Goal: Information Seeking & Learning: Learn about a topic

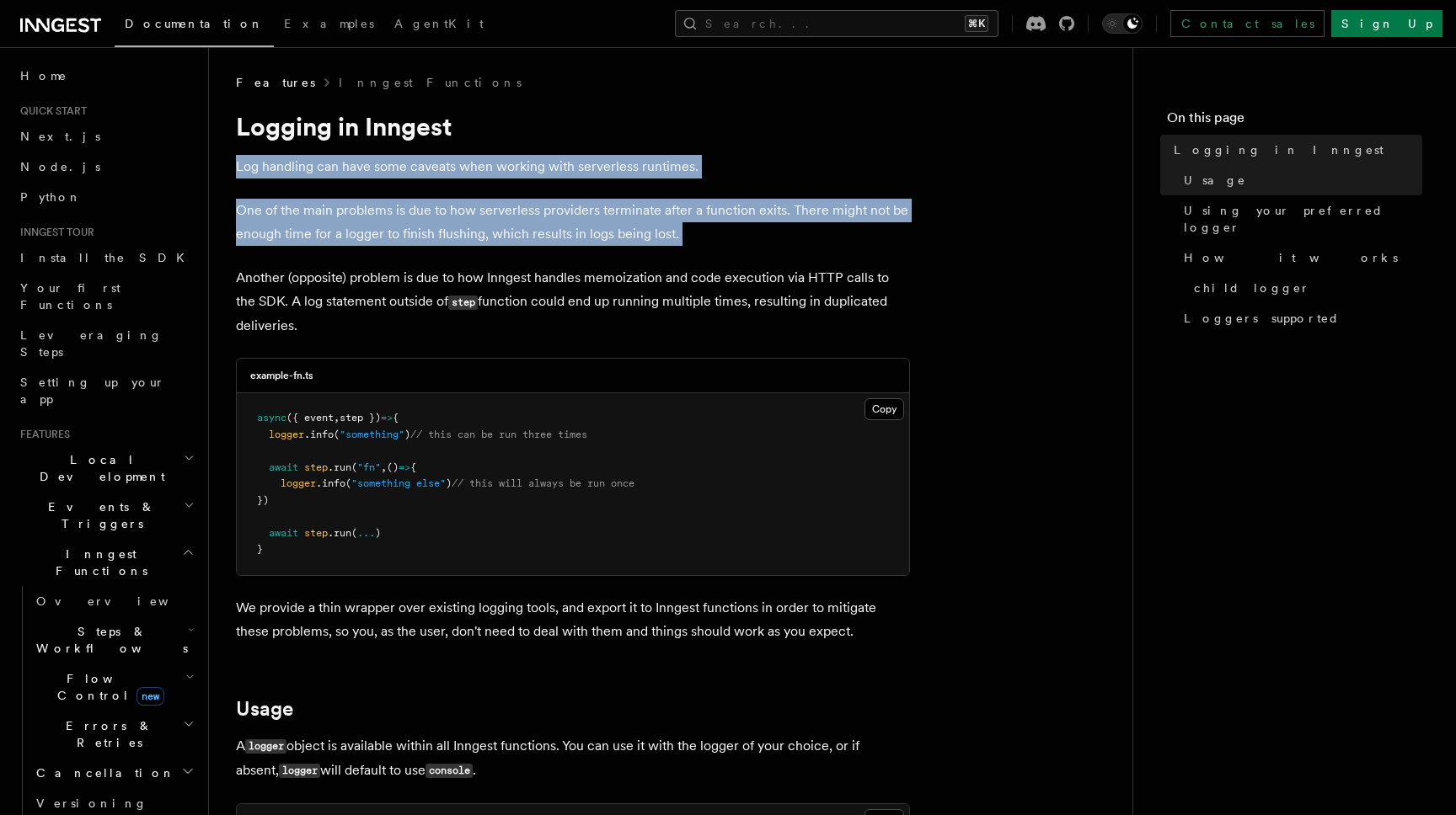
drag, startPoint x: 272, startPoint y: 148, endPoint x: 344, endPoint y: 284, distance: 153.9
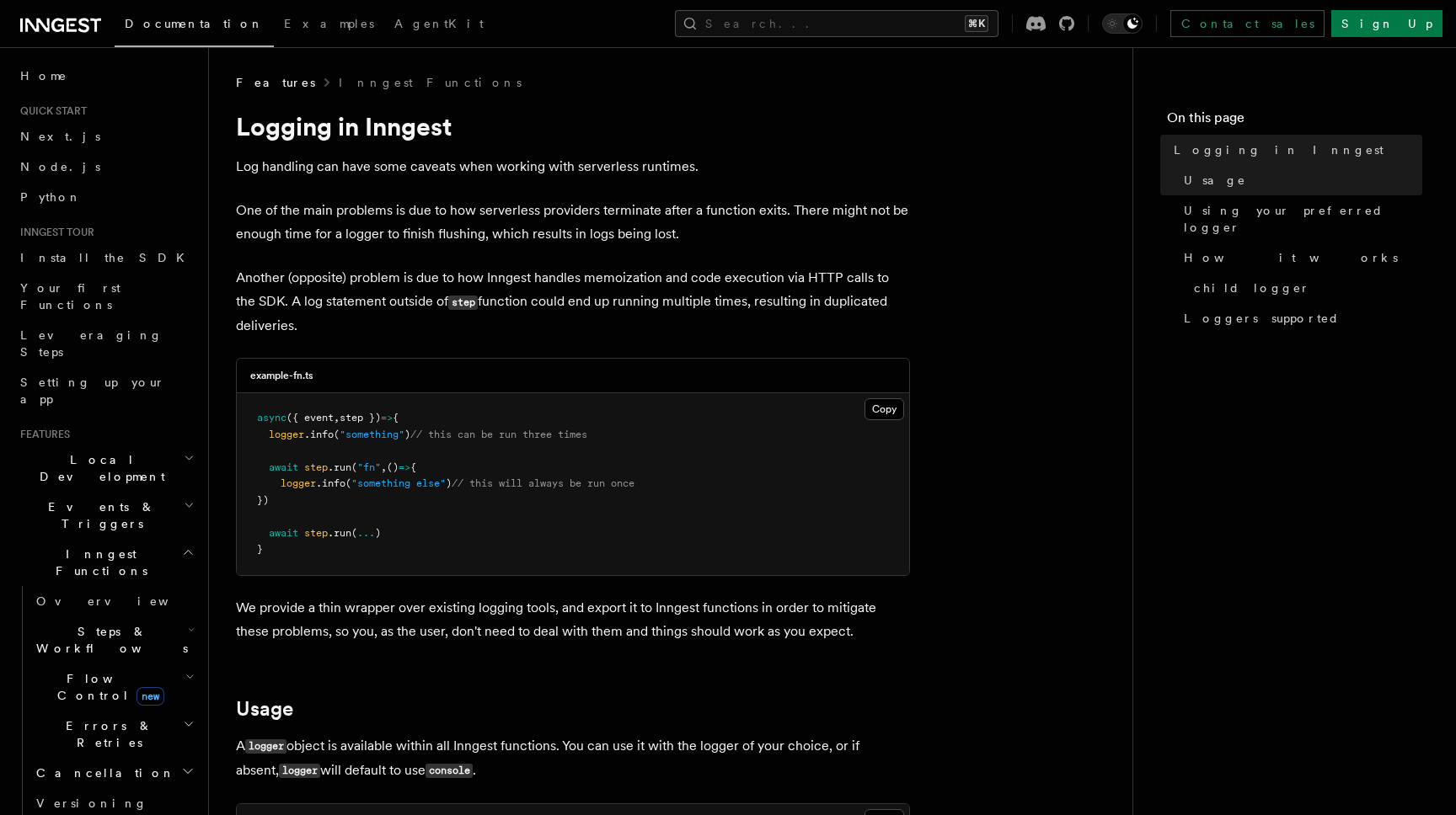
click at [344, 284] on p "Another (opposite) problem is due to how Inngest handles memoization and code e…" at bounding box center [573, 301] width 674 height 71
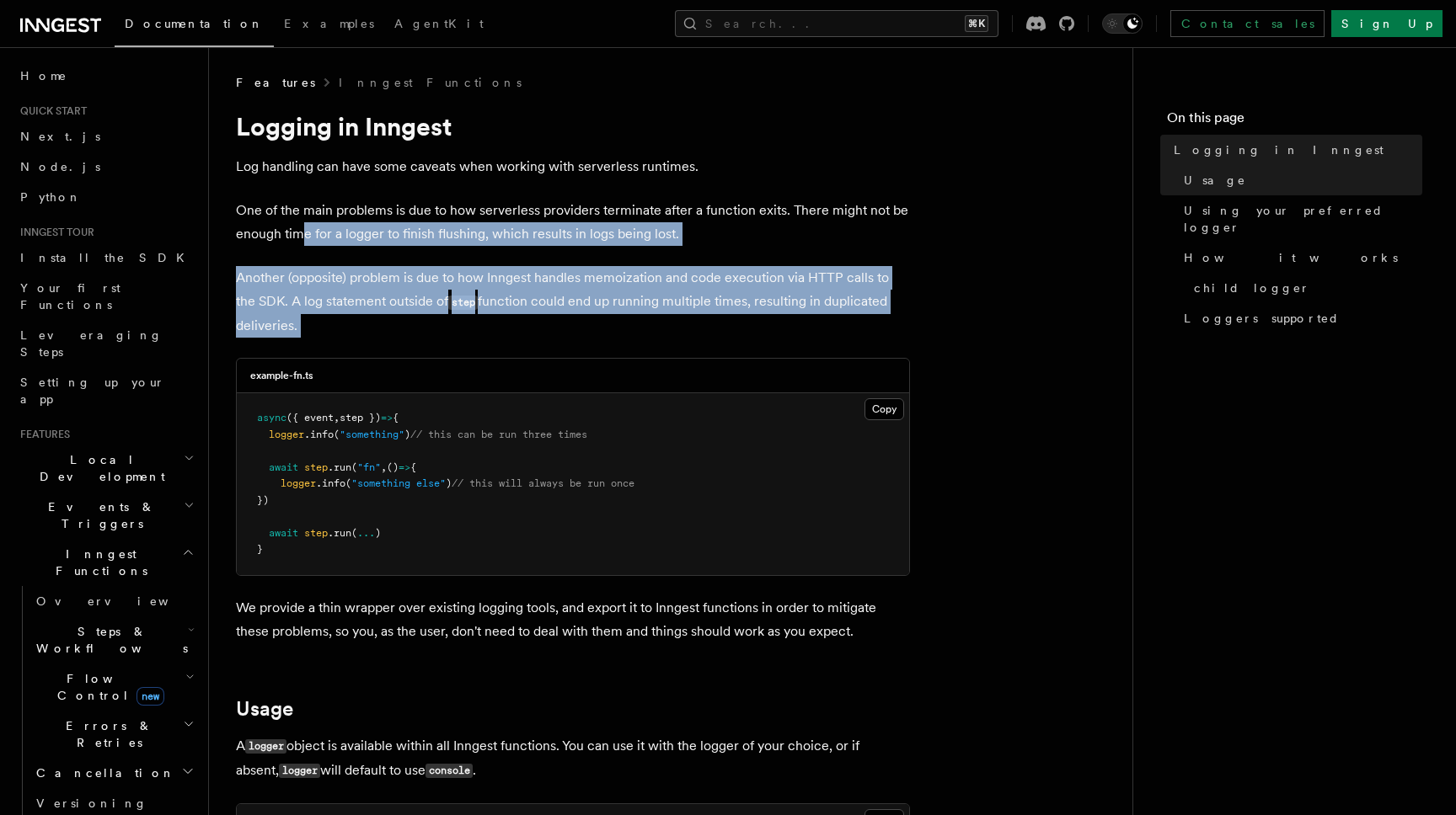
drag, startPoint x: 356, startPoint y: 350, endPoint x: 294, endPoint y: 230, distance: 135.1
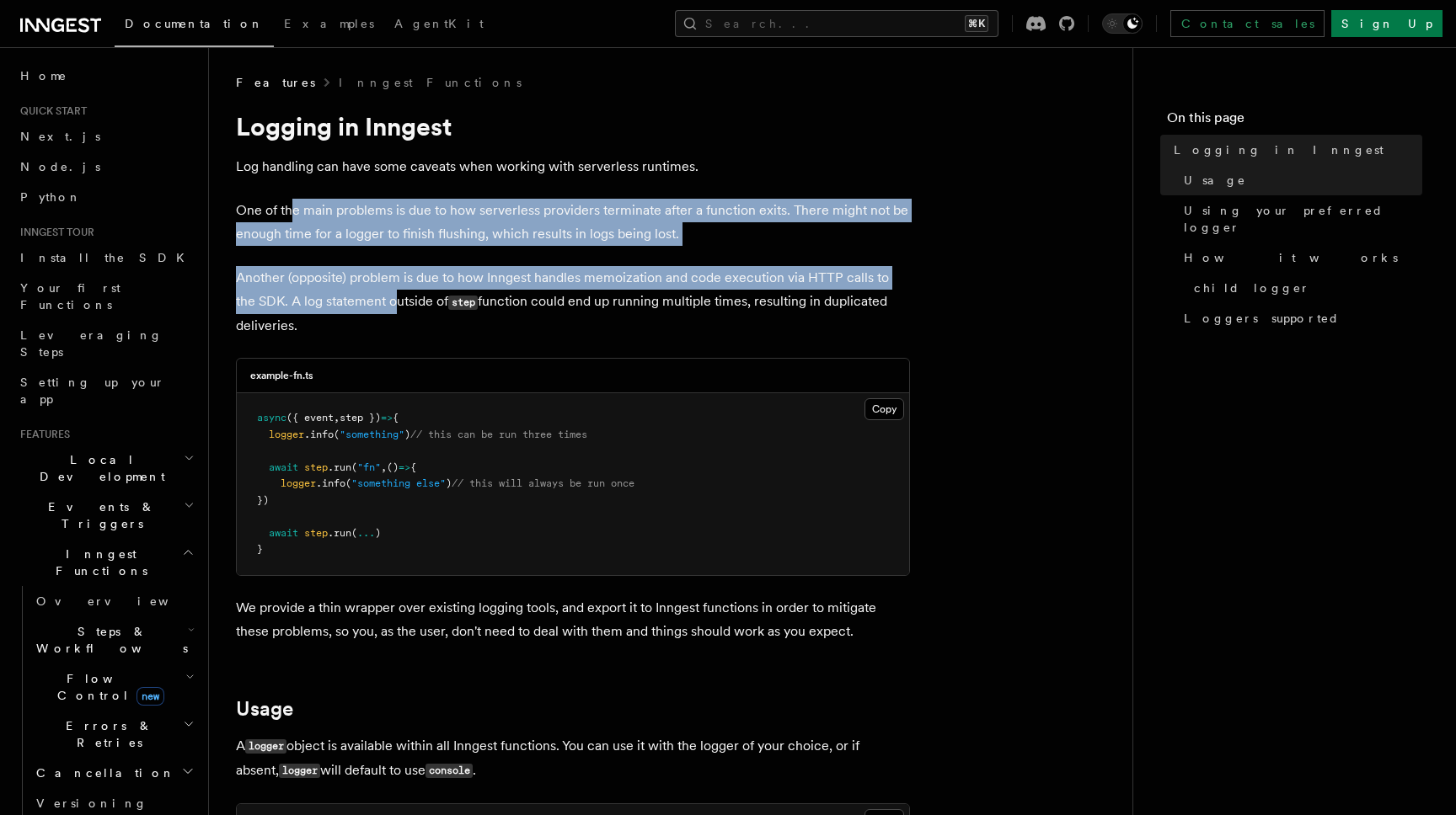
drag, startPoint x: 294, startPoint y: 216, endPoint x: 385, endPoint y: 318, distance: 136.7
drag, startPoint x: 385, startPoint y: 318, endPoint x: 371, endPoint y: 220, distance: 99.0
click at [371, 220] on p "One of the main problems is due to how serverless providers terminate after a f…" at bounding box center [573, 222] width 674 height 47
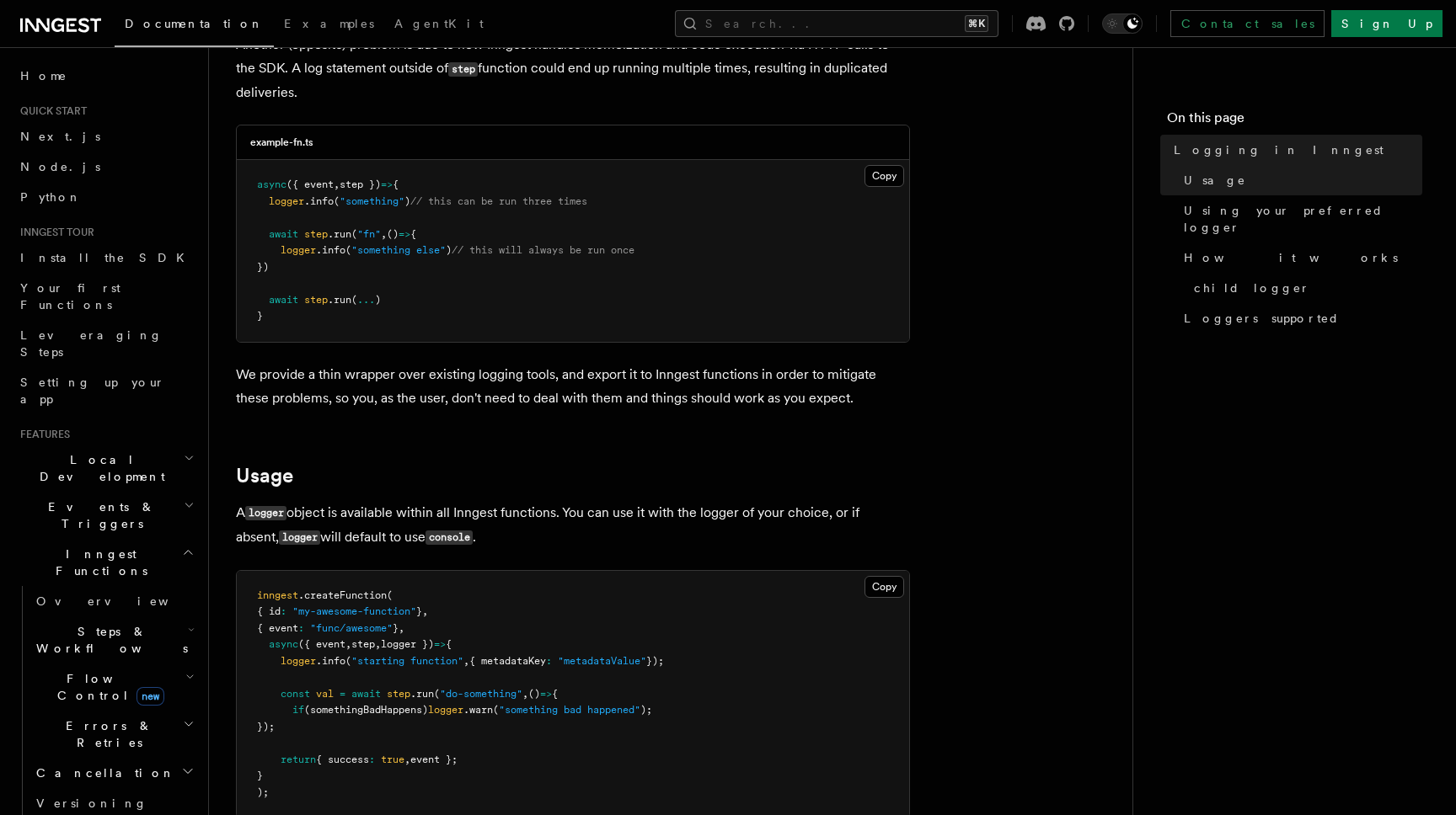
scroll to position [251, 0]
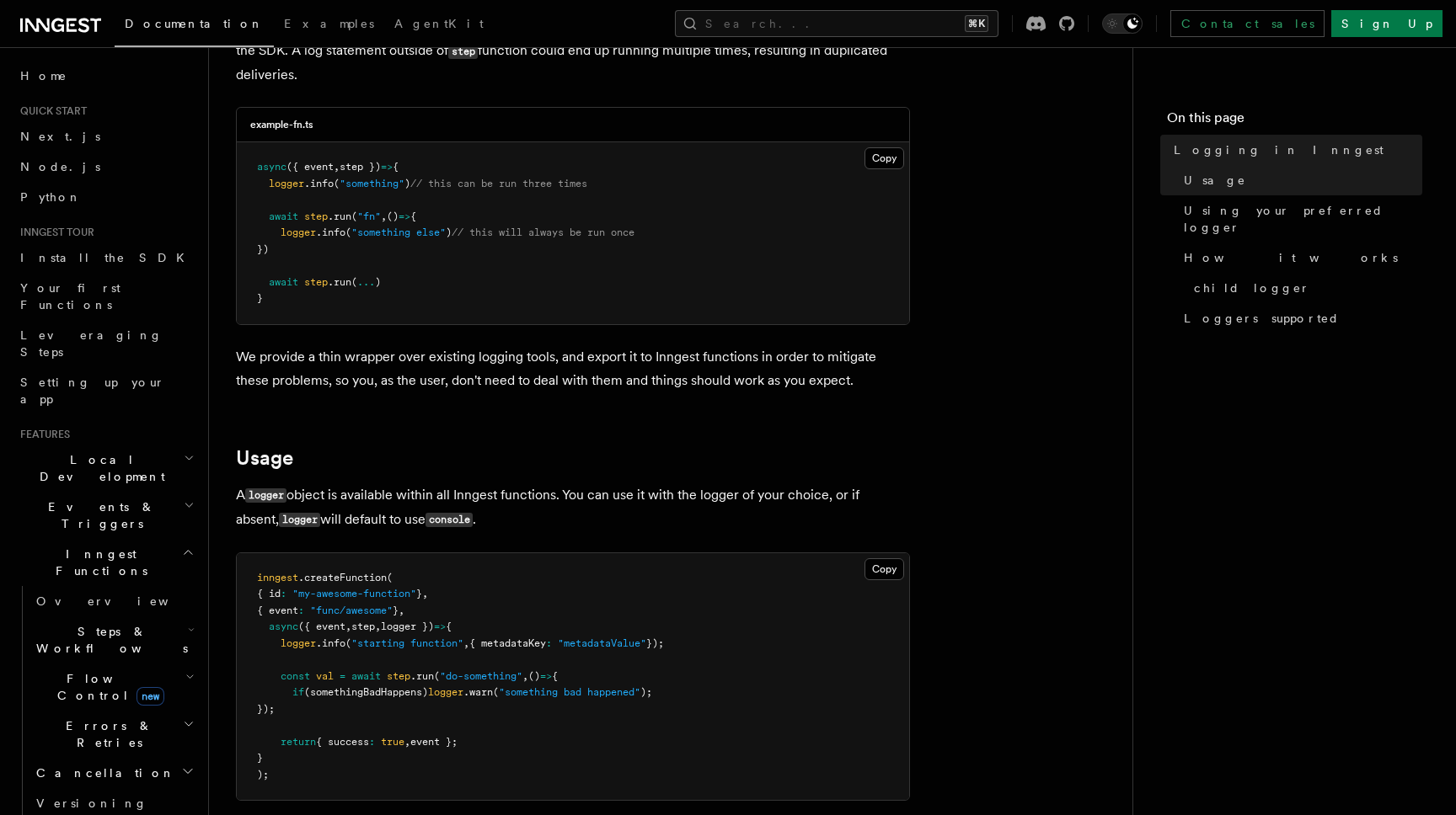
drag, startPoint x: 392, startPoint y: 353, endPoint x: 456, endPoint y: 401, distance: 80.0
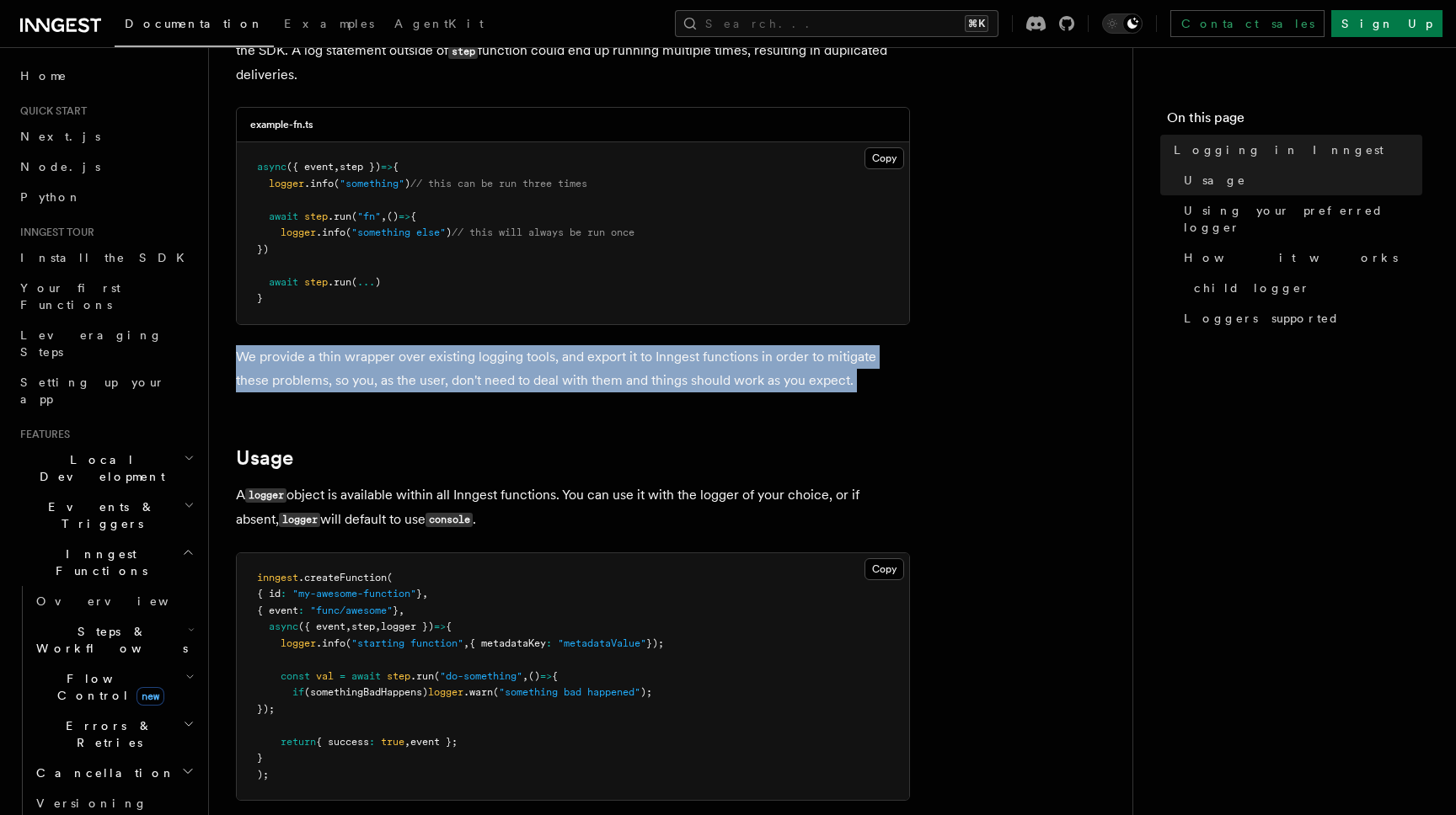
drag, startPoint x: 456, startPoint y: 401, endPoint x: 398, endPoint y: 336, distance: 87.1
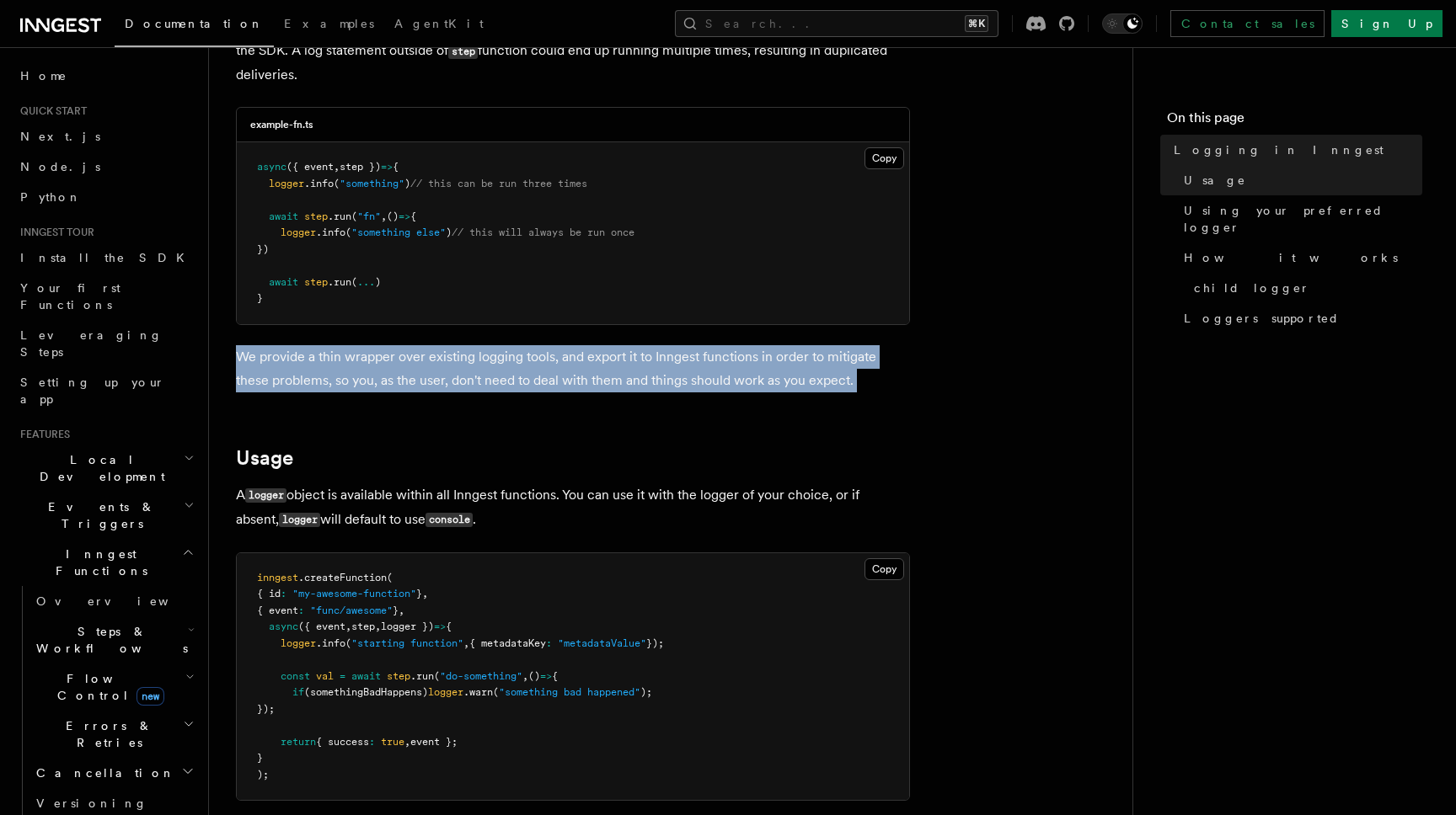
drag, startPoint x: 404, startPoint y: 346, endPoint x: 451, endPoint y: 416, distance: 84.3
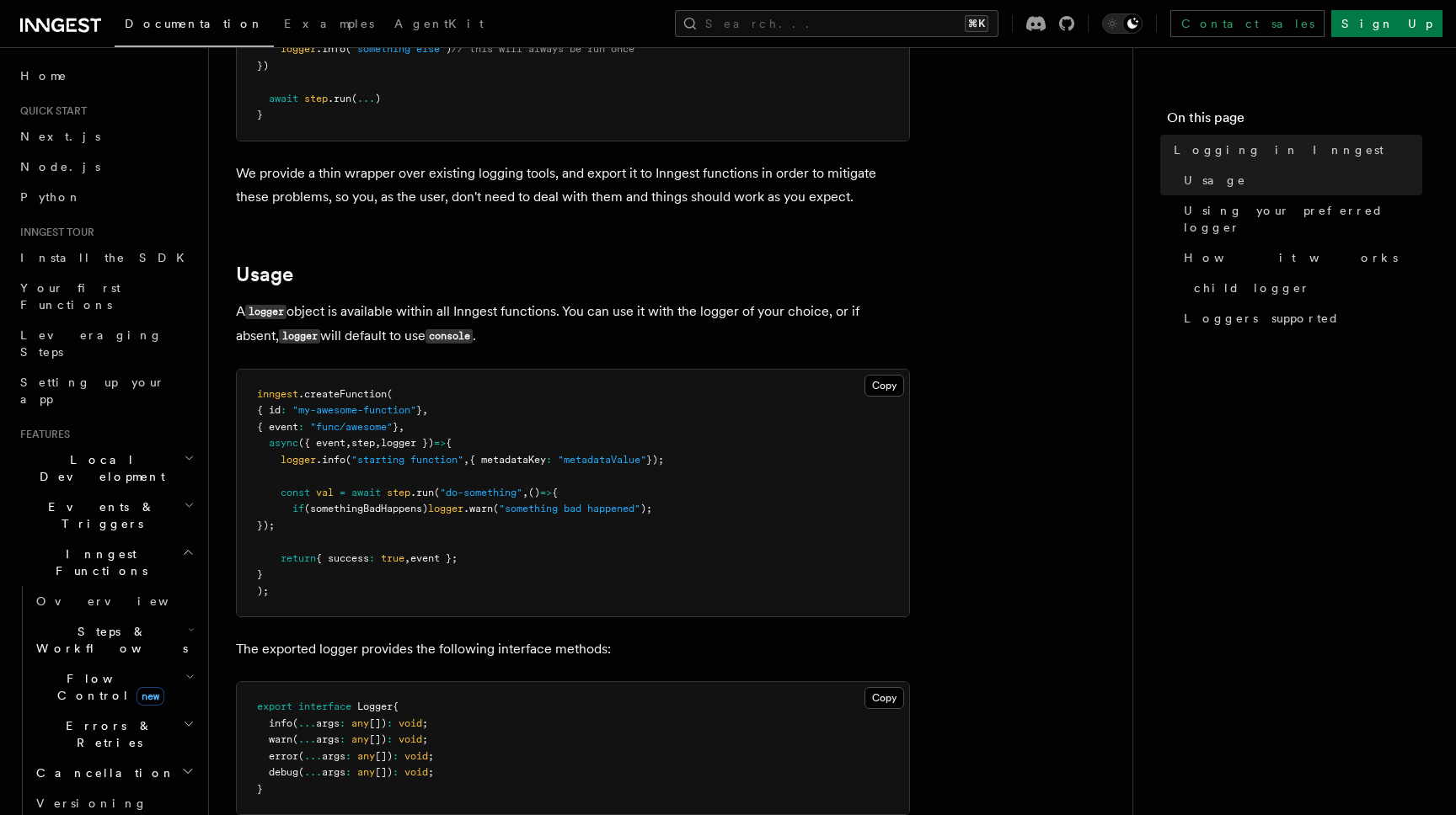
scroll to position [662, 0]
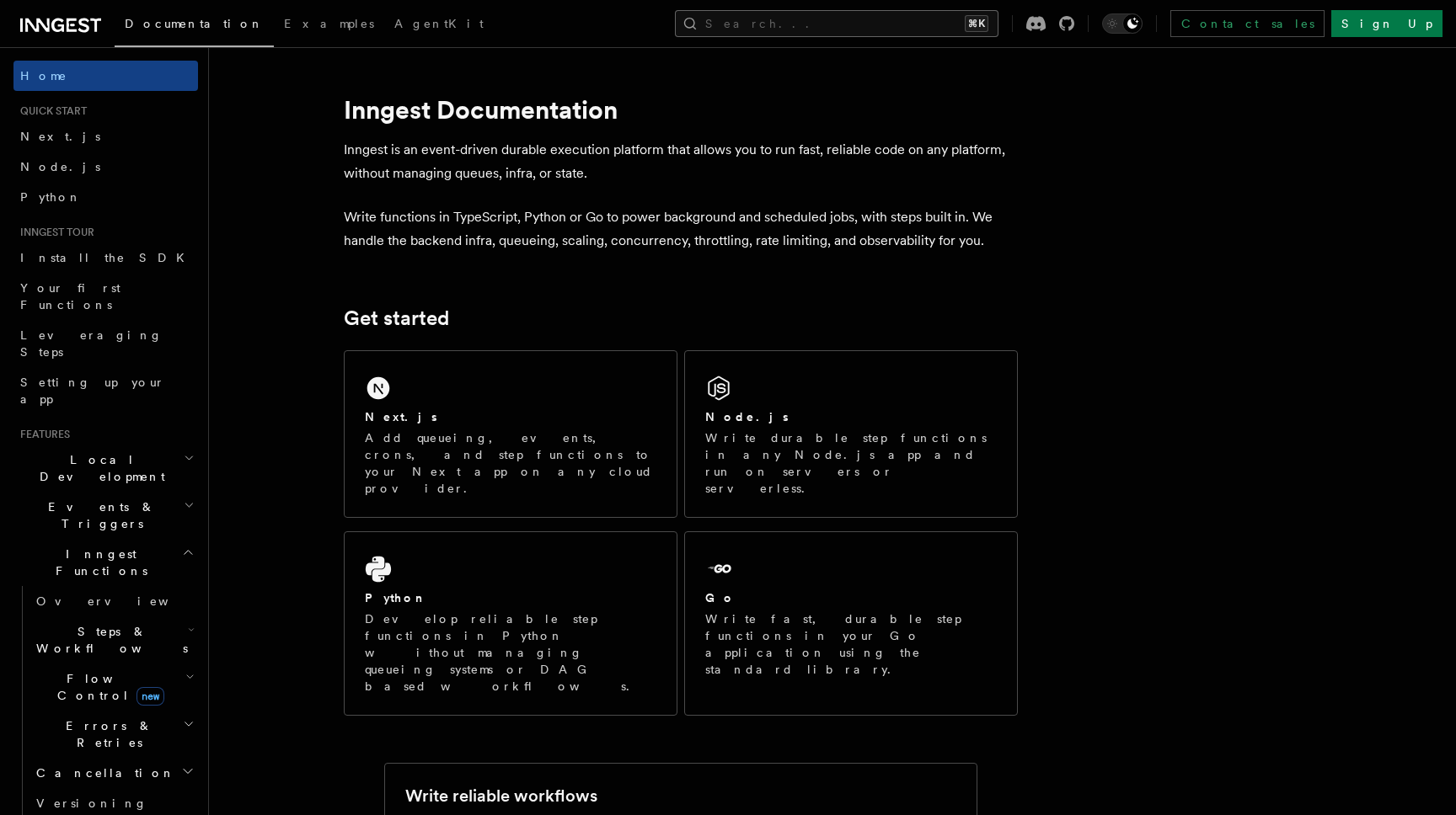
click at [914, 20] on button "Search... ⌘K" at bounding box center [836, 23] width 324 height 27
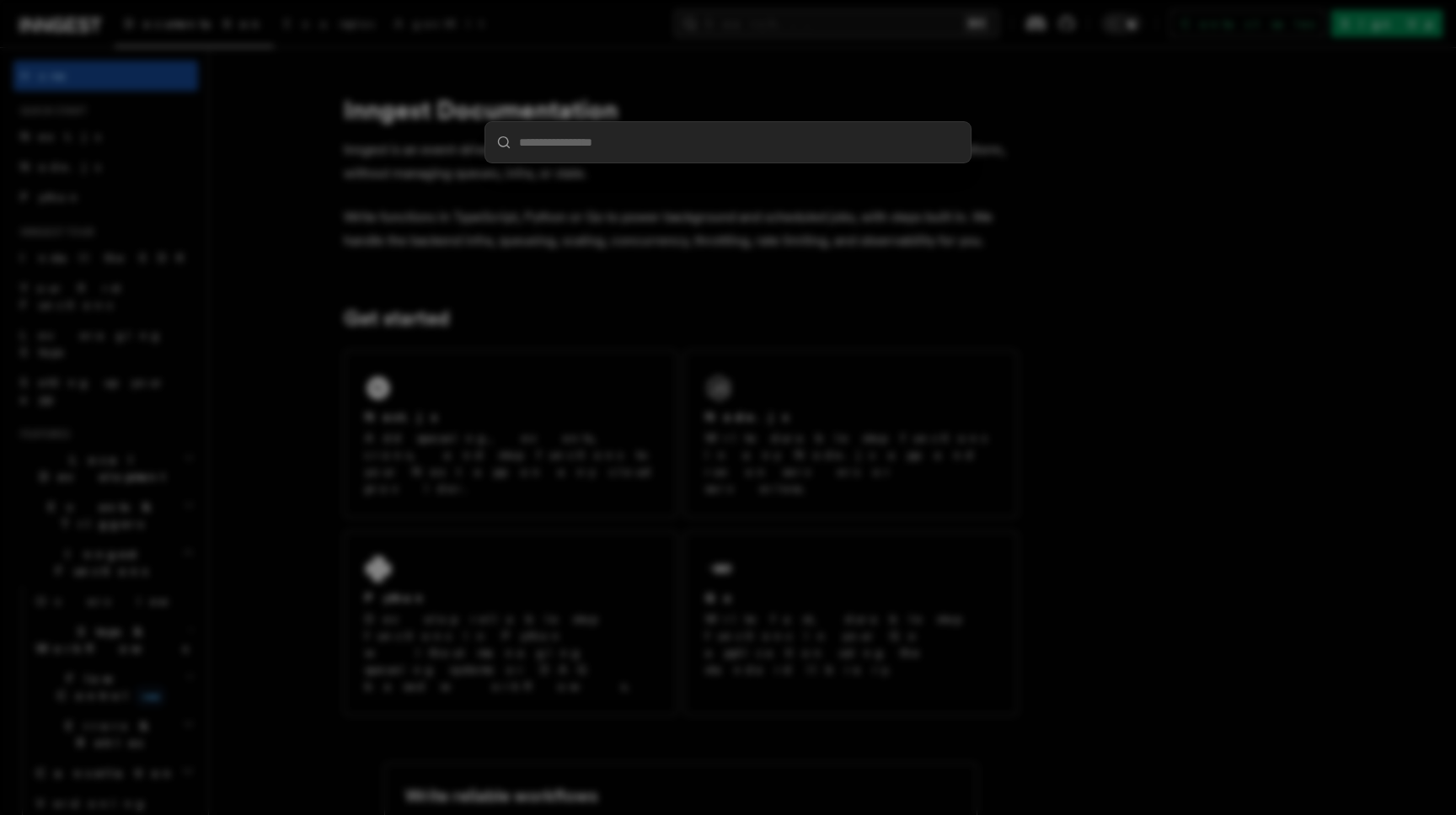
type input "*"
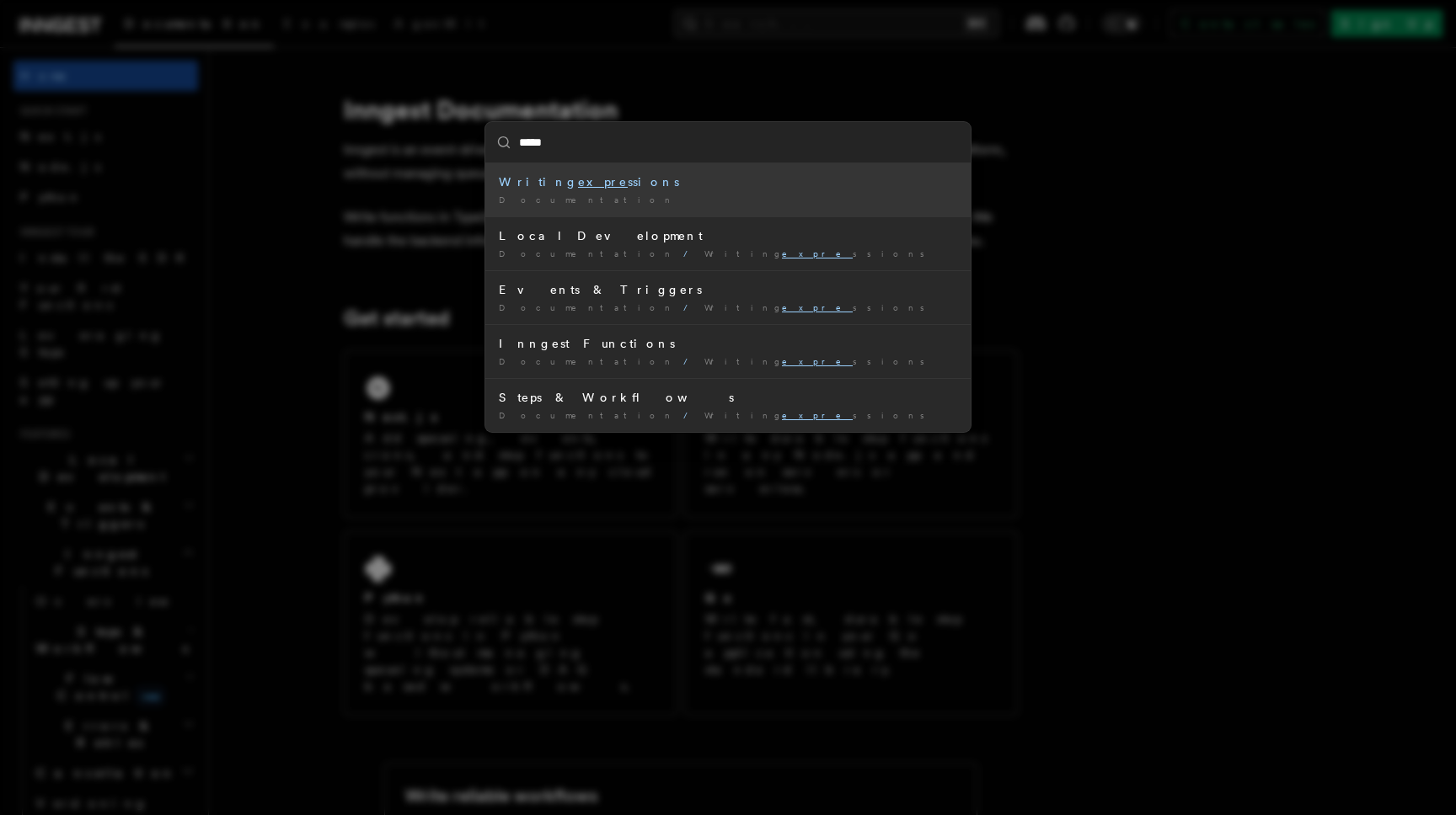
type input "******"
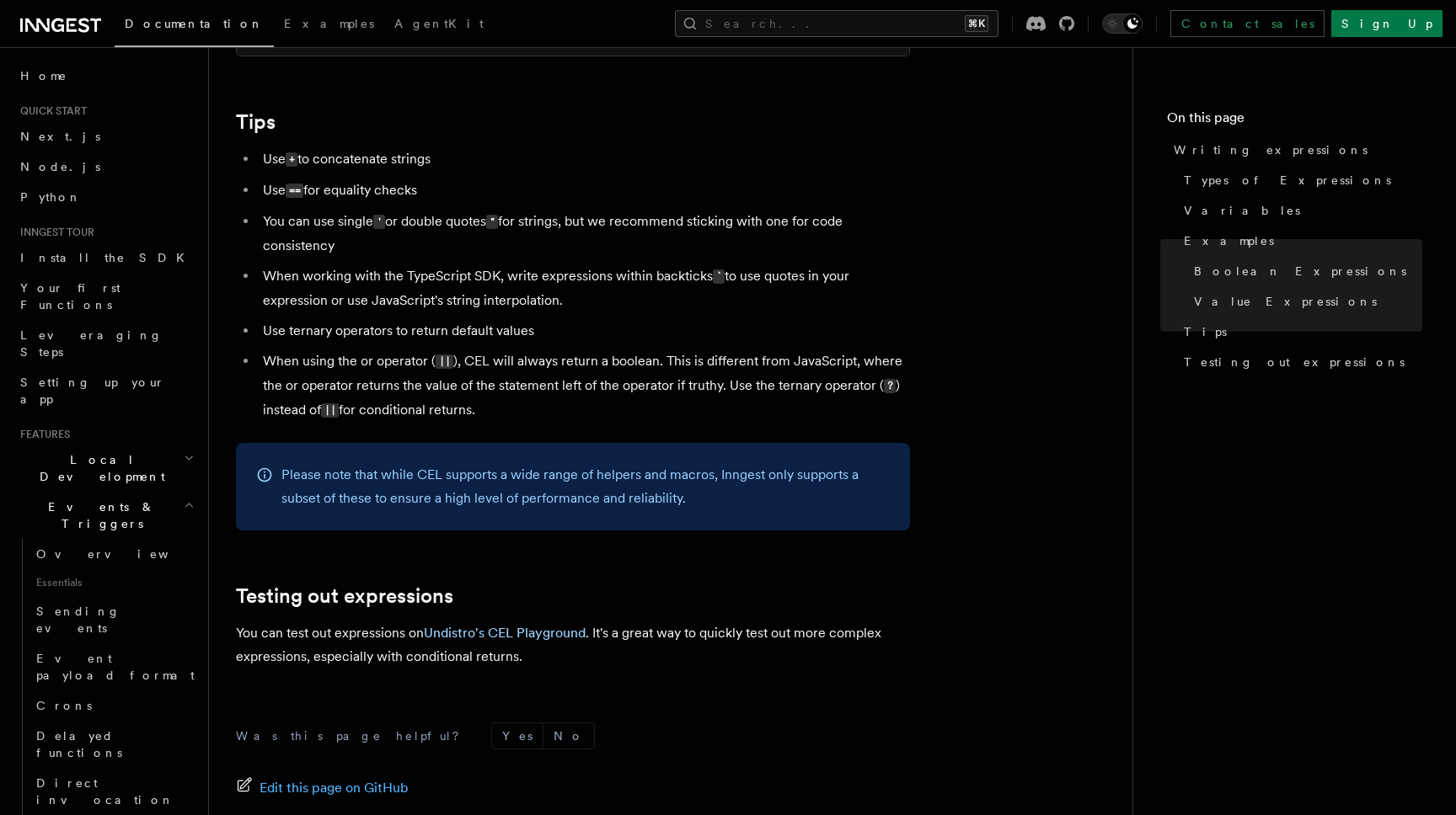
scroll to position [1844, 0]
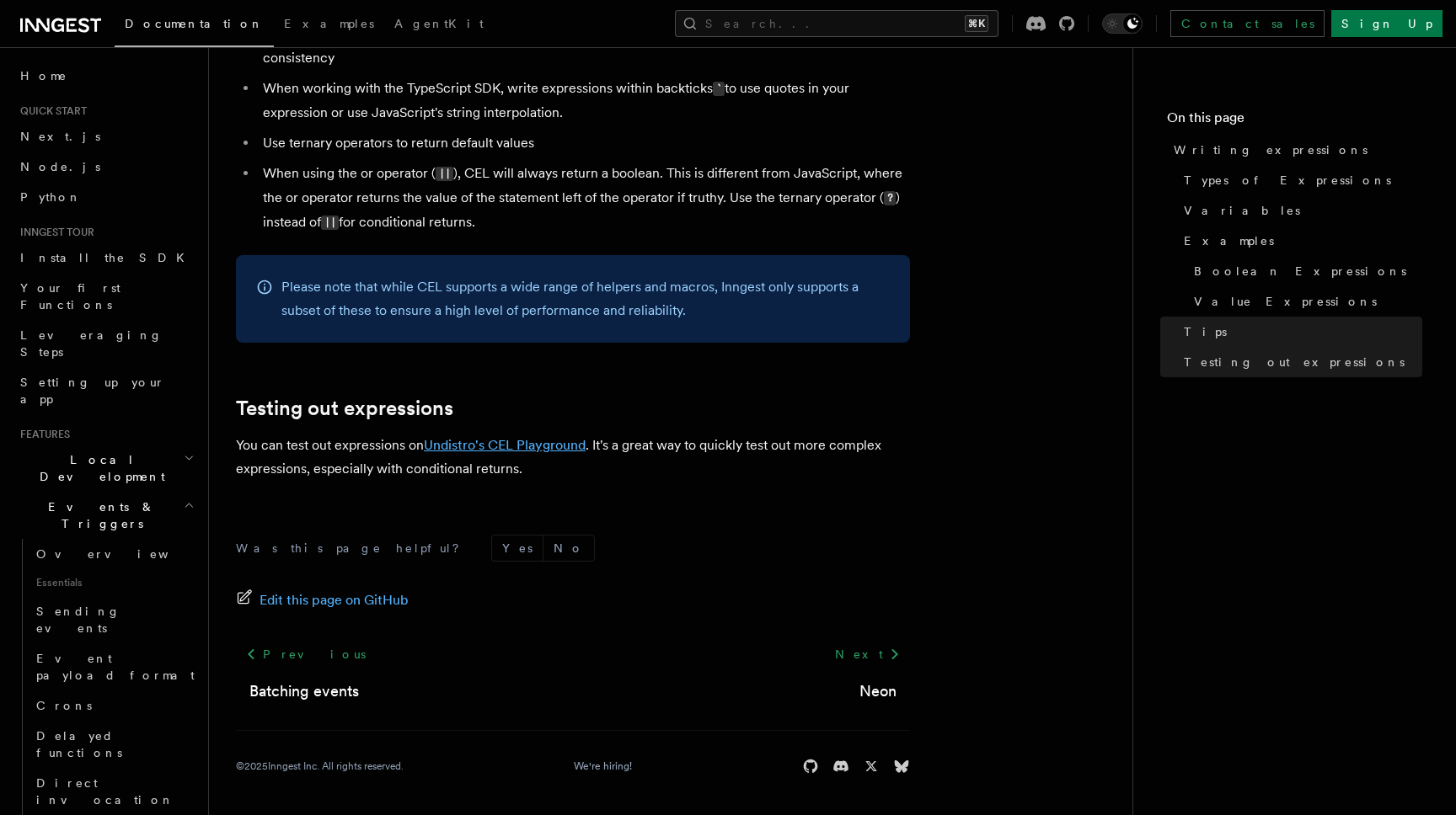
click at [573, 448] on link "Undistro's CEL Playground" at bounding box center [504, 445] width 161 height 16
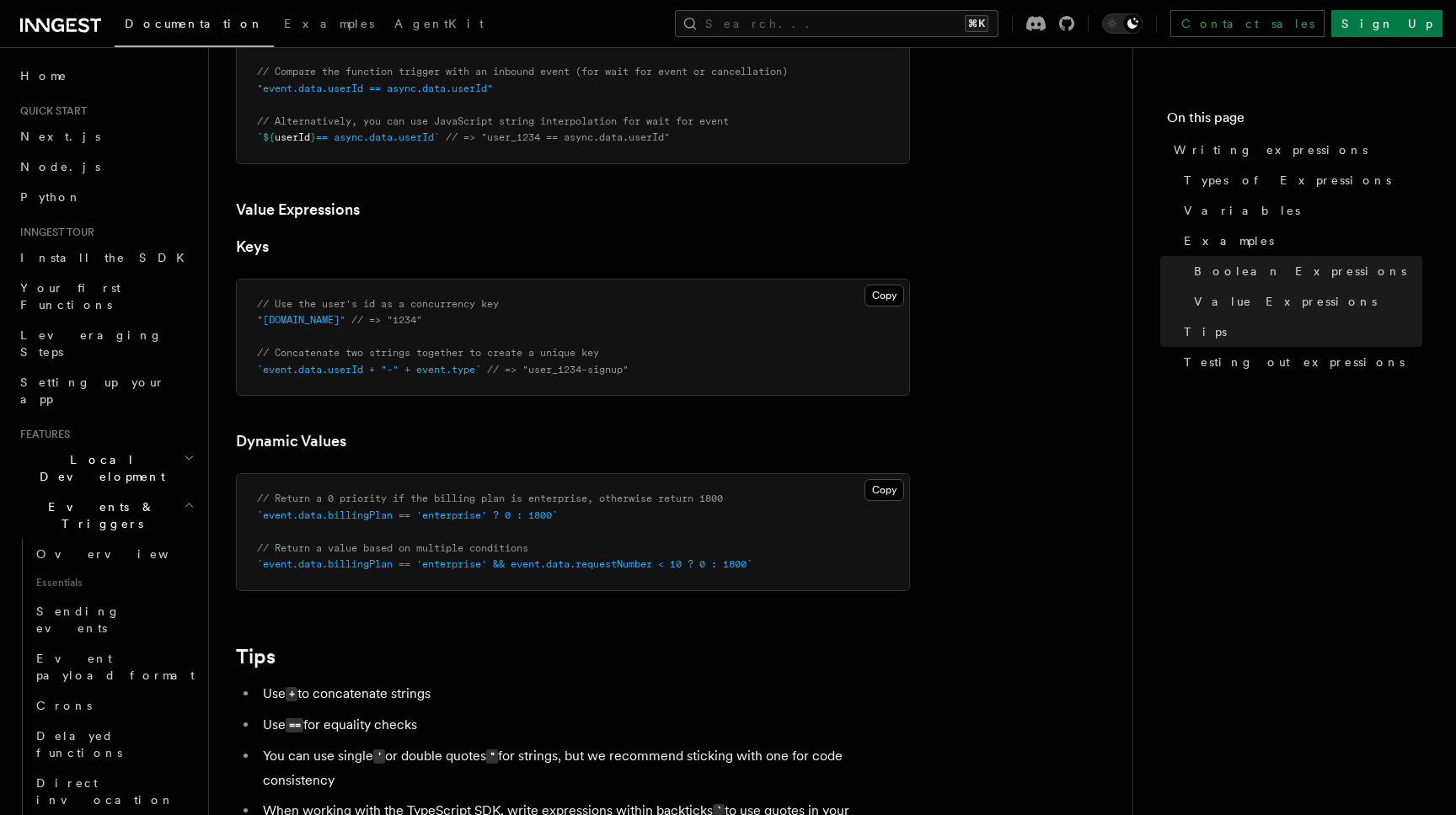
scroll to position [934, 0]
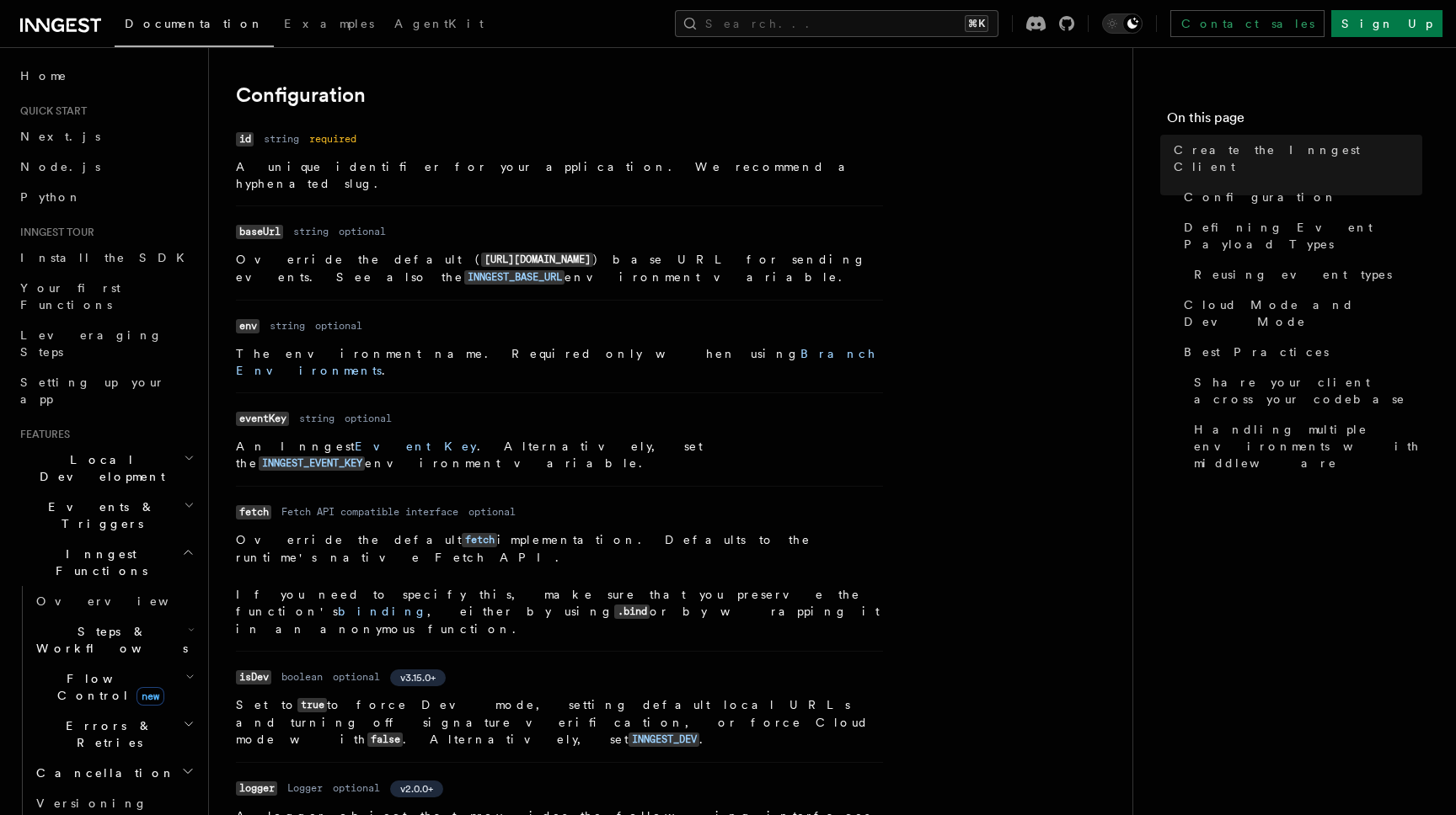
scroll to position [380, 0]
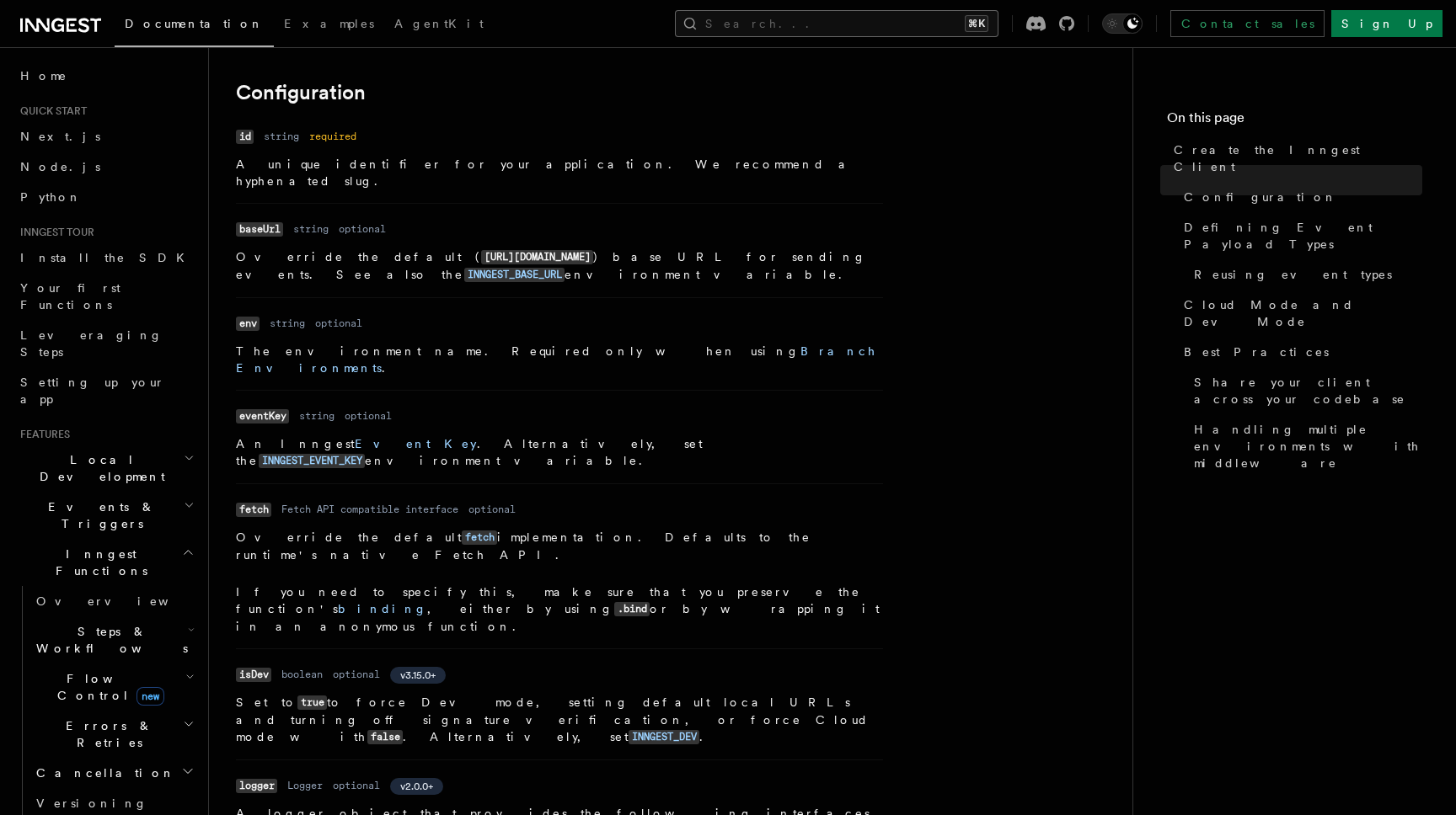
click at [883, 30] on button "Search... ⌘K" at bounding box center [836, 23] width 324 height 27
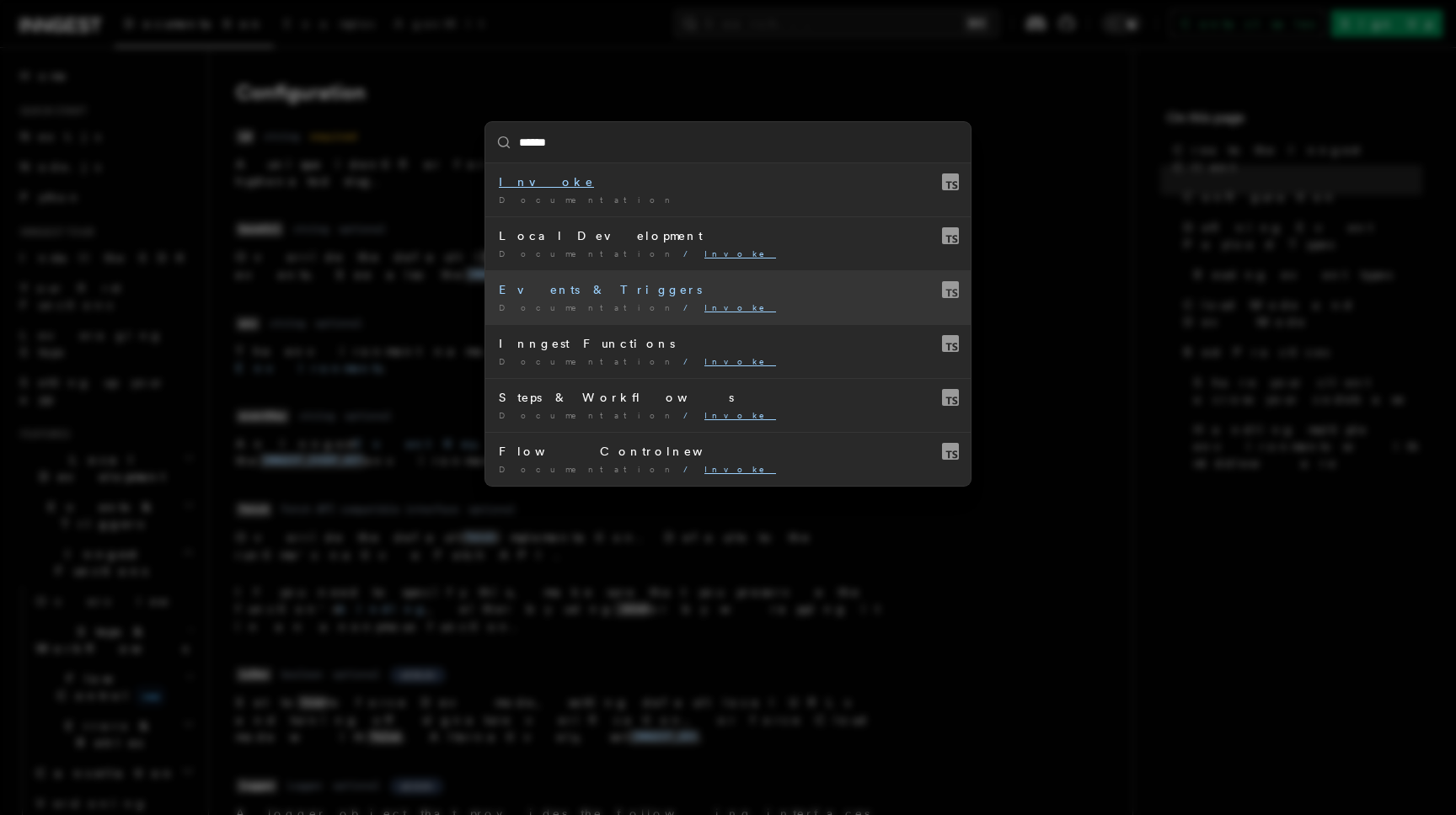
type input "*****"
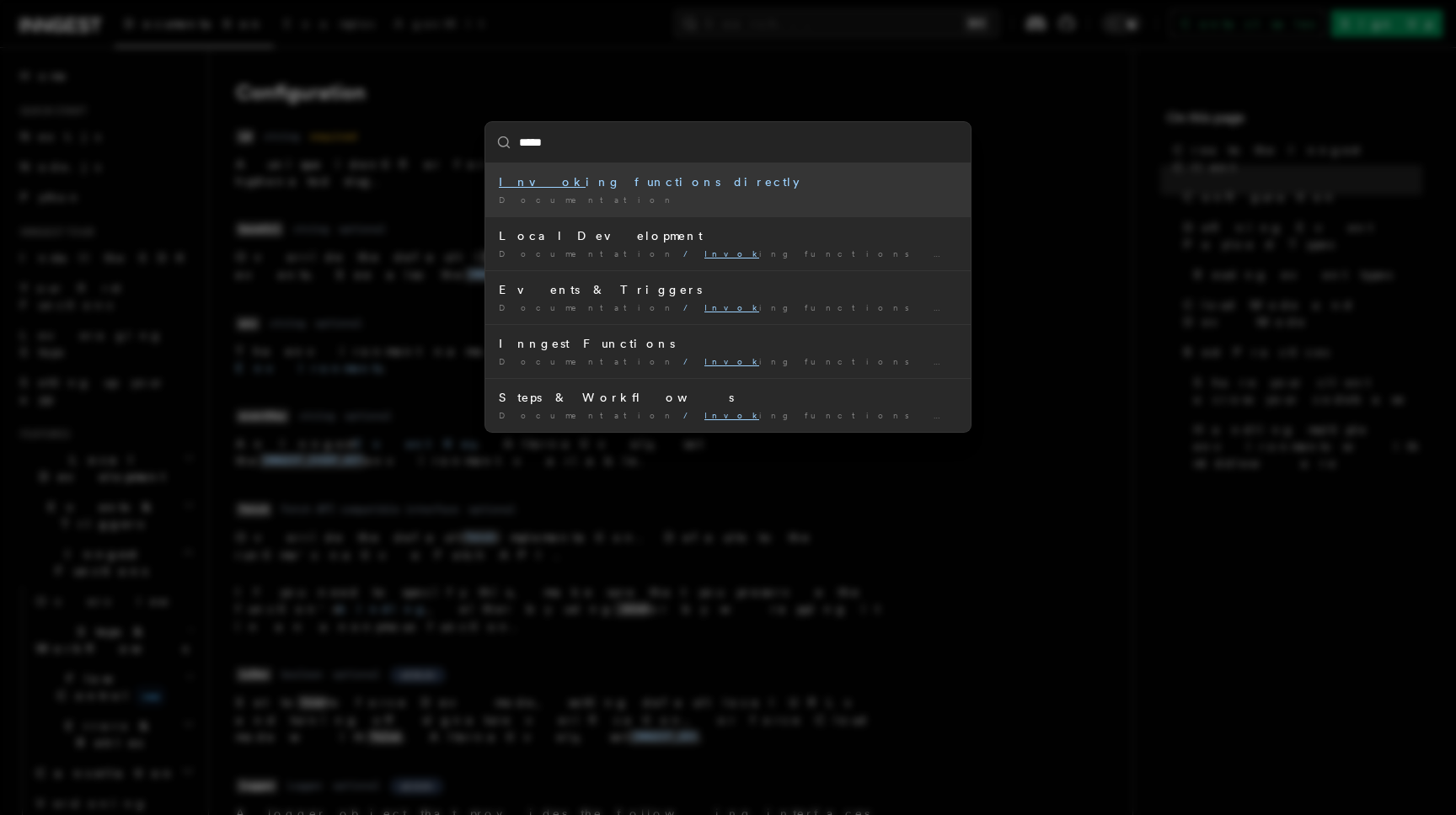
click at [591, 201] on div "Documentation /" at bounding box center [728, 200] width 459 height 12
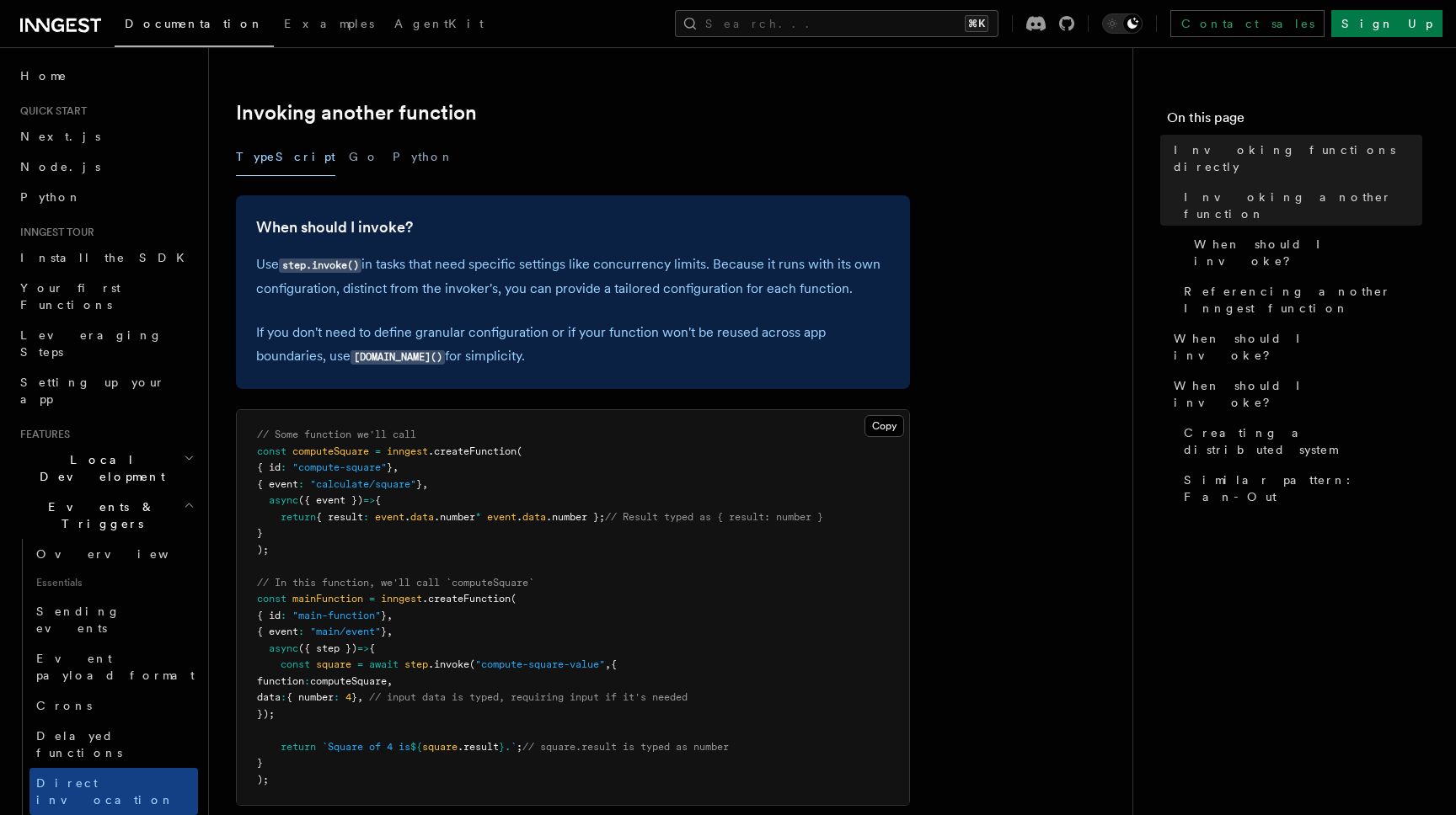
scroll to position [349, 0]
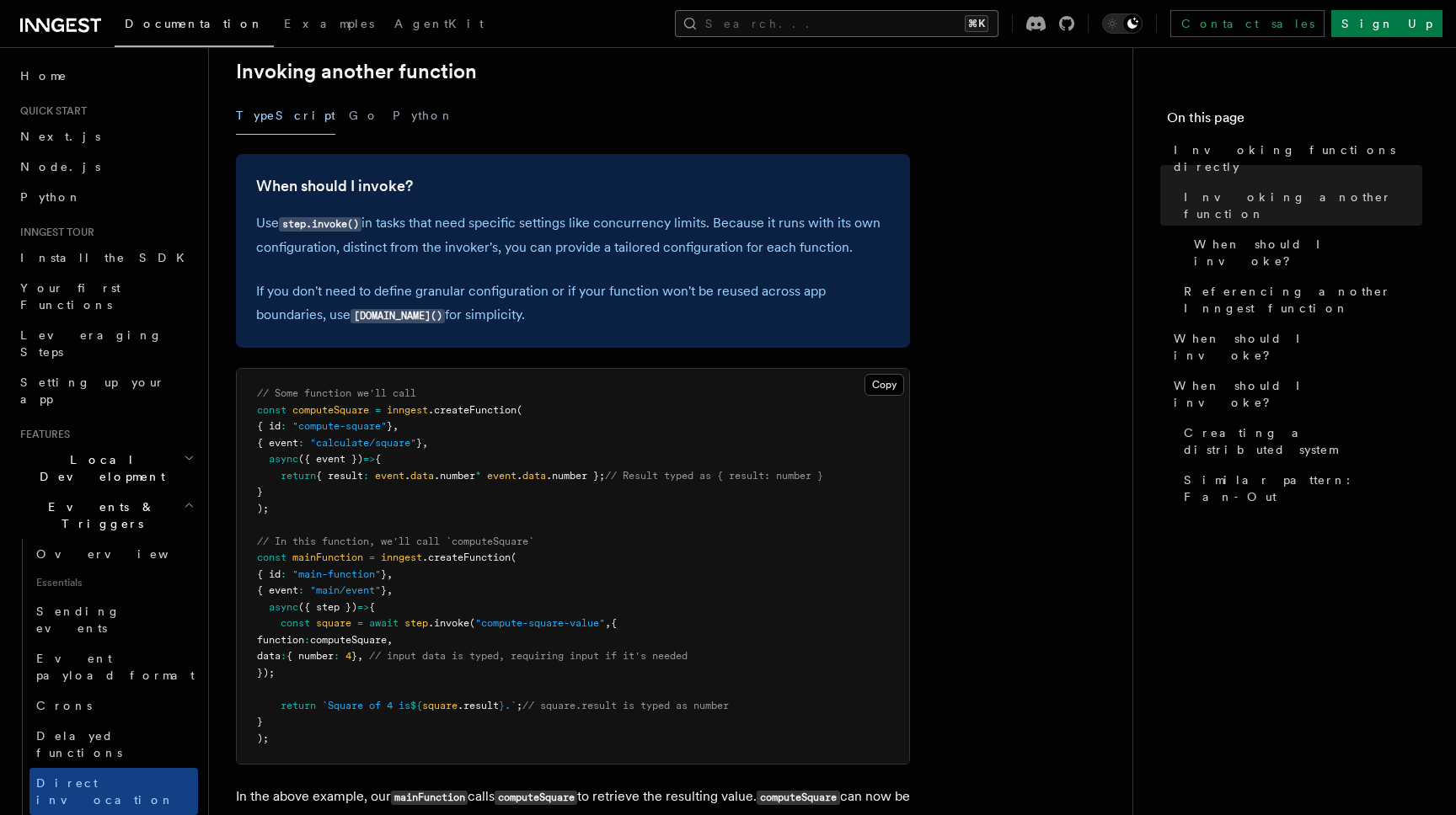
click at [850, 22] on button "Search... ⌘K" at bounding box center [836, 23] width 324 height 27
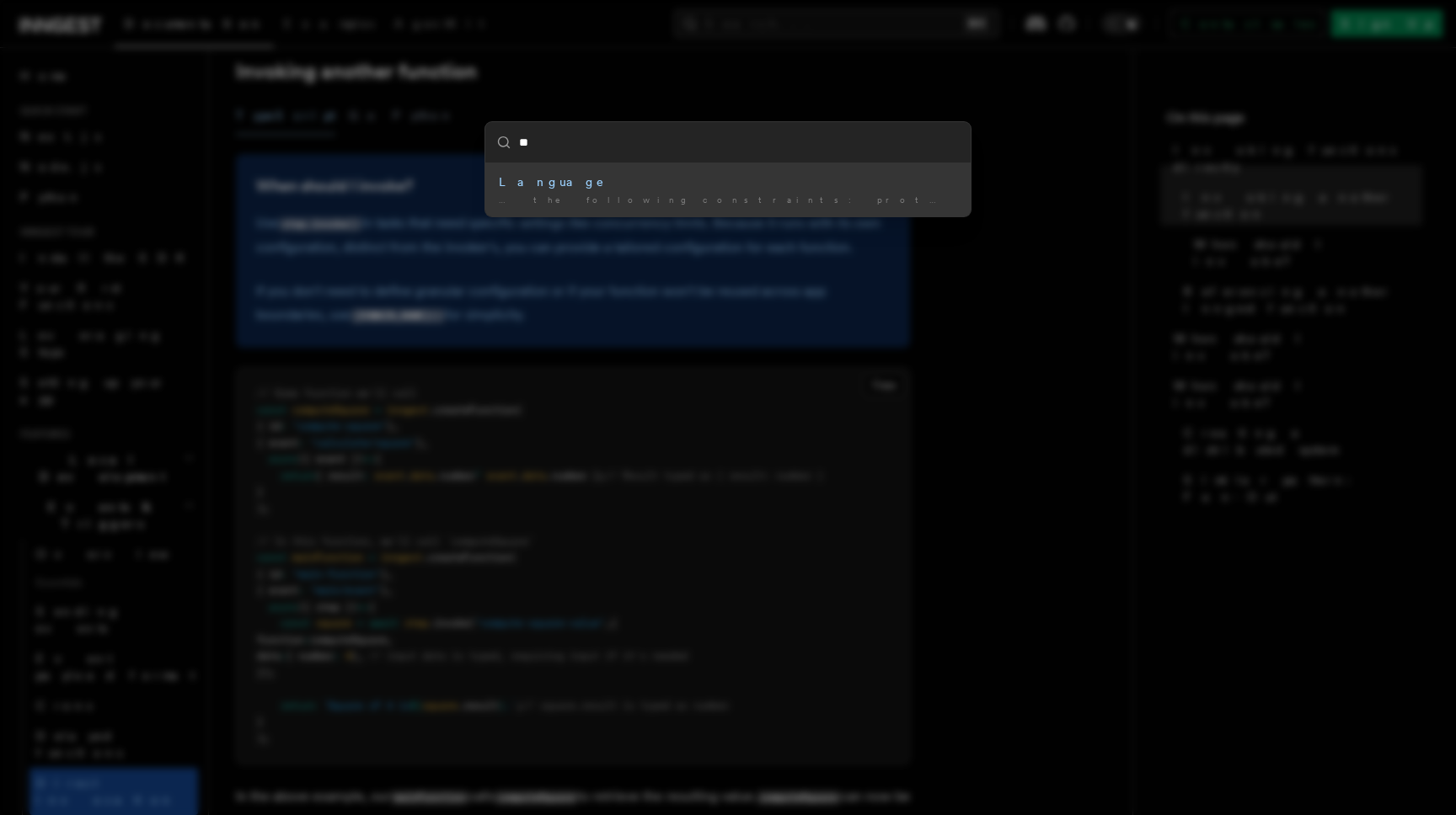
type input "*"
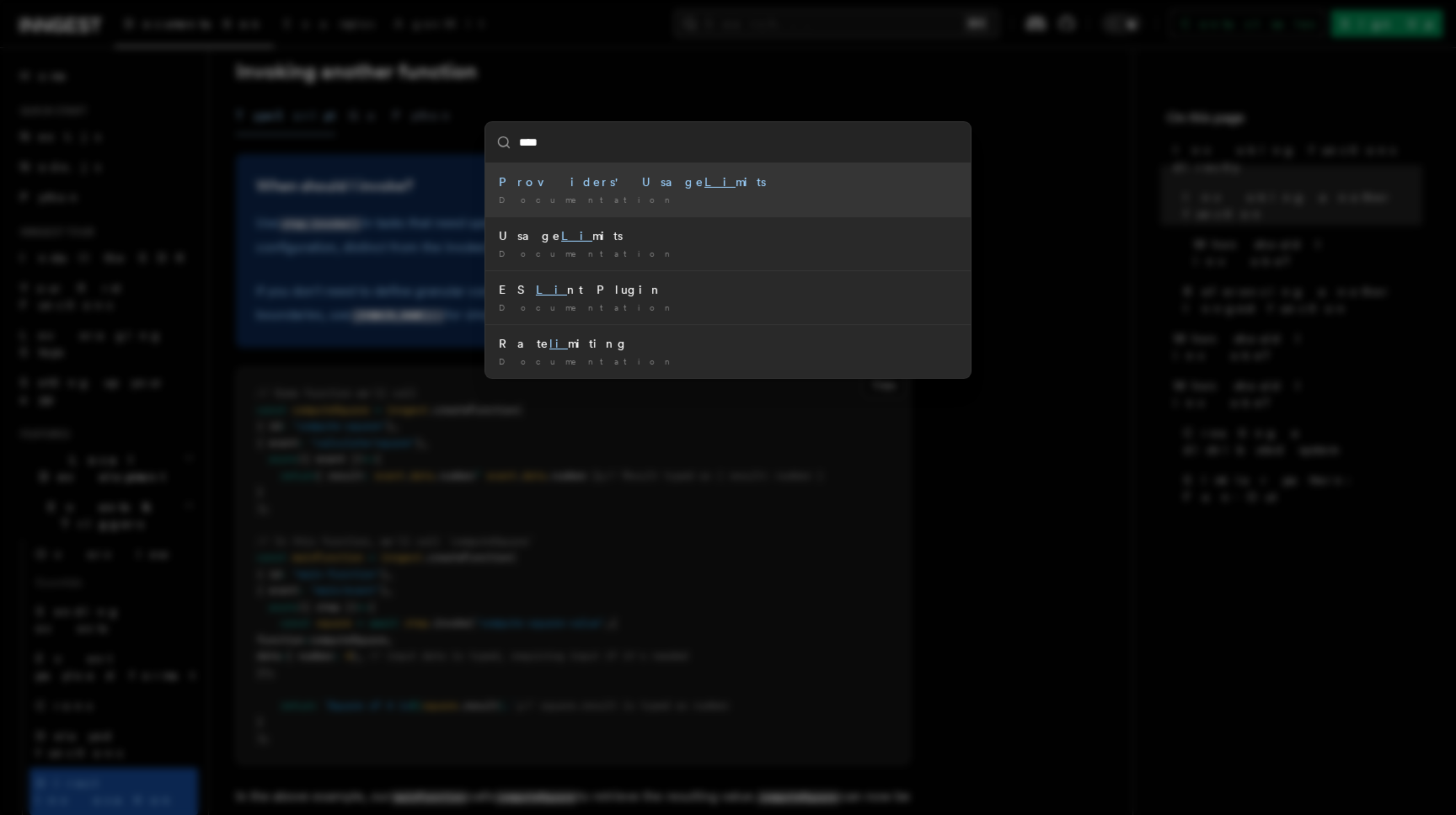
type input "*****"
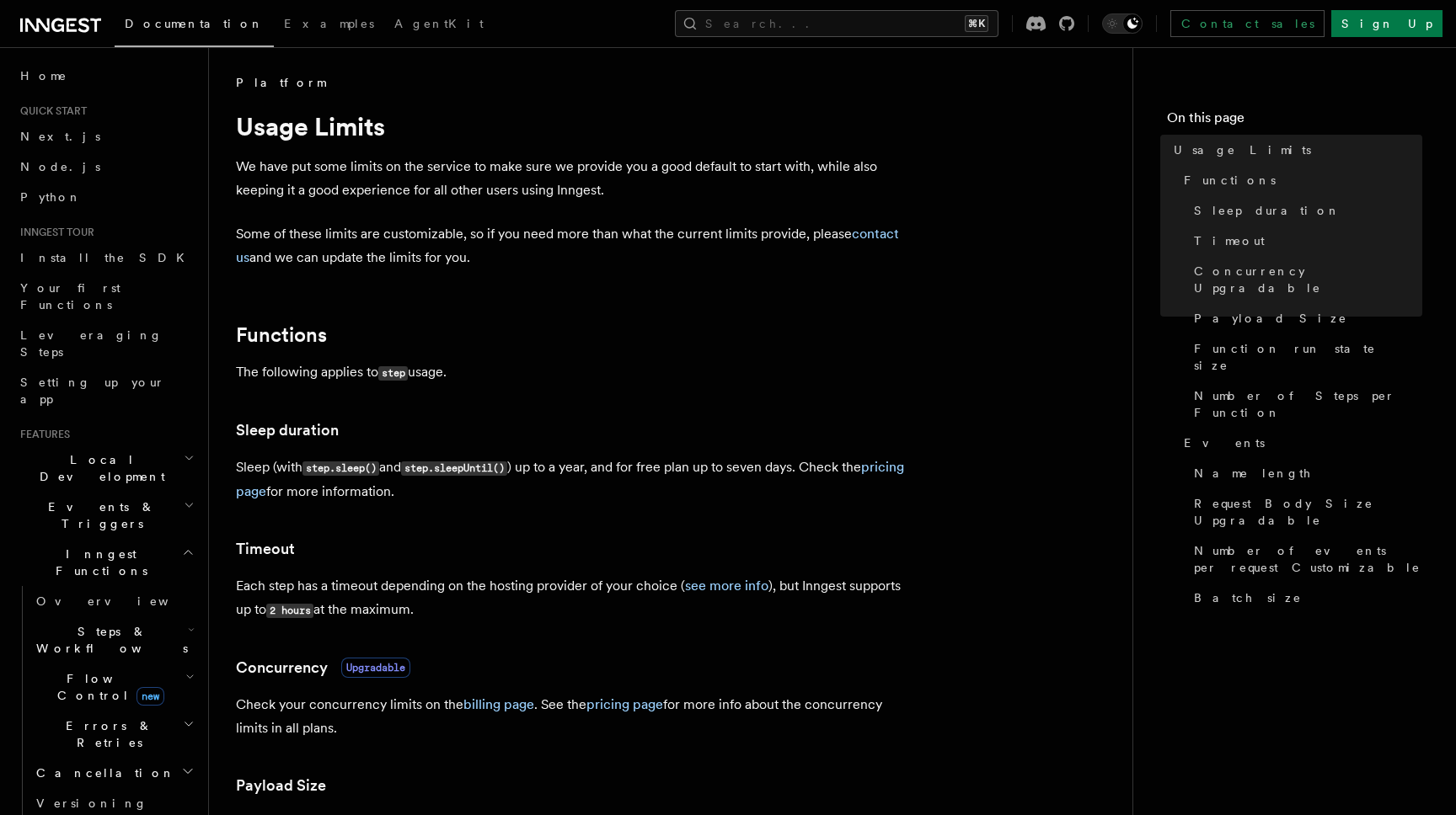
drag, startPoint x: 502, startPoint y: 256, endPoint x: 479, endPoint y: 134, distance: 124.1
drag, startPoint x: 479, startPoint y: 128, endPoint x: 518, endPoint y: 266, distance: 143.4
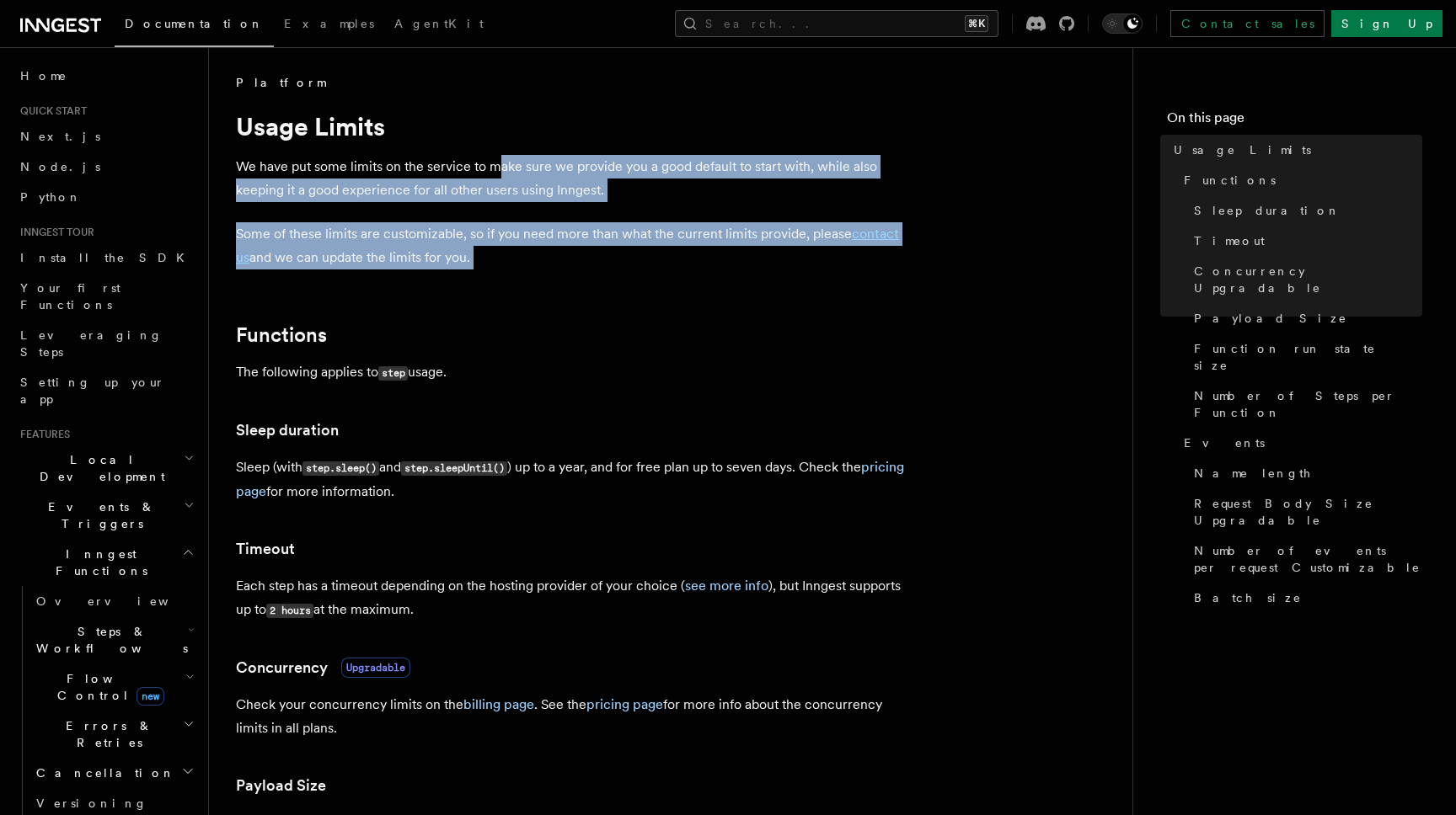
drag, startPoint x: 522, startPoint y: 280, endPoint x: 497, endPoint y: 166, distance: 116.7
drag, startPoint x: 493, startPoint y: 142, endPoint x: 528, endPoint y: 294, distance: 156.0
drag, startPoint x: 529, startPoint y: 299, endPoint x: 502, endPoint y: 148, distance: 153.4
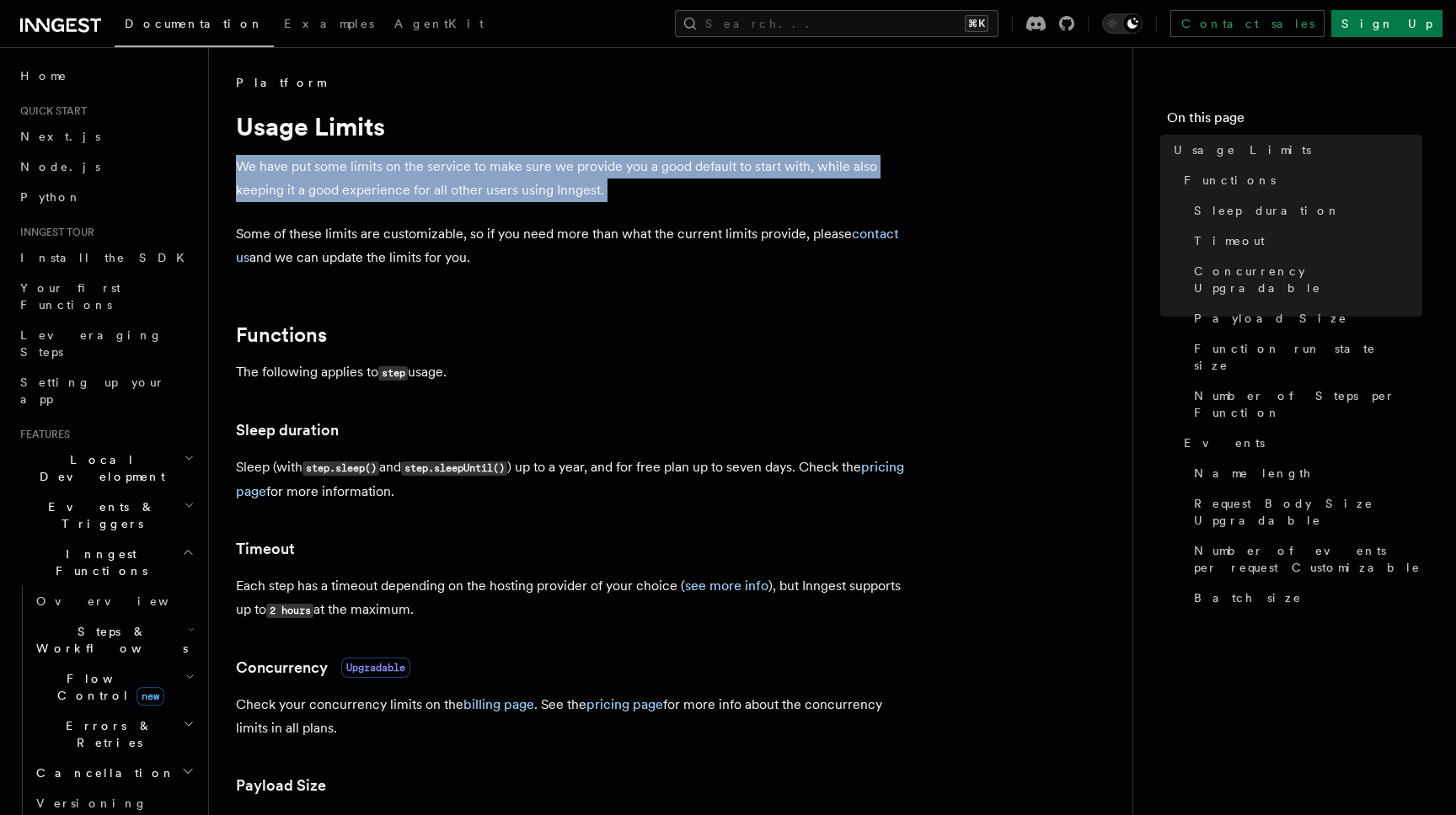
drag, startPoint x: 502, startPoint y: 148, endPoint x: 525, endPoint y: 248, distance: 102.6
drag, startPoint x: 525, startPoint y: 259, endPoint x: 512, endPoint y: 156, distance: 103.8
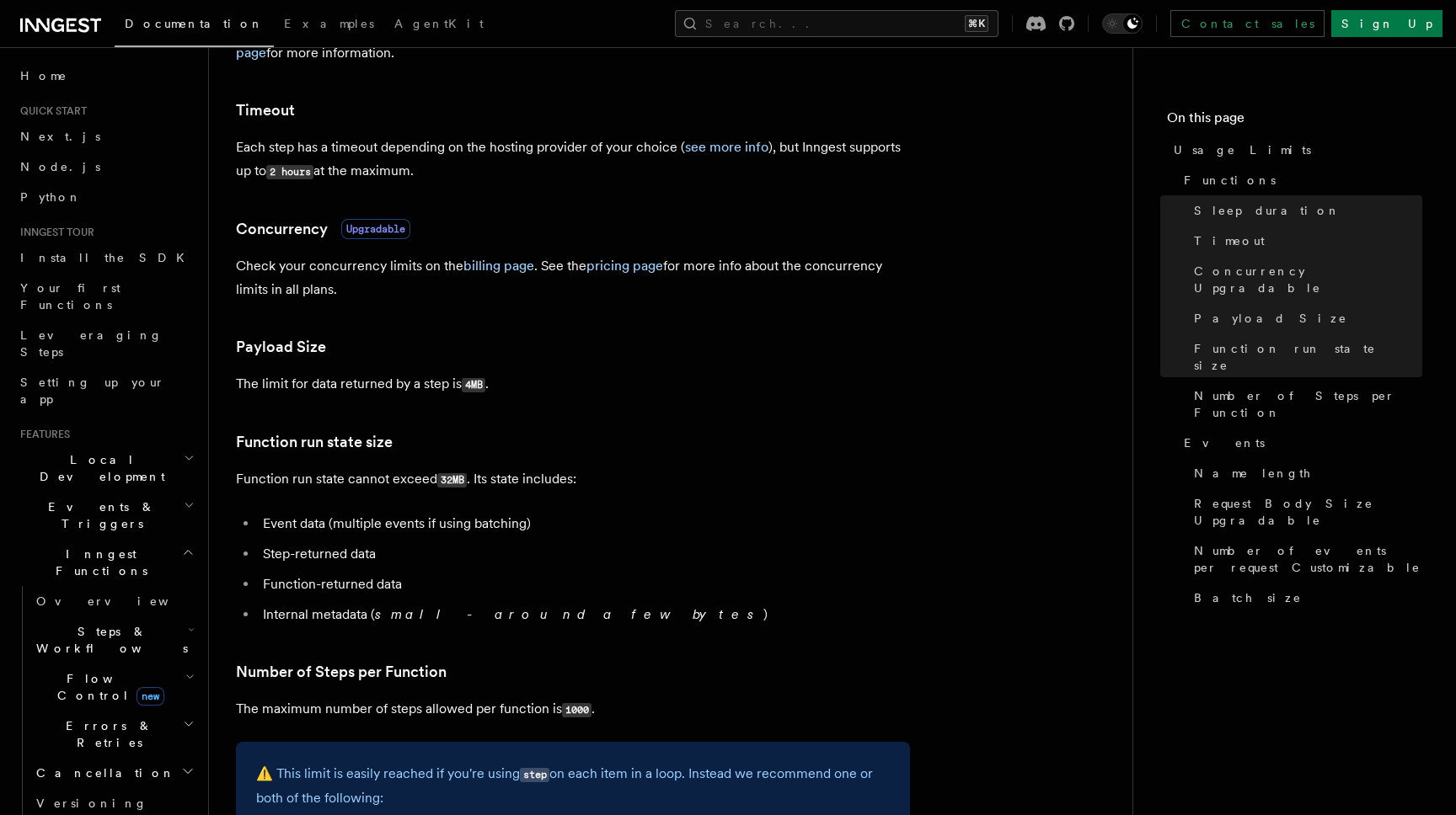
scroll to position [442, 0]
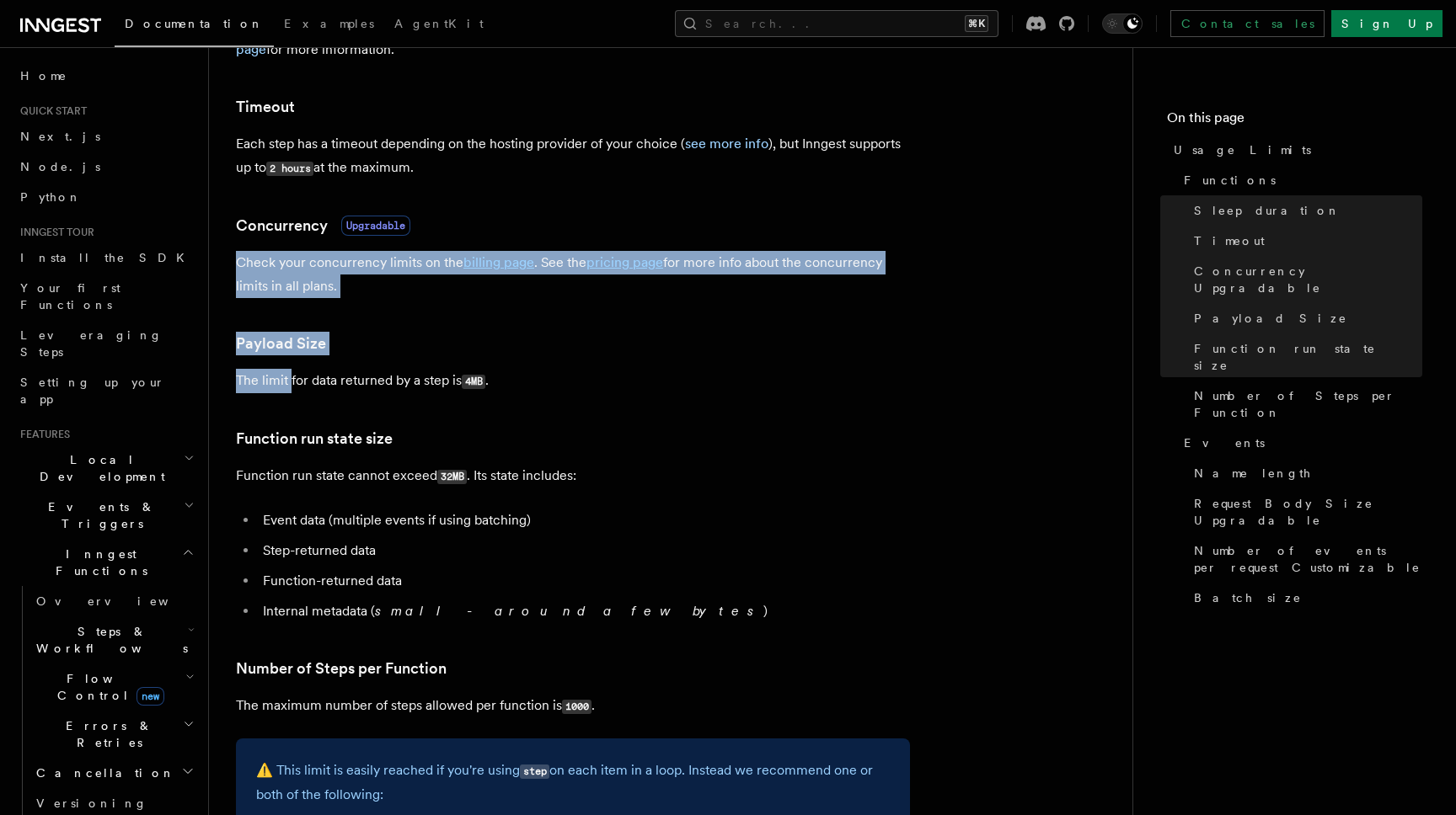
drag, startPoint x: 232, startPoint y: 244, endPoint x: 298, endPoint y: 454, distance: 220.1
click at [294, 409] on div "Platform Usage Limits We have put some limits on the service to make sure we pr…" at bounding box center [698, 750] width 978 height 2384
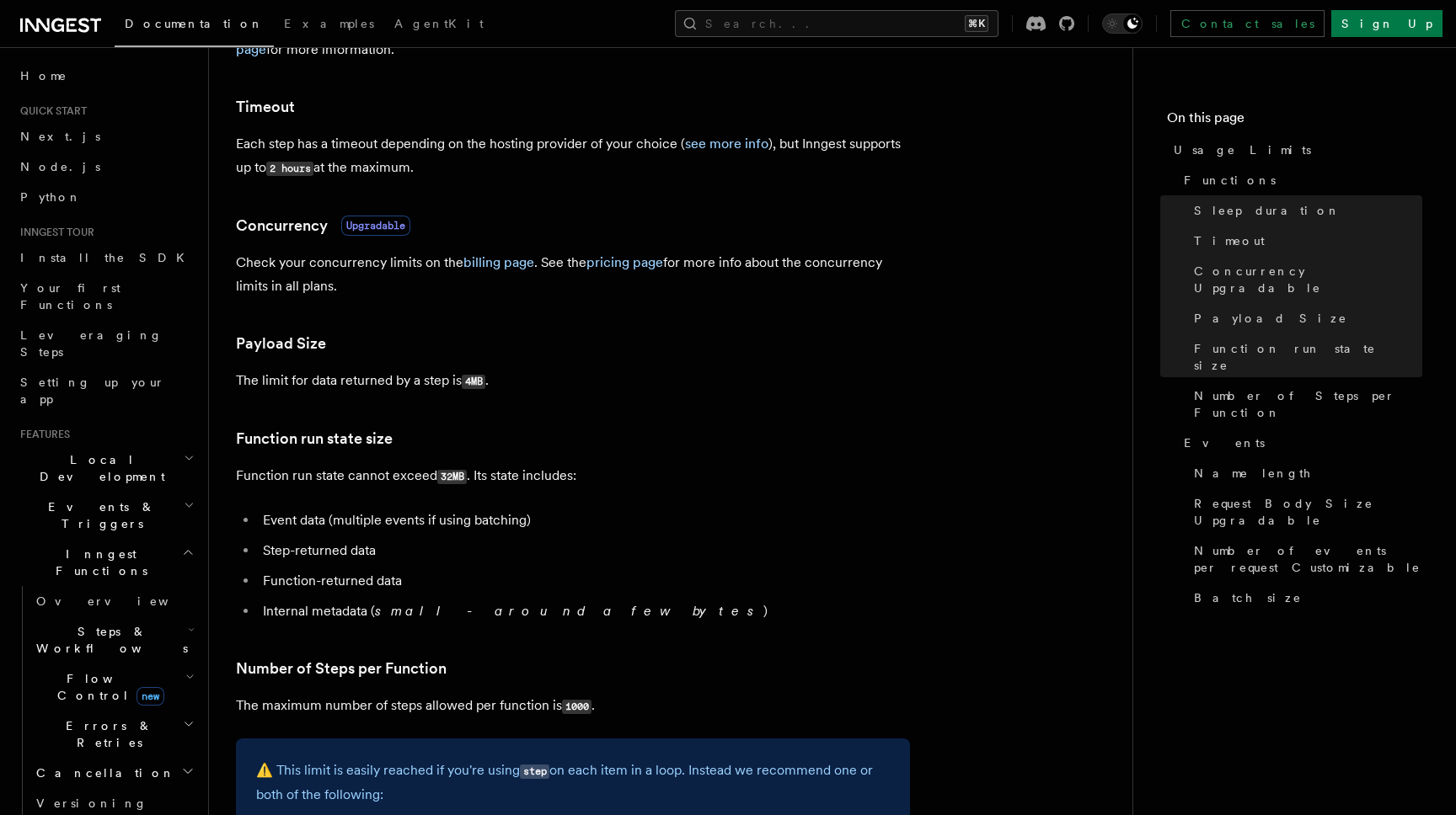
click at [298, 454] on article "Platform Usage Limits We have put some limits on the service to make sure we pr…" at bounding box center [670, 786] width 870 height 2310
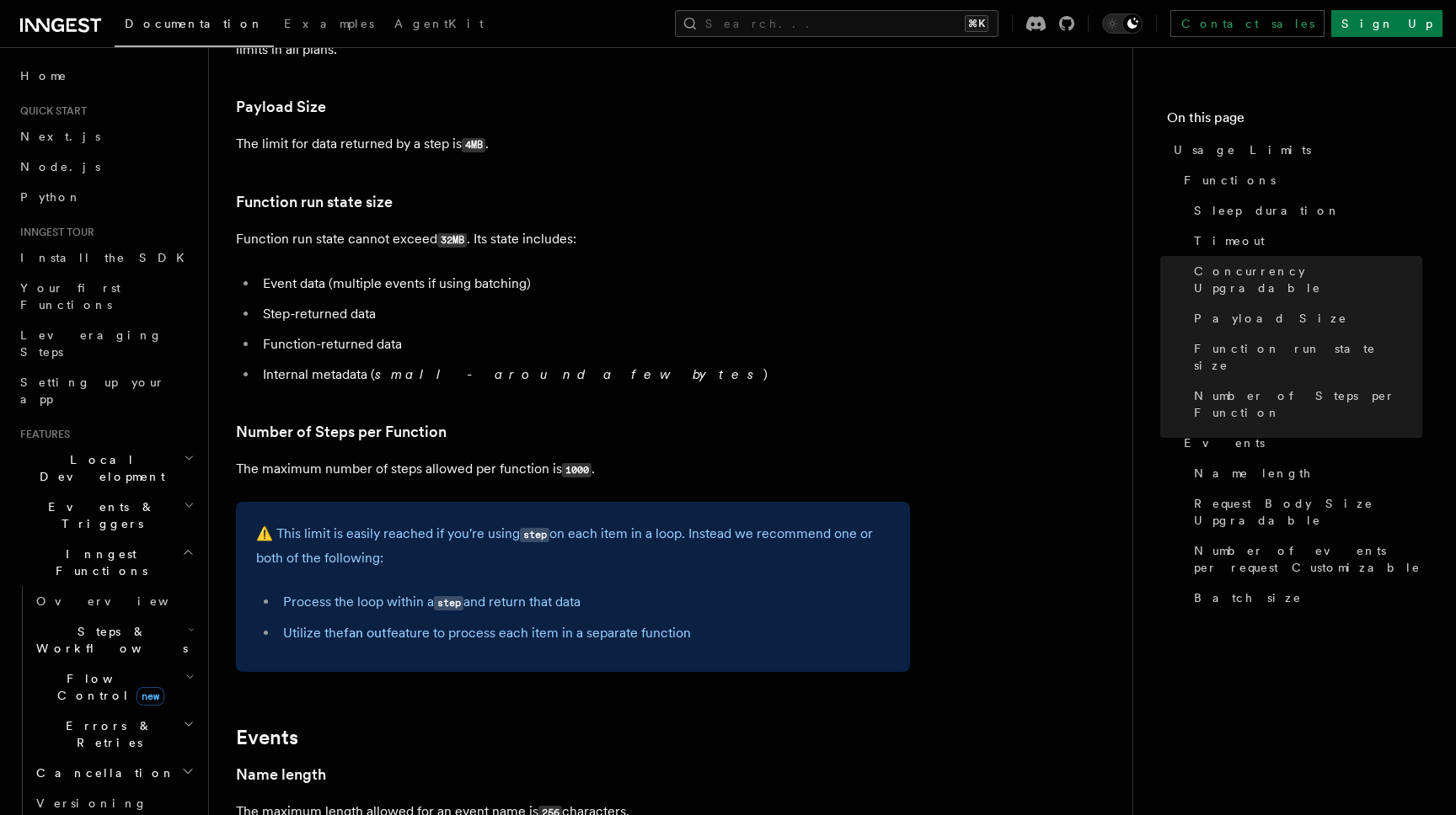
scroll to position [687, 0]
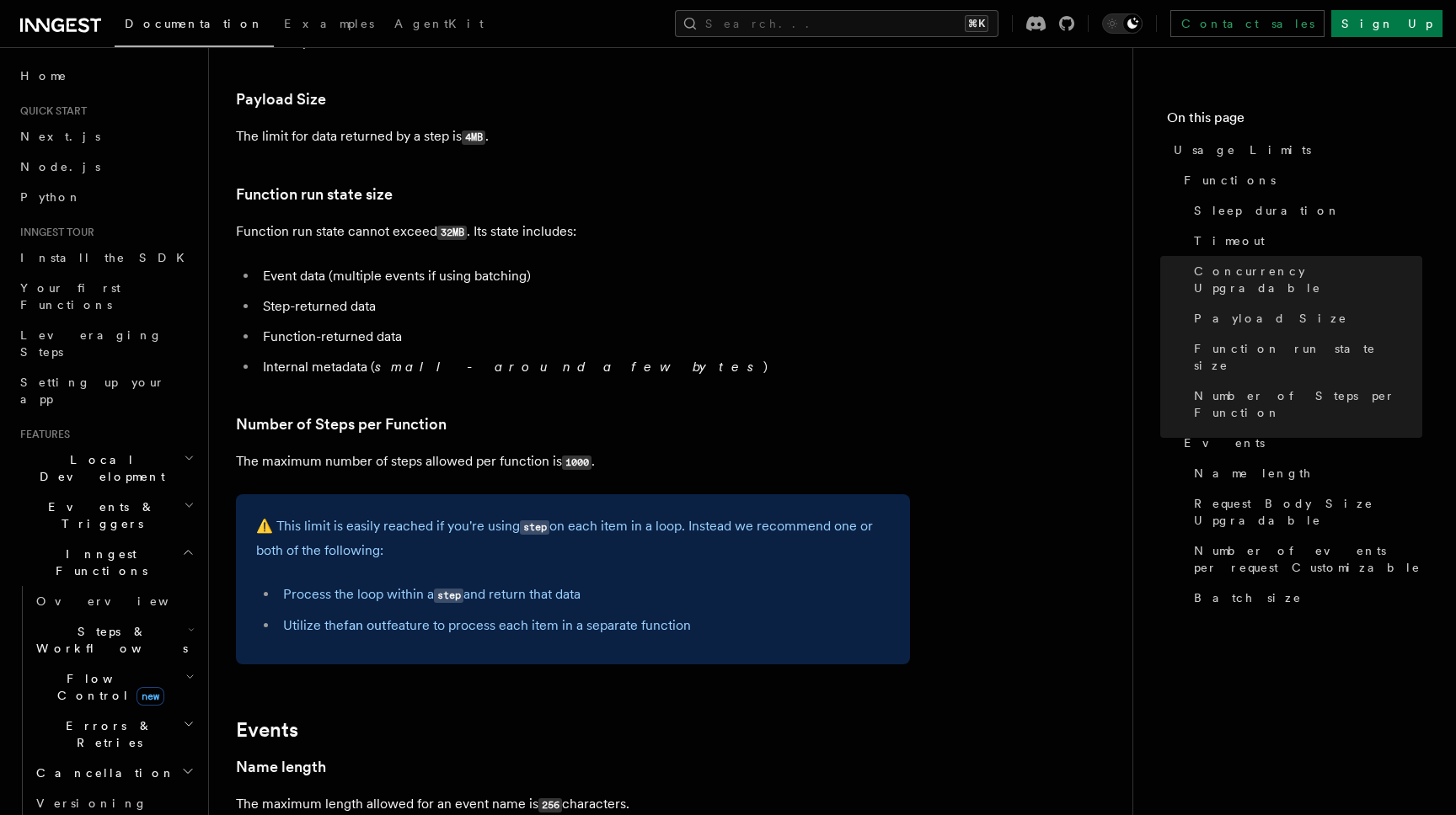
drag, startPoint x: 293, startPoint y: 196, endPoint x: 326, endPoint y: 333, distance: 140.9
click at [326, 329] on ul "Event data (multiple events if using batching) Step-returned data Function-retu…" at bounding box center [573, 322] width 674 height 114
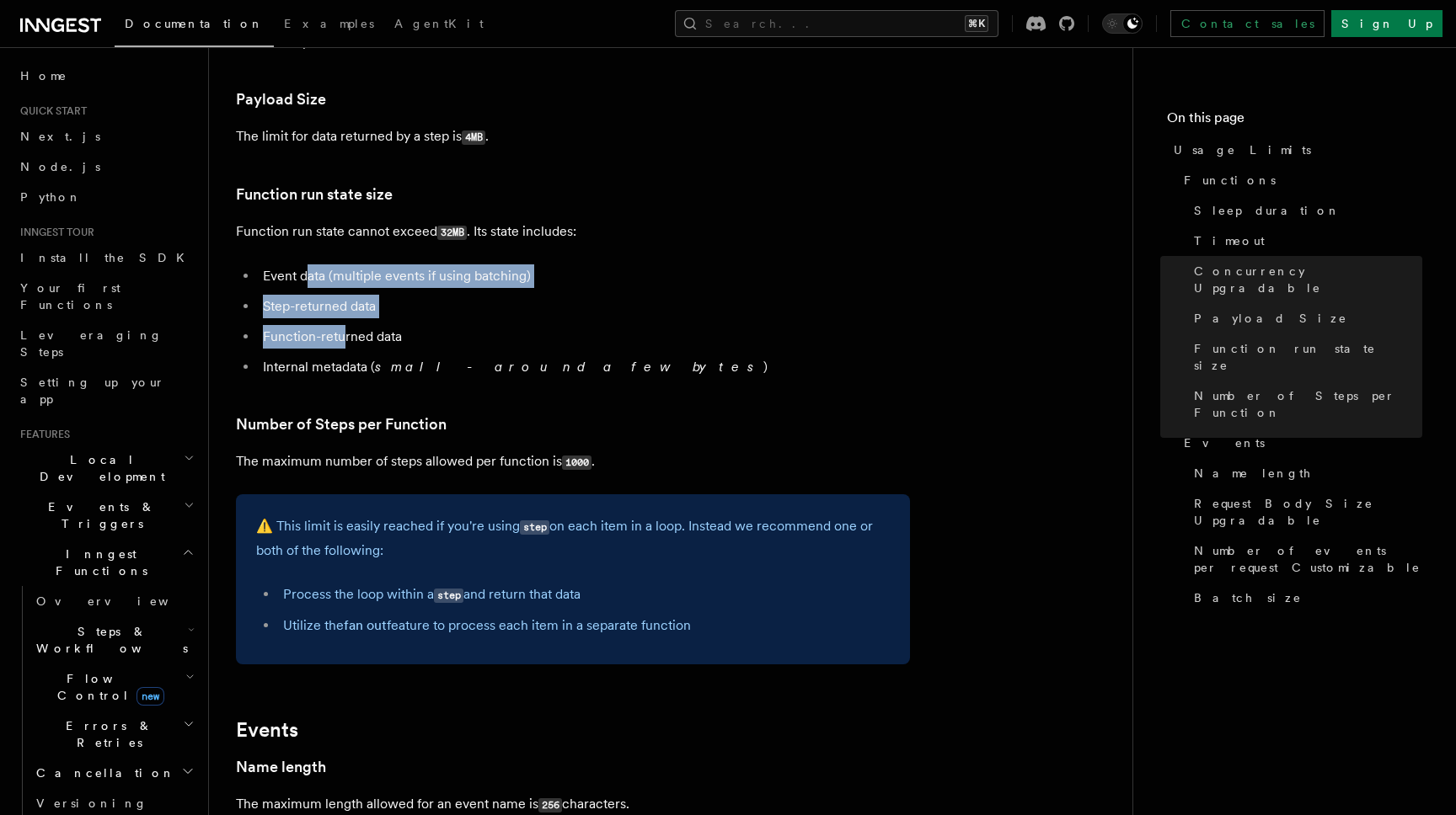
drag, startPoint x: 308, startPoint y: 278, endPoint x: 347, endPoint y: 358, distance: 89.0
click at [344, 350] on ul "Event data (multiple events if using batching) Step-returned data Function-retu…" at bounding box center [573, 322] width 674 height 114
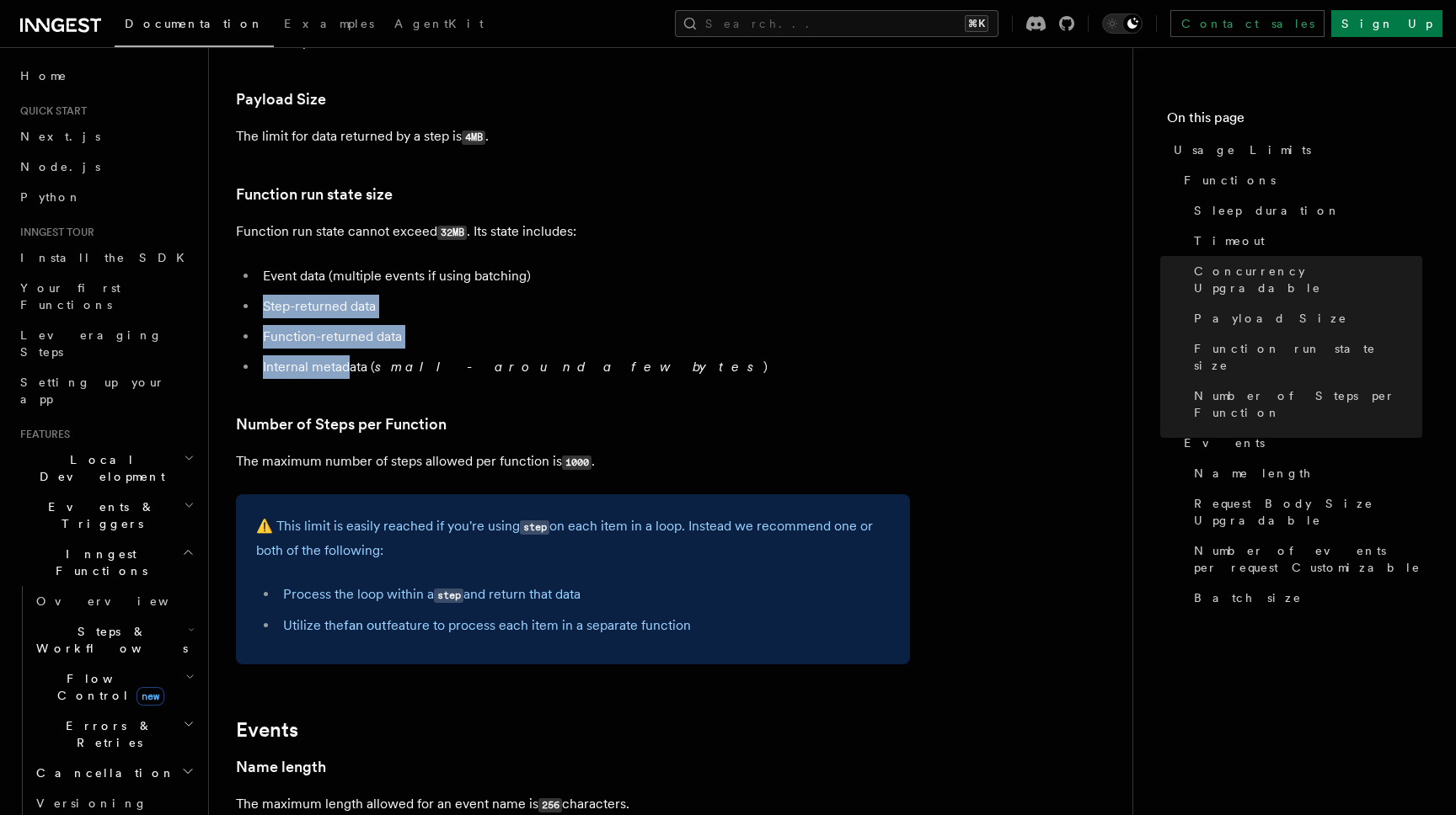
drag, startPoint x: 347, startPoint y: 363, endPoint x: 311, endPoint y: 280, distance: 90.5
click at [311, 280] on ul "Event data (multiple events if using batching) Step-returned data Function-retu…" at bounding box center [573, 322] width 674 height 114
click at [309, 275] on li "Event data (multiple events if using batching)" at bounding box center [583, 276] width 652 height 23
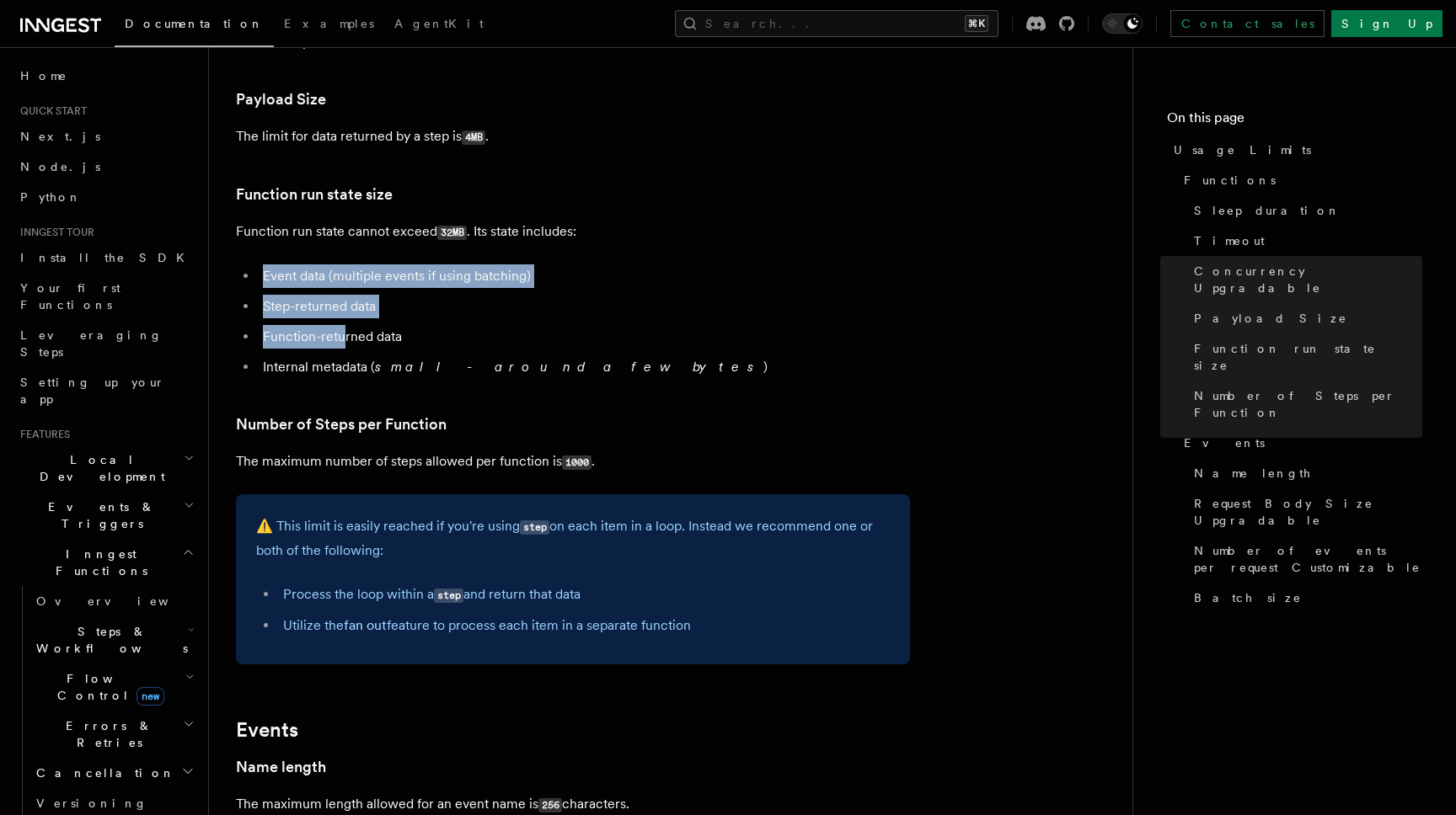
drag, startPoint x: 303, startPoint y: 263, endPoint x: 352, endPoint y: 382, distance: 128.7
click at [345, 341] on article "Platform Usage Limits We have put some limits on the service to make sure we pr…" at bounding box center [670, 542] width 870 height 2310
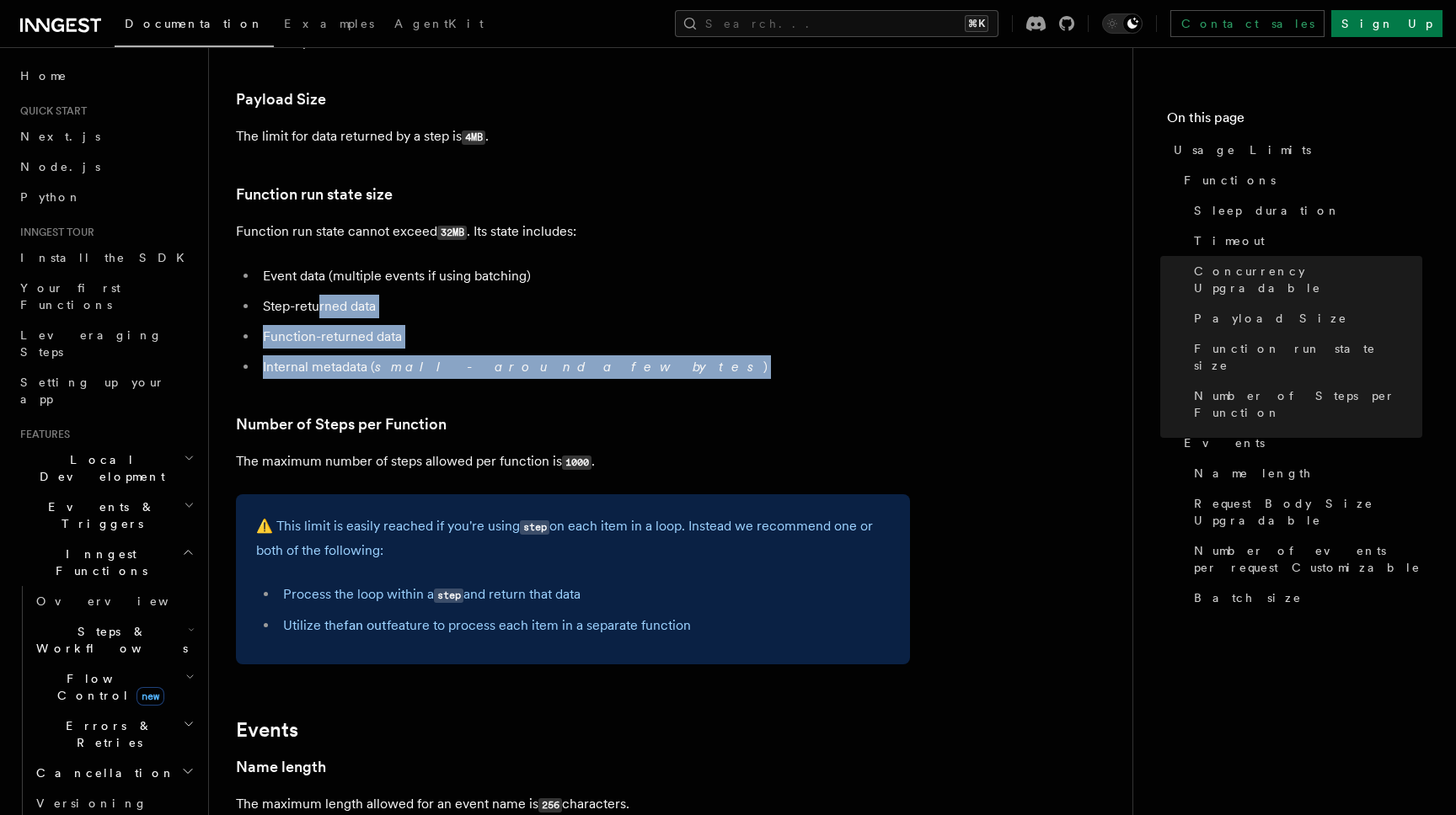
drag, startPoint x: 355, startPoint y: 406, endPoint x: 318, endPoint y: 294, distance: 118.0
click at [318, 294] on article "Platform Usage Limits We have put some limits on the service to make sure we pr…" at bounding box center [670, 542] width 870 height 2310
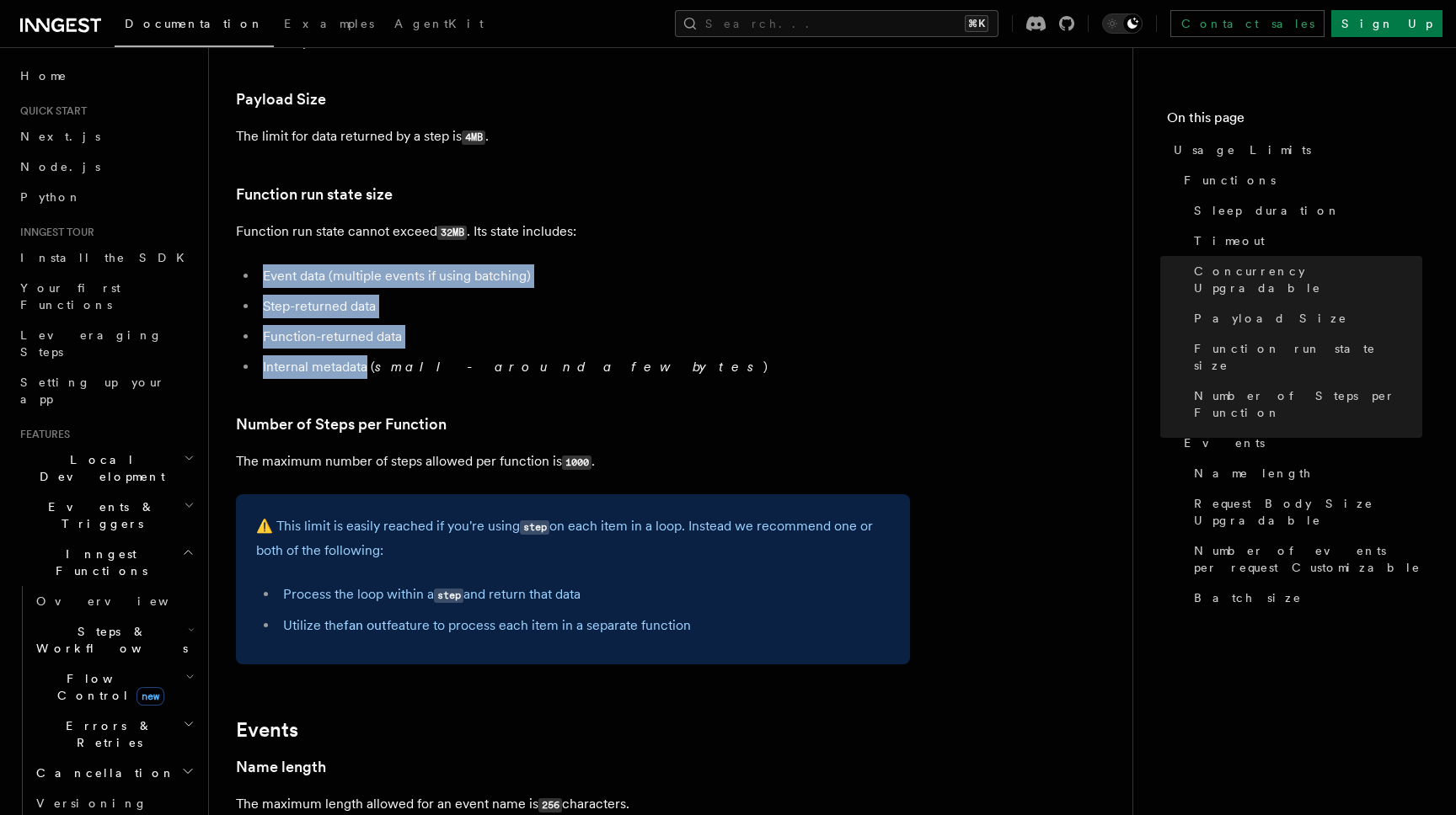
drag, startPoint x: 301, startPoint y: 252, endPoint x: 376, endPoint y: 401, distance: 166.8
click at [369, 372] on article "Platform Usage Limits We have put some limits on the service to make sure we pr…" at bounding box center [670, 542] width 870 height 2310
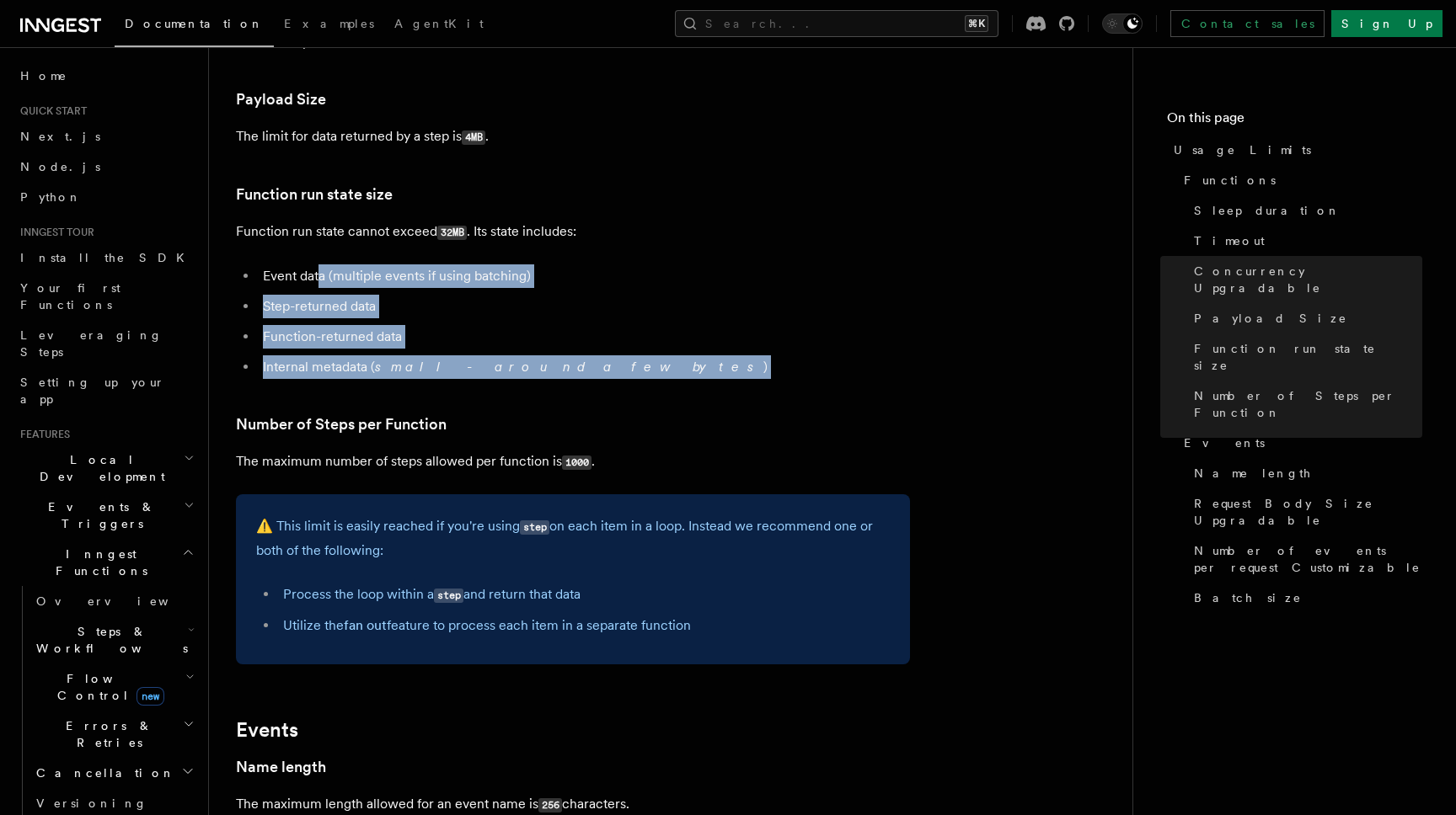
drag, startPoint x: 376, startPoint y: 408, endPoint x: 310, endPoint y: 259, distance: 163.0
click at [320, 272] on article "Platform Usage Limits We have put some limits on the service to make sure we pr…" at bounding box center [670, 542] width 870 height 2310
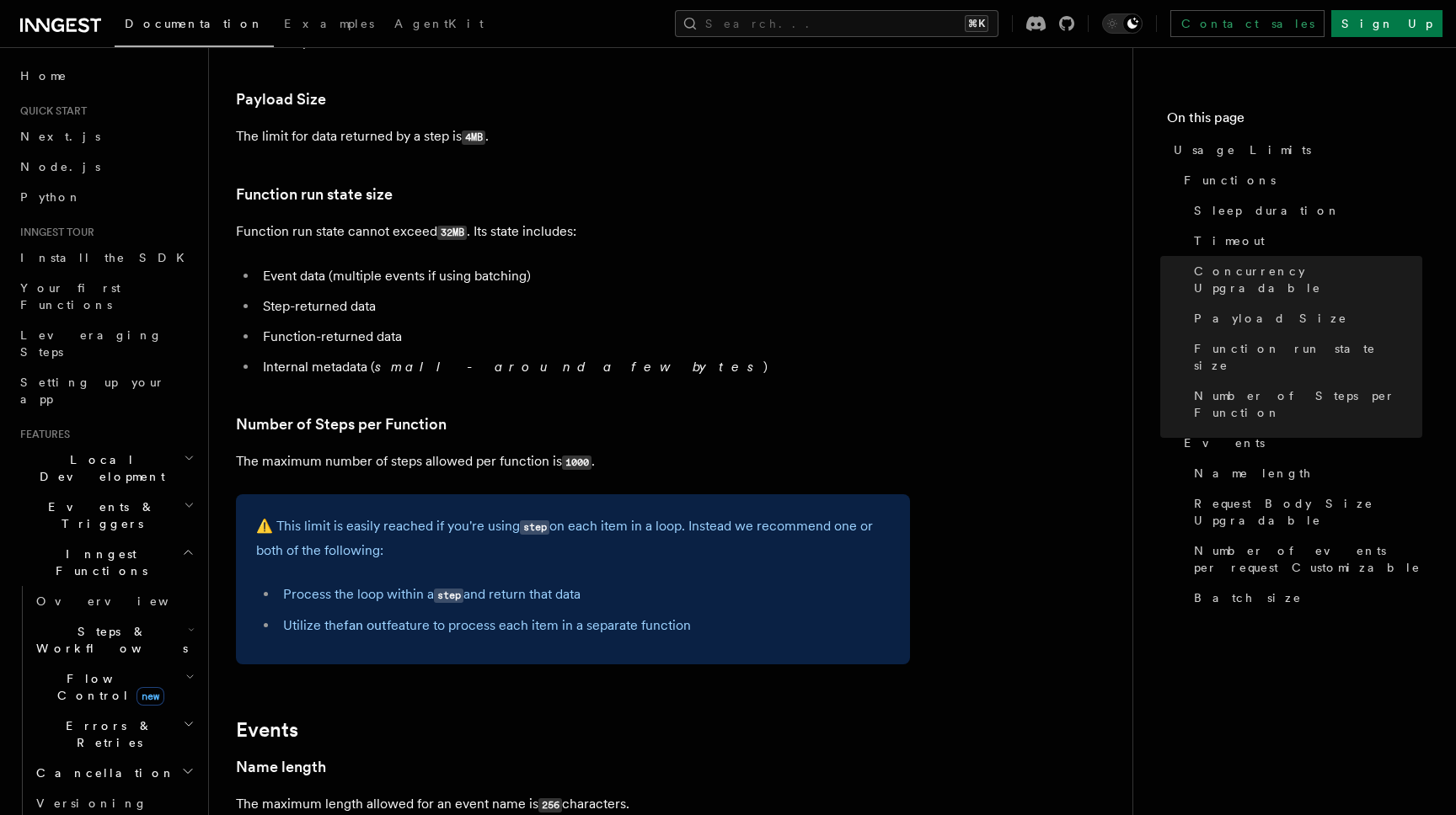
click at [310, 259] on article "Platform Usage Limits We have put some limits on the service to make sure we pr…" at bounding box center [670, 542] width 870 height 2310
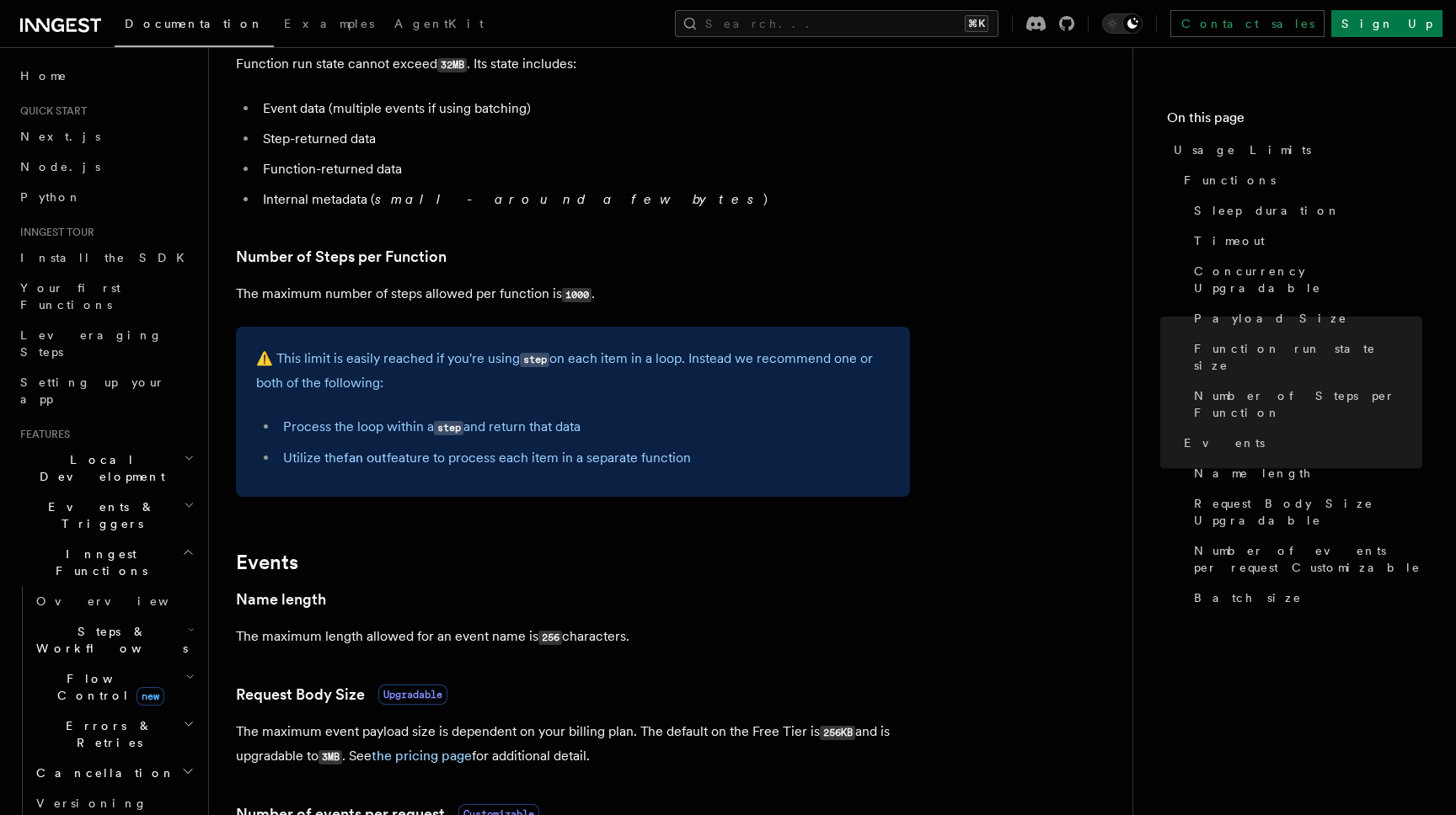
scroll to position [897, 0]
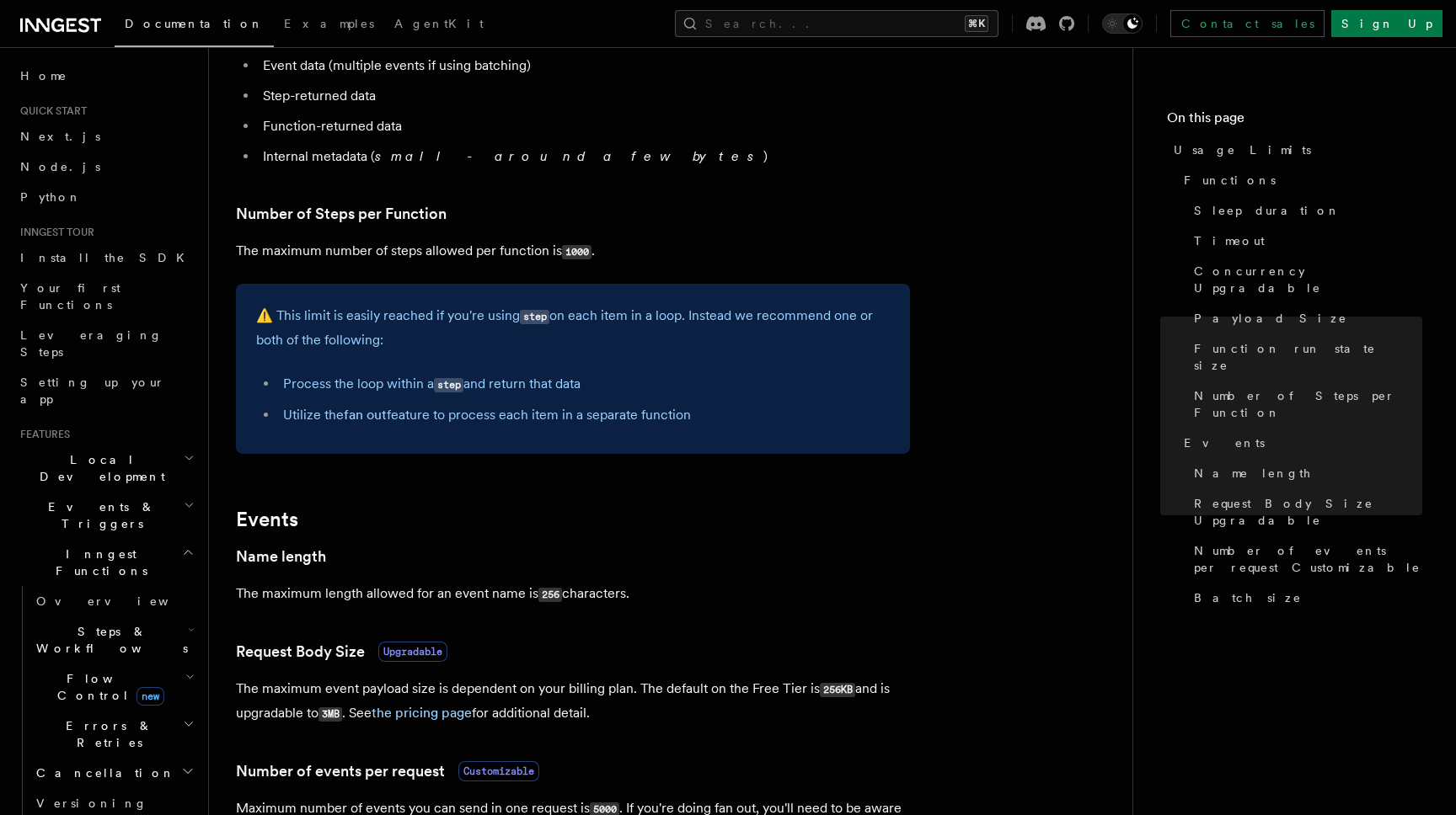
drag, startPoint x: 517, startPoint y: 350, endPoint x: 541, endPoint y: 421, distance: 74.9
click at [538, 408] on div "⚠️ This limit is easily reached if you're using step on each item in a loop. In…" at bounding box center [573, 368] width 674 height 170
drag, startPoint x: 548, startPoint y: 444, endPoint x: 510, endPoint y: 357, distance: 94.9
click at [513, 361] on div "⚠️ This limit is easily reached if you're using step on each item in a loop. In…" at bounding box center [573, 368] width 674 height 170
click at [510, 352] on p "⚠️ This limit is easily reached if you're using step on each item in a loop. In…" at bounding box center [573, 328] width 633 height 48
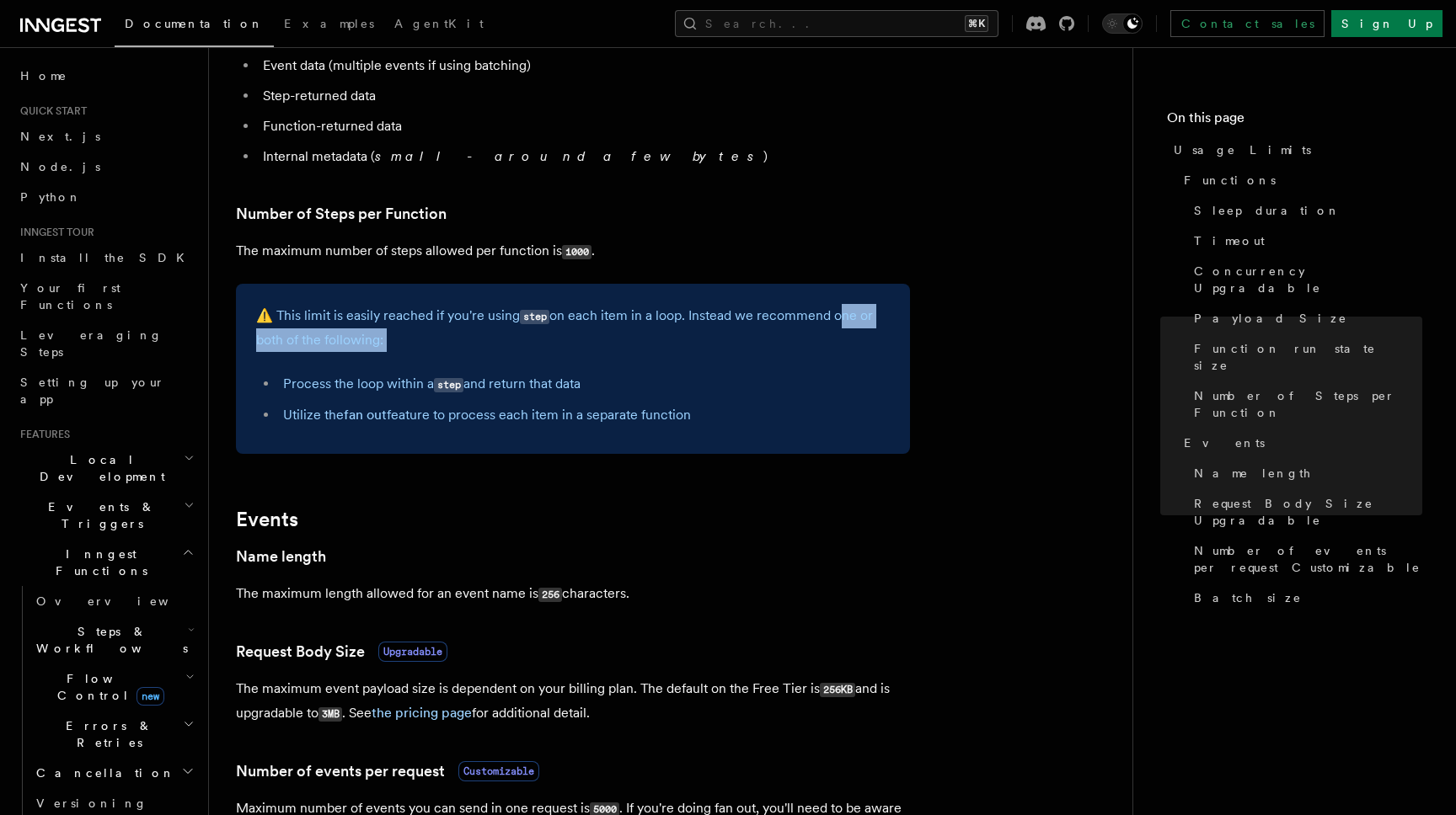
drag, startPoint x: 834, startPoint y: 309, endPoint x: 846, endPoint y: 397, distance: 88.8
click at [841, 383] on div "⚠️ This limit is easily reached if you're using step on each item in a loop. In…" at bounding box center [573, 368] width 674 height 170
drag, startPoint x: 847, startPoint y: 412, endPoint x: 824, endPoint y: 292, distance: 122.2
click at [825, 296] on div "⚠️ This limit is easily reached if you're using step on each item in a loop. In…" at bounding box center [573, 368] width 674 height 170
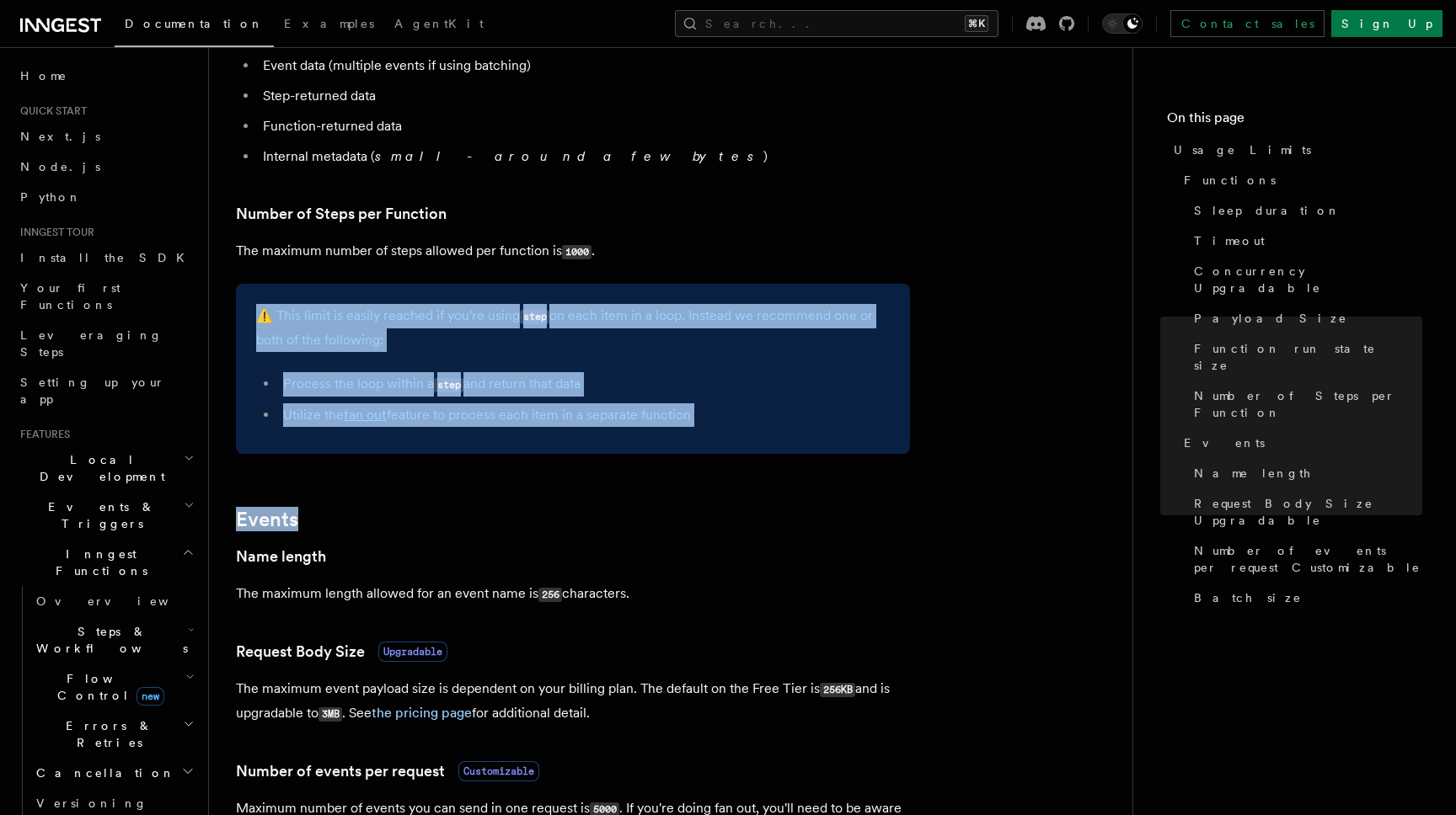
drag, startPoint x: 853, startPoint y: 523, endPoint x: 759, endPoint y: 271, distance: 269.0
click at [759, 272] on article "Platform Usage Limits We have put some limits on the service to make sure we pr…" at bounding box center [670, 332] width 870 height 2310
drag, startPoint x: 759, startPoint y: 271, endPoint x: 807, endPoint y: 474, distance: 208.6
click at [802, 461] on article "Platform Usage Limits We have put some limits on the service to make sure we pr…" at bounding box center [670, 332] width 870 height 2310
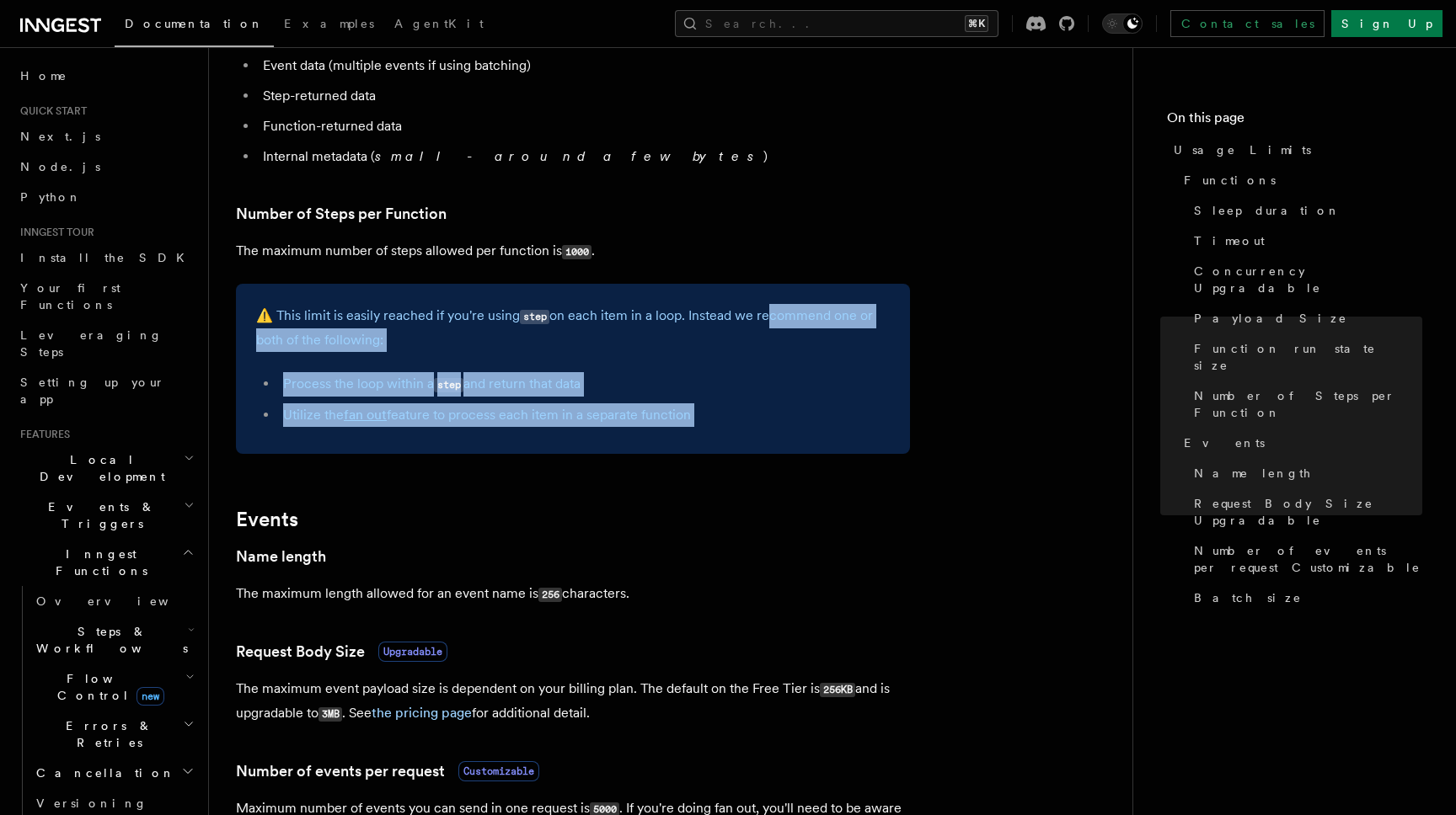
drag, startPoint x: 798, startPoint y: 448, endPoint x: 750, endPoint y: 281, distance: 173.8
click at [752, 285] on article "Platform Usage Limits We have put some limits on the service to make sure we pr…" at bounding box center [670, 332] width 870 height 2310
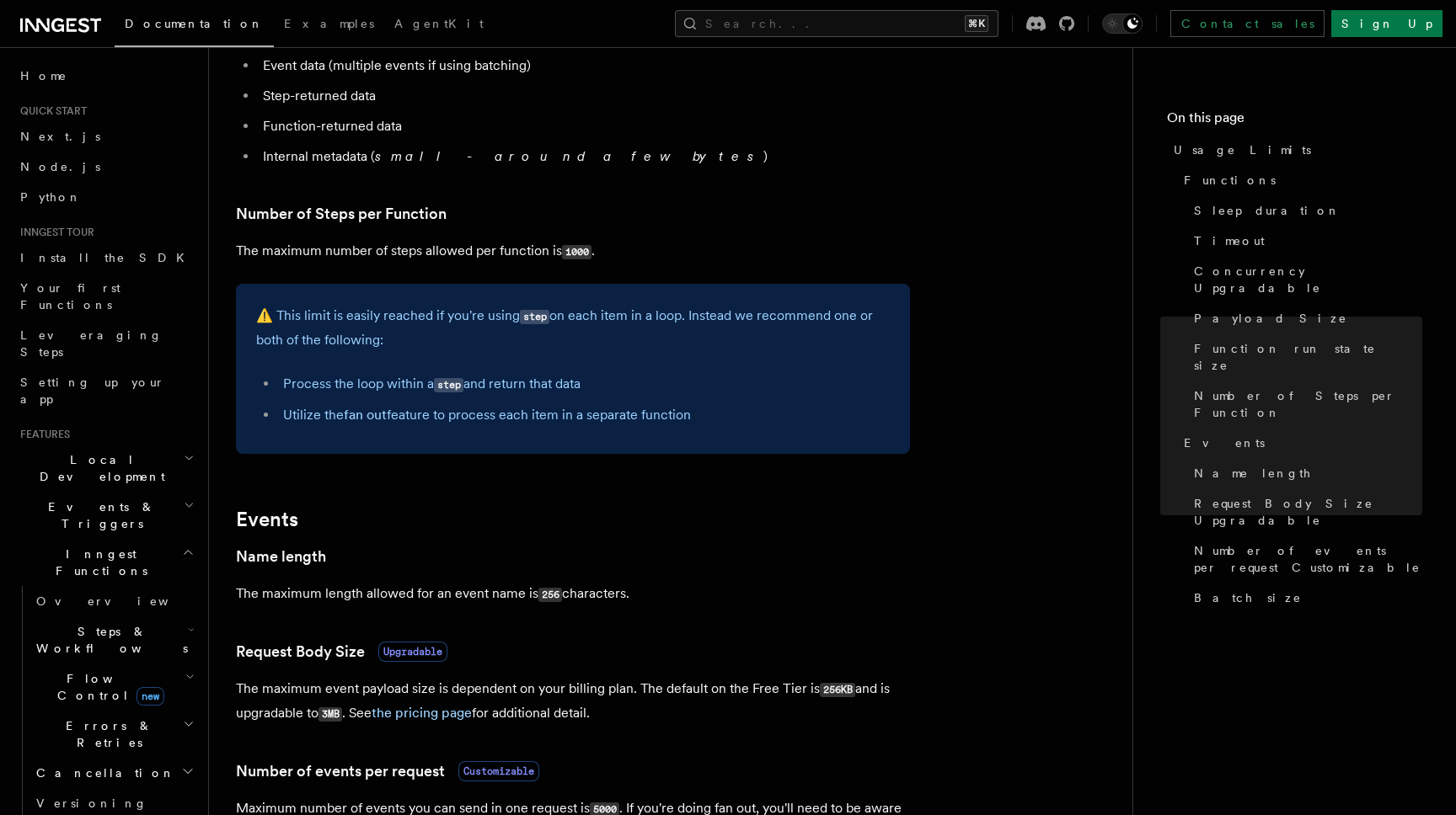
drag, startPoint x: 750, startPoint y: 281, endPoint x: 811, endPoint y: 461, distance: 190.1
click at [762, 310] on article "Platform Usage Limits We have put some limits on the service to make sure we pr…" at bounding box center [670, 332] width 870 height 2310
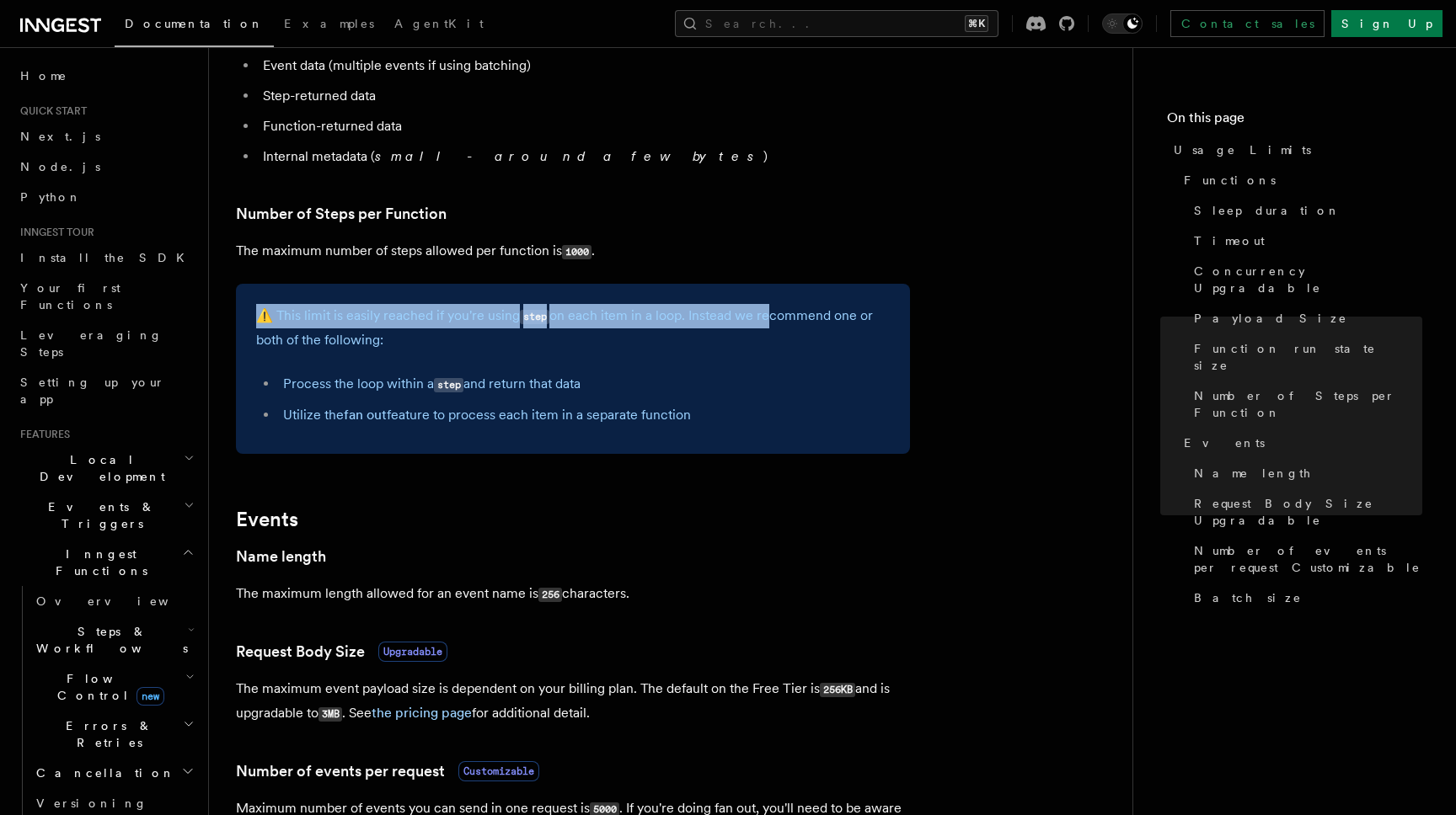
drag, startPoint x: 827, startPoint y: 486, endPoint x: 823, endPoint y: 347, distance: 139.1
click at [826, 381] on article "Platform Usage Limits We have put some limits on the service to make sure we pr…" at bounding box center [670, 332] width 870 height 2310
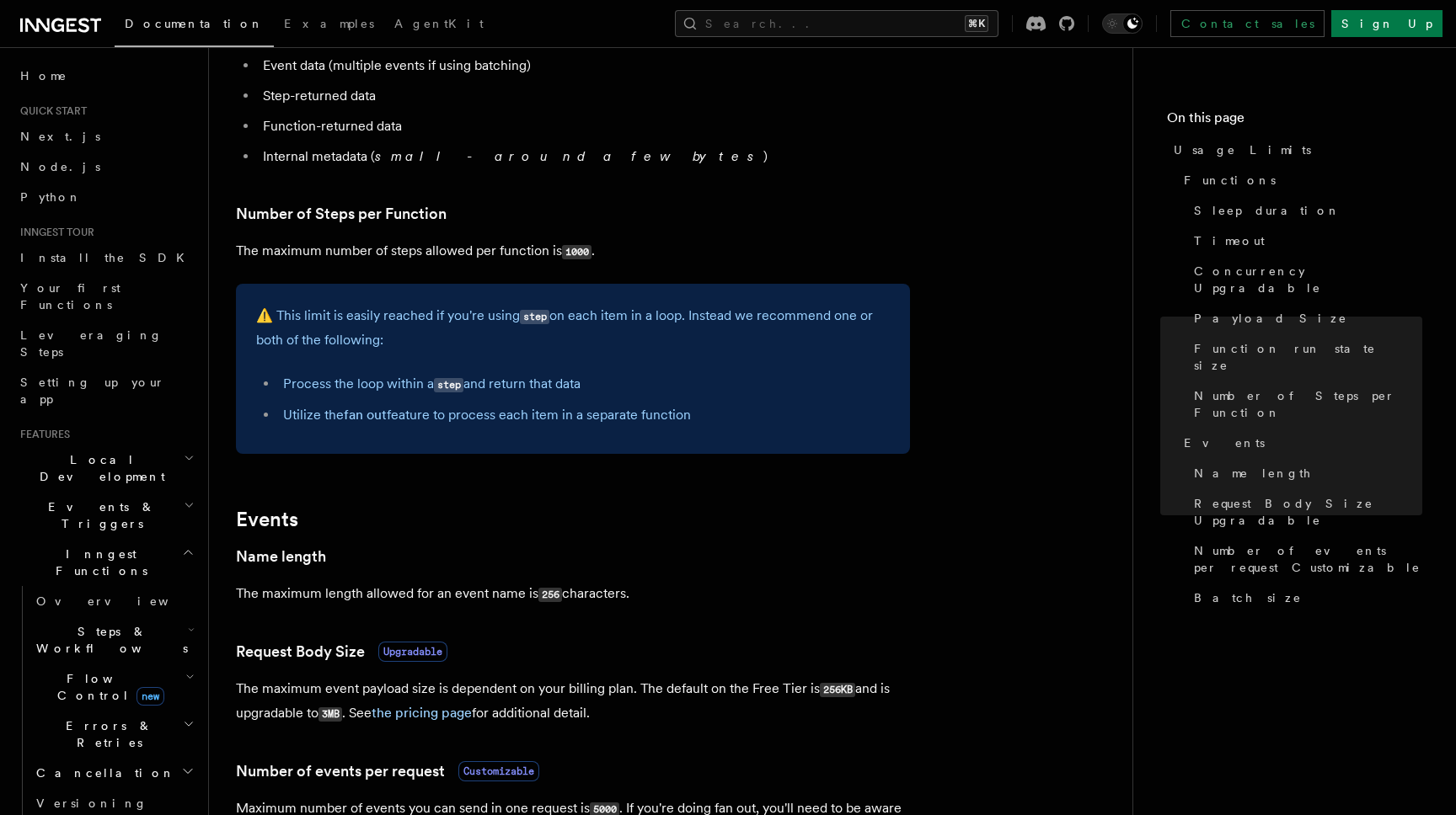
click at [823, 347] on p "⚠️ This limit is easily reached if you're using step on each item in a loop. In…" at bounding box center [573, 328] width 633 height 48
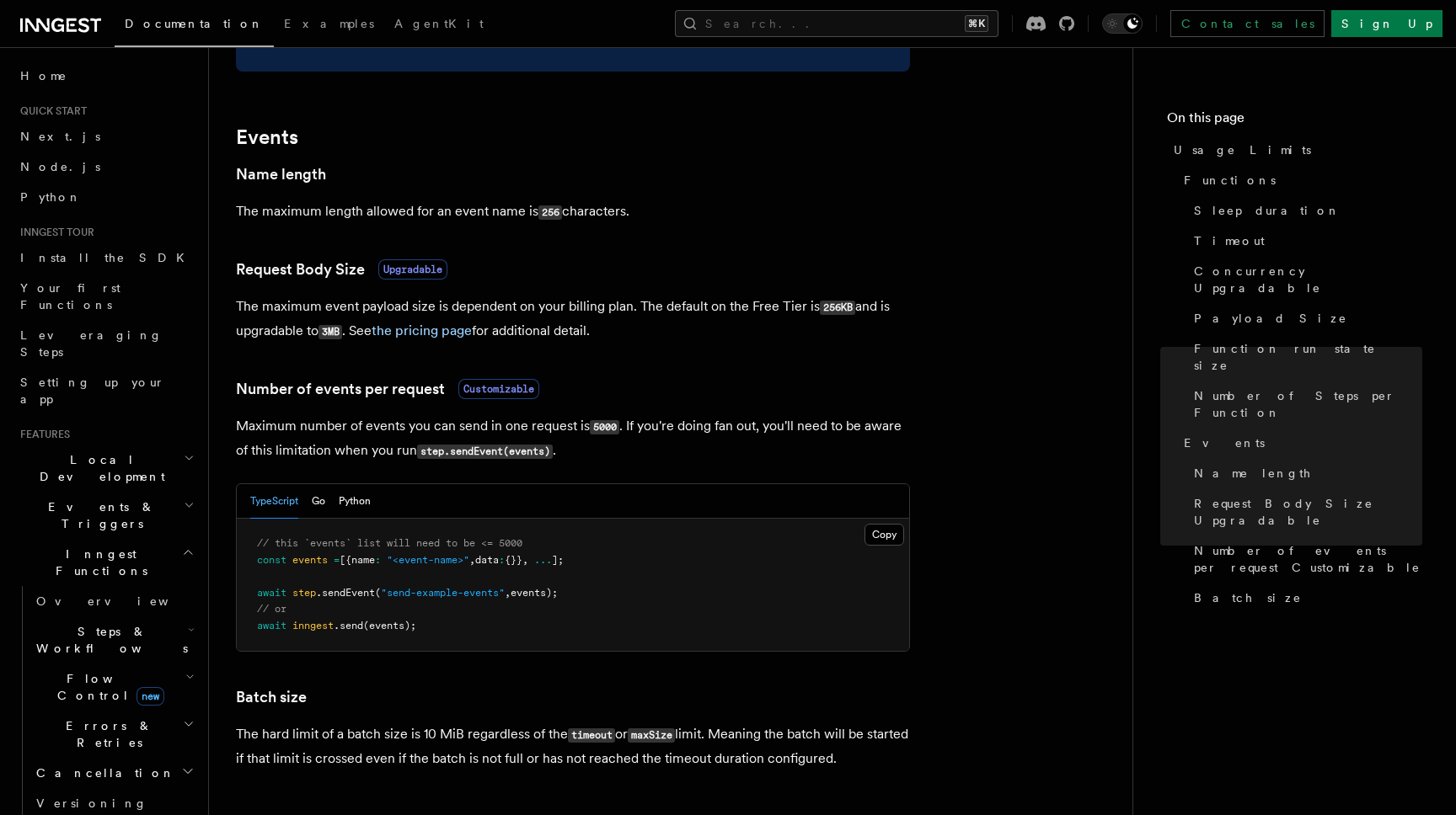
scroll to position [1282, 0]
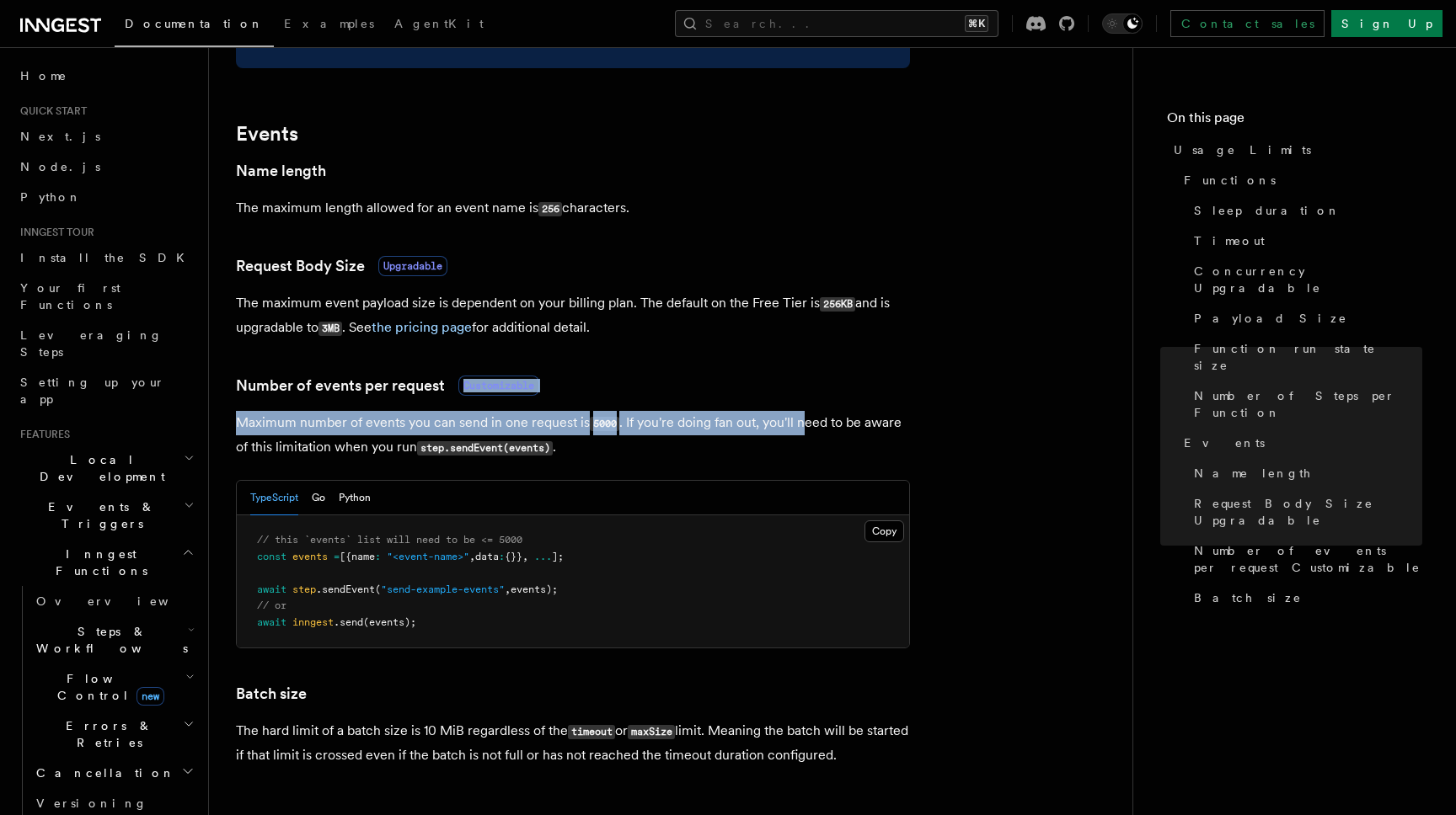
drag, startPoint x: 785, startPoint y: 352, endPoint x: 811, endPoint y: 461, distance: 112.1
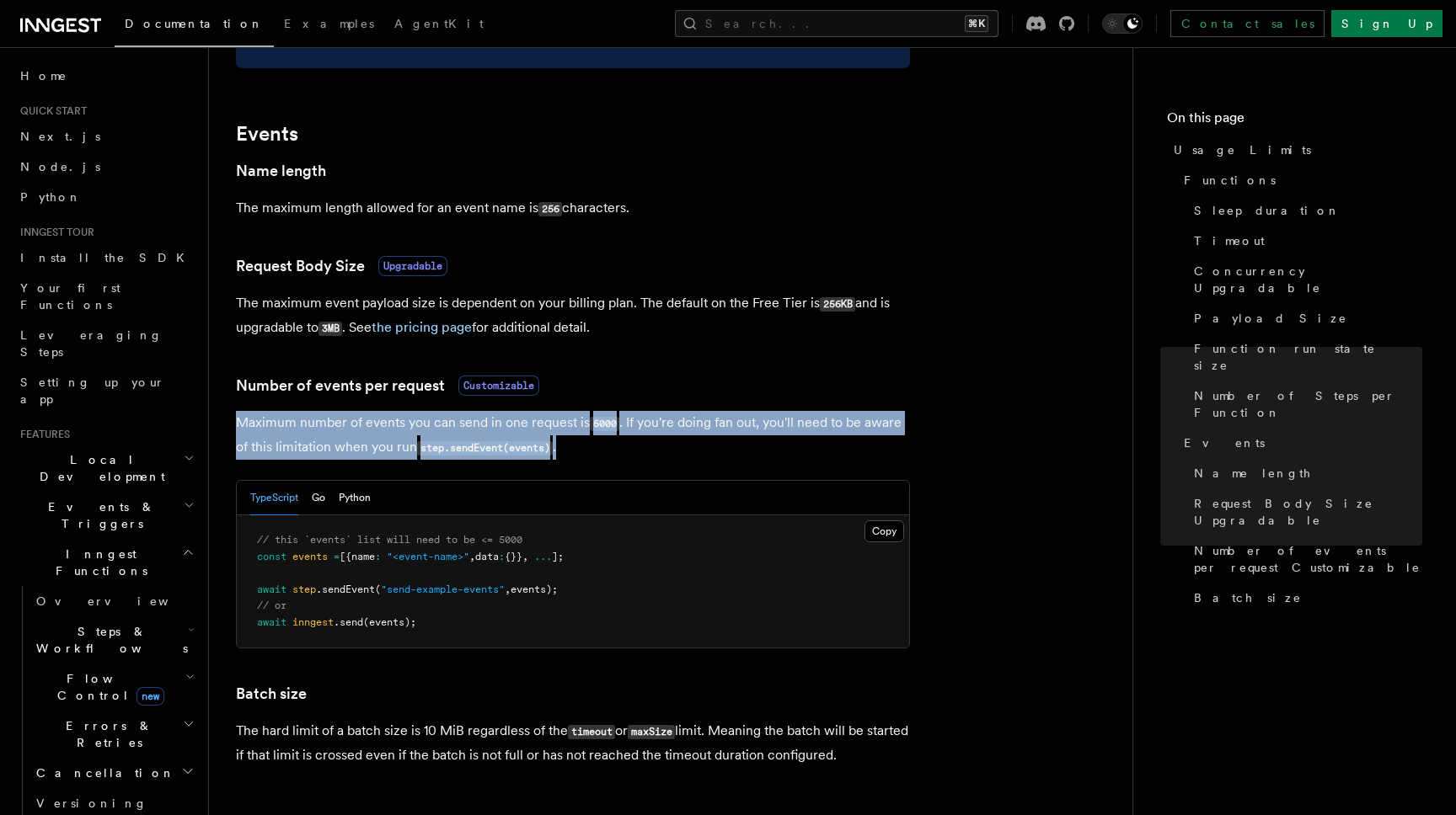
drag, startPoint x: 811, startPoint y: 462, endPoint x: 810, endPoint y: 367, distance: 95.0
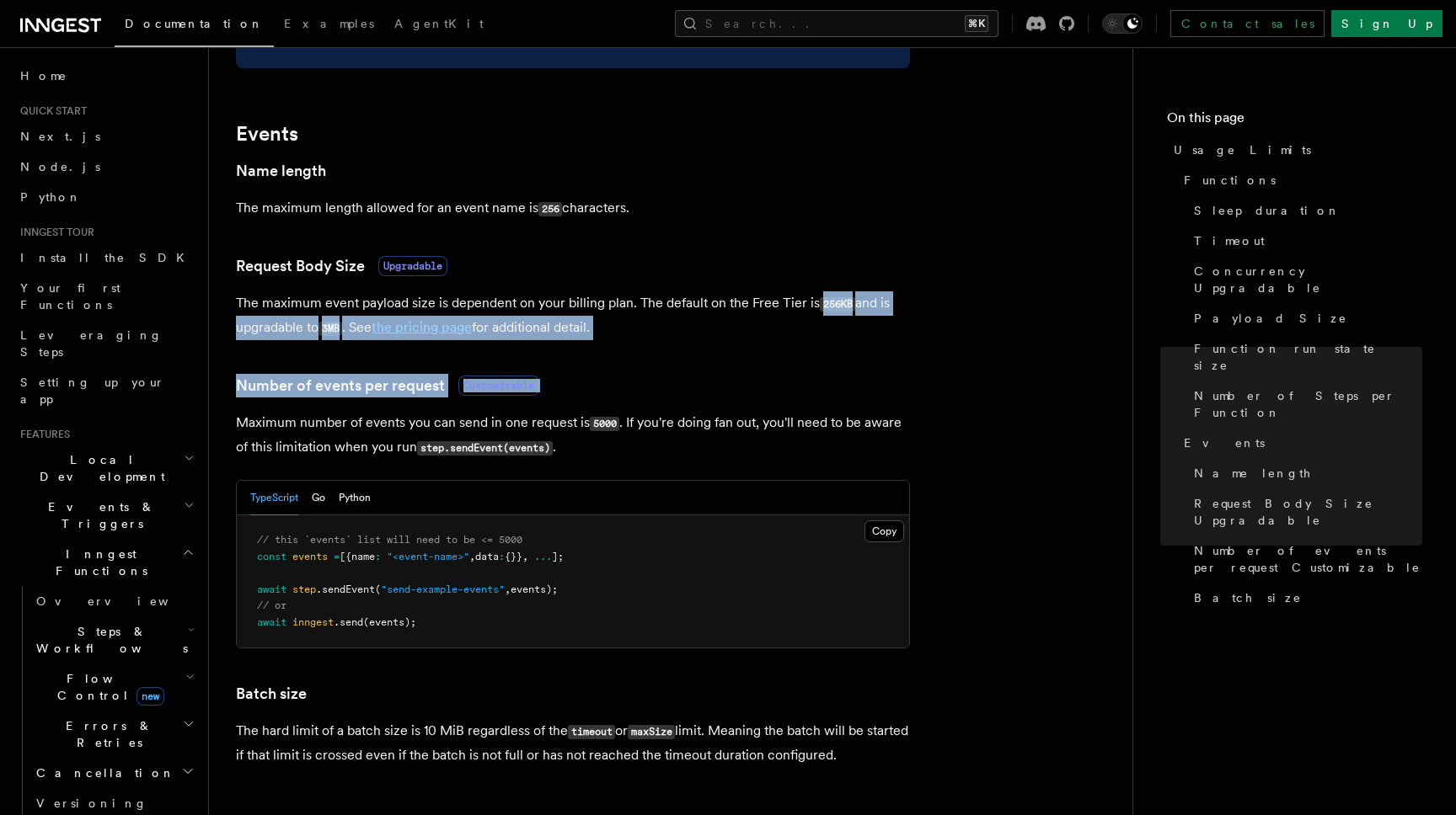
drag, startPoint x: 822, startPoint y: 314, endPoint x: 817, endPoint y: 428, distance: 114.1
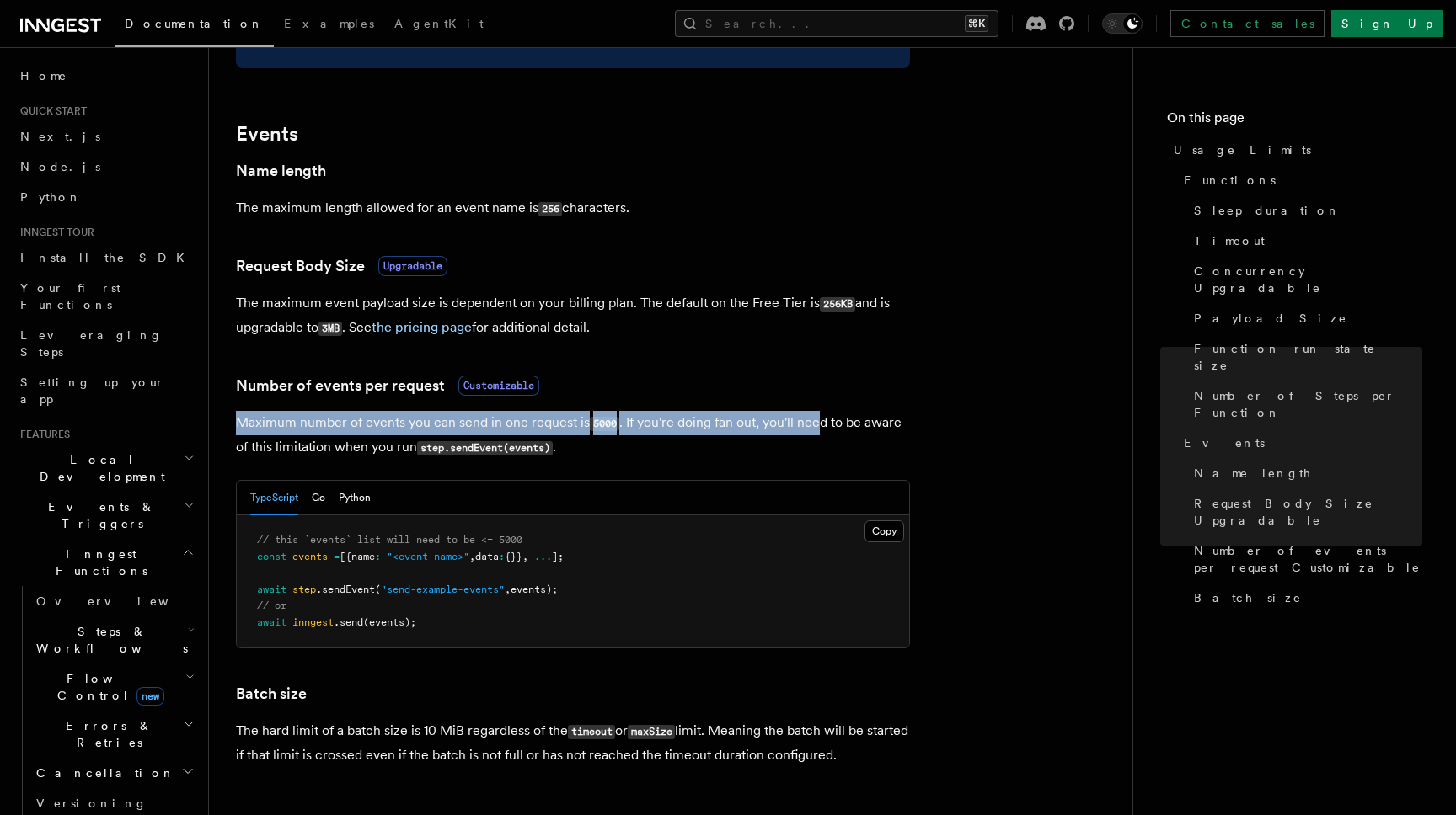
drag, startPoint x: 818, startPoint y: 429, endPoint x: 813, endPoint y: 323, distance: 106.1
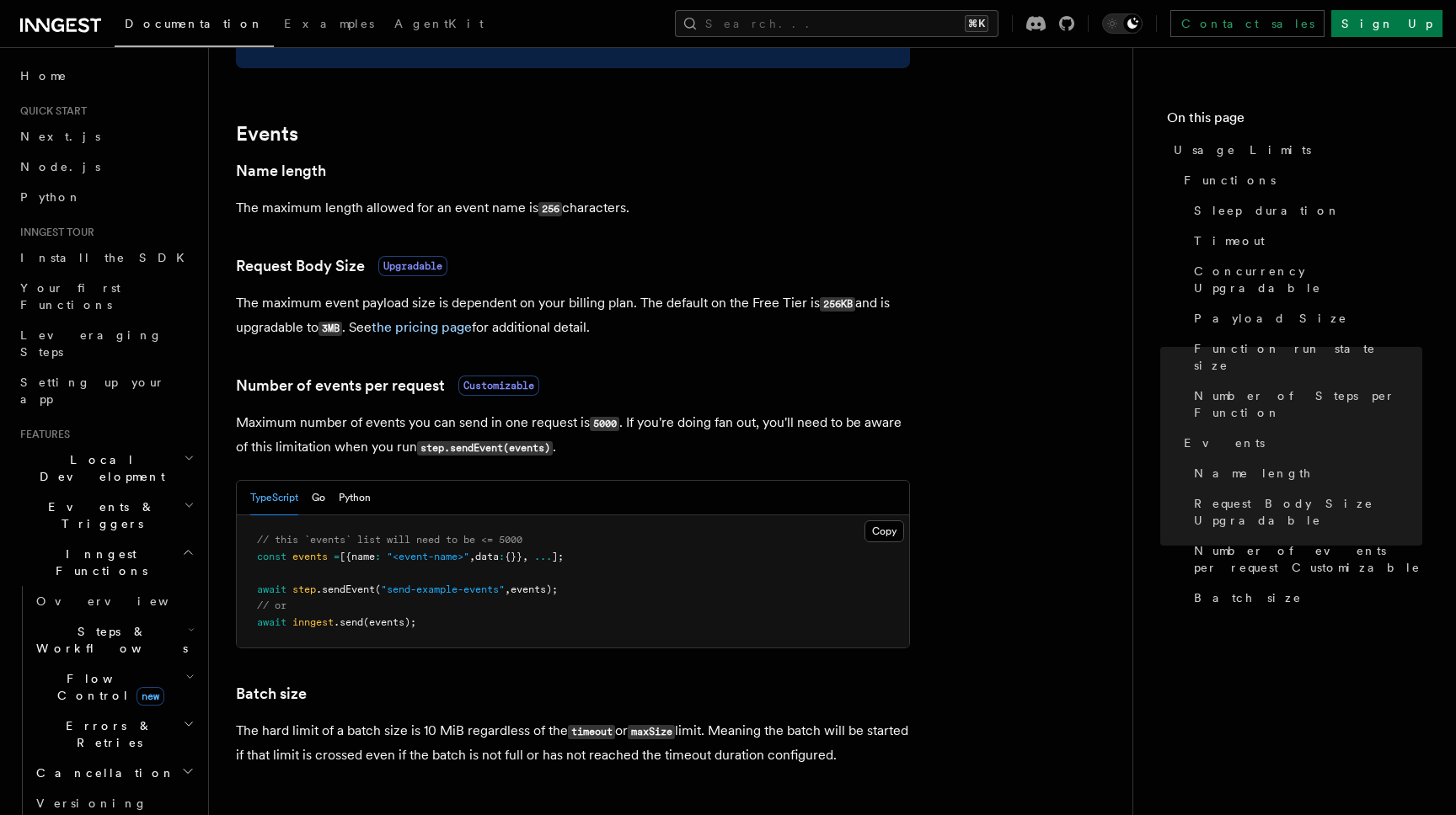
click at [812, 322] on p "The maximum event payload size is dependent on your billing plan. The default o…" at bounding box center [573, 316] width 674 height 49
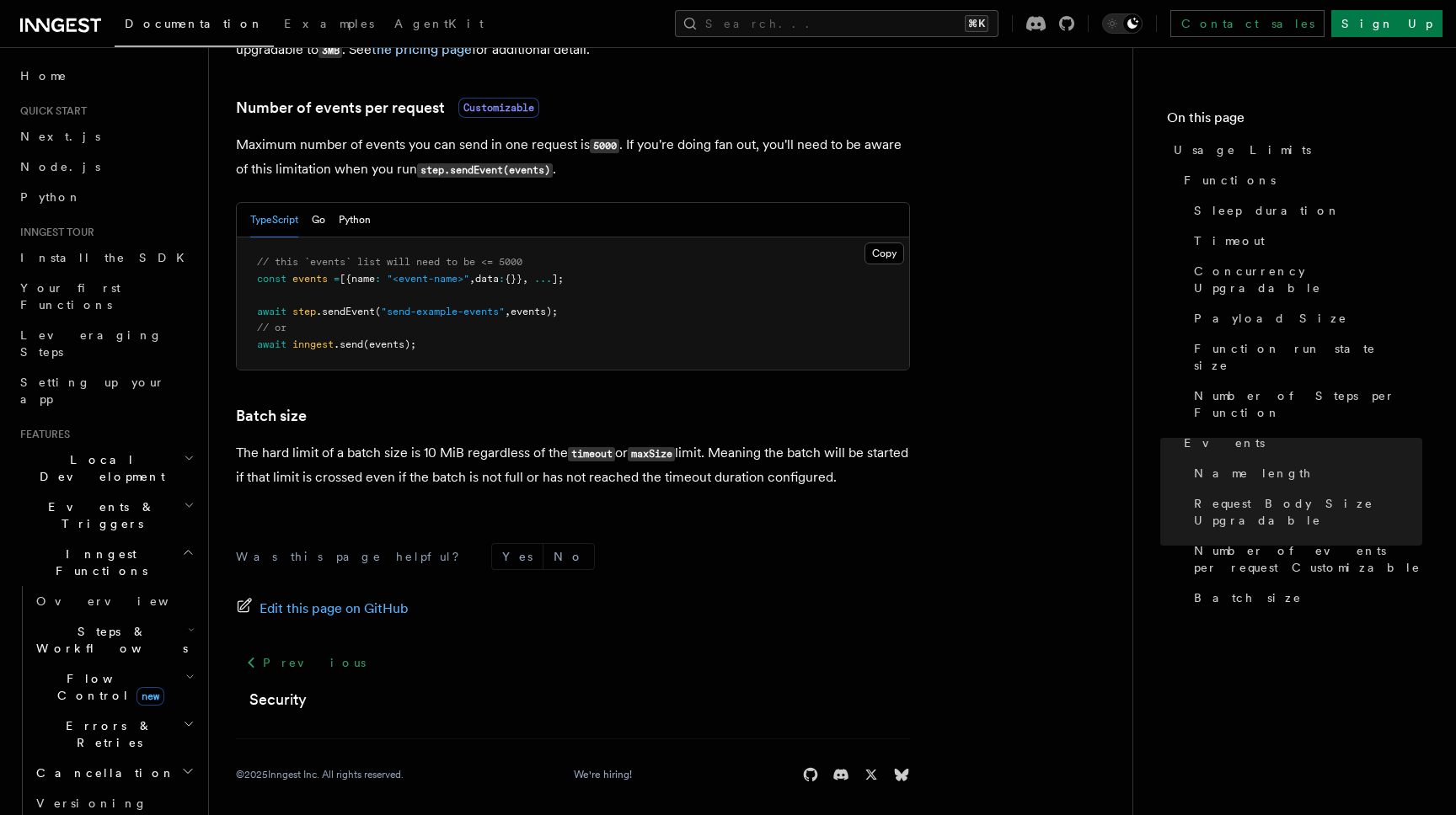
scroll to position [1561, 0]
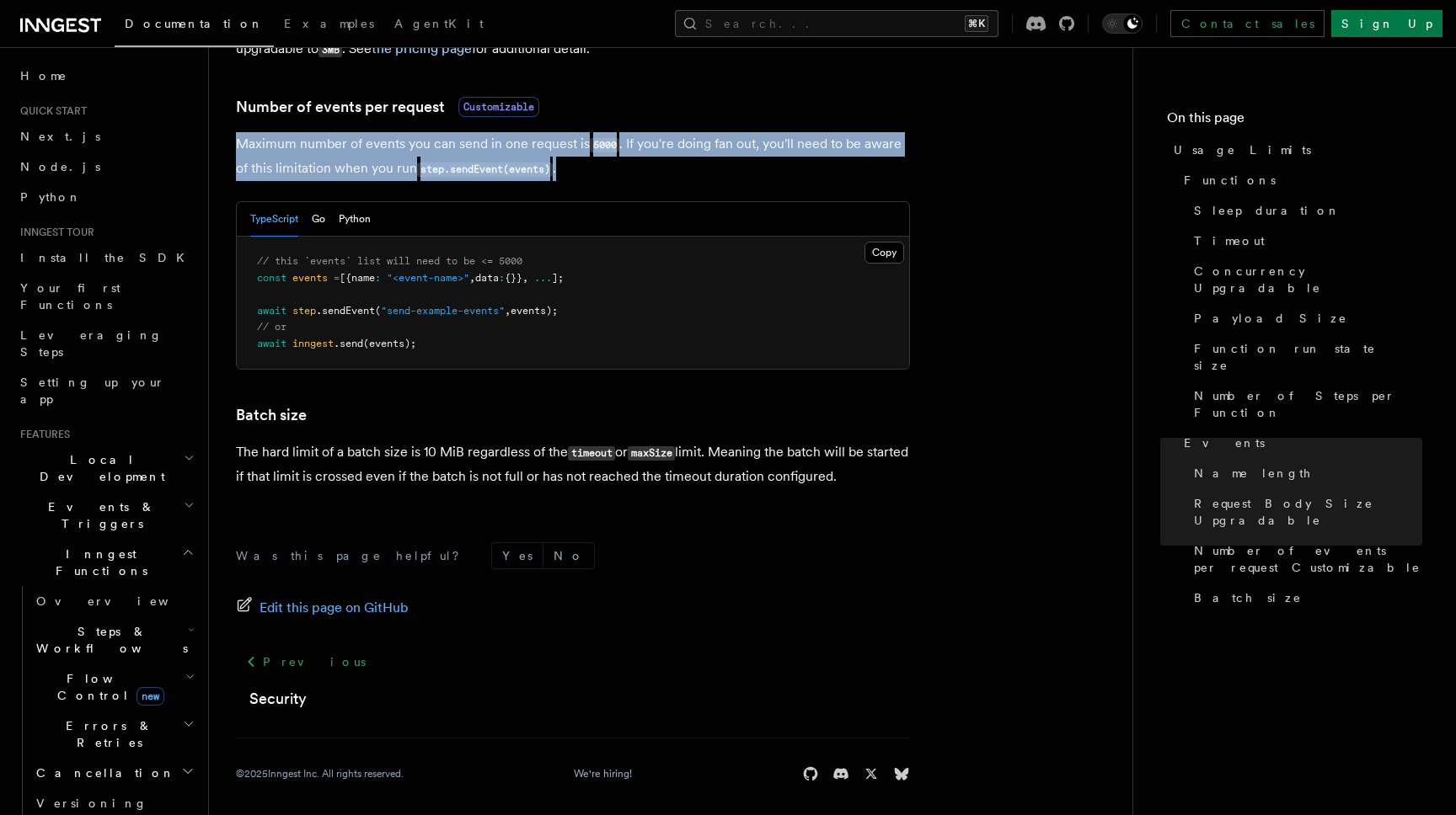
drag, startPoint x: 758, startPoint y: 173, endPoint x: 736, endPoint y: 121, distance: 56.5
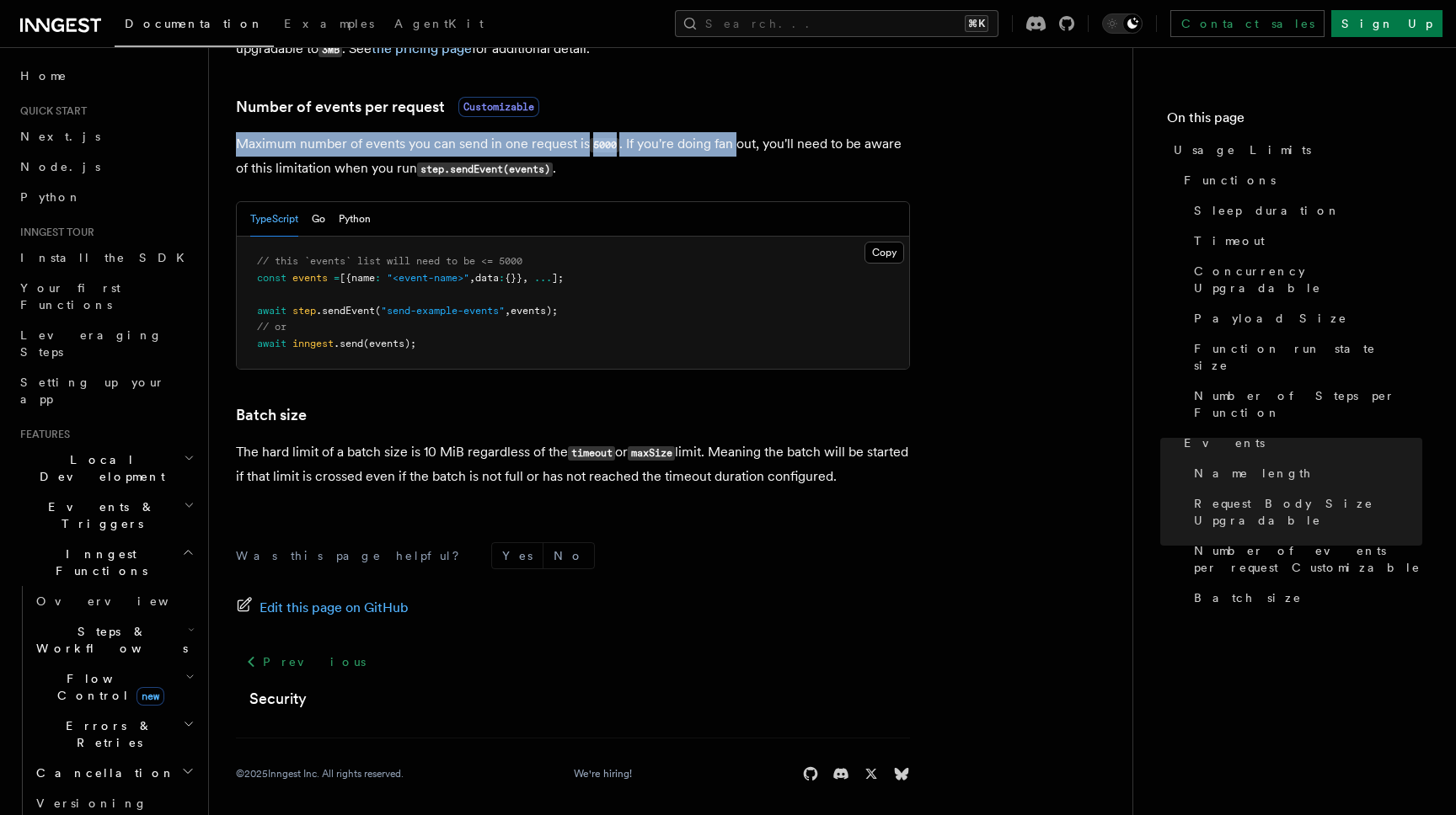
drag, startPoint x: 736, startPoint y: 104, endPoint x: 741, endPoint y: 152, distance: 48.3
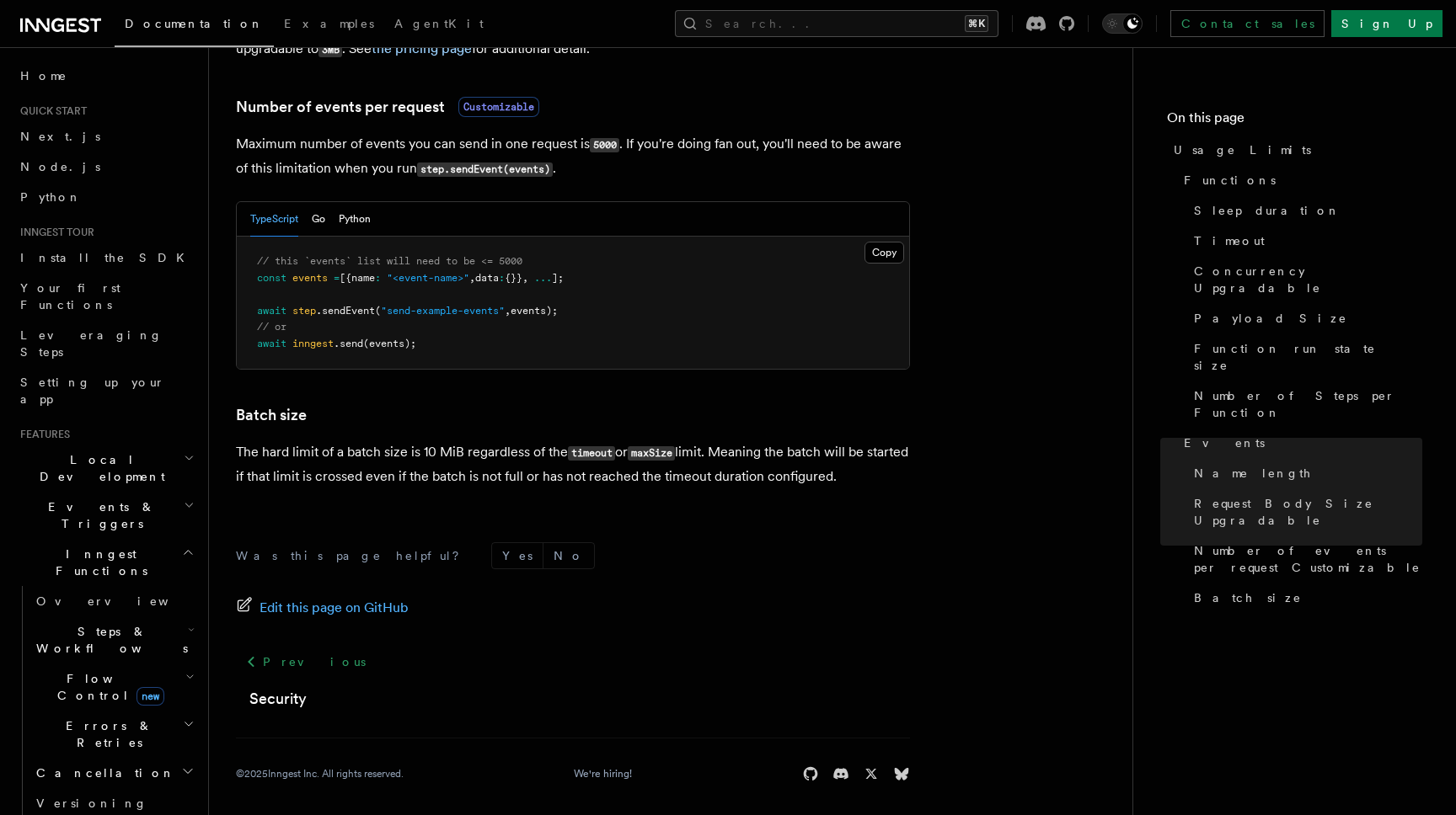
click at [741, 152] on p "Maximum number of events you can send in one request is 5000 . If you're doing …" at bounding box center [573, 156] width 674 height 49
click at [842, 250] on pre "// this `events` list will need to be <= 5000 const events = [{name : "<event-n…" at bounding box center [573, 302] width 673 height 132
click at [900, 22] on button "Search... ⌘K" at bounding box center [836, 23] width 324 height 27
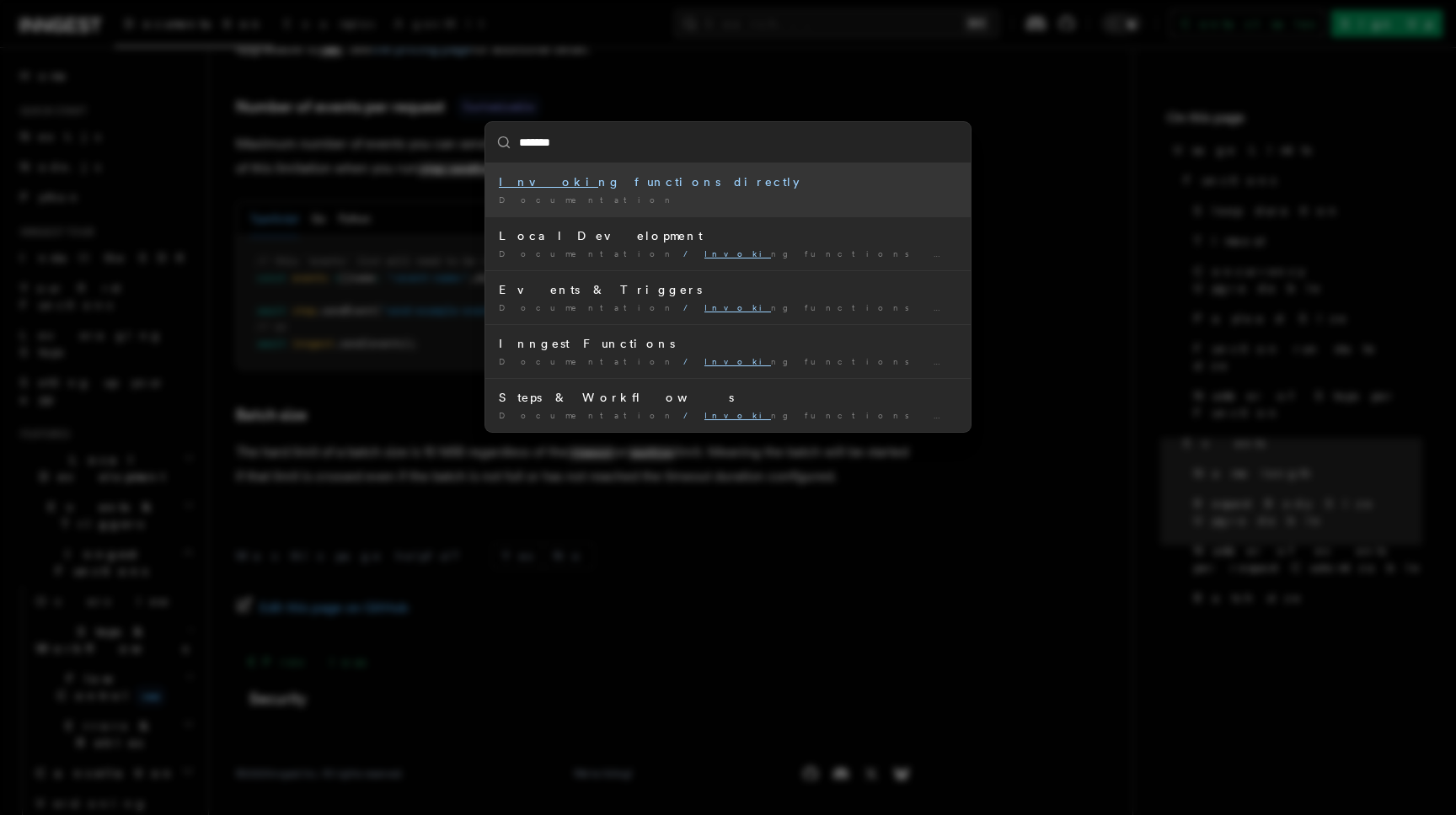
type input "********"
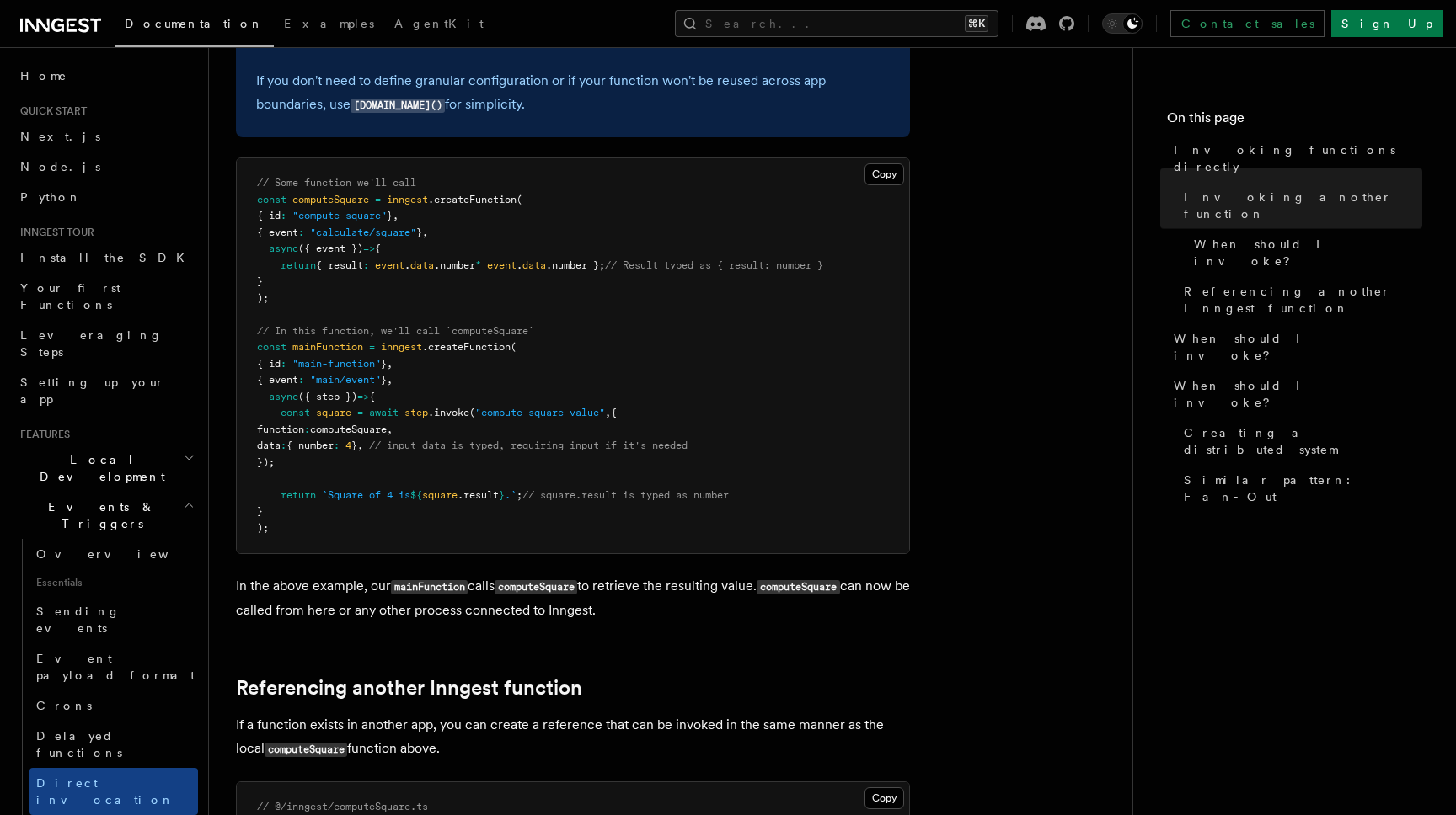
scroll to position [662, 0]
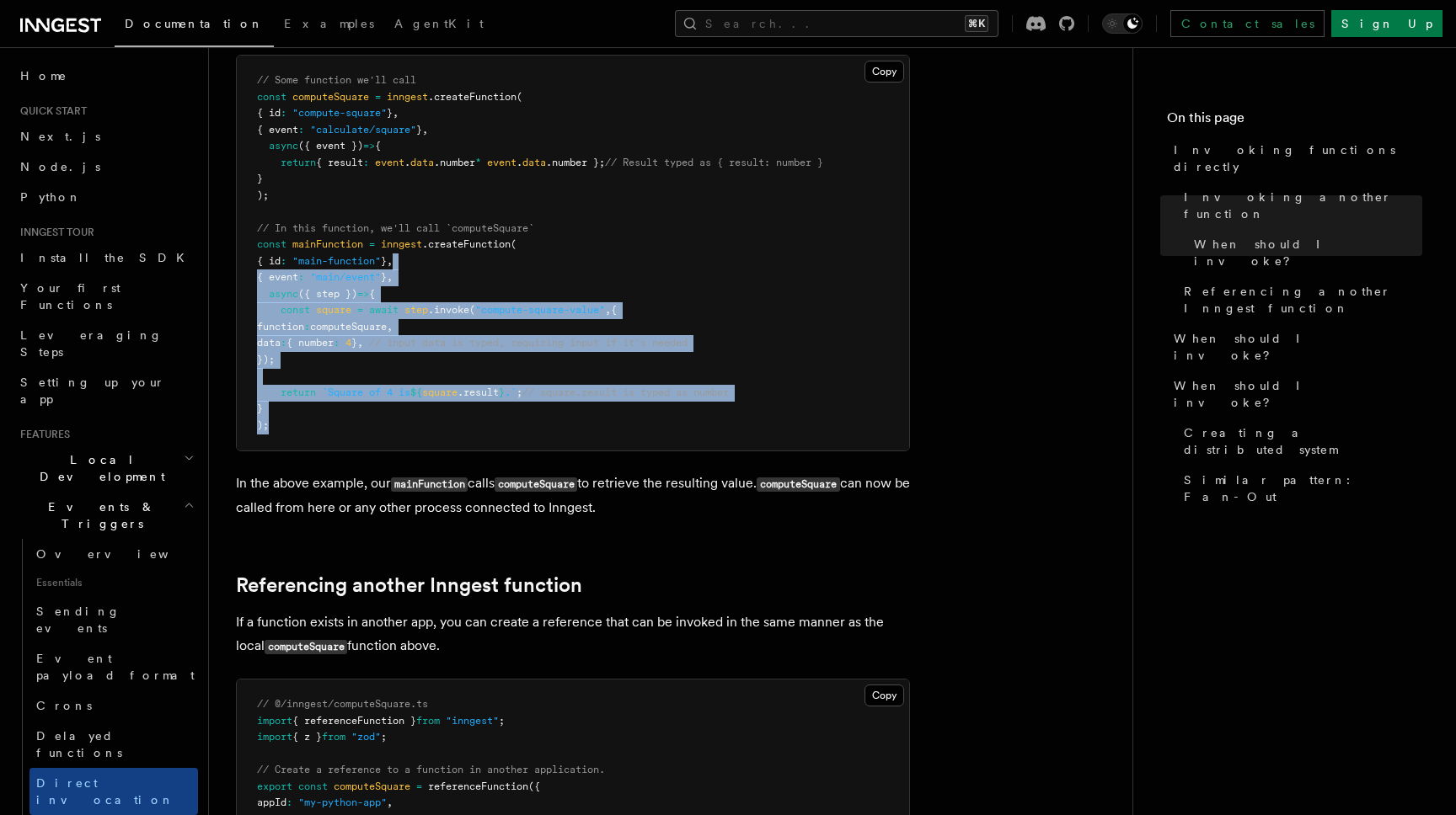
drag, startPoint x: 600, startPoint y: 421, endPoint x: 534, endPoint y: 248, distance: 185.2
click at [538, 258] on pre "// Some function we'll call const computeSquare = inngest .createFunction ( { i…" at bounding box center [573, 252] width 673 height 395
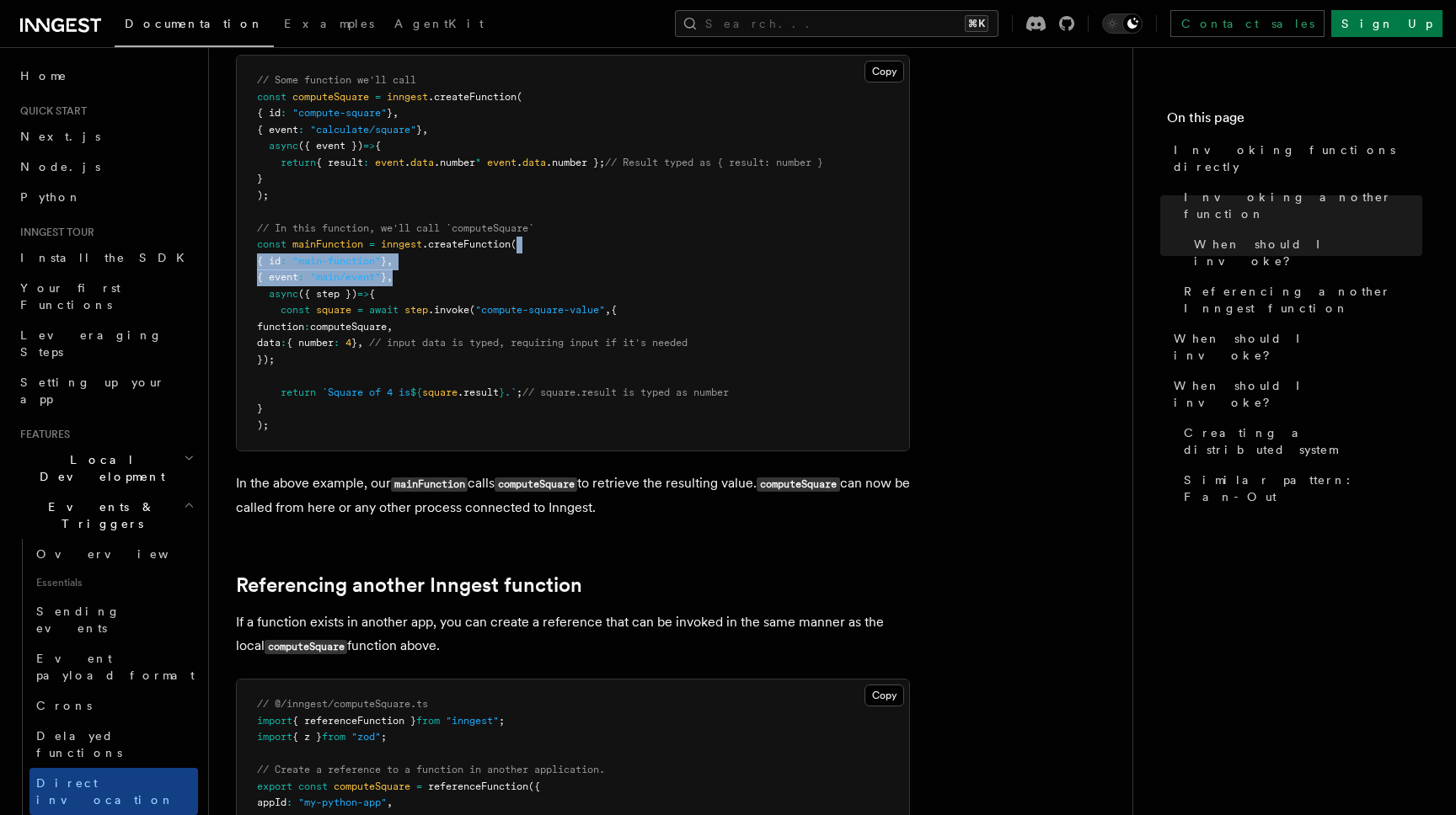
drag, startPoint x: 534, startPoint y: 248, endPoint x: 606, endPoint y: 453, distance: 217.3
click at [579, 350] on pre "// Some function we'll call const computeSquare = inngest .createFunction ( { i…" at bounding box center [573, 252] width 673 height 395
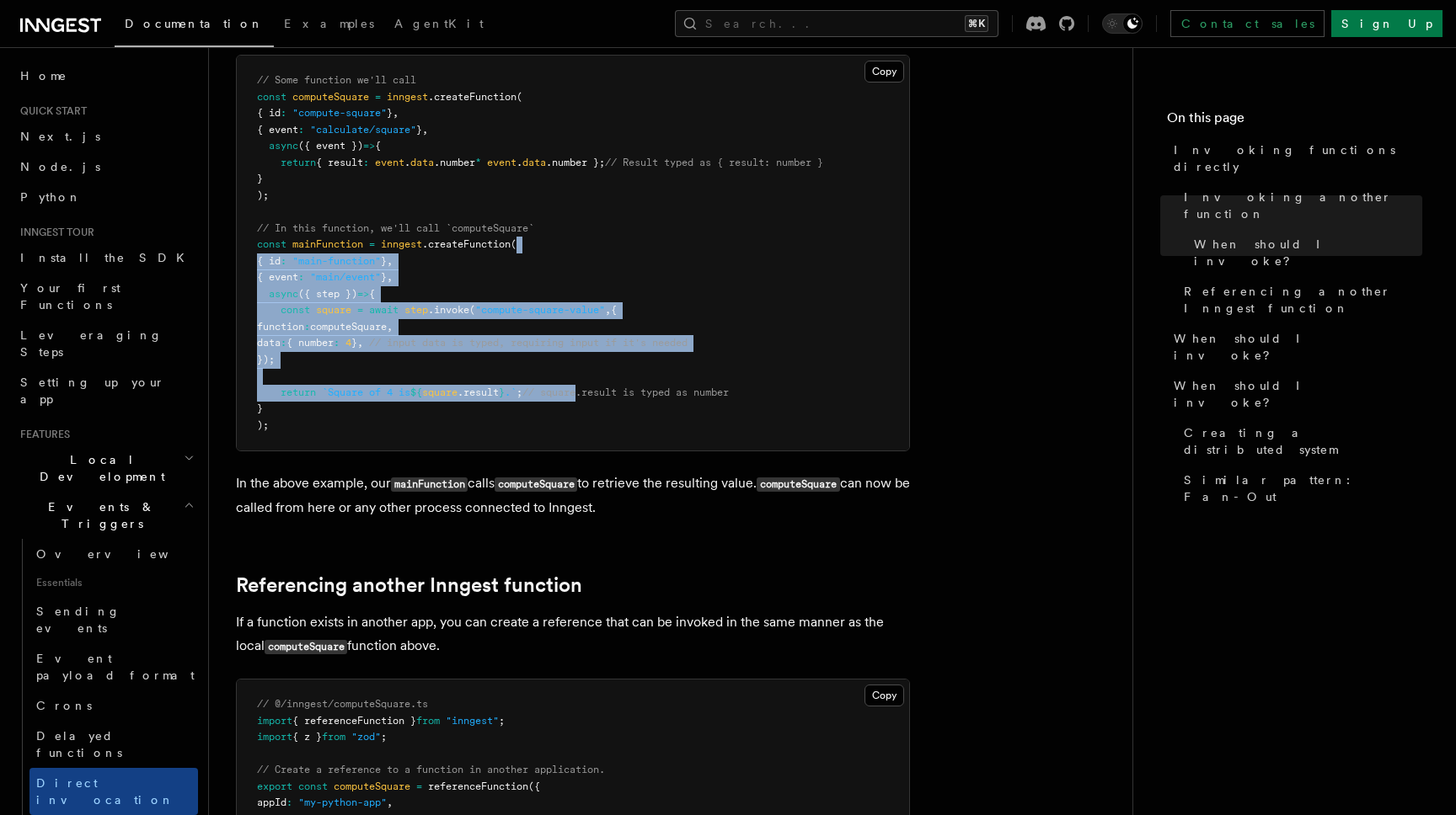
drag, startPoint x: 574, startPoint y: 291, endPoint x: 568, endPoint y: 239, distance: 52.3
click at [568, 243] on pre "// Some function we'll call const computeSquare = inngest .createFunction ( { i…" at bounding box center [573, 252] width 673 height 395
drag, startPoint x: 568, startPoint y: 239, endPoint x: 613, endPoint y: 456, distance: 221.6
click at [608, 424] on pre "// Some function we'll call const computeSquare = inngest .createFunction ( { i…" at bounding box center [573, 252] width 673 height 395
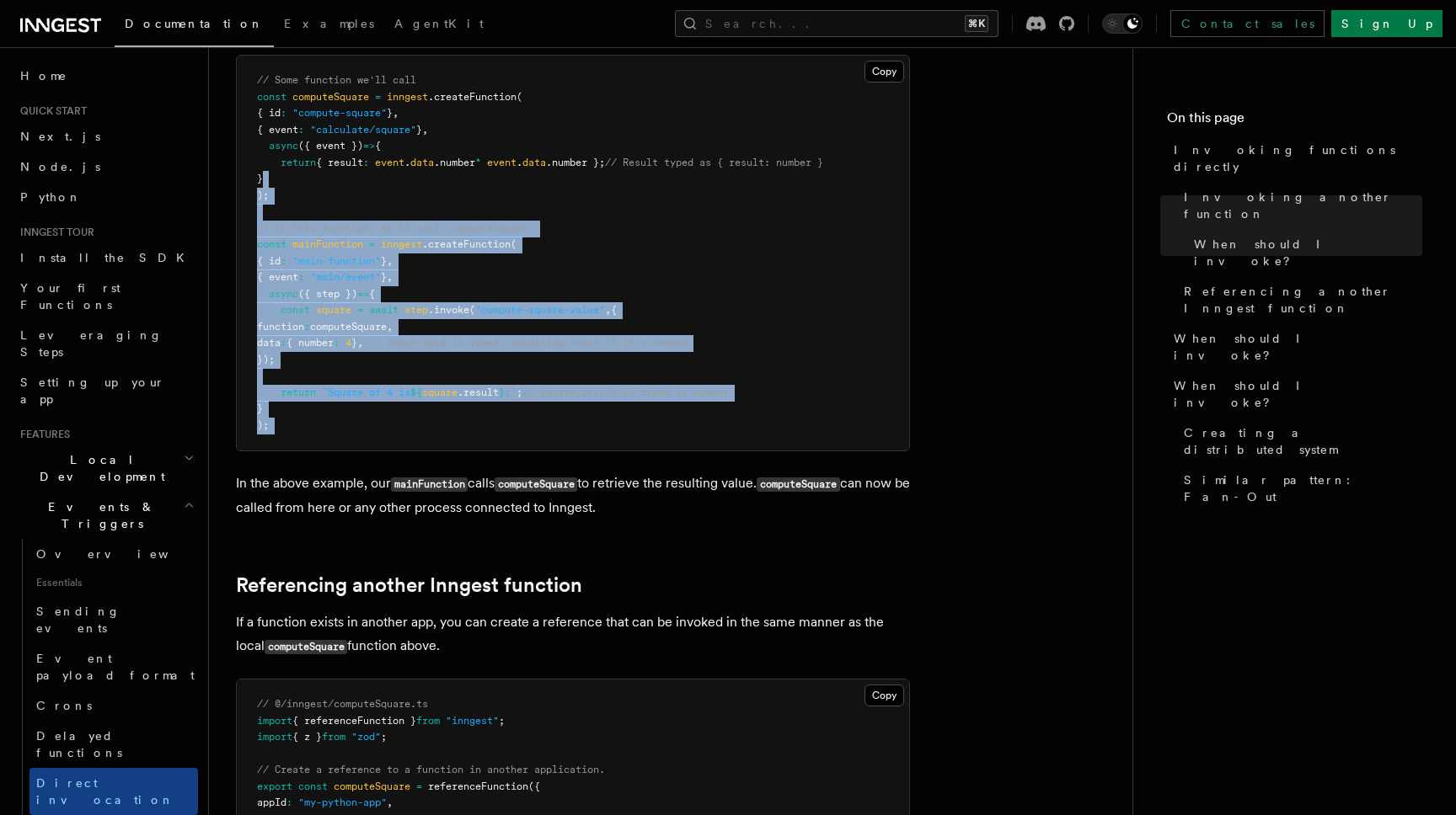
drag, startPoint x: 578, startPoint y: 312, endPoint x: 560, endPoint y: 170, distance: 143.1
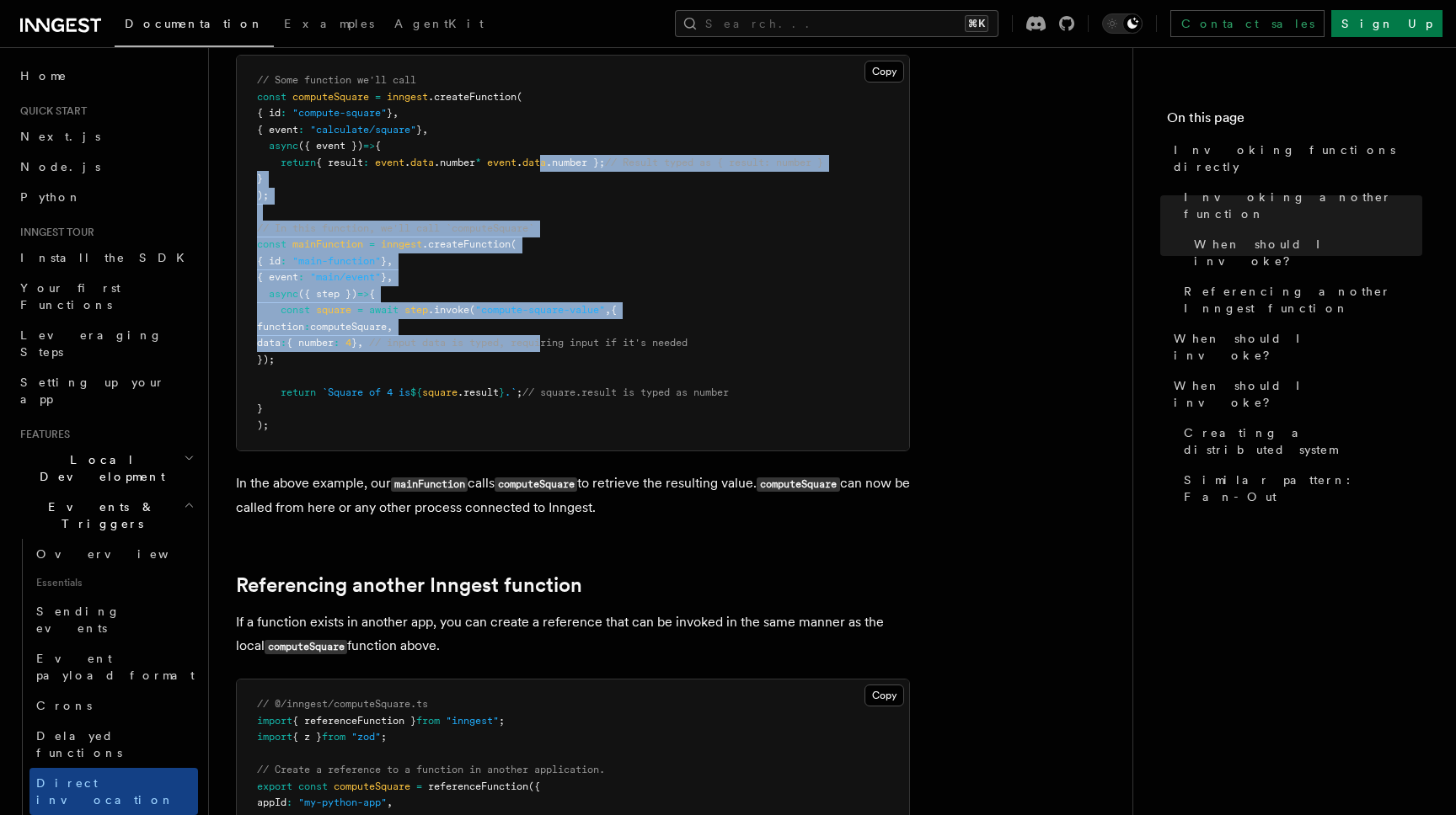
drag, startPoint x: 560, startPoint y: 170, endPoint x: 608, endPoint y: 378, distance: 213.5
click at [604, 366] on pre "// Some function we'll call const computeSquare = inngest .createFunction ( { i…" at bounding box center [573, 252] width 673 height 395
drag, startPoint x: 608, startPoint y: 378, endPoint x: 577, endPoint y: 139, distance: 241.0
click at [578, 144] on pre "// Some function we'll call const computeSquare = inngest .createFunction ( { i…" at bounding box center [573, 252] width 673 height 395
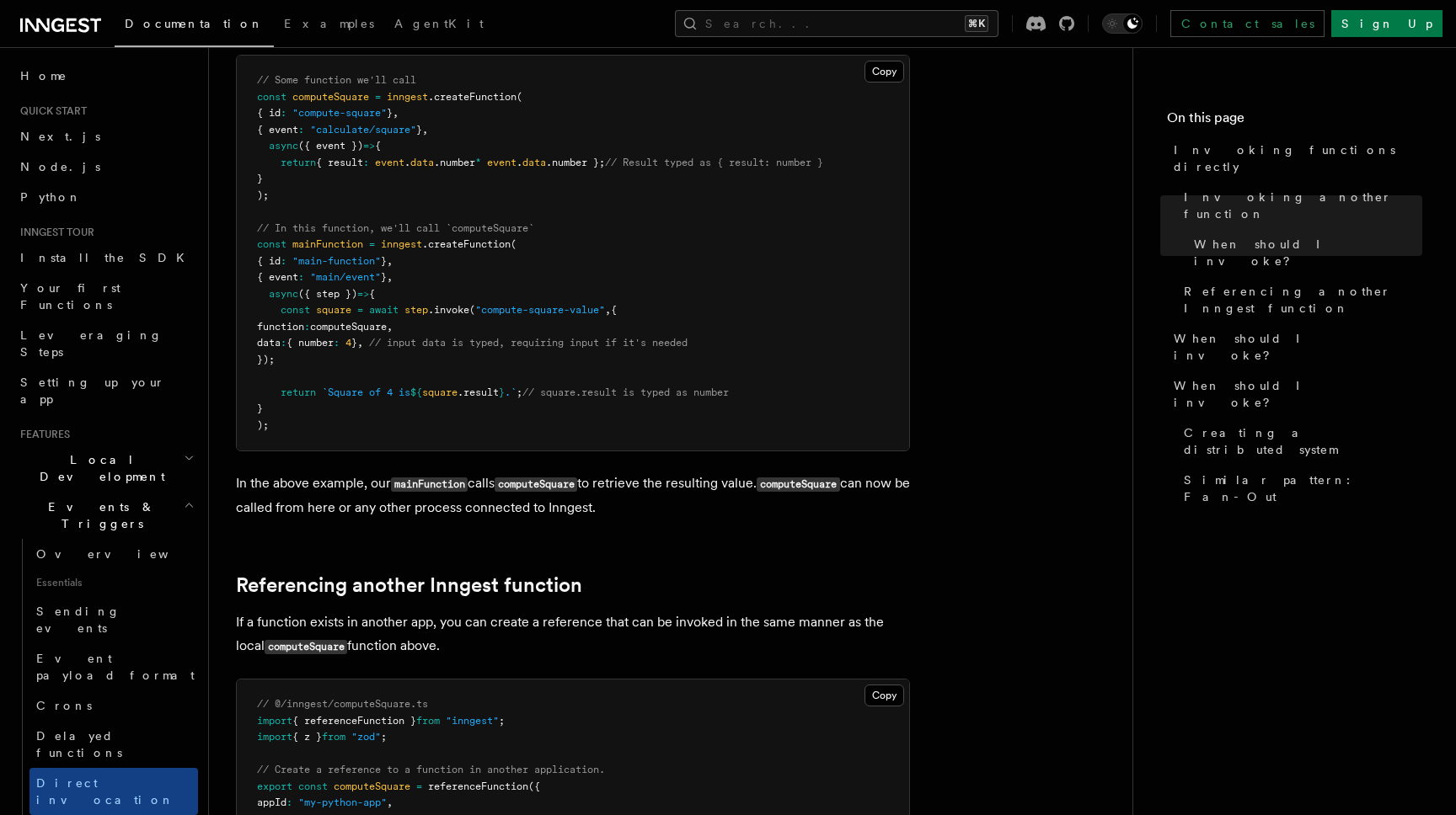
click at [577, 139] on pre "// Some function we'll call const computeSquare = inngest .createFunction ( { i…" at bounding box center [573, 252] width 673 height 395
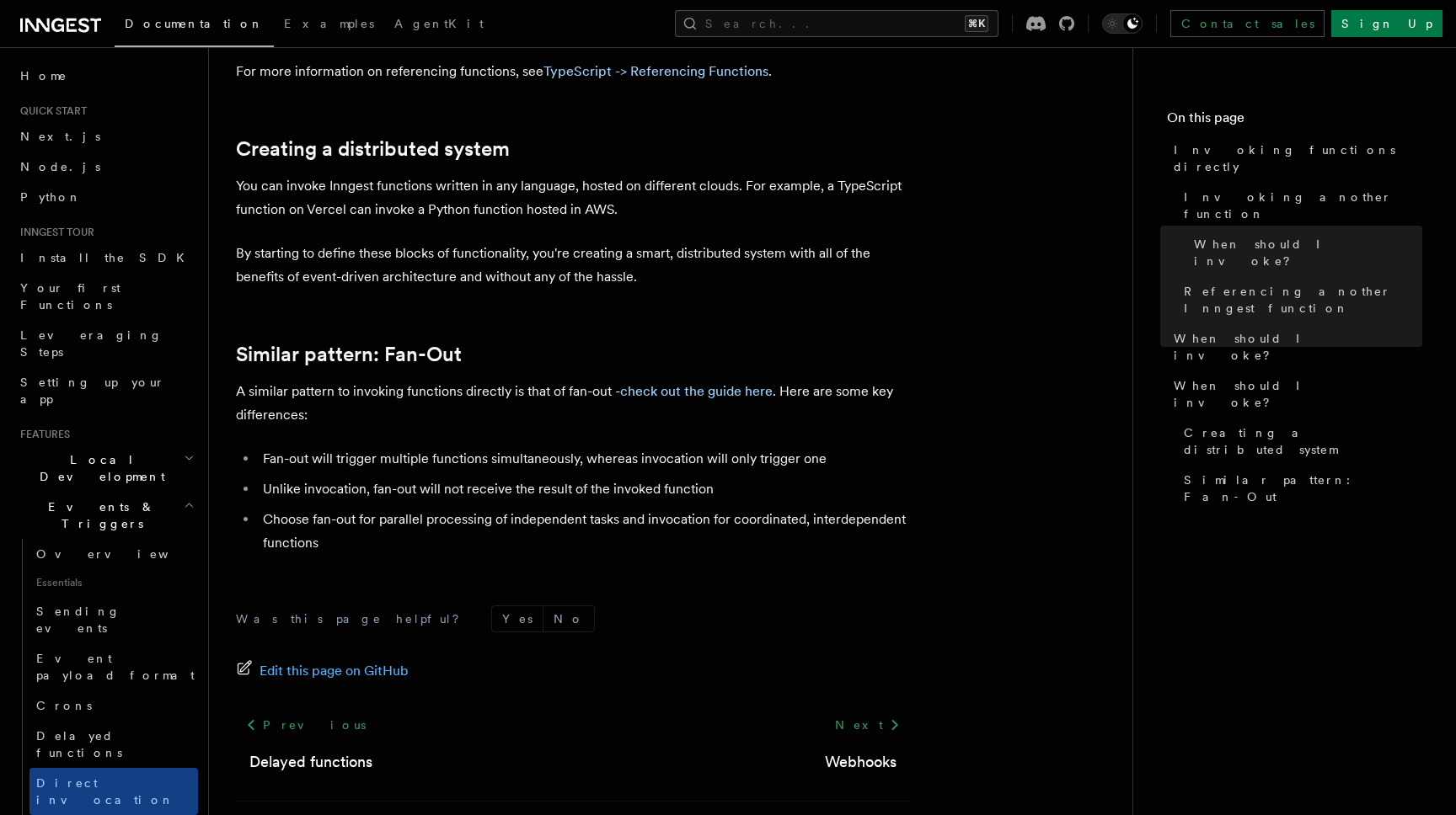
scroll to position [2241, 0]
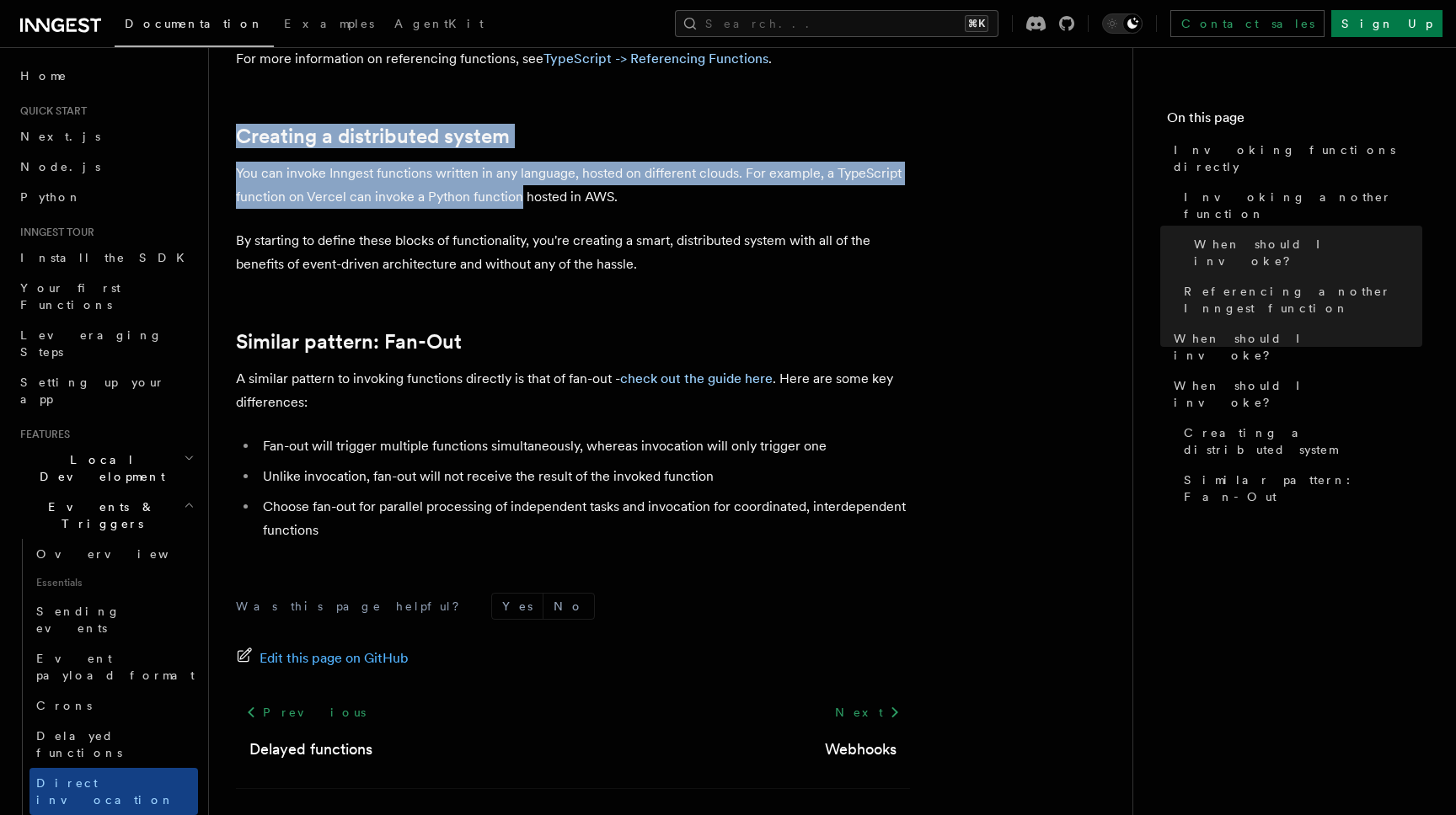
drag, startPoint x: 482, startPoint y: 86, endPoint x: 542, endPoint y: 258, distance: 182.2
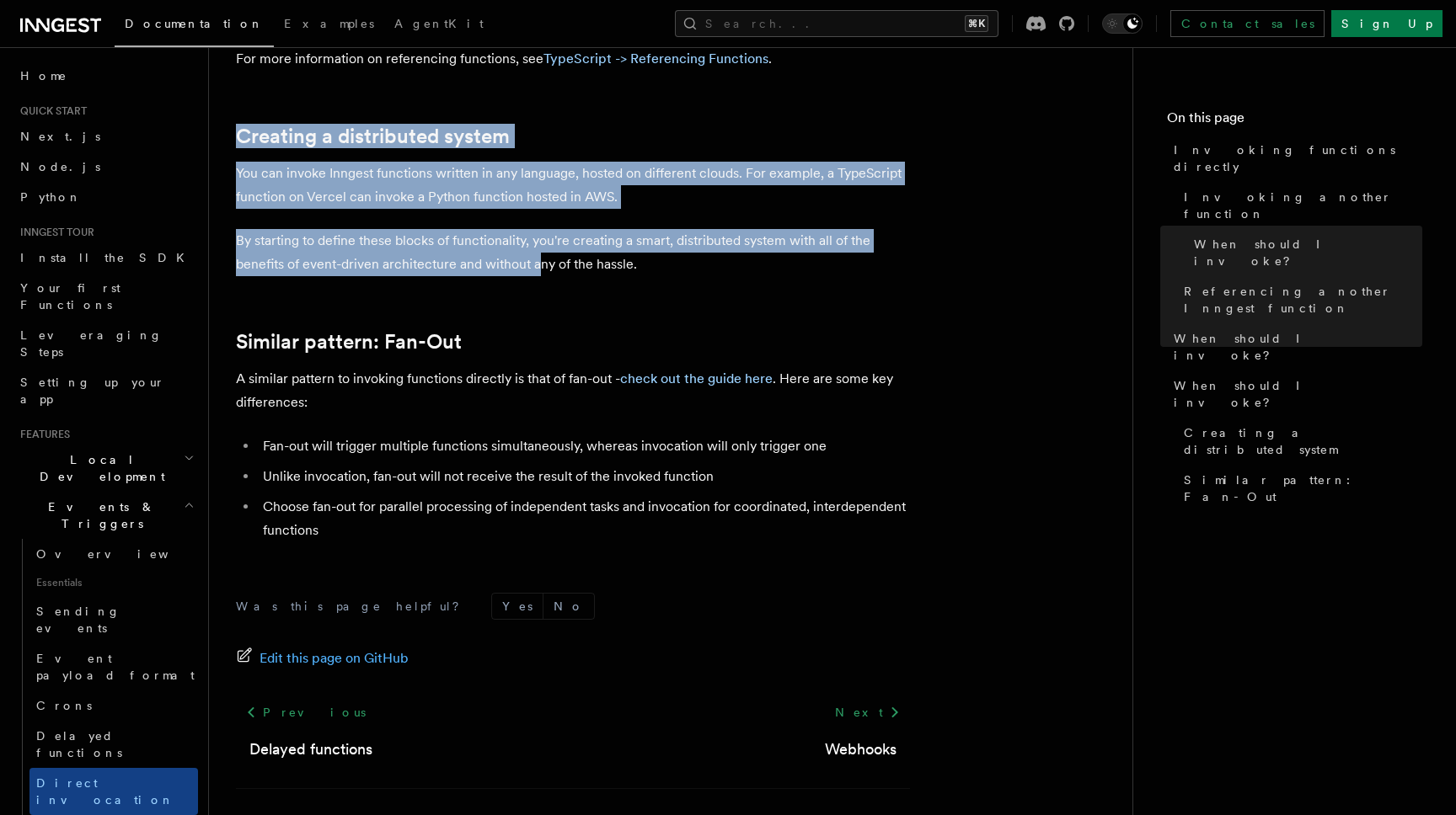
drag, startPoint x: 542, startPoint y: 258, endPoint x: 517, endPoint y: 117, distance: 143.2
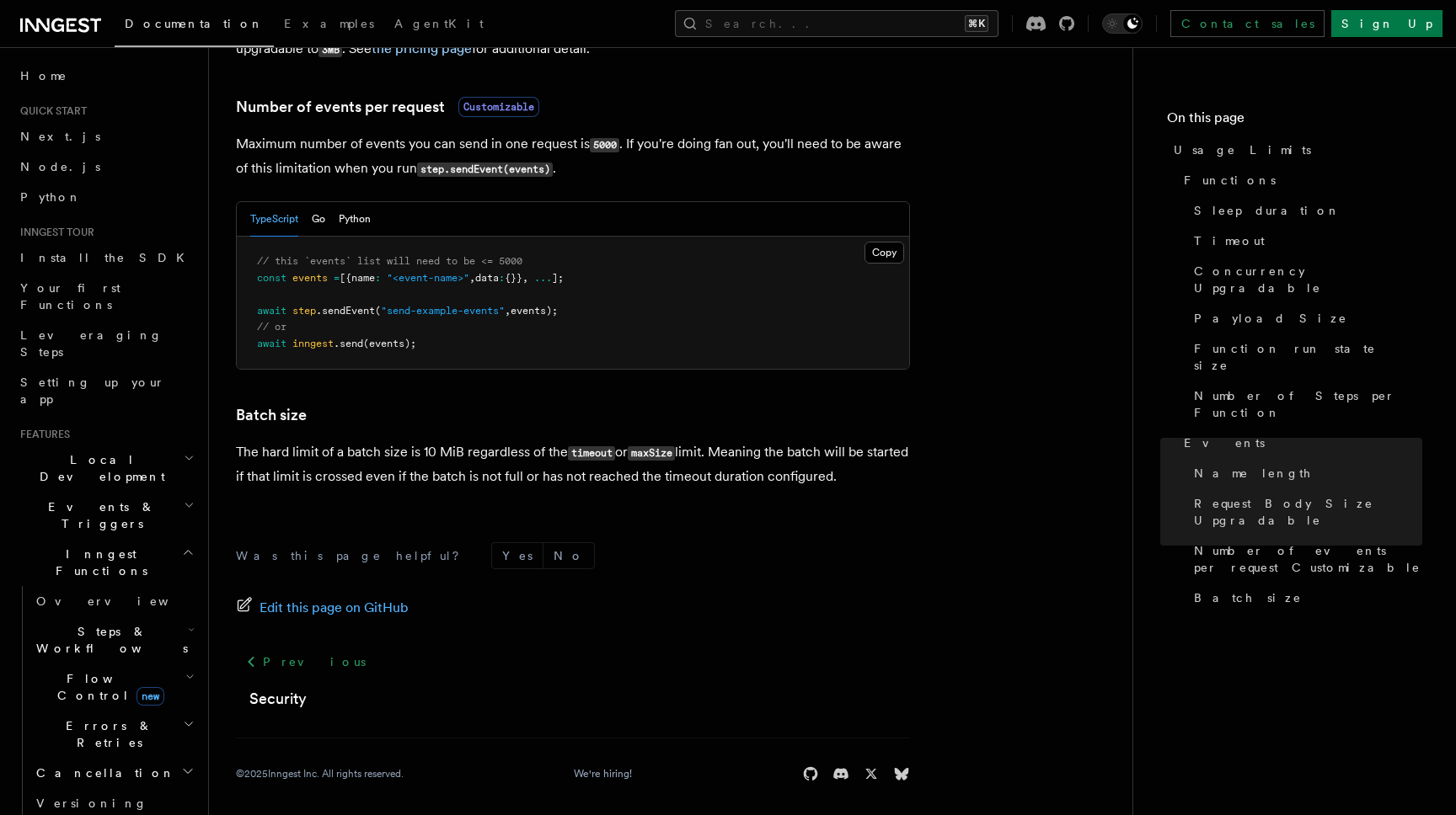
scroll to position [1575, 0]
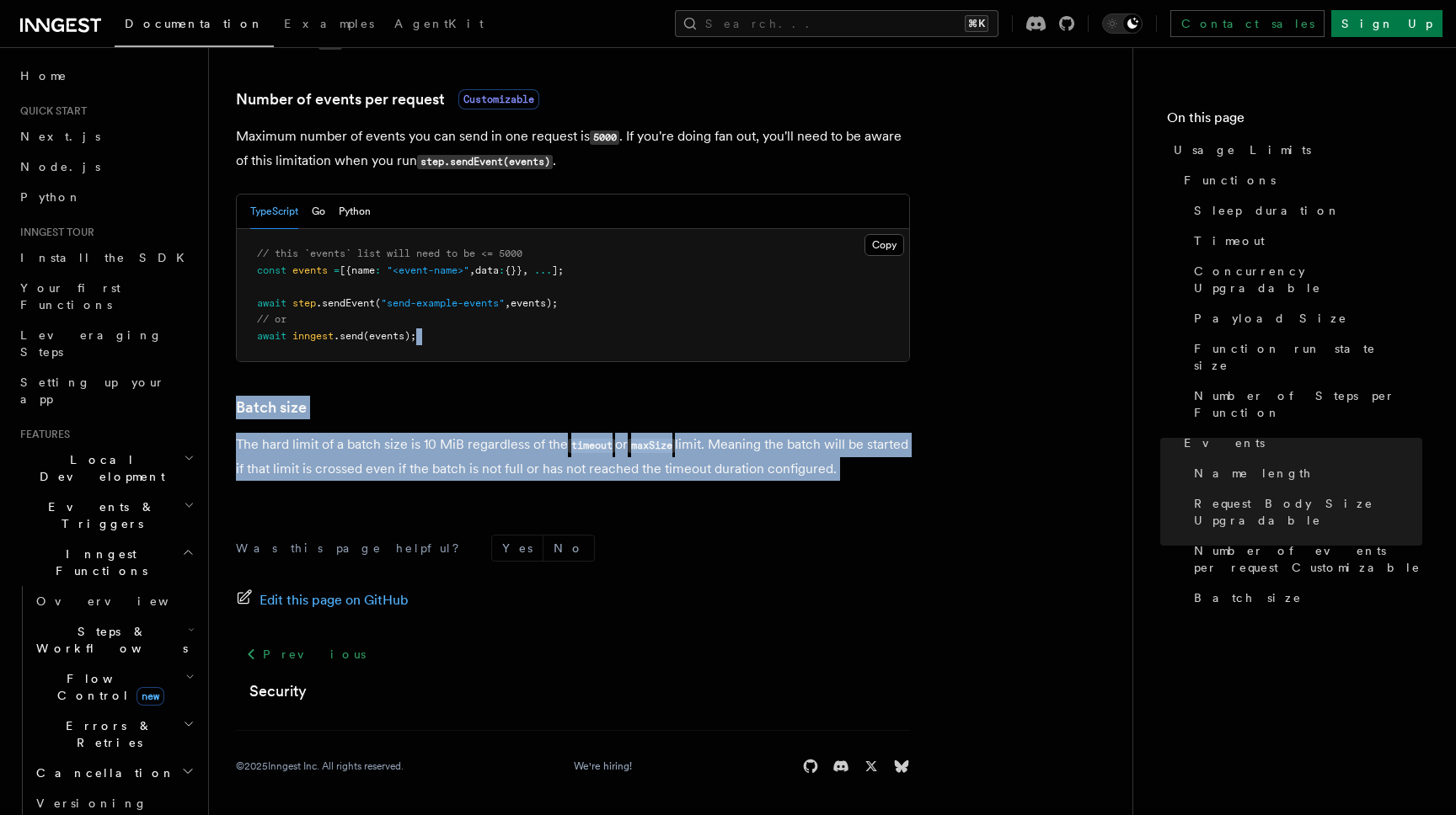
drag, startPoint x: 533, startPoint y: 371, endPoint x: 592, endPoint y: 493, distance: 135.5
drag, startPoint x: 592, startPoint y: 493, endPoint x: 520, endPoint y: 386, distance: 129.0
drag, startPoint x: 518, startPoint y: 382, endPoint x: 592, endPoint y: 486, distance: 127.6
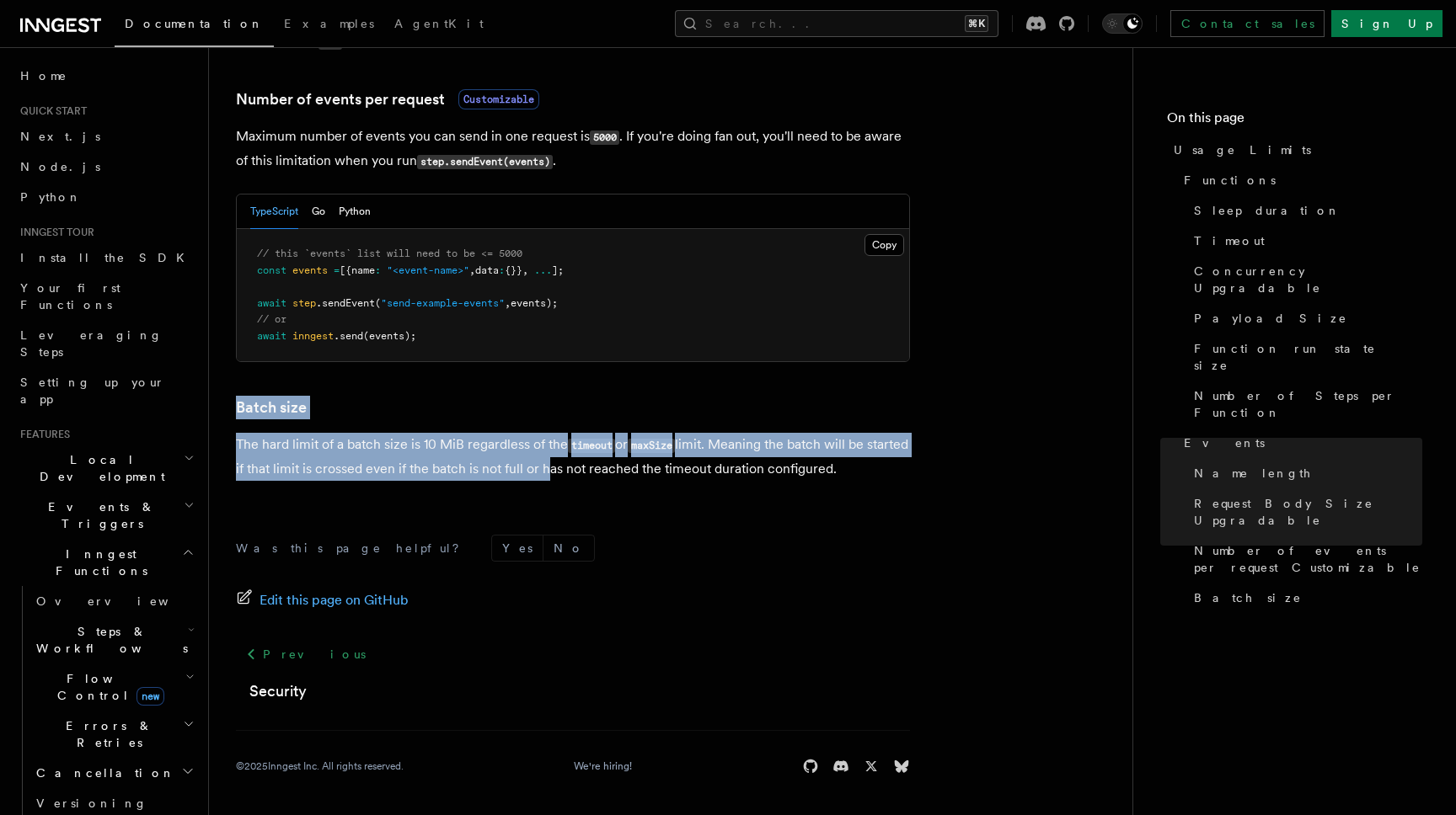
drag, startPoint x: 592, startPoint y: 486, endPoint x: 523, endPoint y: 377, distance: 129.0
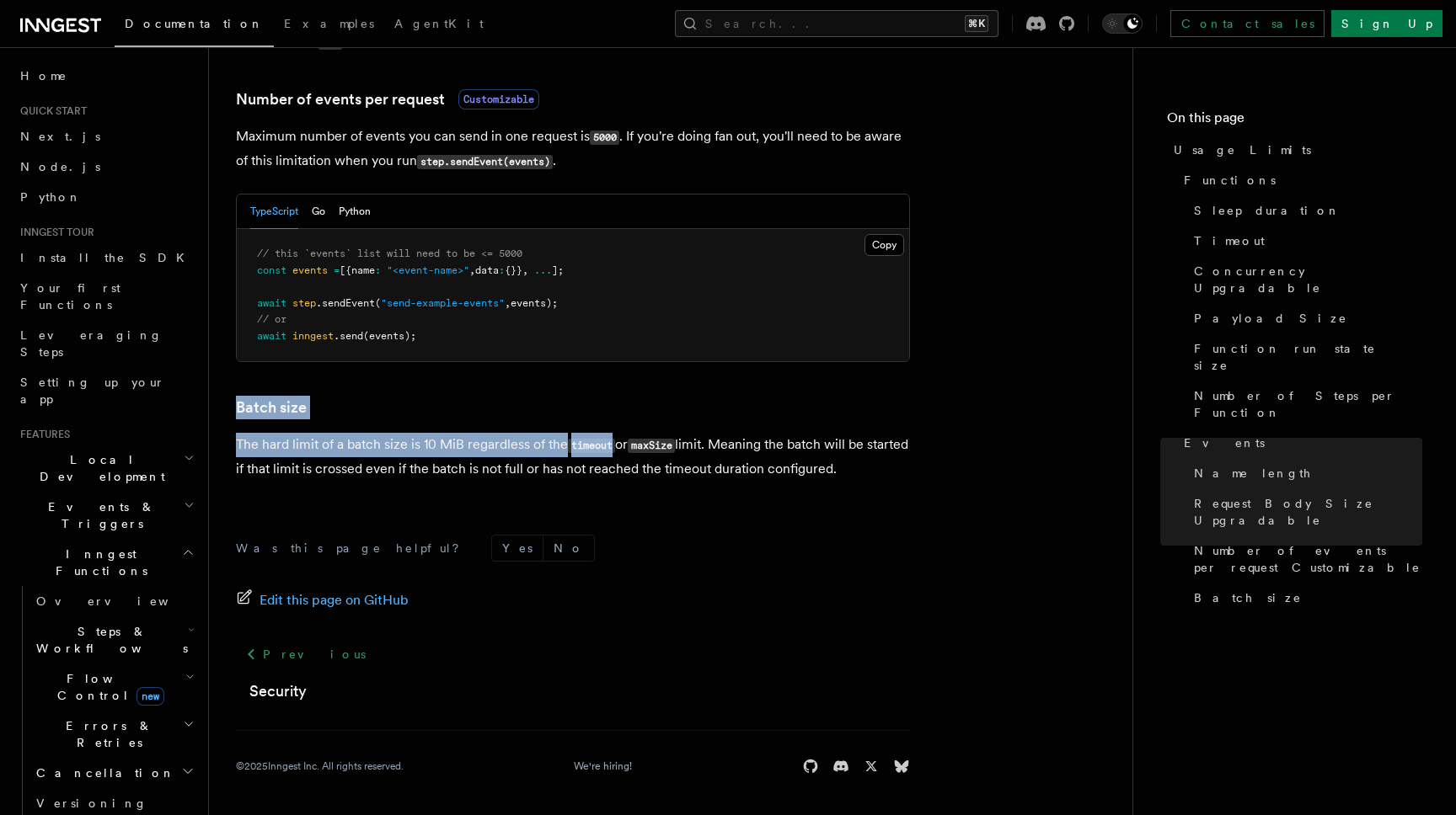
drag, startPoint x: 523, startPoint y: 377, endPoint x: 572, endPoint y: 462, distance: 98.1
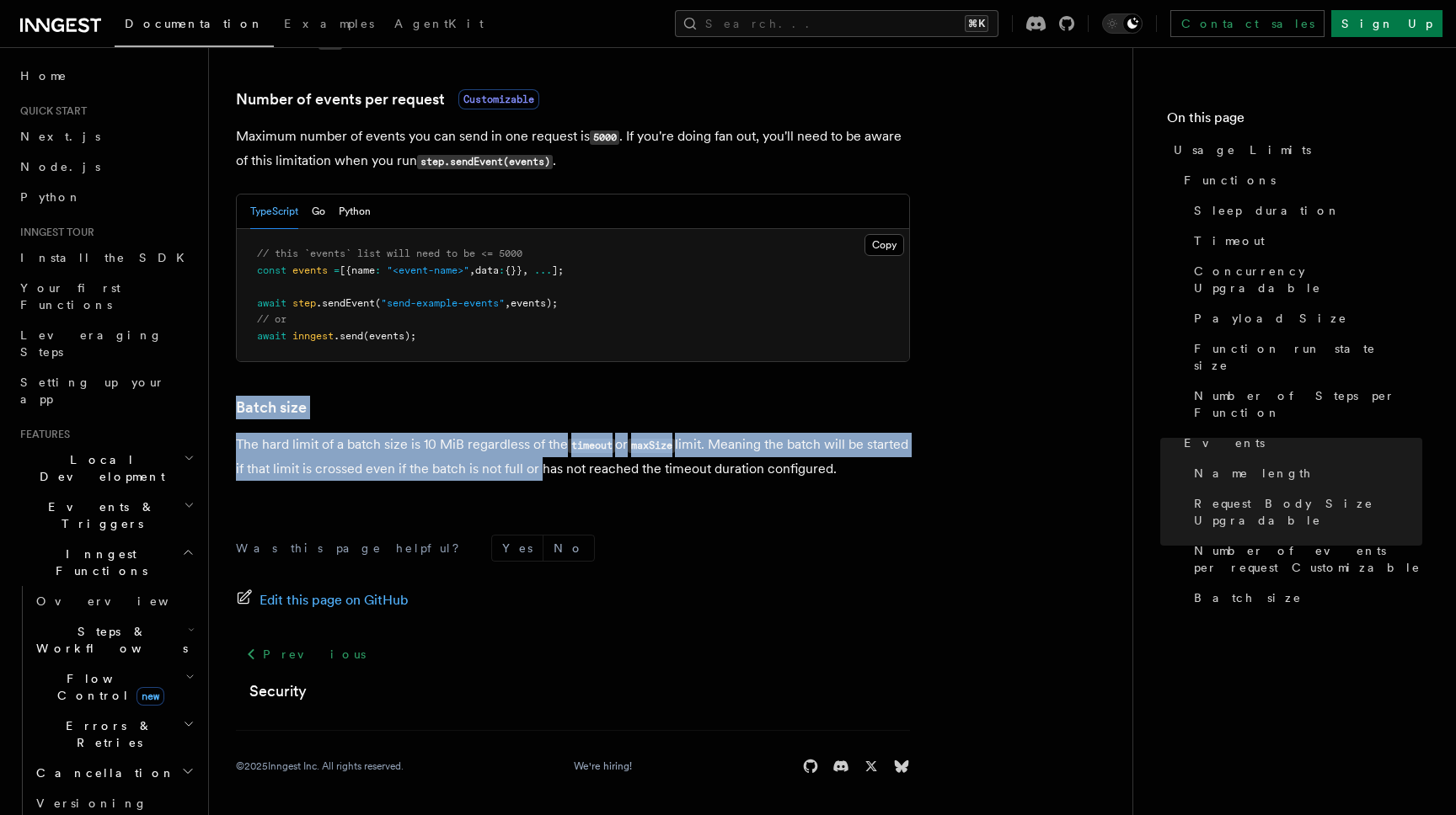
drag, startPoint x: 572, startPoint y: 462, endPoint x: 529, endPoint y: 381, distance: 91.7
drag, startPoint x: 529, startPoint y: 381, endPoint x: 594, endPoint y: 506, distance: 140.9
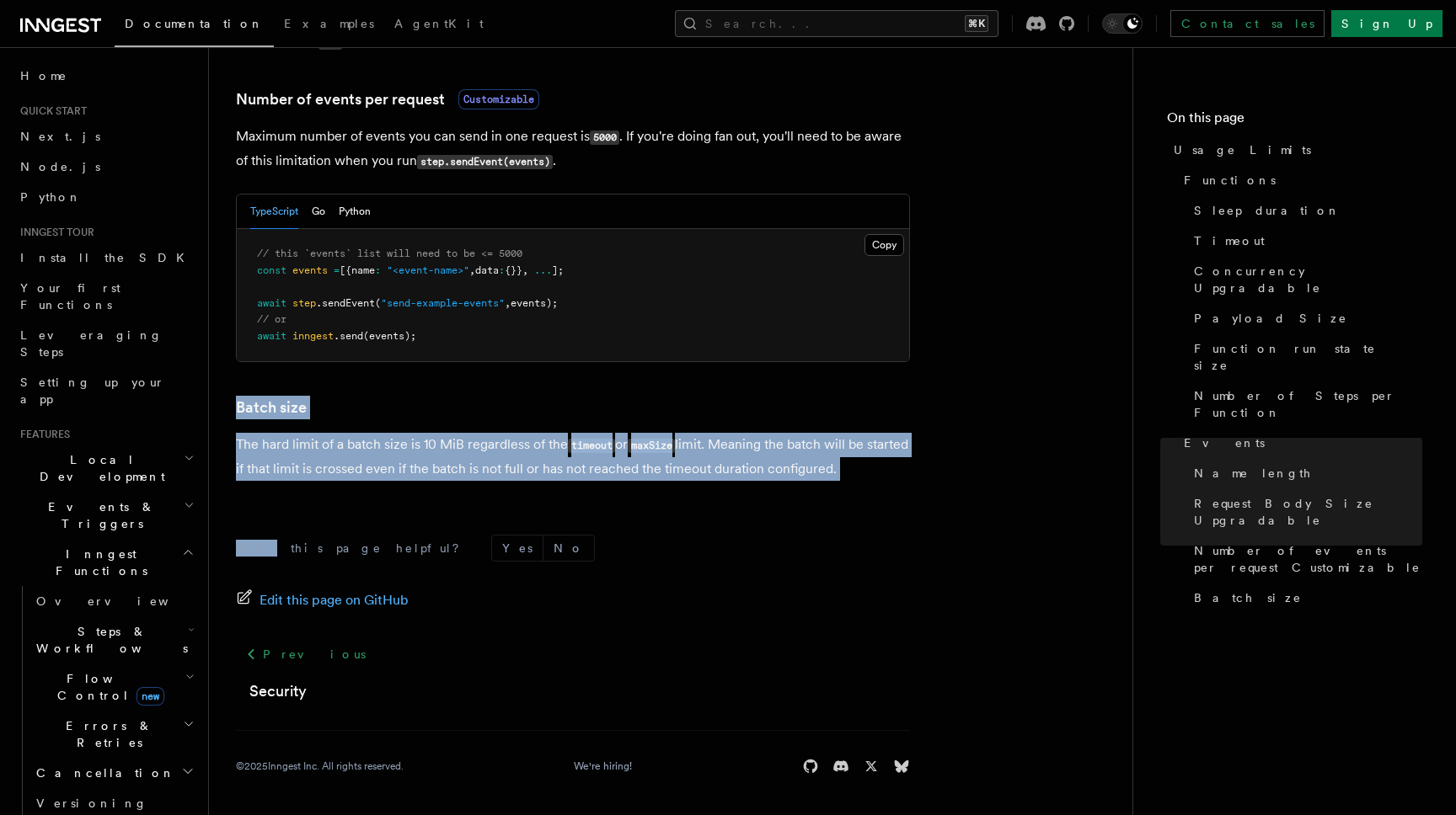
drag, startPoint x: 530, startPoint y: 387, endPoint x: 600, endPoint y: 498, distance: 131.2
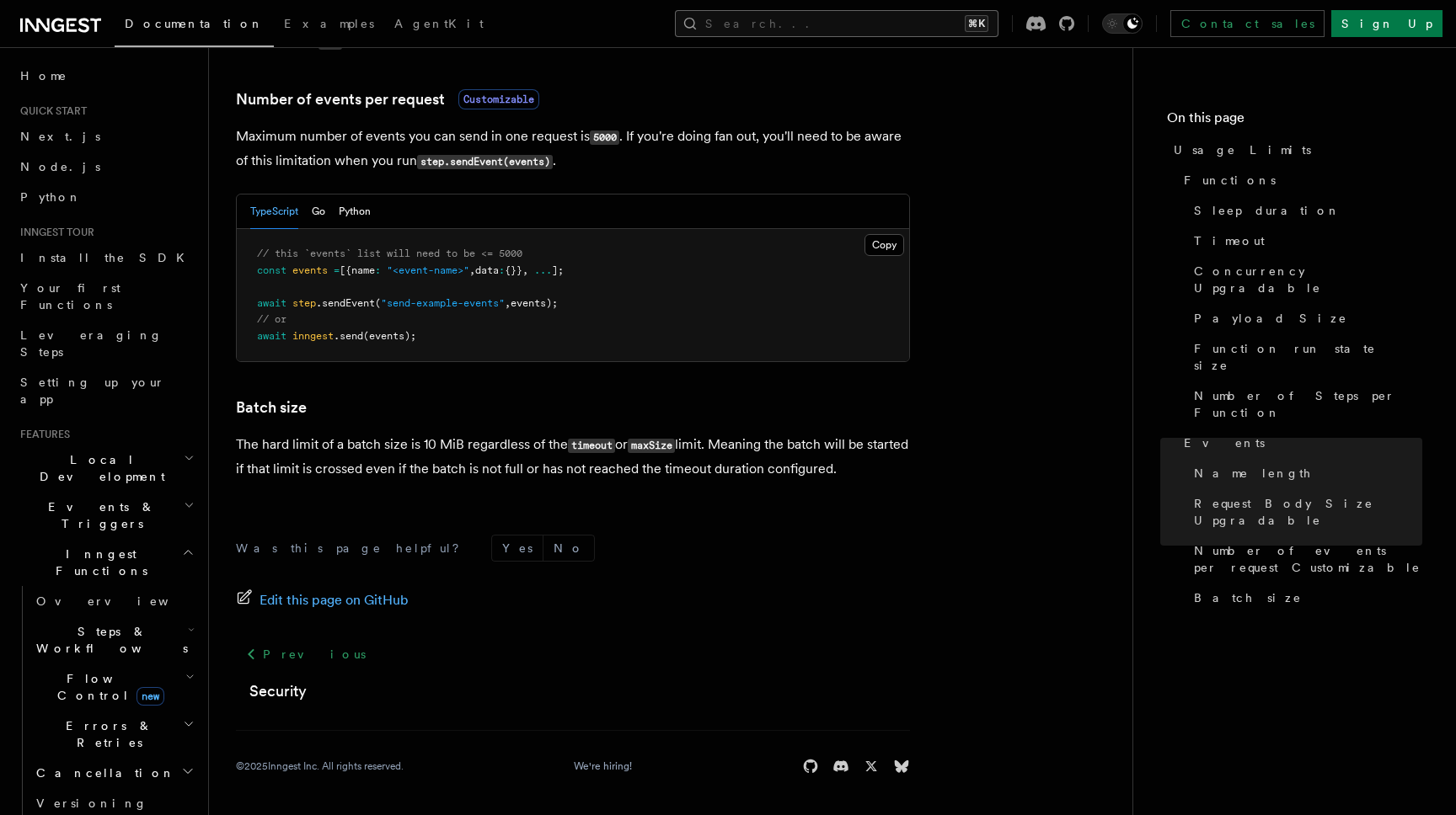
click at [882, 26] on button "Search... ⌘K" at bounding box center [836, 23] width 324 height 27
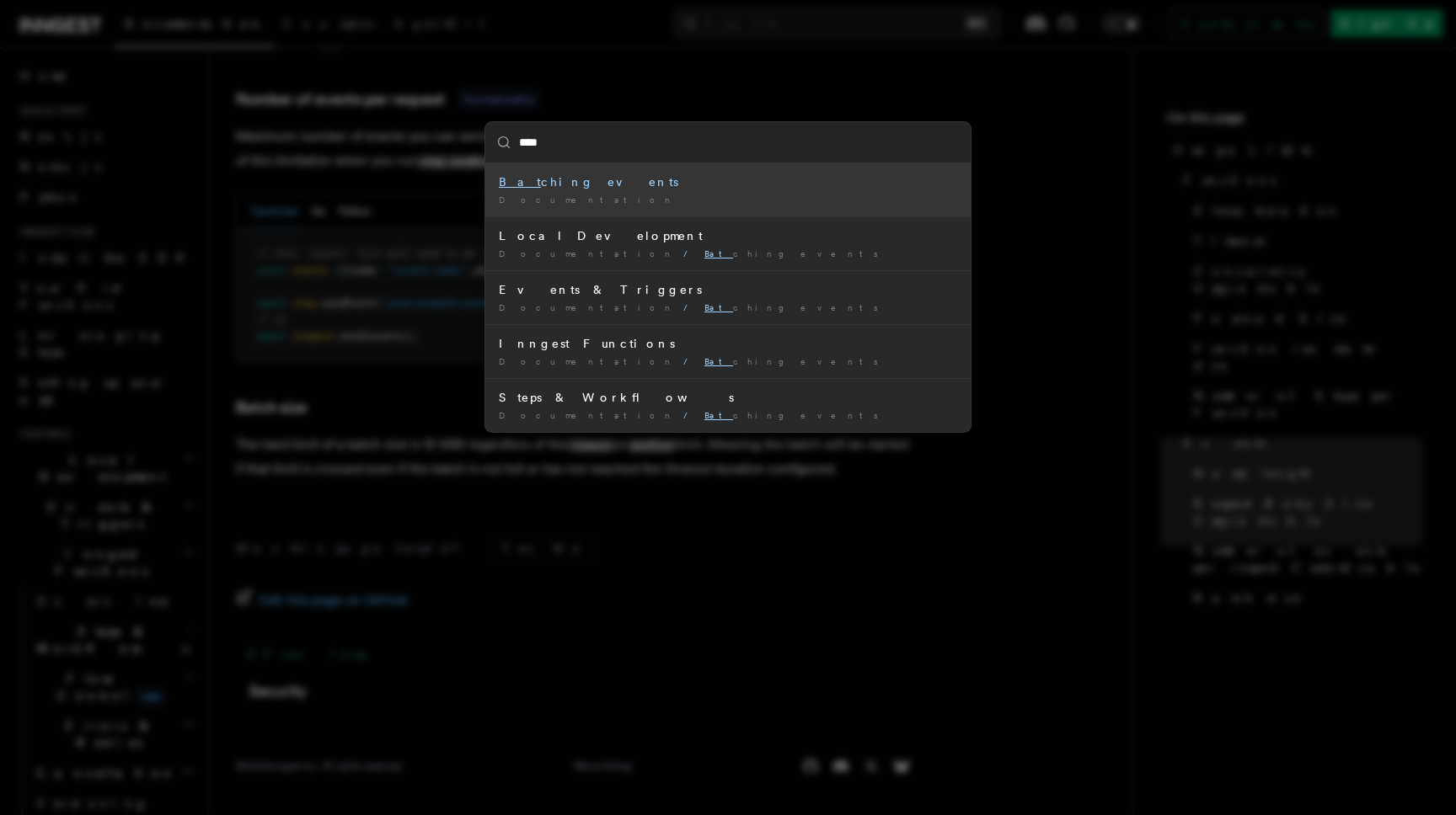
type input "*****"
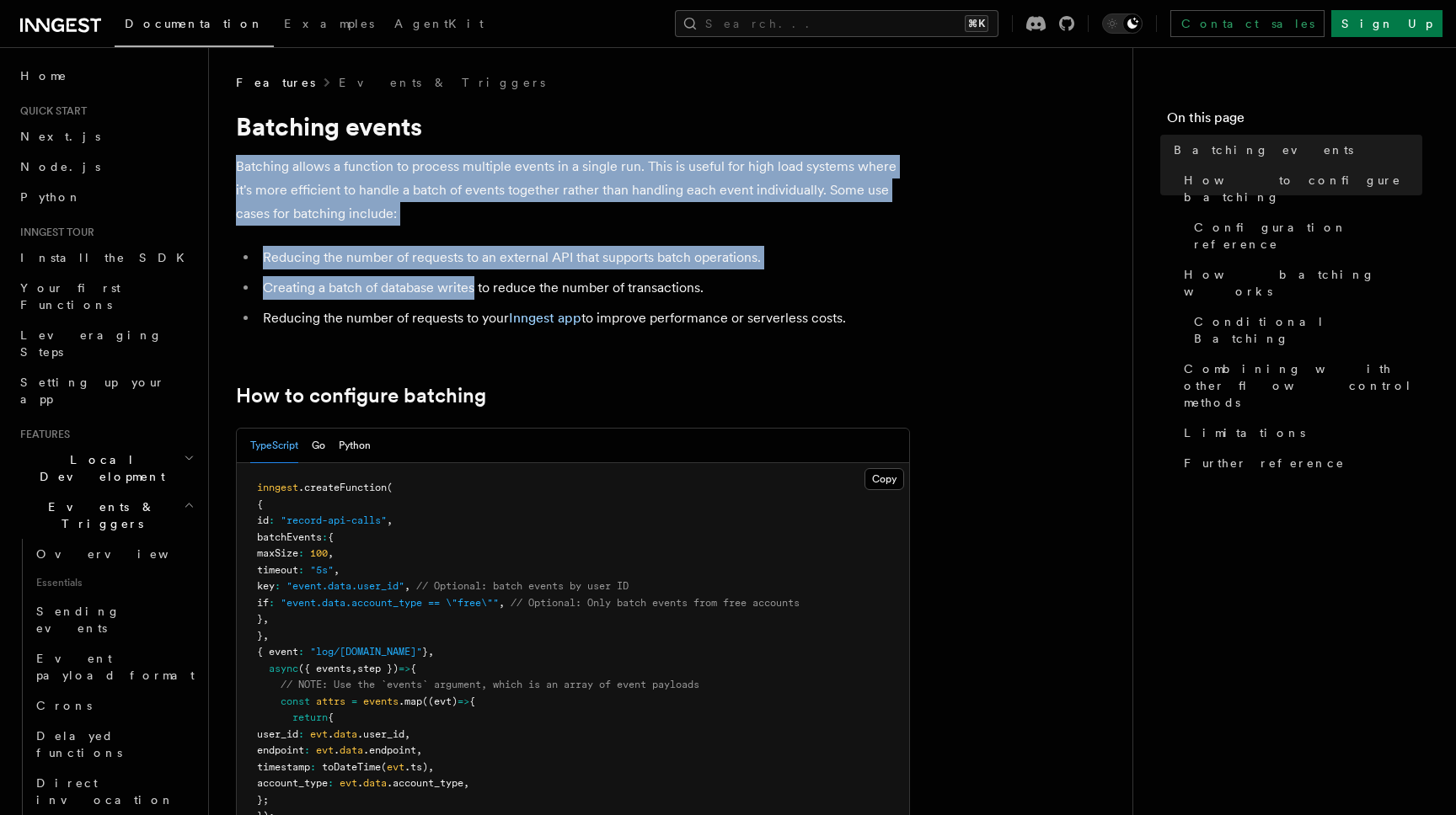
drag, startPoint x: 429, startPoint y: 122, endPoint x: 480, endPoint y: 295, distance: 180.4
click at [468, 267] on li "Reducing the number of requests to an external API that supports batch operatio…" at bounding box center [583, 258] width 652 height 23
drag, startPoint x: 450, startPoint y: 128, endPoint x: 507, endPoint y: 342, distance: 221.5
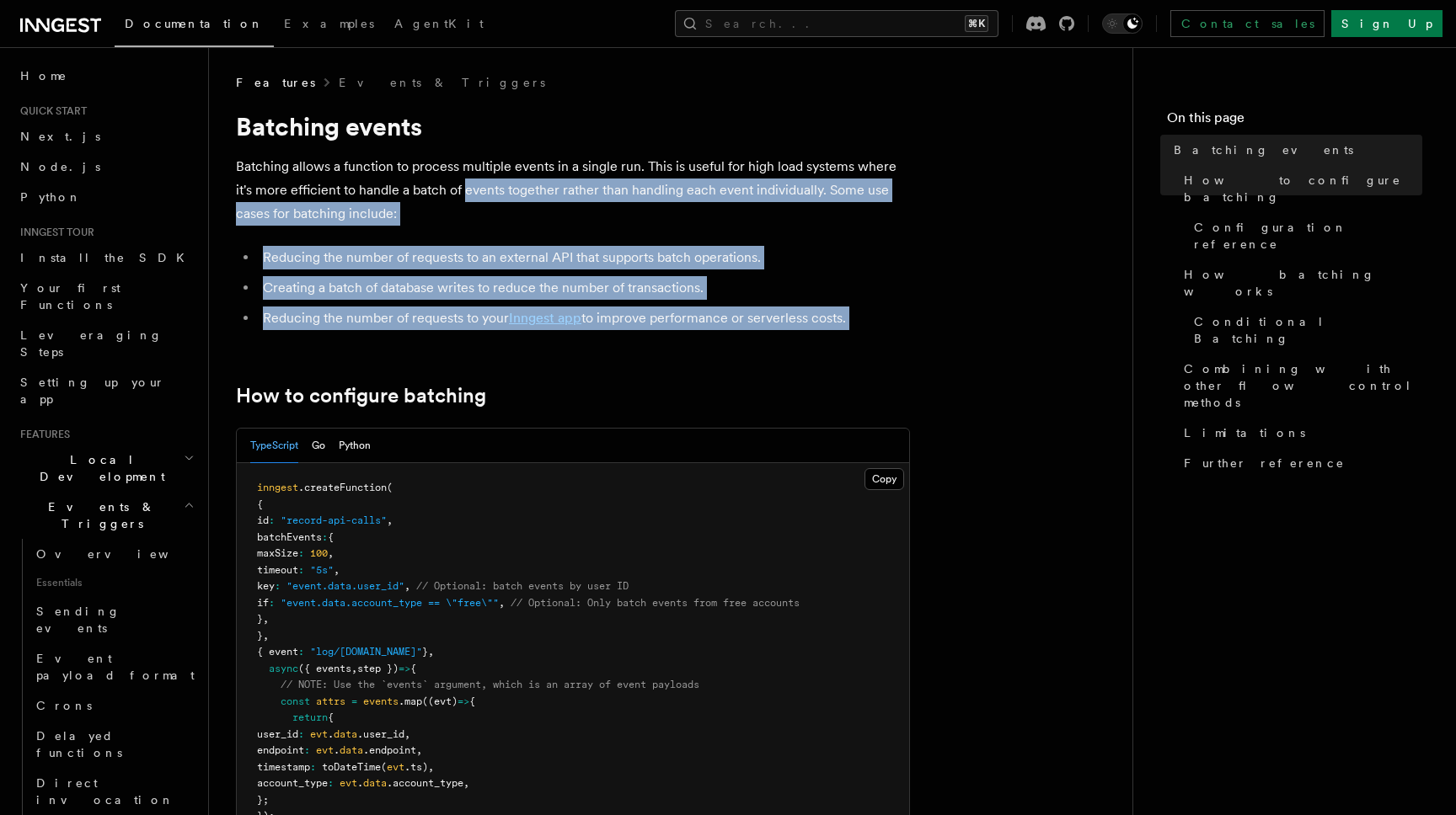
drag, startPoint x: 508, startPoint y: 364, endPoint x: 464, endPoint y: 186, distance: 183.4
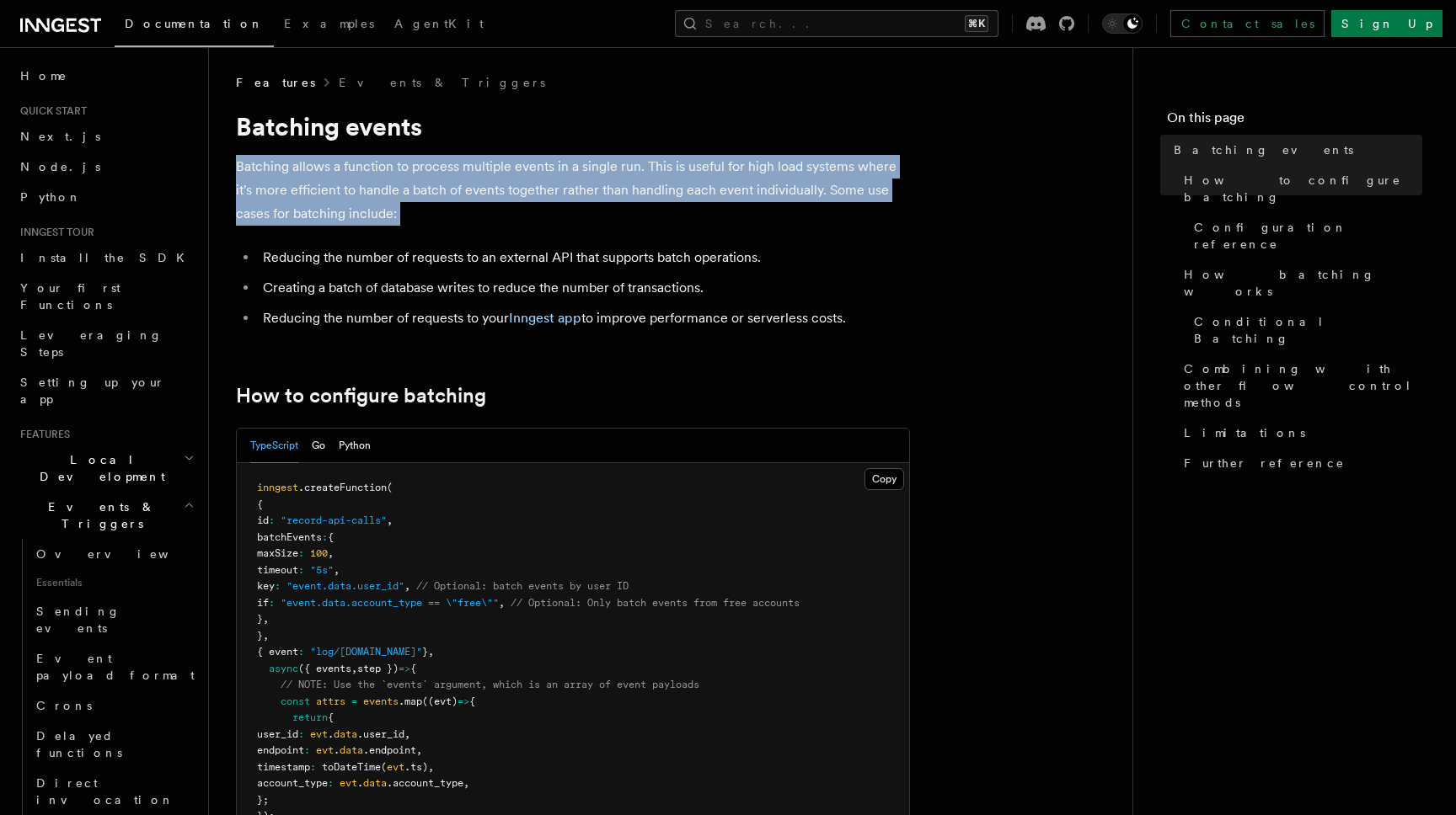
drag, startPoint x: 452, startPoint y: 140, endPoint x: 503, endPoint y: 279, distance: 148.1
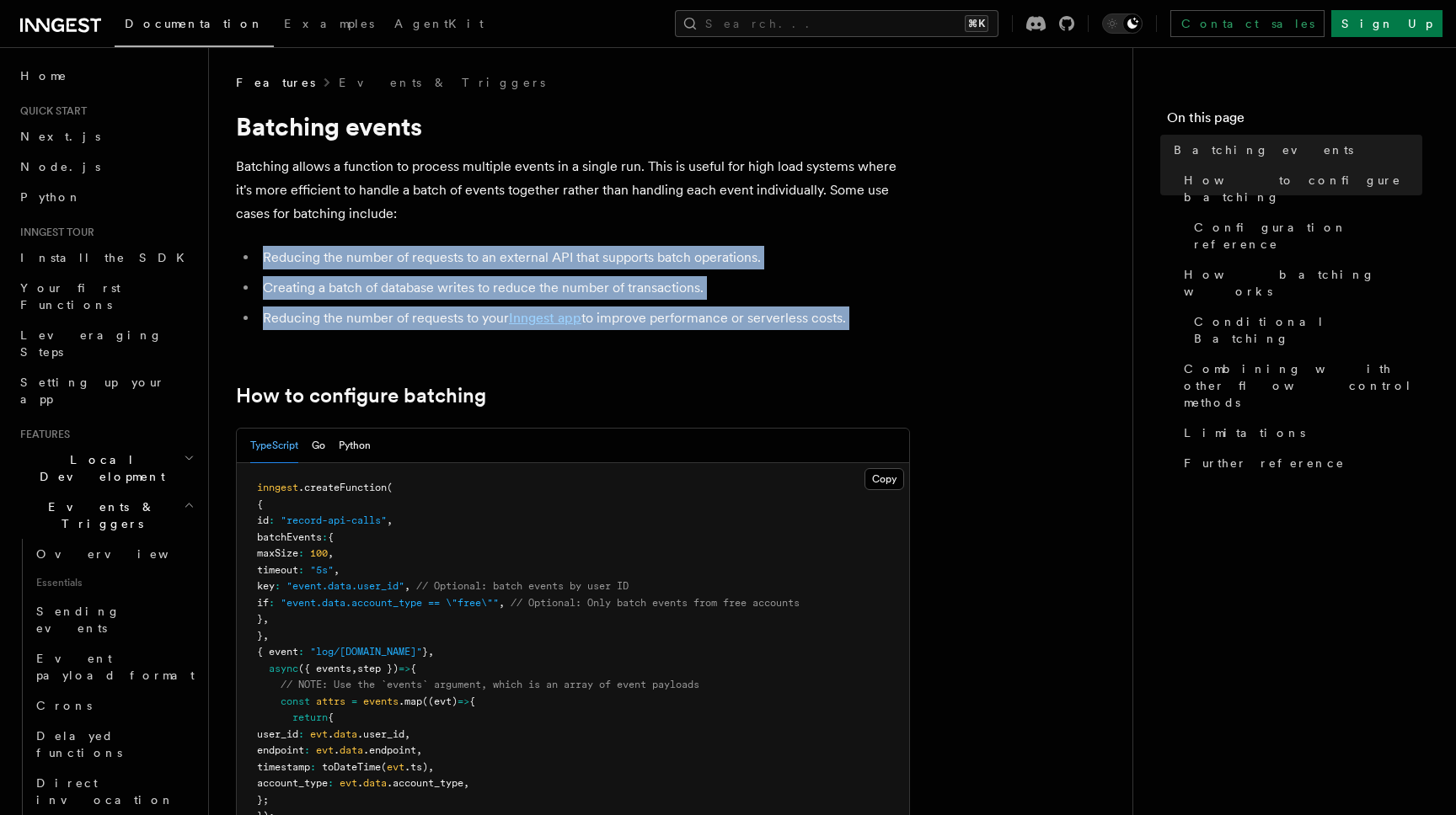
drag, startPoint x: 506, startPoint y: 344, endPoint x: 495, endPoint y: 215, distance: 129.5
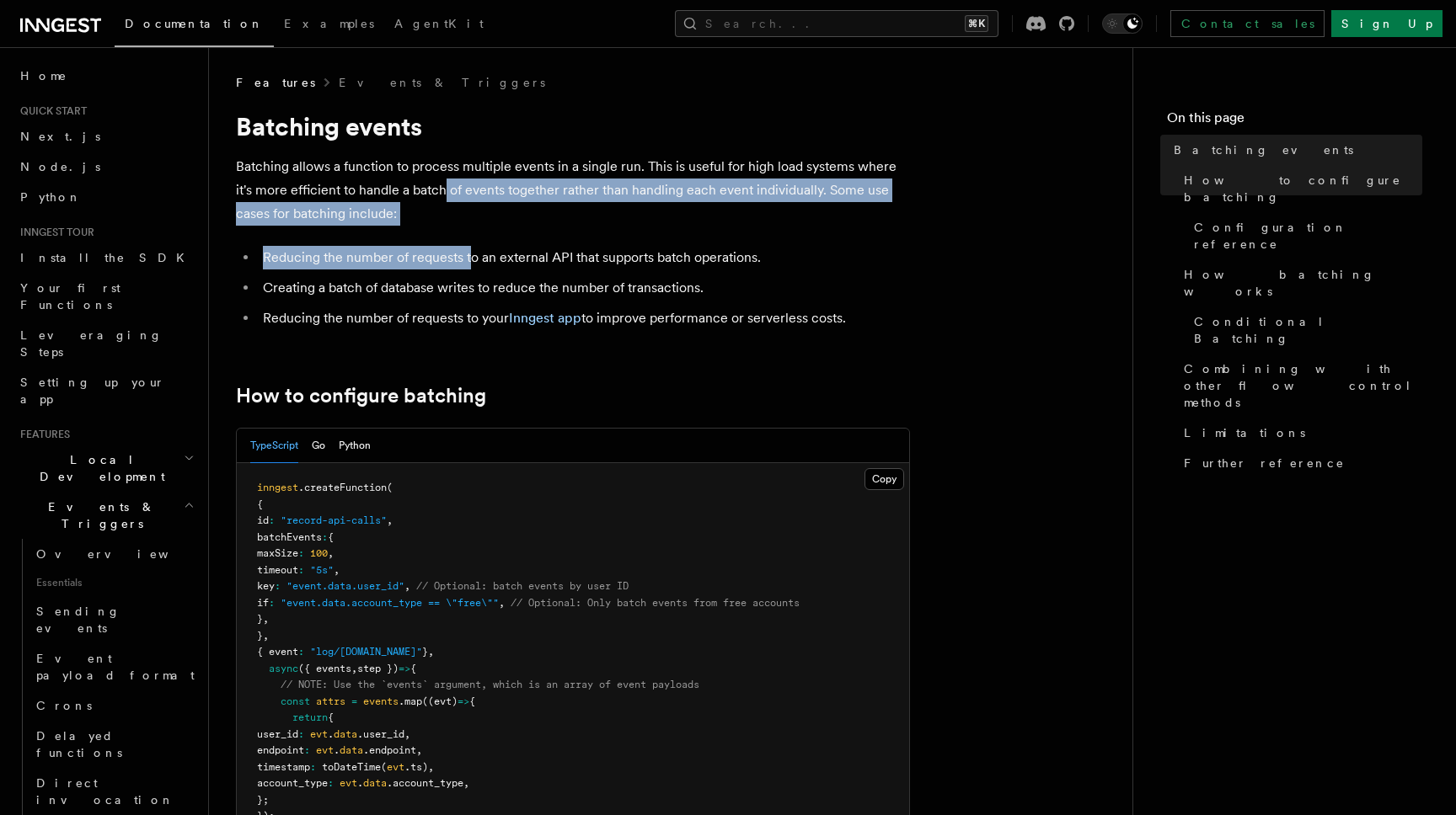
drag, startPoint x: 447, startPoint y: 183, endPoint x: 482, endPoint y: 356, distance: 176.5
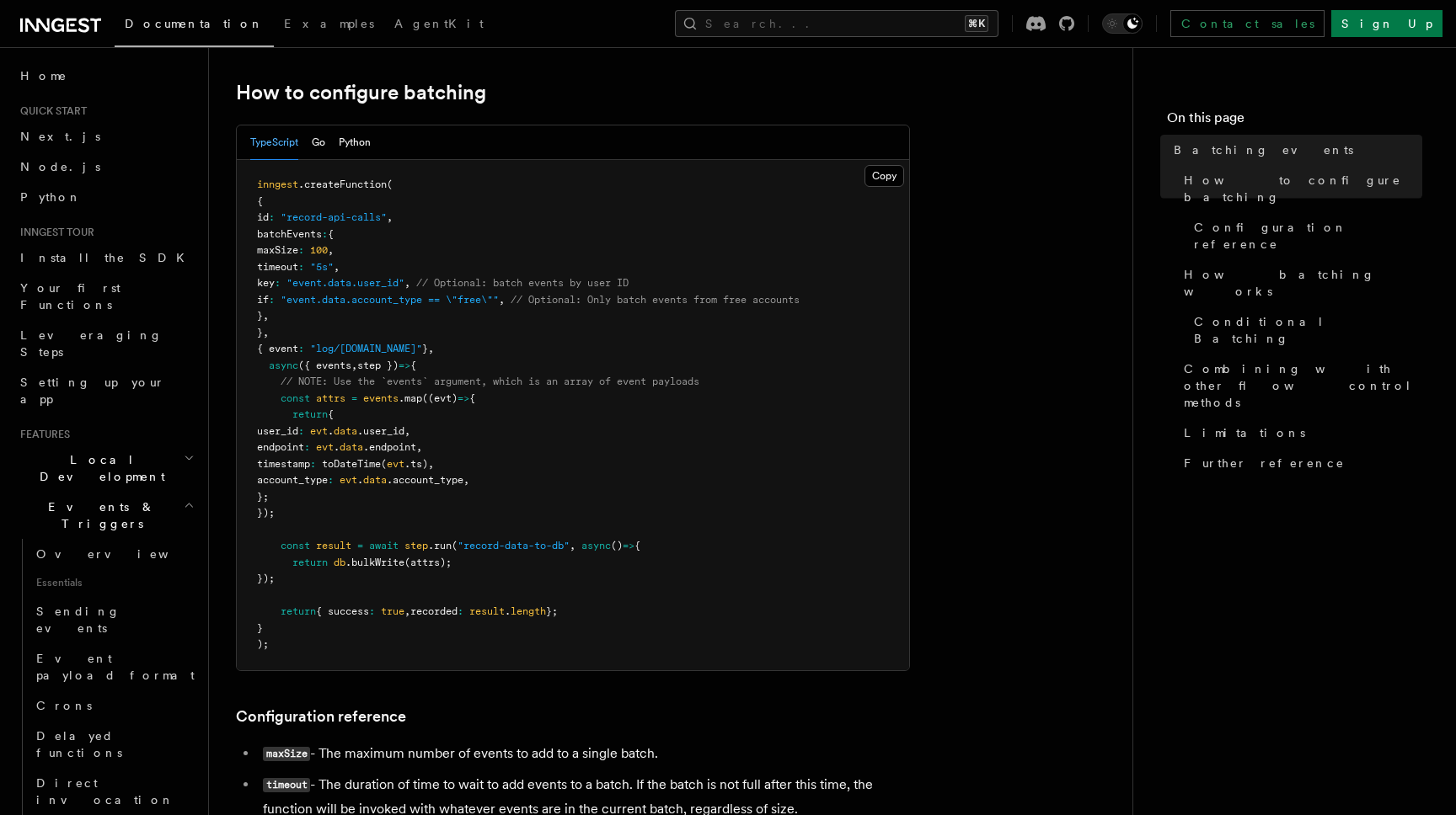
scroll to position [321, 0]
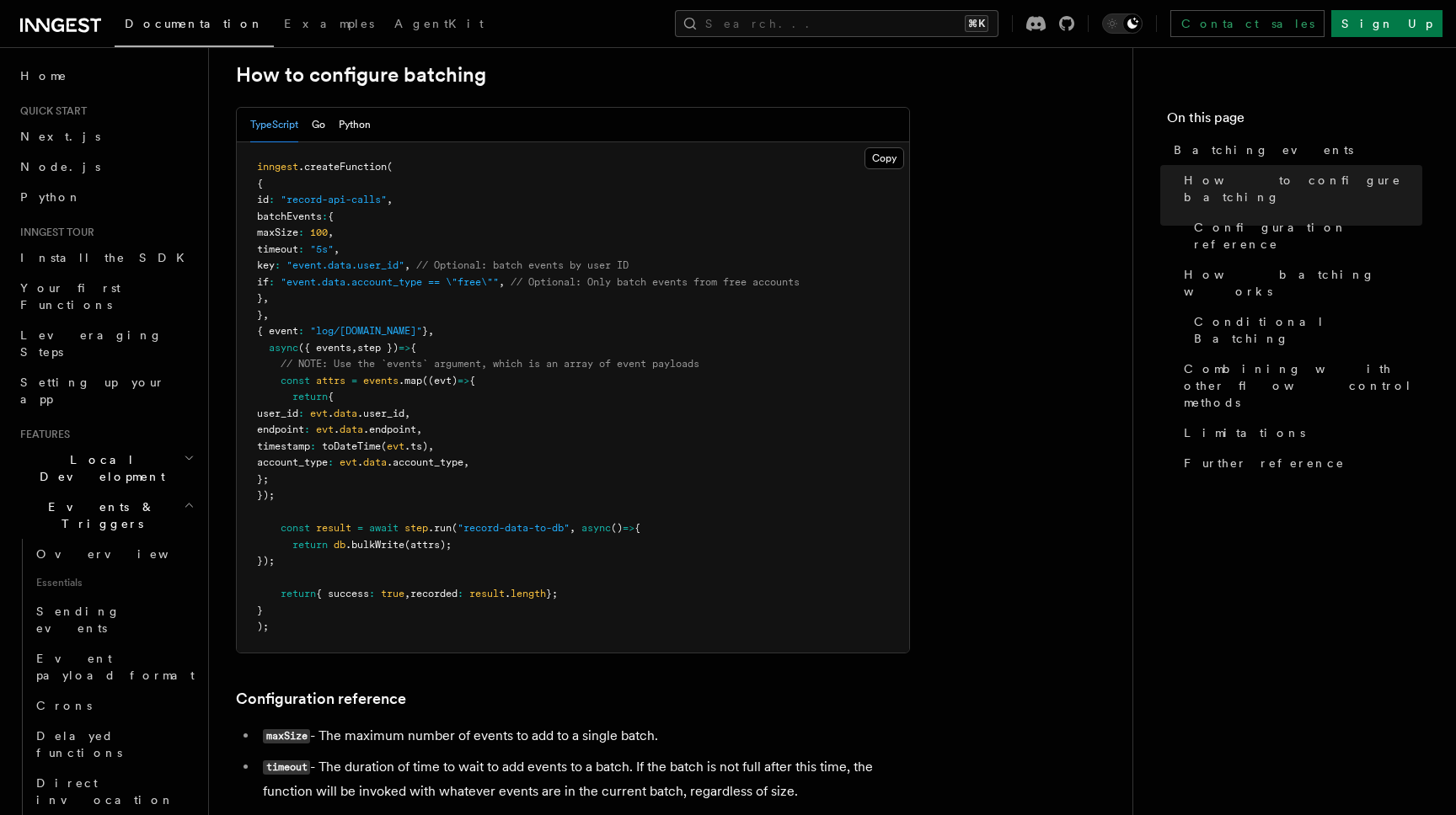
drag, startPoint x: 434, startPoint y: 384, endPoint x: 526, endPoint y: 498, distance: 146.5
click at [519, 481] on pre "inngest .createFunction ( { id : "record-api-calls" , batchEvents : { maxSize :…" at bounding box center [573, 398] width 673 height 510
drag, startPoint x: 500, startPoint y: 435, endPoint x: 426, endPoint y: 338, distance: 122.0
click at [430, 341] on pre "inngest .createFunction ( { id : "record-api-calls" , batchEvents : { maxSize :…" at bounding box center [573, 398] width 673 height 510
drag, startPoint x: 416, startPoint y: 325, endPoint x: 544, endPoint y: 502, distance: 218.4
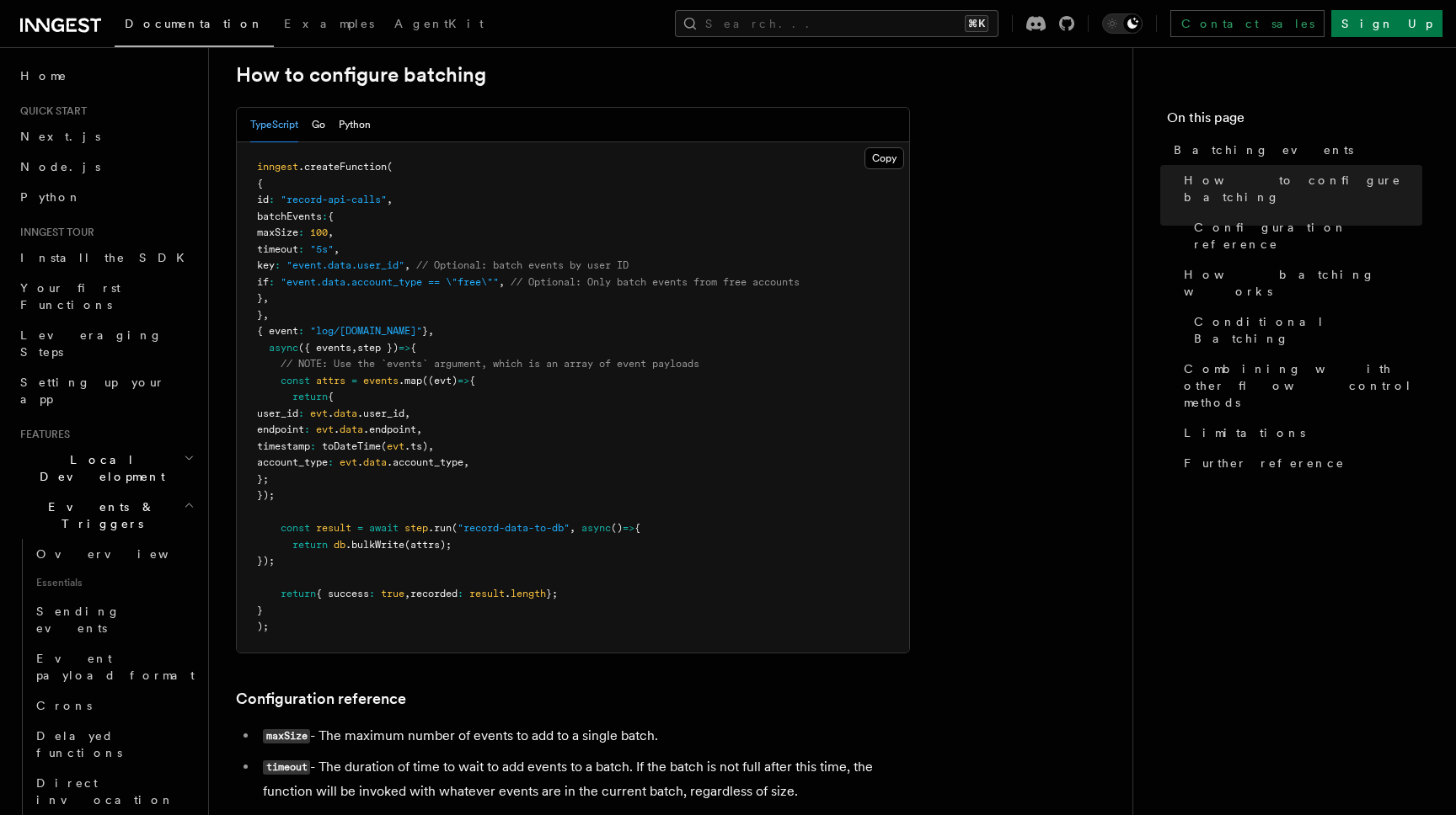
click at [542, 495] on pre "inngest .createFunction ( { id : "record-api-calls" , batchEvents : { maxSize :…" at bounding box center [573, 398] width 673 height 510
click at [388, 298] on pre "inngest .createFunction ( { id : "record-api-calls" , batchEvents : { maxSize :…" at bounding box center [573, 398] width 673 height 510
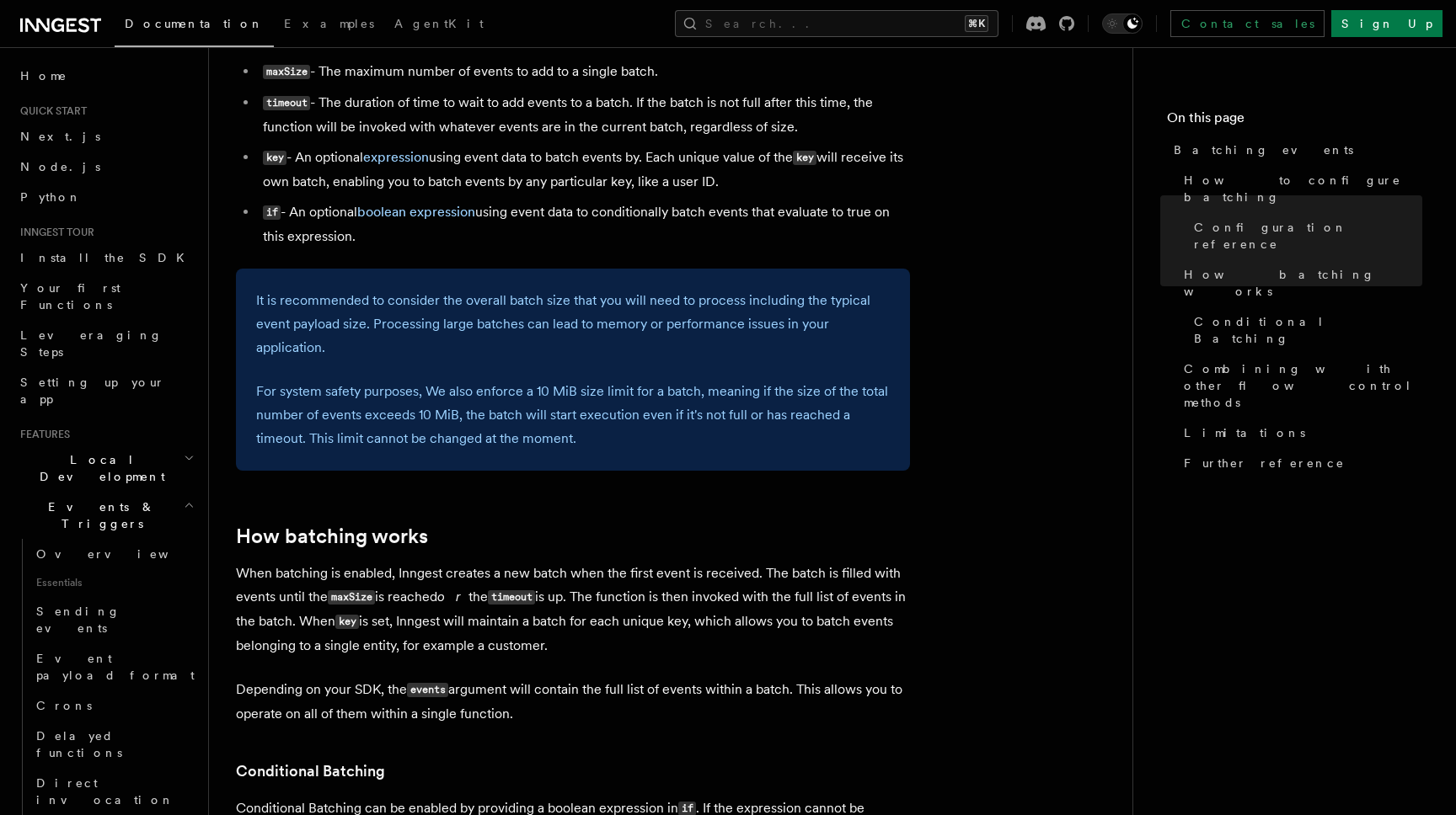
scroll to position [984, 0]
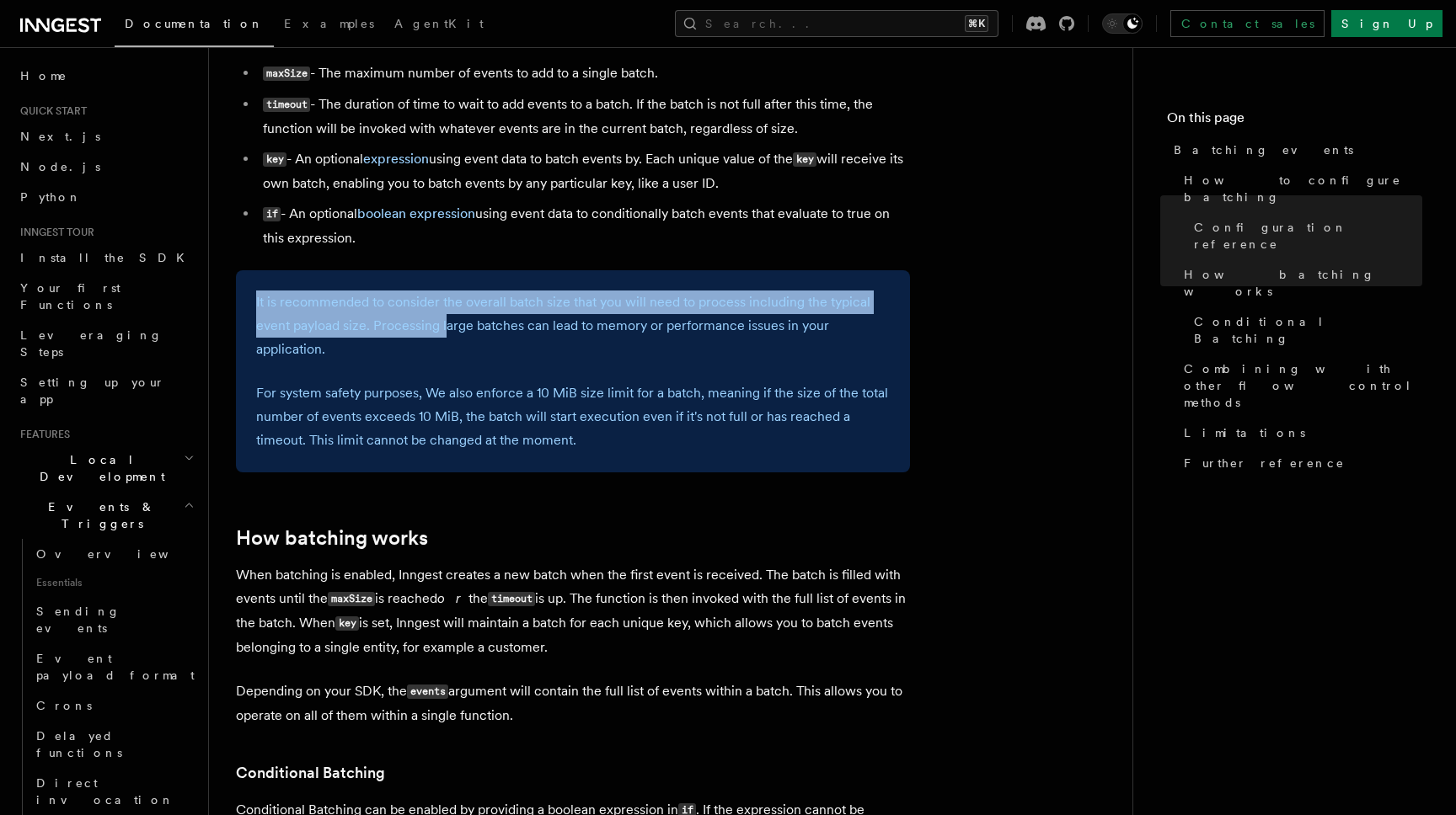
drag, startPoint x: 374, startPoint y: 268, endPoint x: 489, endPoint y: 447, distance: 212.8
click at [456, 355] on article "Features Events & Triggers Batching events Batching allows a function to proces…" at bounding box center [670, 389] width 870 height 2597
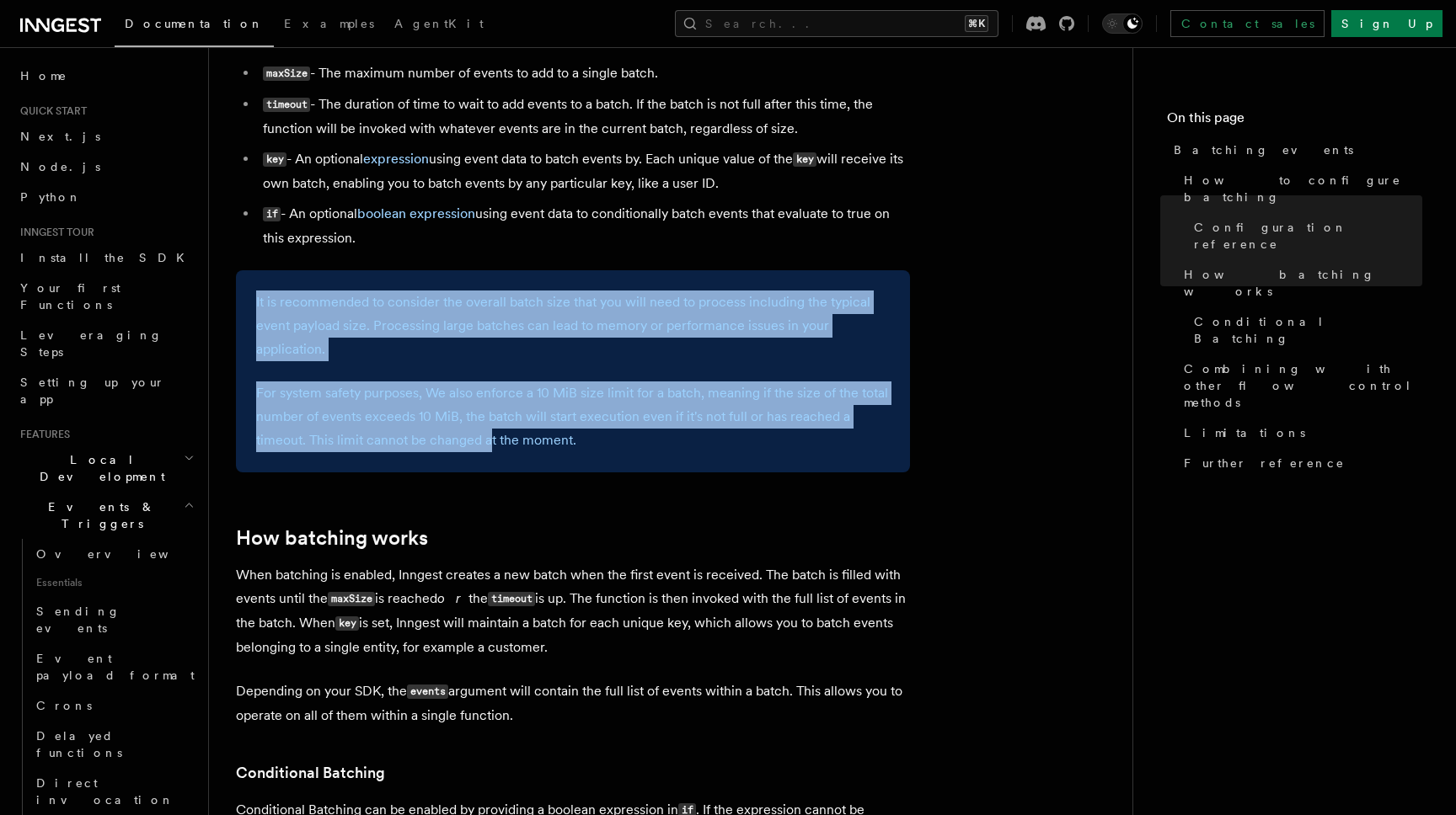
drag, startPoint x: 489, startPoint y: 447, endPoint x: 371, endPoint y: 265, distance: 216.9
click at [371, 265] on article "Features Events & Triggers Batching events Batching allows a function to proces…" at bounding box center [670, 389] width 870 height 2597
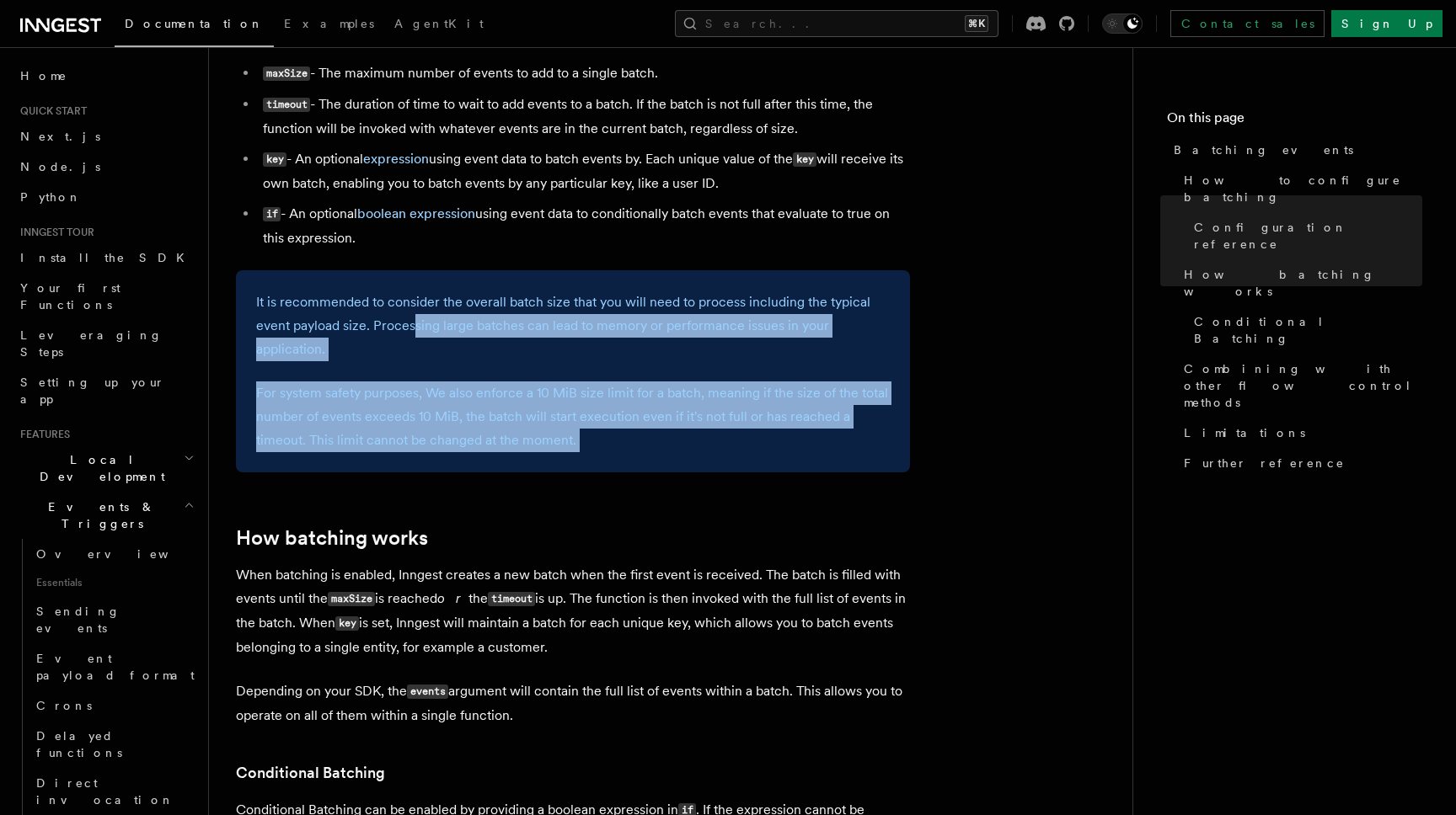
drag, startPoint x: 523, startPoint y: 490, endPoint x: 371, endPoint y: 253, distance: 281.6
click at [387, 278] on article "Features Events & Triggers Batching events Batching allows a function to proces…" at bounding box center [670, 389] width 870 height 2597
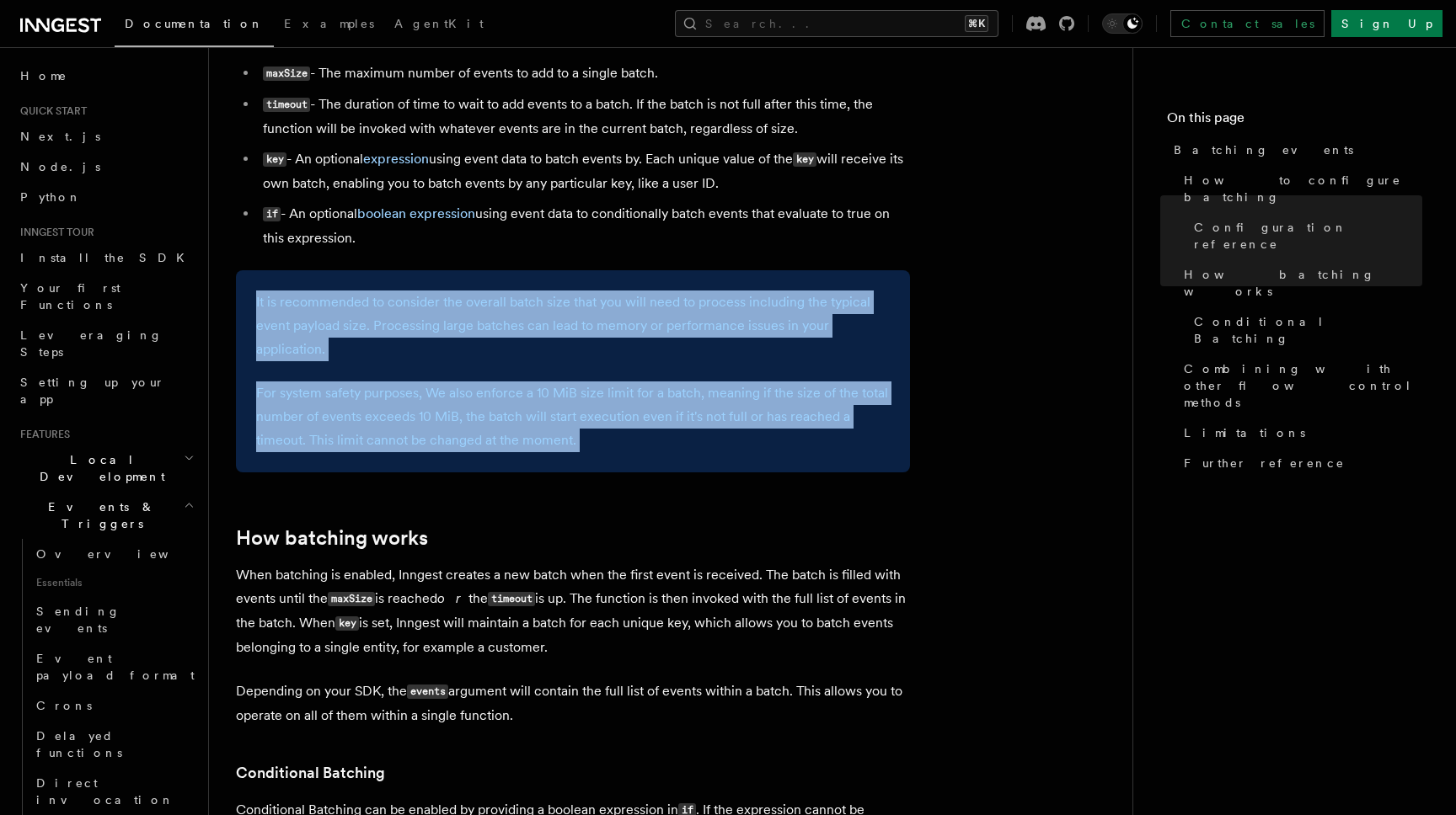
click at [371, 253] on article "Features Events & Triggers Batching events Batching allows a function to proces…" at bounding box center [670, 389] width 870 height 2597
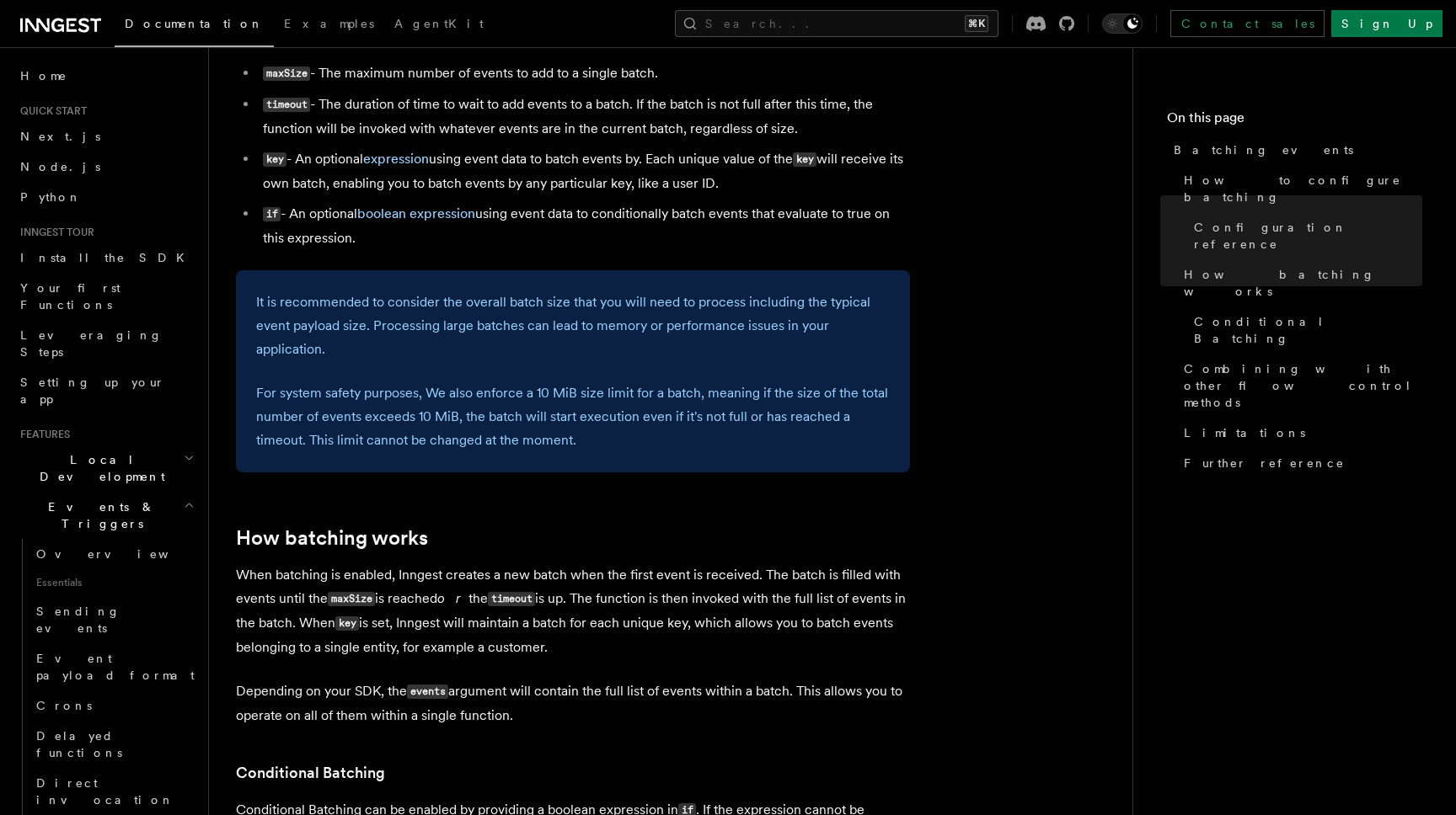
click at [896, 4] on div "Documentation Examples AgentKit Search... ⌘K Contact sales Sign Up" at bounding box center [728, 23] width 1456 height 47
click at [892, 20] on button "Search... ⌘K" at bounding box center [836, 23] width 324 height 27
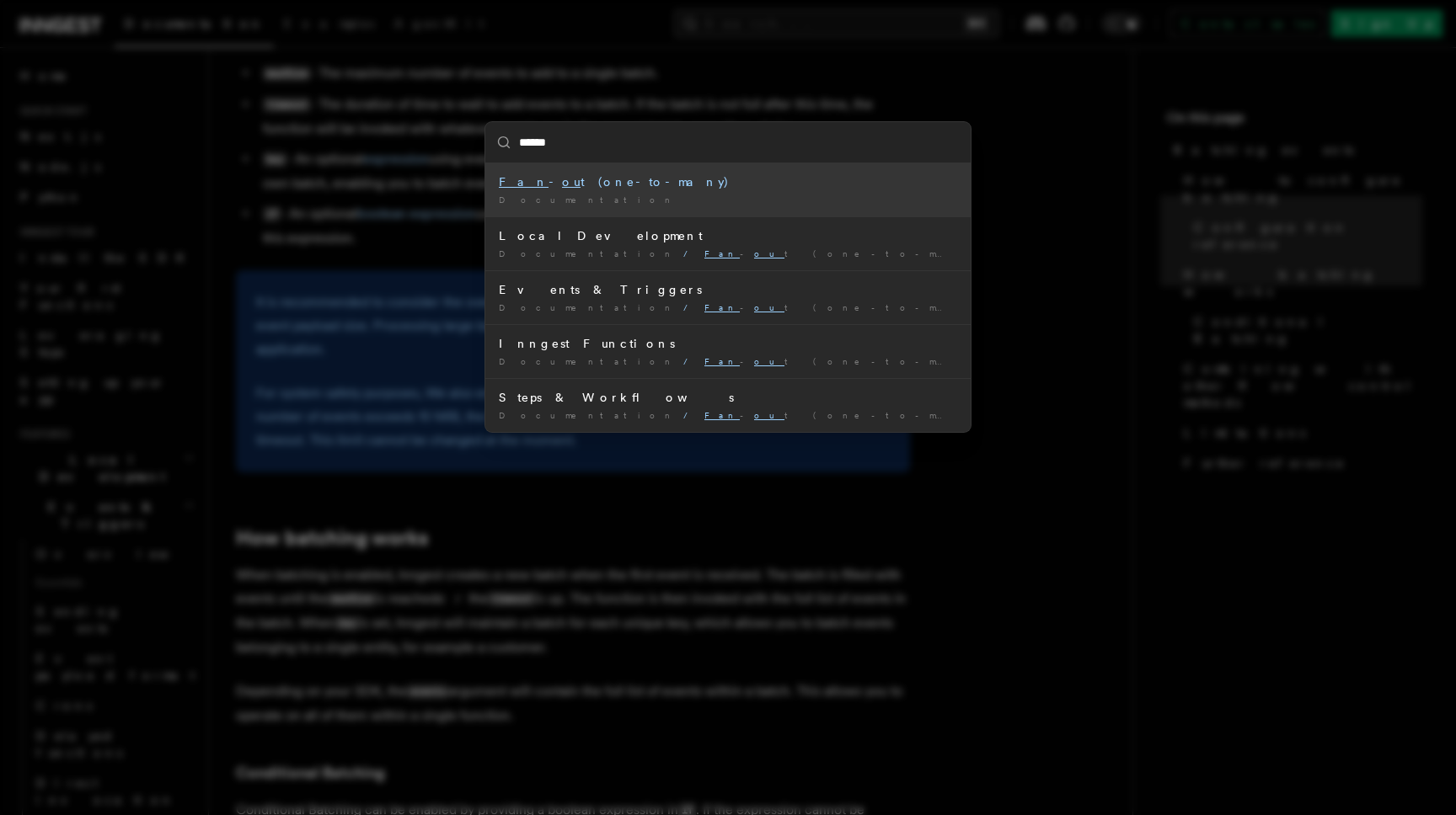
type input "*******"
click at [567, 194] on div "Documentation /" at bounding box center [728, 200] width 459 height 12
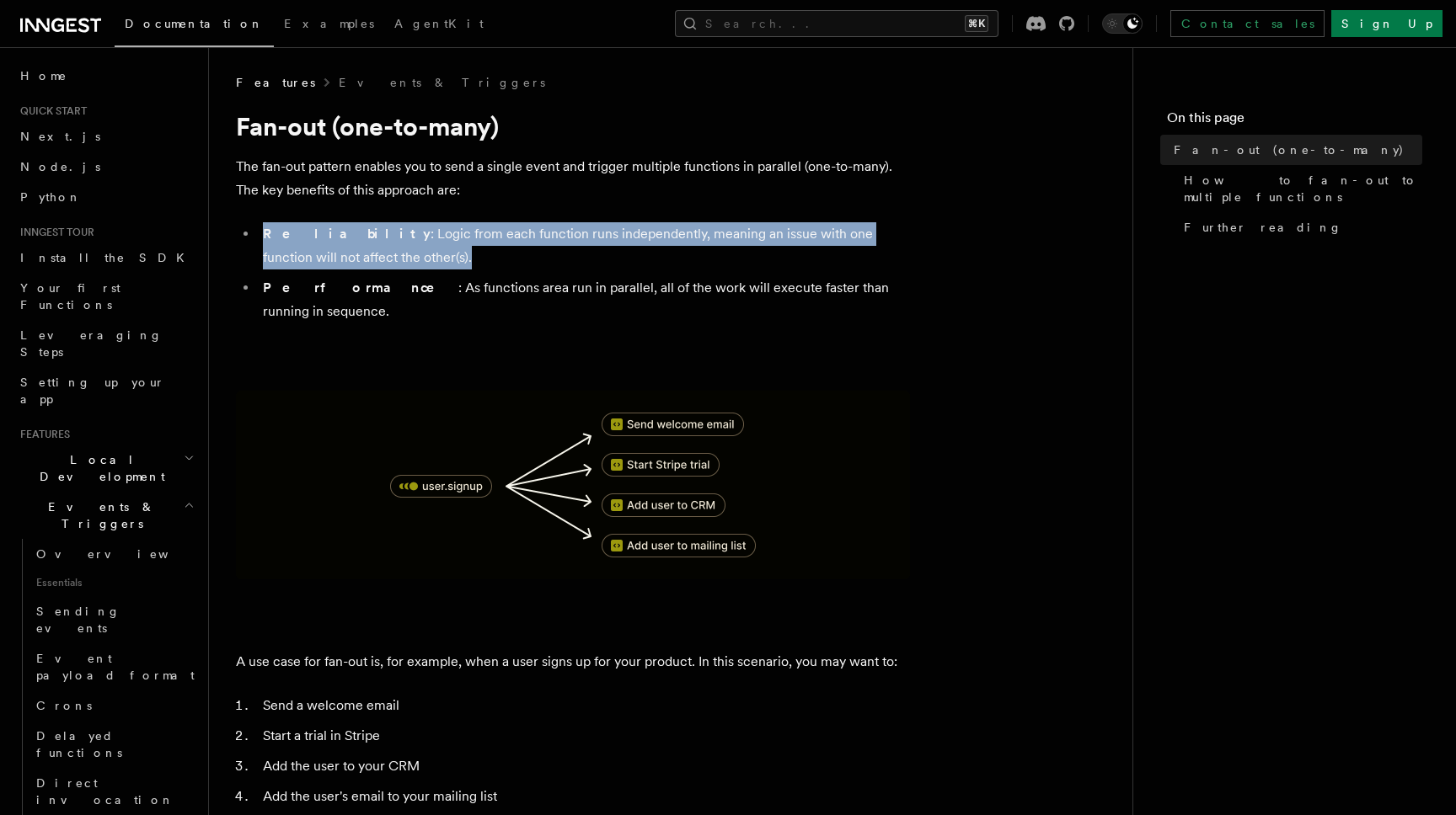
drag, startPoint x: 666, startPoint y: 181, endPoint x: 712, endPoint y: 280, distance: 109.2
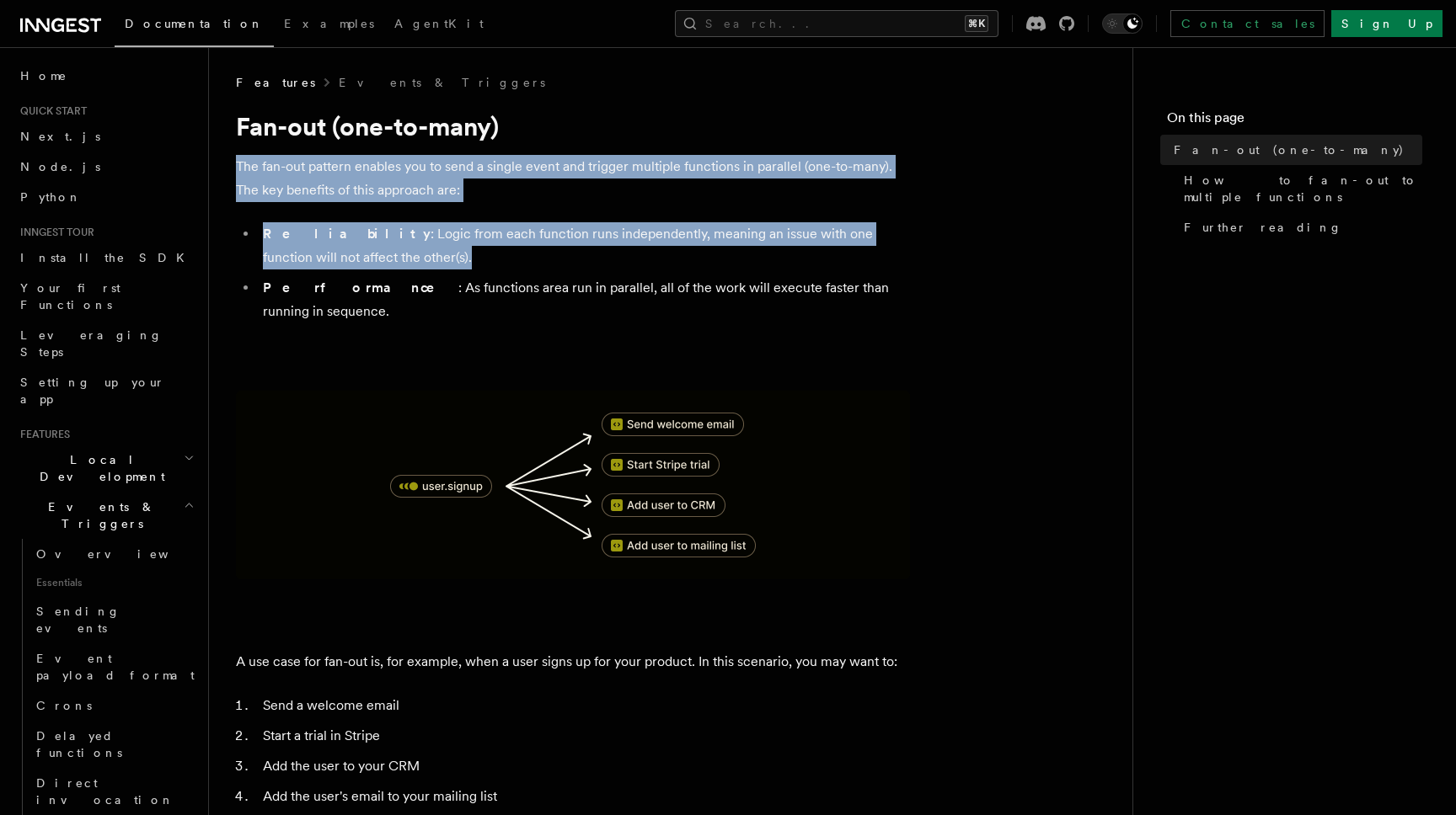
drag, startPoint x: 679, startPoint y: 157, endPoint x: 726, endPoint y: 279, distance: 130.7
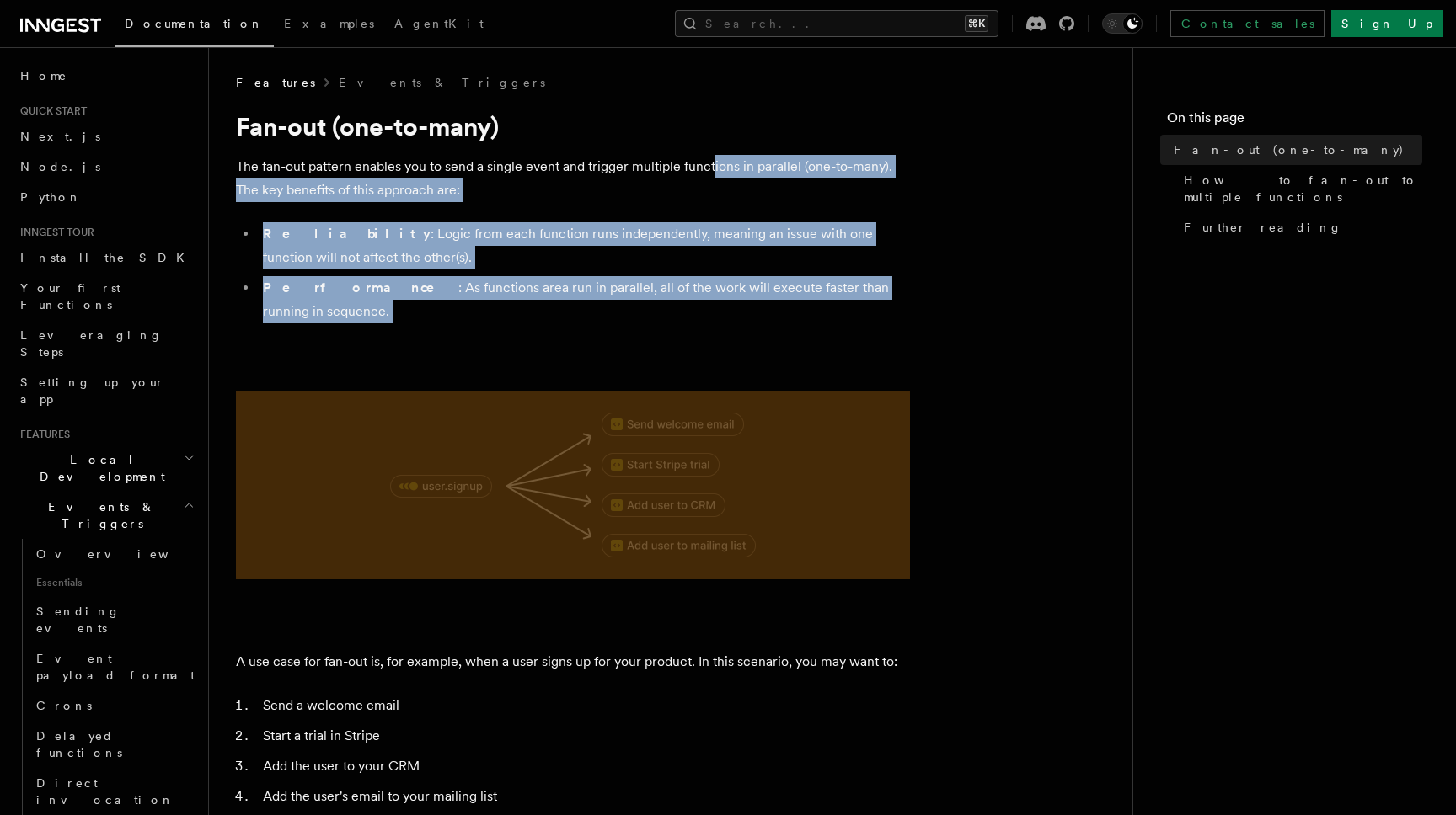
drag, startPoint x: 732, startPoint y: 300, endPoint x: 710, endPoint y: 148, distance: 153.6
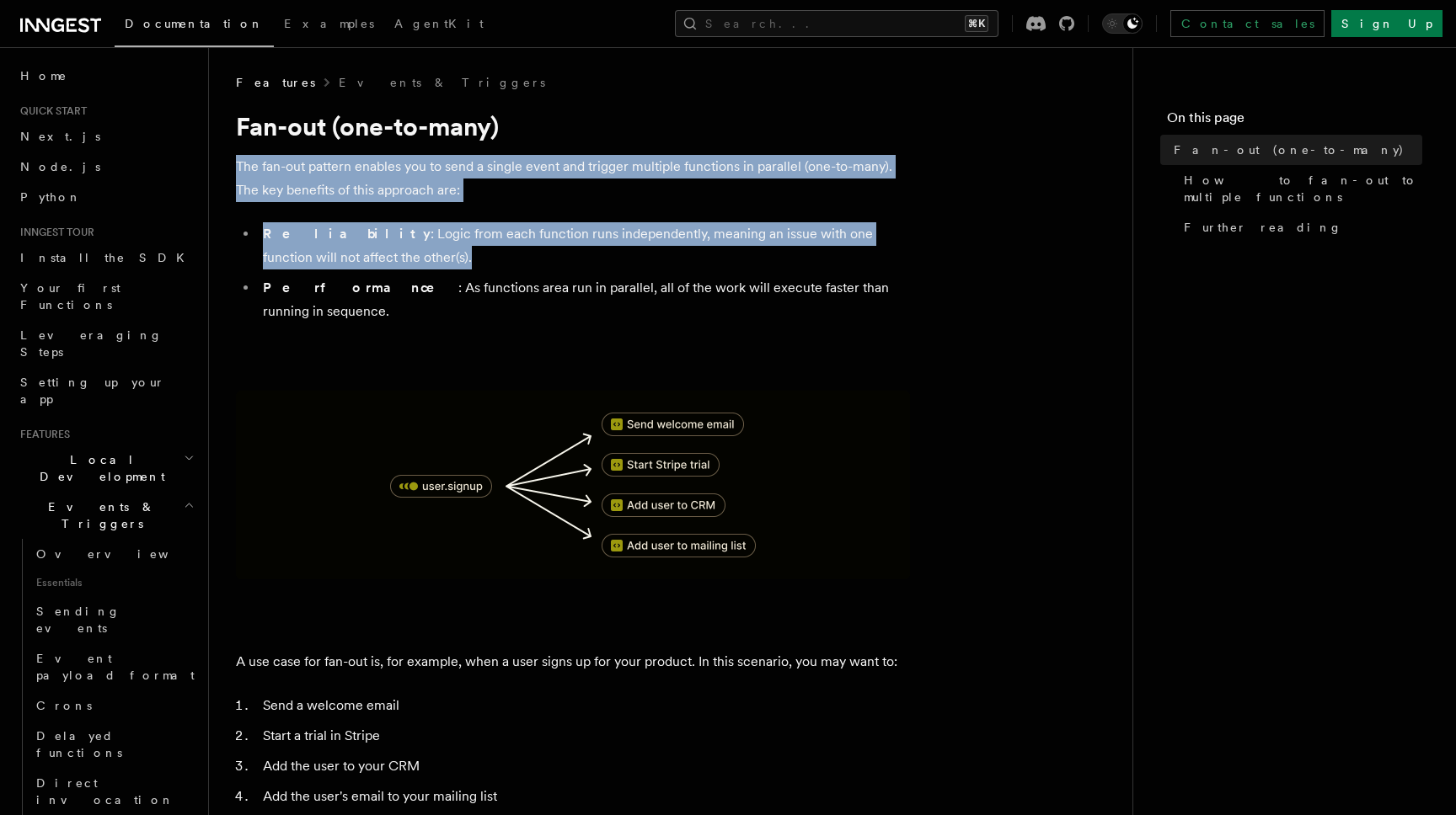
drag, startPoint x: 710, startPoint y: 145, endPoint x: 741, endPoint y: 271, distance: 129.8
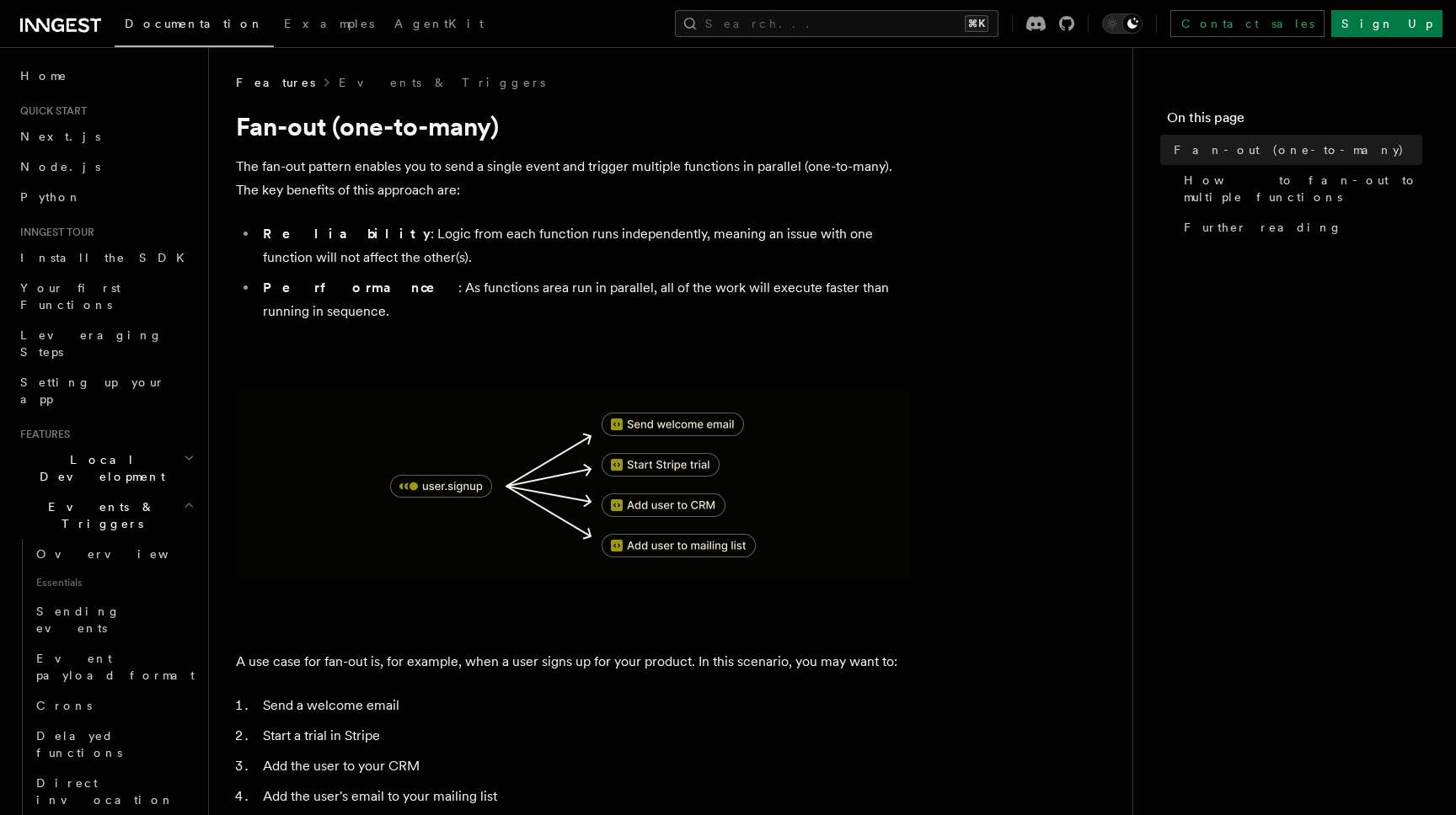
drag, startPoint x: 744, startPoint y: 276, endPoint x: 733, endPoint y: 152, distance: 124.5
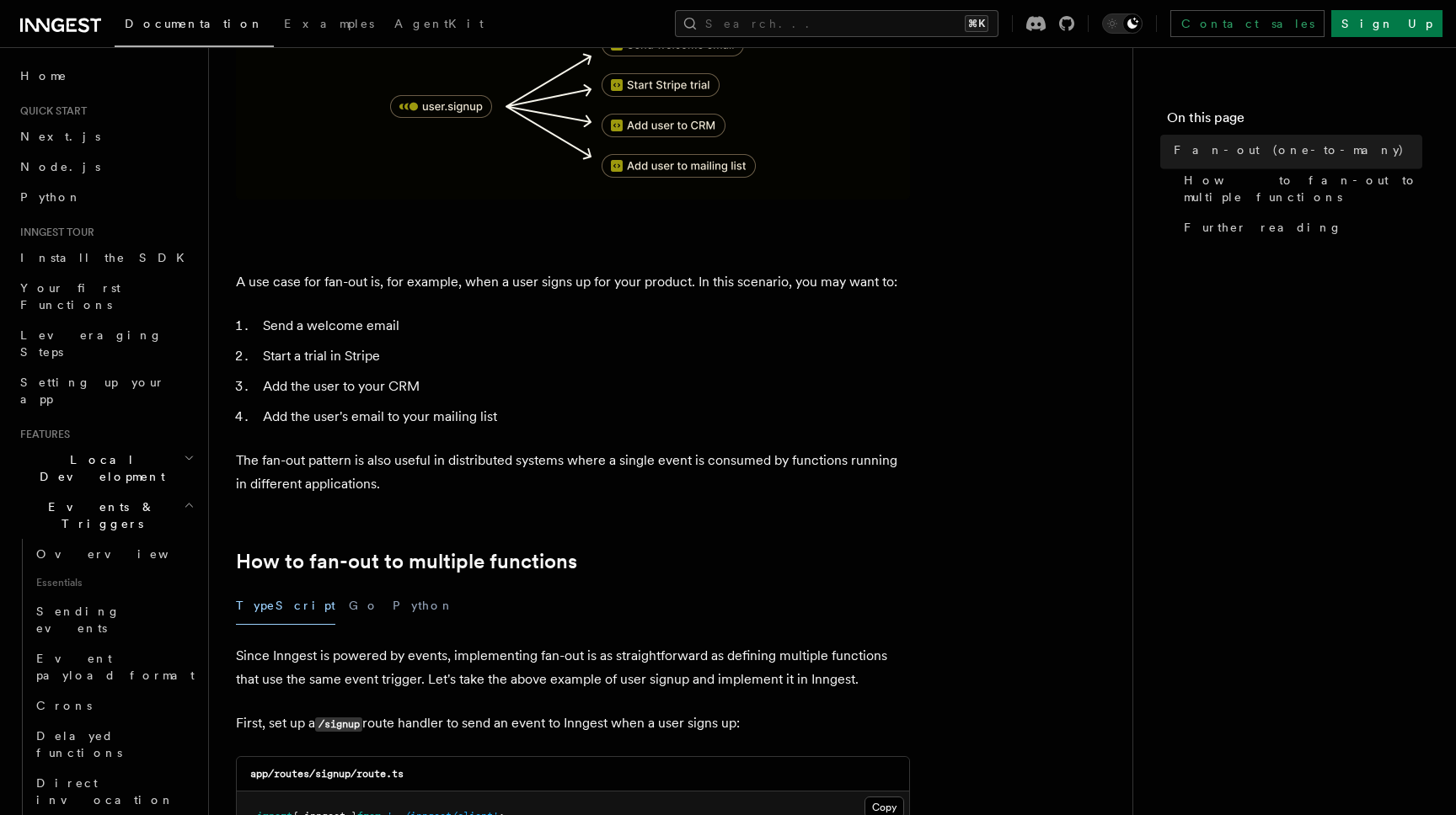
scroll to position [608, 0]
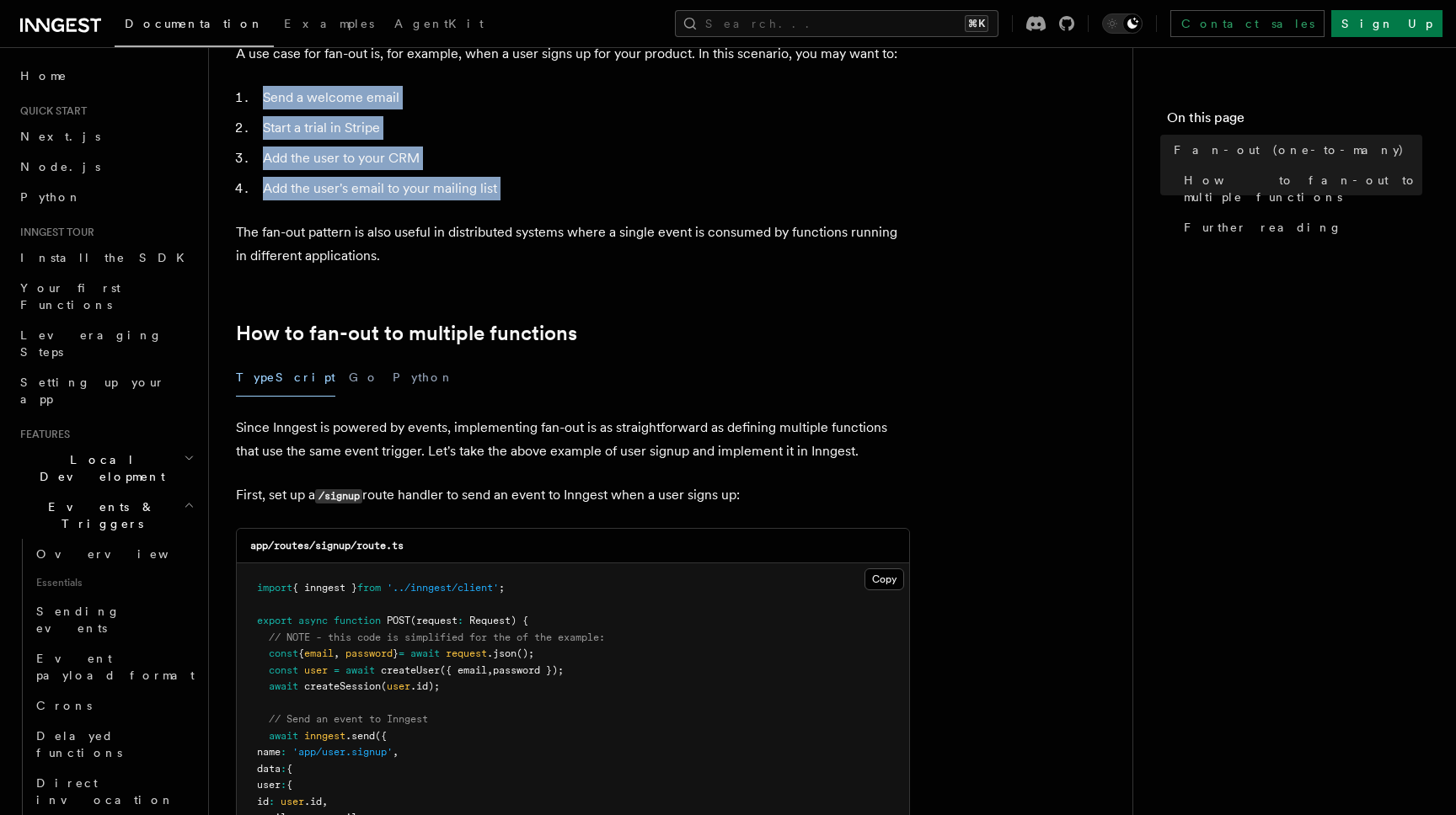
drag, startPoint x: 296, startPoint y: 113, endPoint x: 352, endPoint y: 210, distance: 112.0
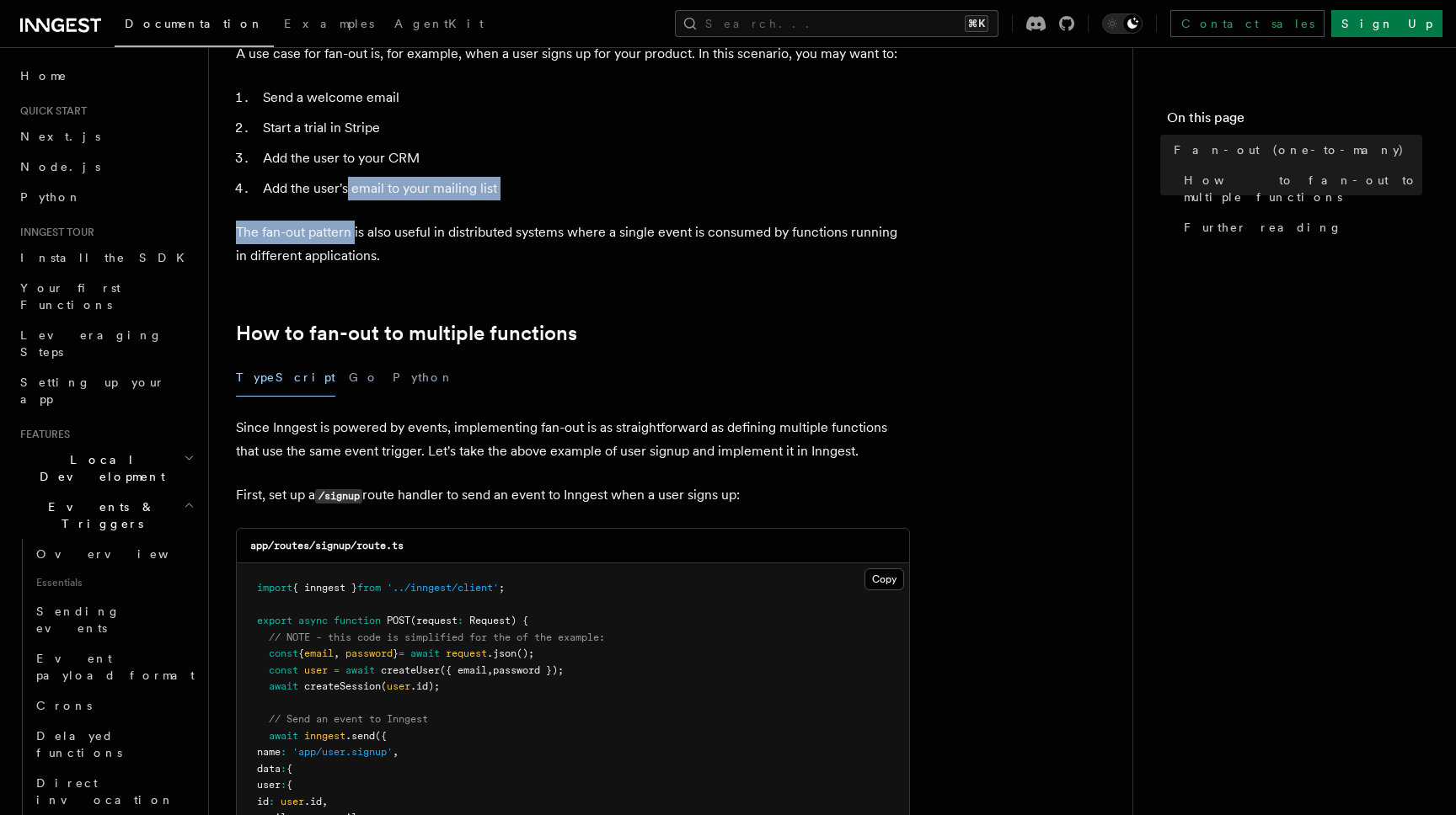
drag, startPoint x: 356, startPoint y: 219, endPoint x: 345, endPoint y: 146, distance: 73.8
click at [345, 146] on ol "Send a welcome email Start a trial in Stripe Add the user to your CRM Add the u…" at bounding box center [573, 143] width 674 height 114
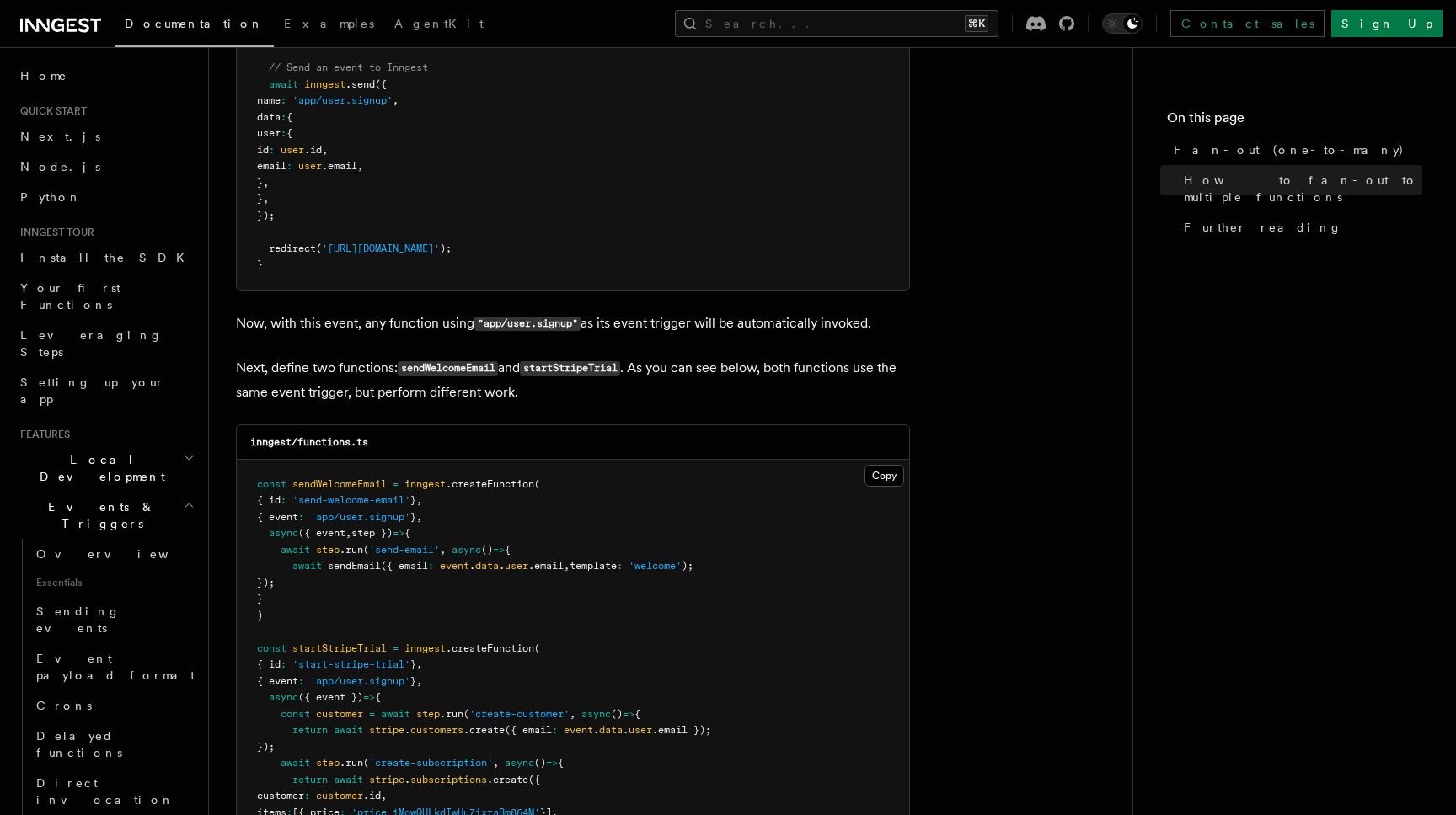
scroll to position [1389, 0]
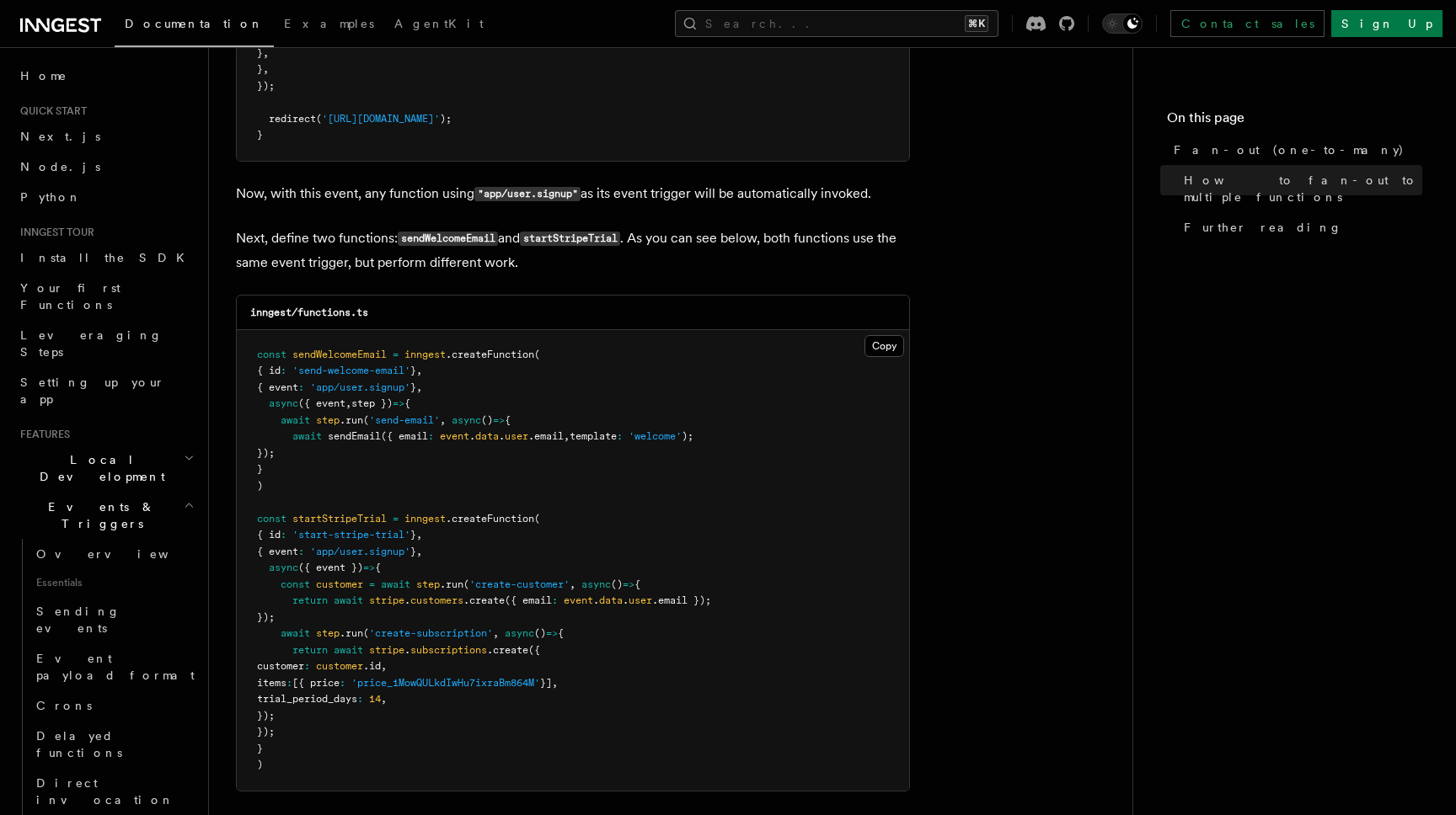
click at [343, 199] on article "Features Events & Triggers Fan-out (one-to-many) The fan-out pattern enables yo…" at bounding box center [670, 173] width 870 height 2977
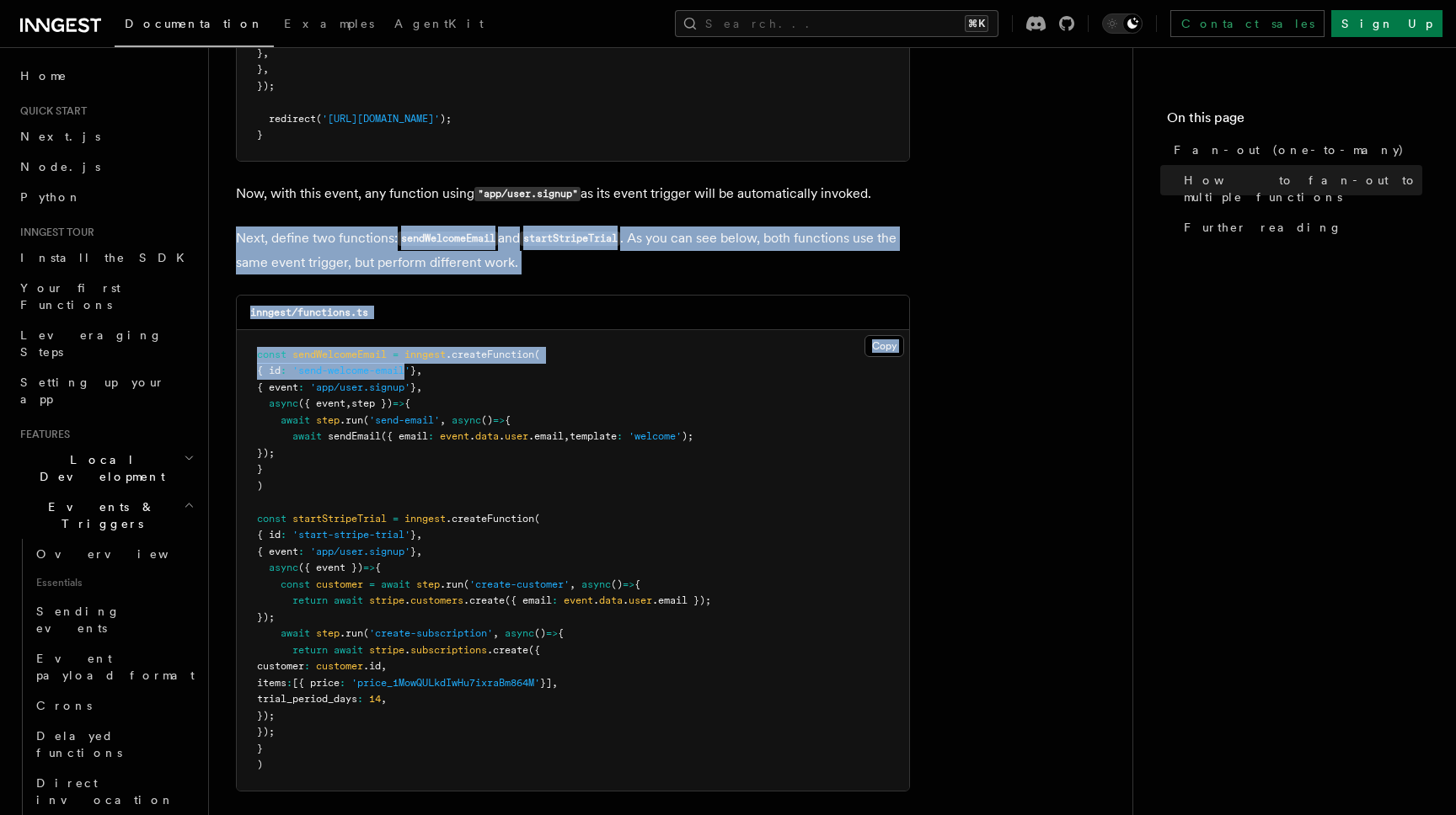
drag, startPoint x: 343, startPoint y: 199, endPoint x: 399, endPoint y: 364, distance: 174.2
click at [394, 342] on article "Features Events & Triggers Fan-out (one-to-many) The fan-out pattern enables yo…" at bounding box center [670, 173] width 870 height 2977
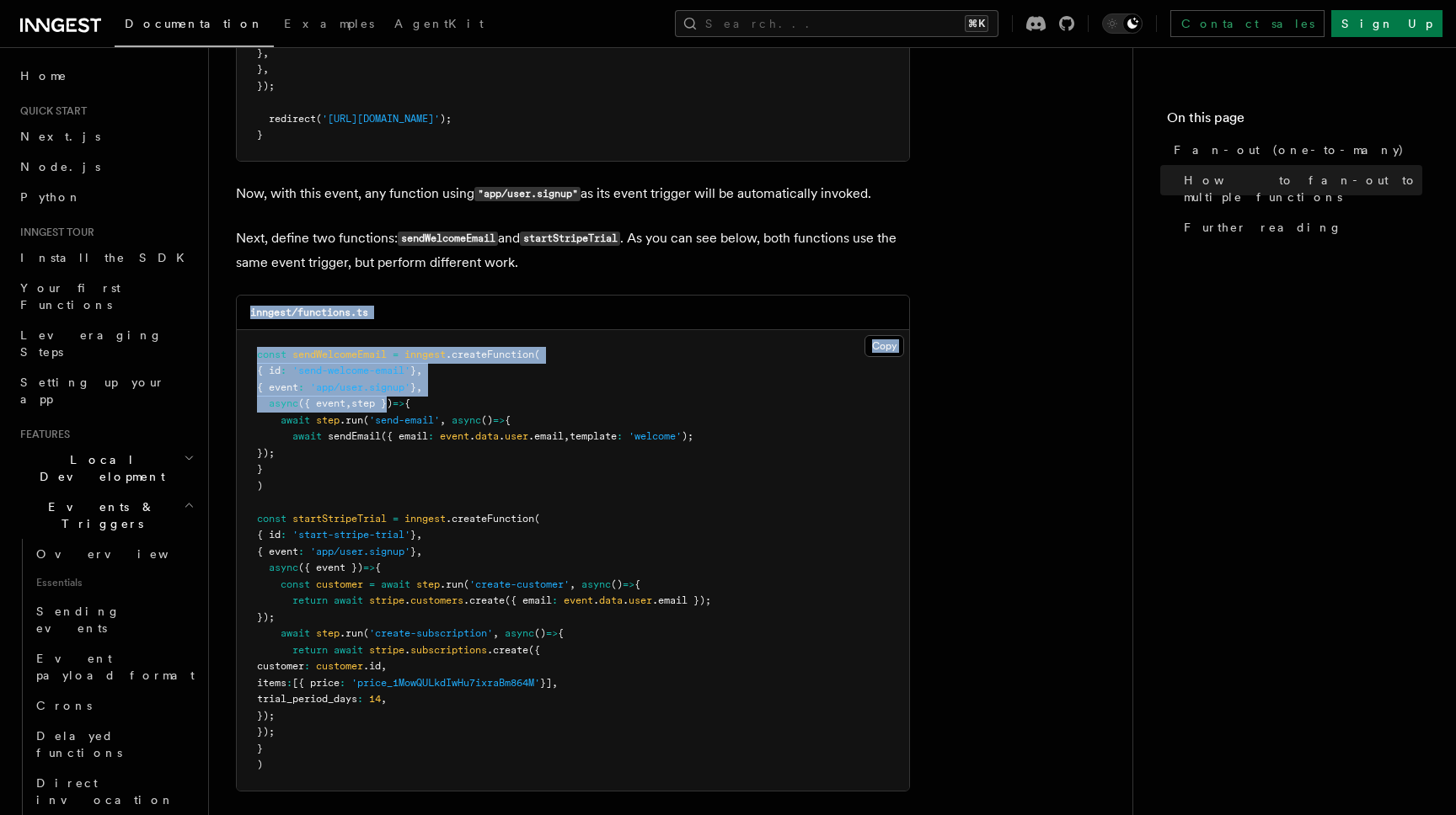
drag, startPoint x: 399, startPoint y: 375, endPoint x: 399, endPoint y: 239, distance: 136.0
click at [399, 239] on article "Features Events & Triggers Fan-out (one-to-many) The fan-out pattern enables yo…" at bounding box center [670, 173] width 870 height 2977
drag, startPoint x: 392, startPoint y: 157, endPoint x: 465, endPoint y: 411, distance: 264.3
click at [463, 389] on article "Features Events & Triggers Fan-out (one-to-many) The fan-out pattern enables yo…" at bounding box center [670, 173] width 870 height 2977
click at [452, 185] on article "Features Events & Triggers Fan-out (one-to-many) The fan-out pattern enables yo…" at bounding box center [670, 173] width 870 height 2977
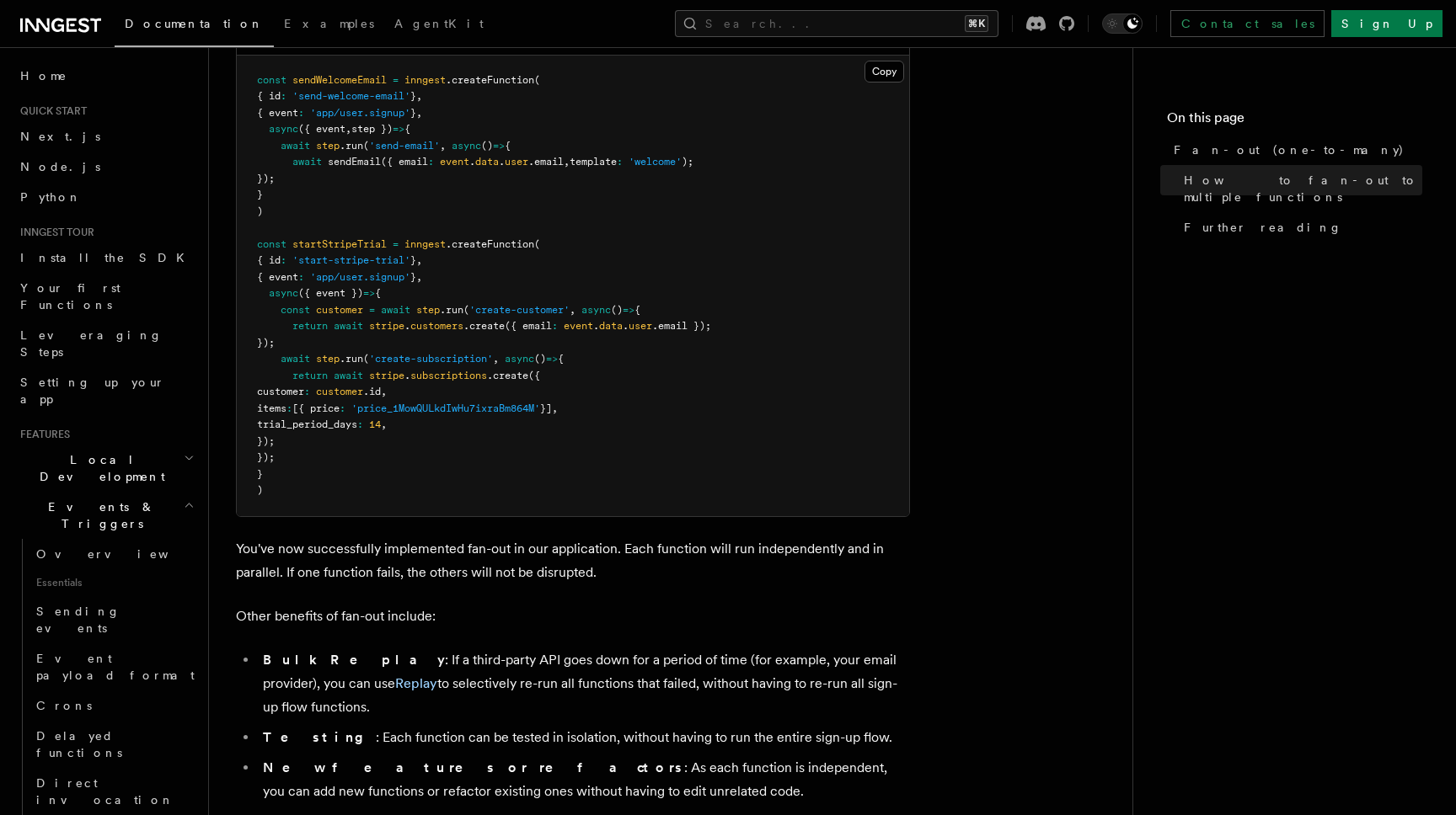
scroll to position [1698, 0]
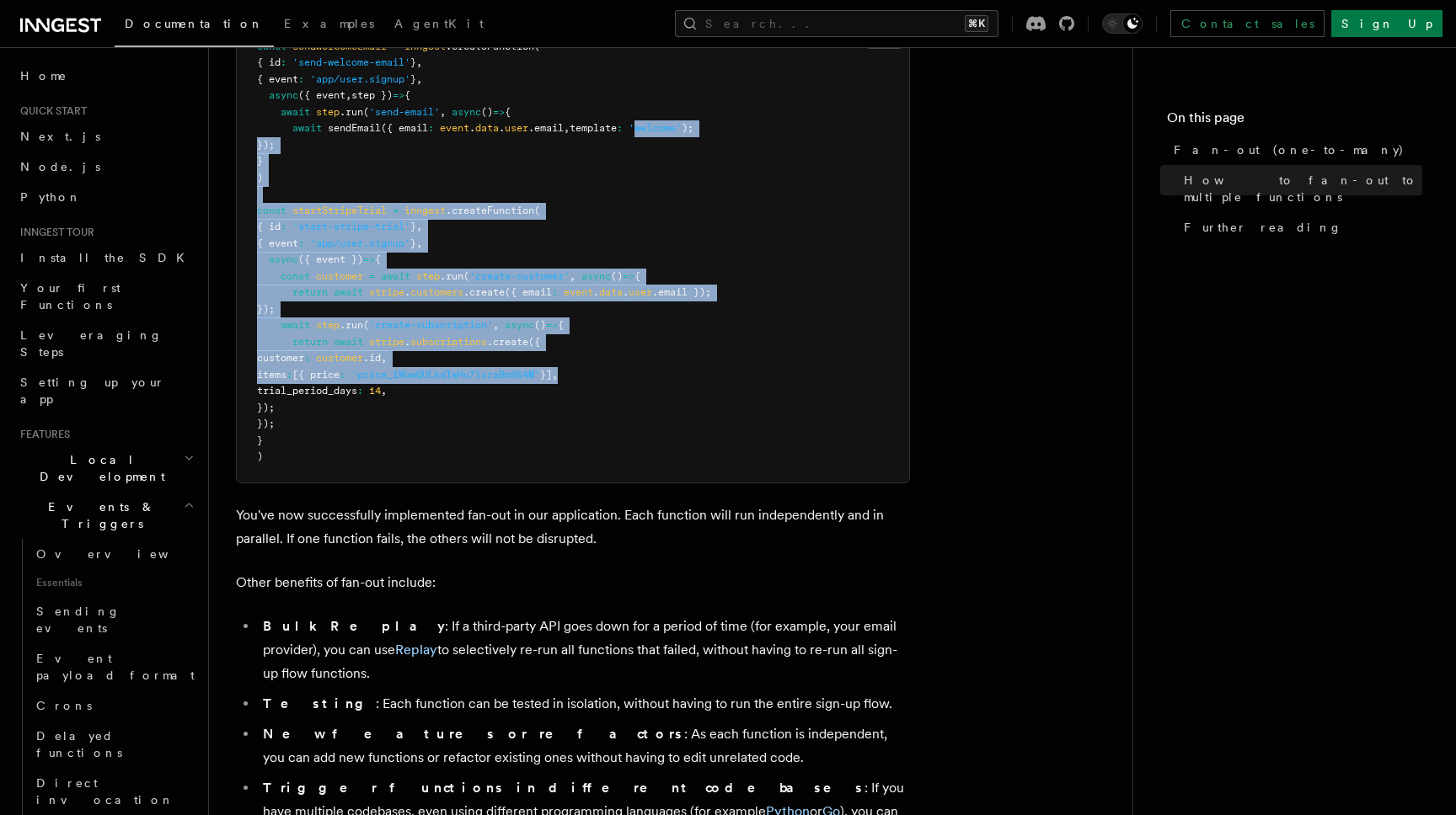
drag, startPoint x: 652, startPoint y: 127, endPoint x: 662, endPoint y: 408, distance: 281.2
click at [659, 377] on pre "const sendWelcomeEmail = inngest .createFunction ( { id : 'send-welcome-email' …" at bounding box center [573, 252] width 673 height 461
drag, startPoint x: 662, startPoint y: 408, endPoint x: 649, endPoint y: 223, distance: 185.5
click at [649, 228] on pre "const sendWelcomeEmail = inngest .createFunction ( { id : 'send-welcome-email' …" at bounding box center [573, 252] width 673 height 461
click at [649, 223] on pre "const sendWelcomeEmail = inngest .createFunction ( { id : 'send-welcome-email' …" at bounding box center [573, 252] width 673 height 461
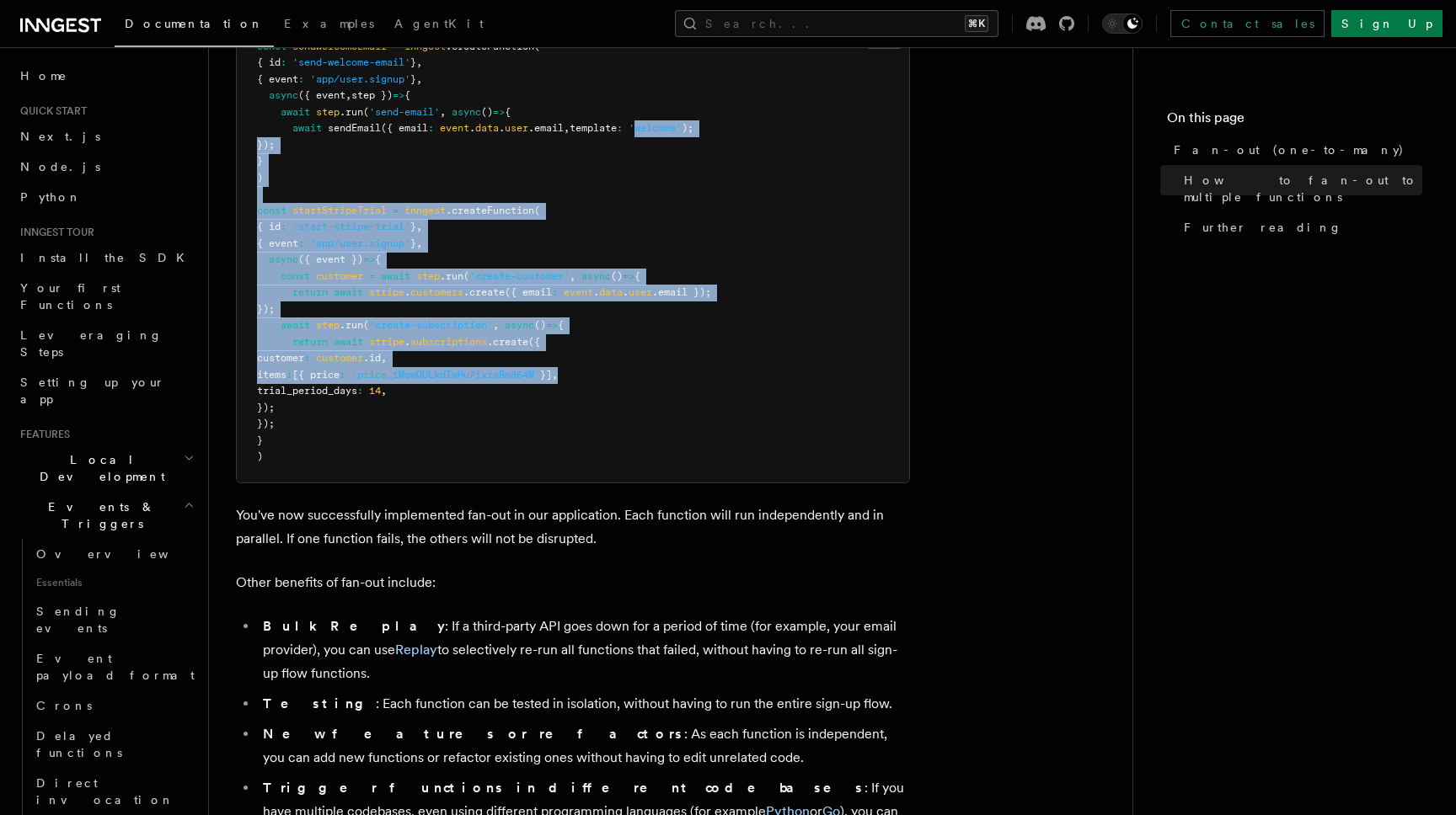
drag, startPoint x: 681, startPoint y: 288, endPoint x: 702, endPoint y: 457, distance: 170.3
click at [690, 388] on pre "const sendWelcomeEmail = inngest .createFunction ( { id : 'send-welcome-email' …" at bounding box center [573, 252] width 673 height 461
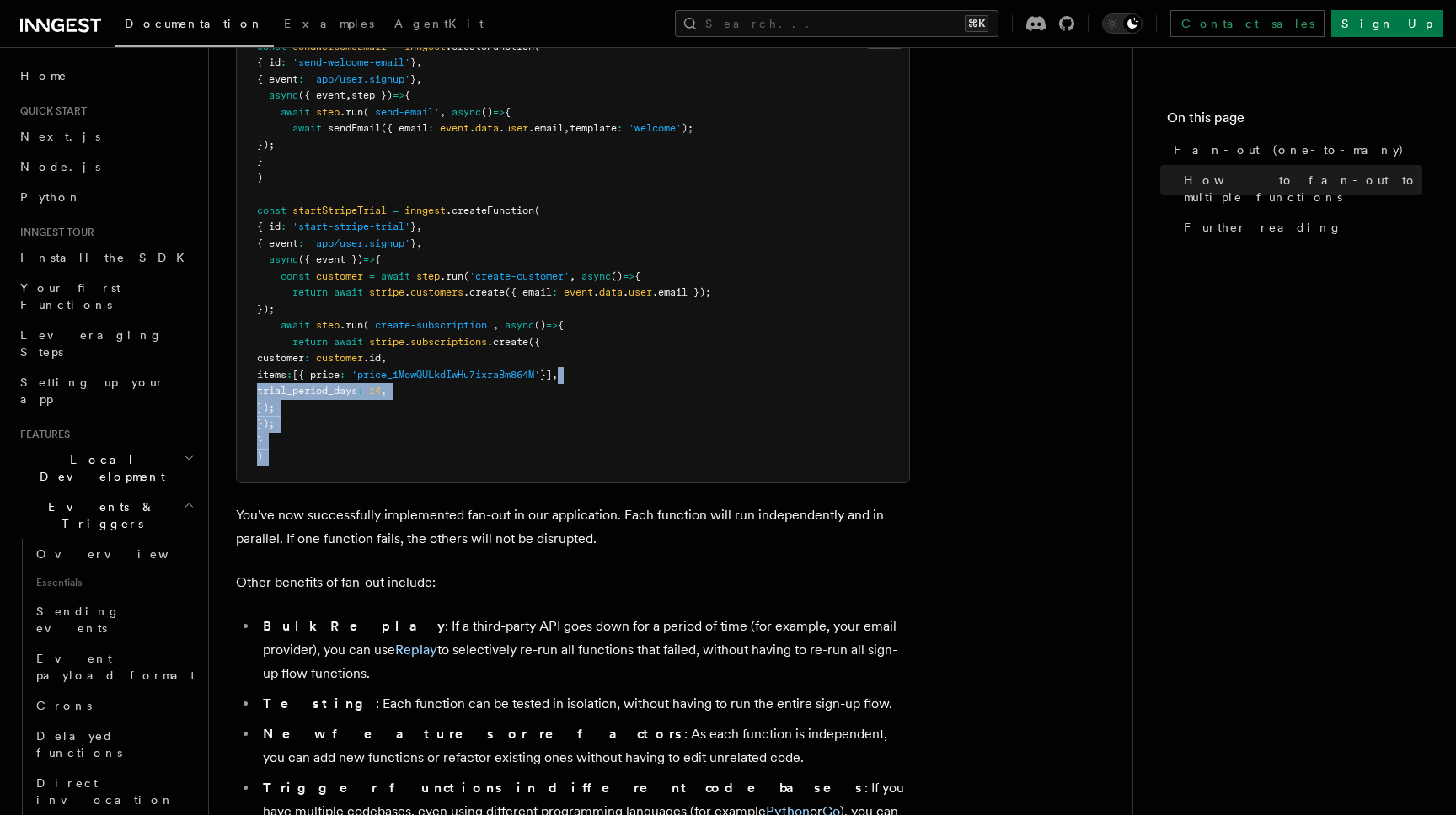
drag, startPoint x: 703, startPoint y: 434, endPoint x: 703, endPoint y: 352, distance: 82.0
click at [703, 352] on pre "const sendWelcomeEmail = inngest .createFunction ( { id : 'send-welcome-email' …" at bounding box center [573, 252] width 673 height 461
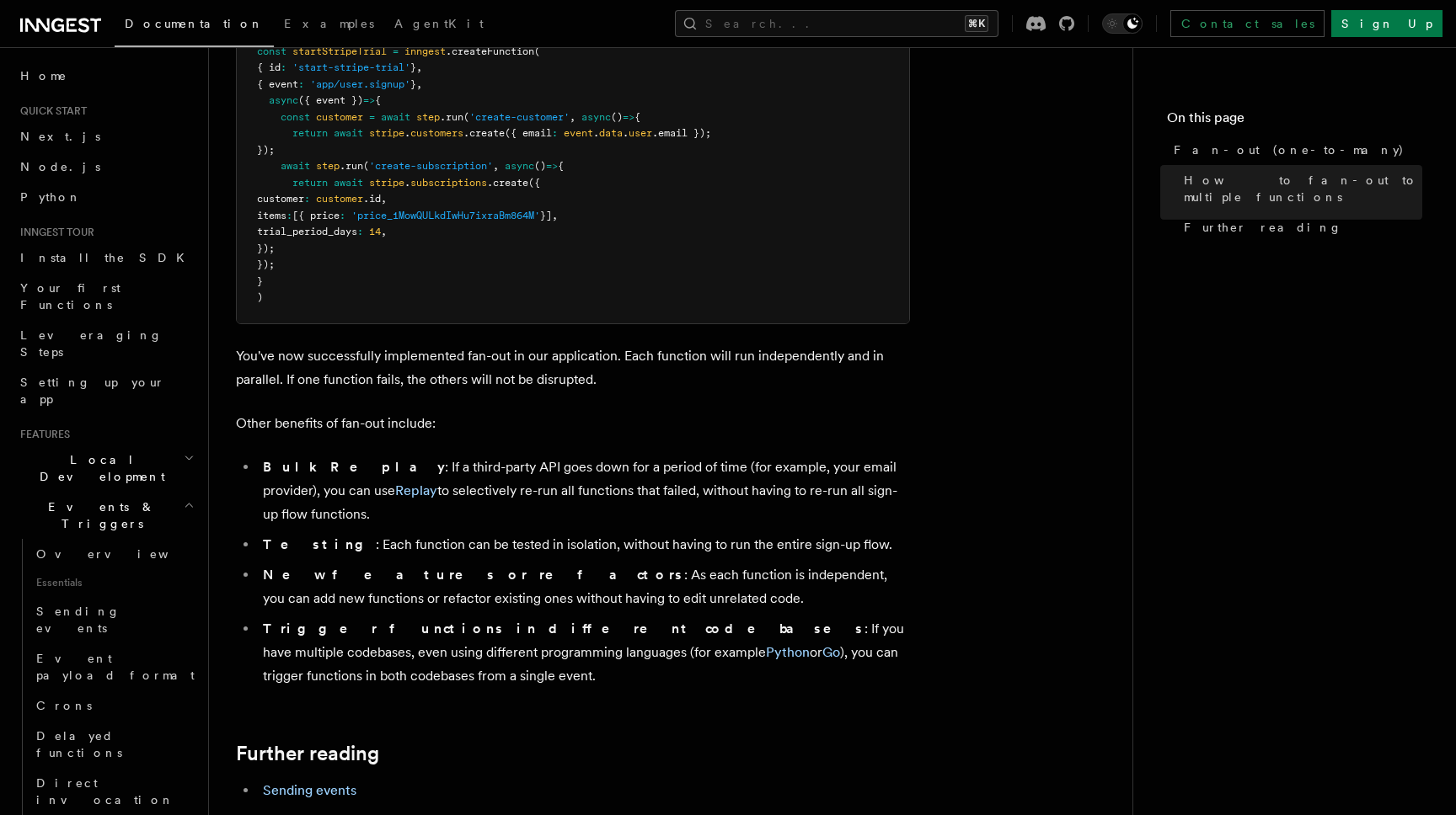
scroll to position [1914, 0]
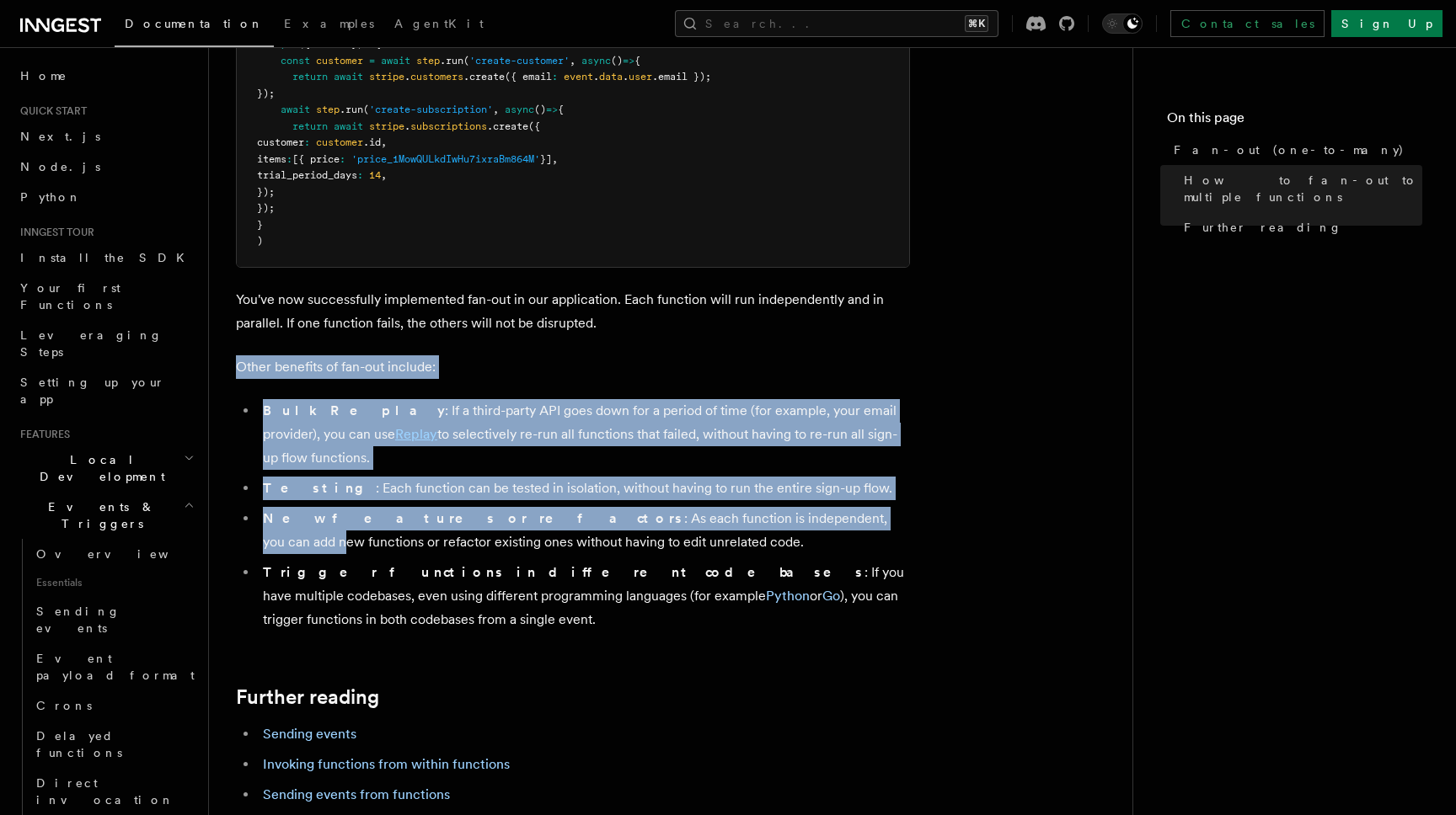
drag, startPoint x: 681, startPoint y: 326, endPoint x: 710, endPoint y: 510, distance: 186.3
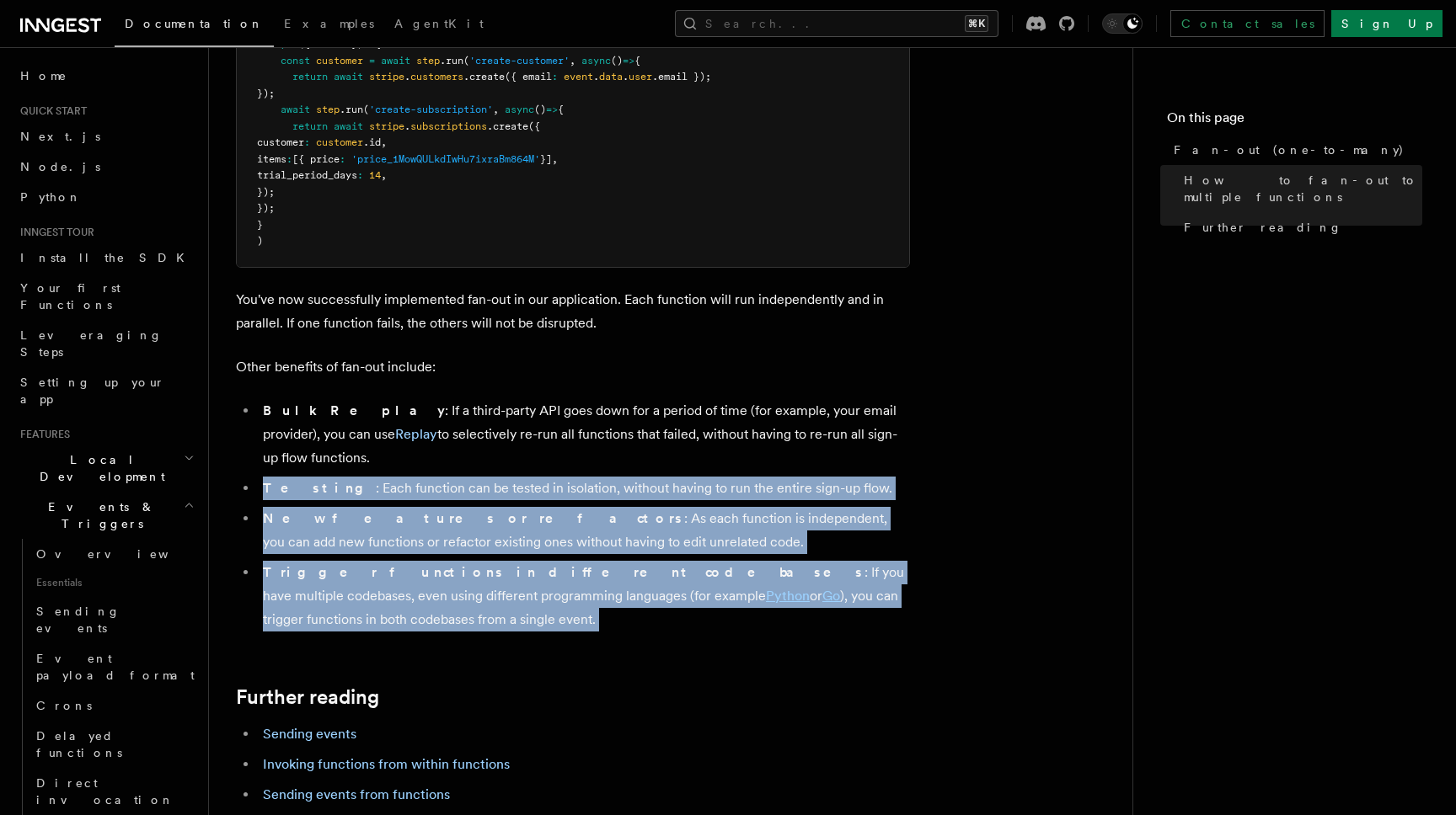
drag, startPoint x: 717, startPoint y: 562, endPoint x: 710, endPoint y: 362, distance: 200.1
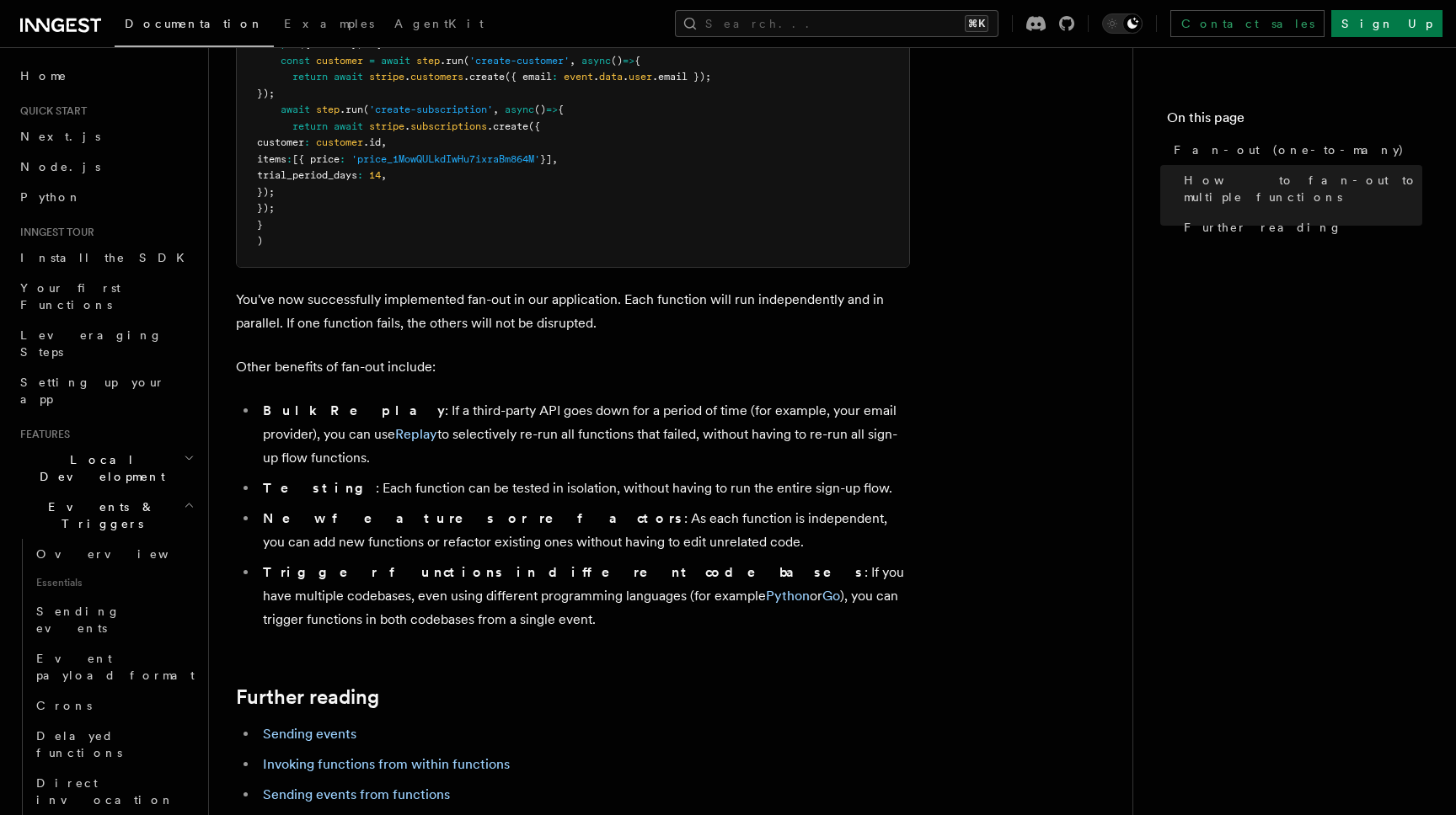
click at [920, 32] on button "Search... ⌘K" at bounding box center [836, 23] width 324 height 27
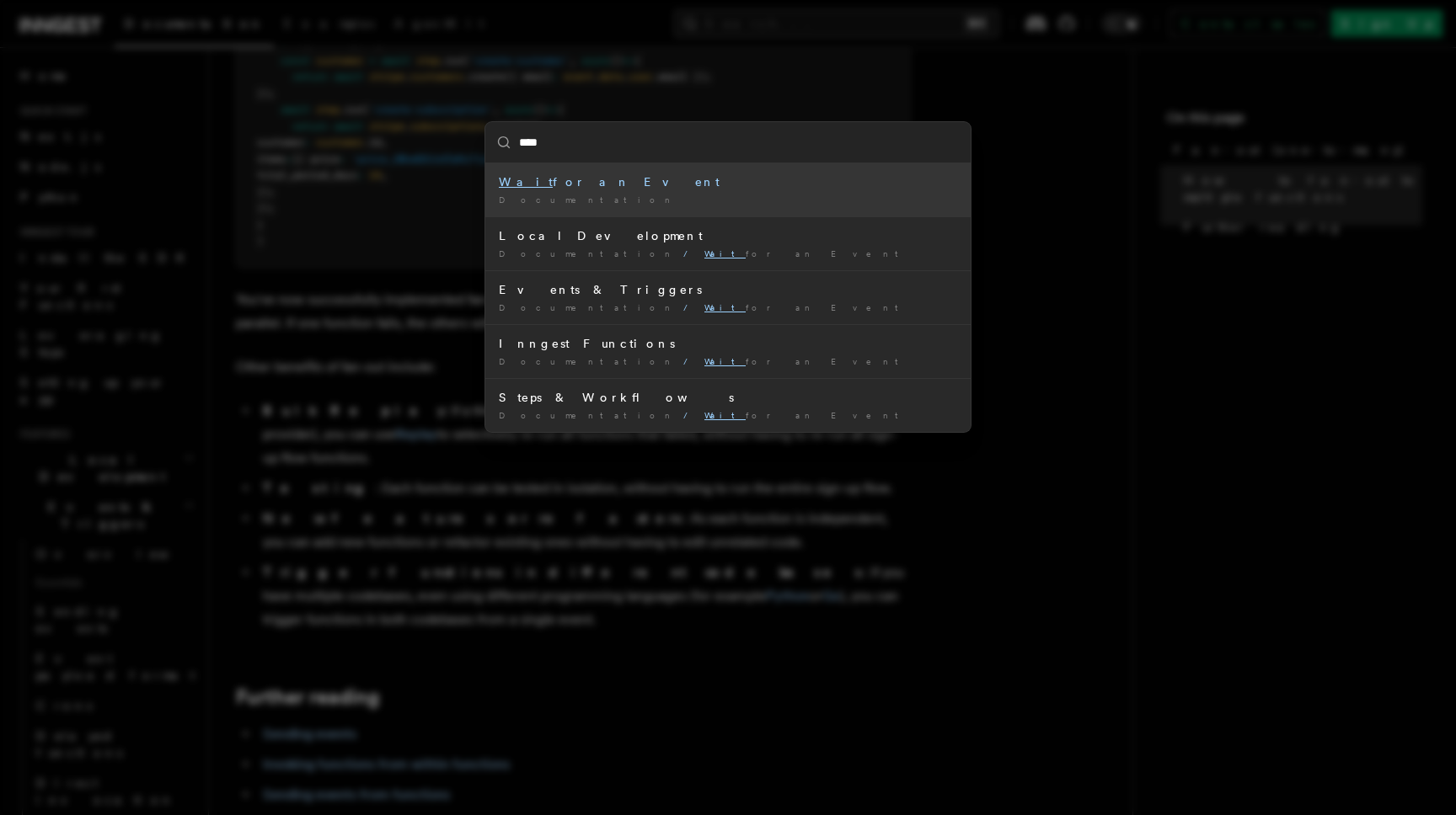
type input "***"
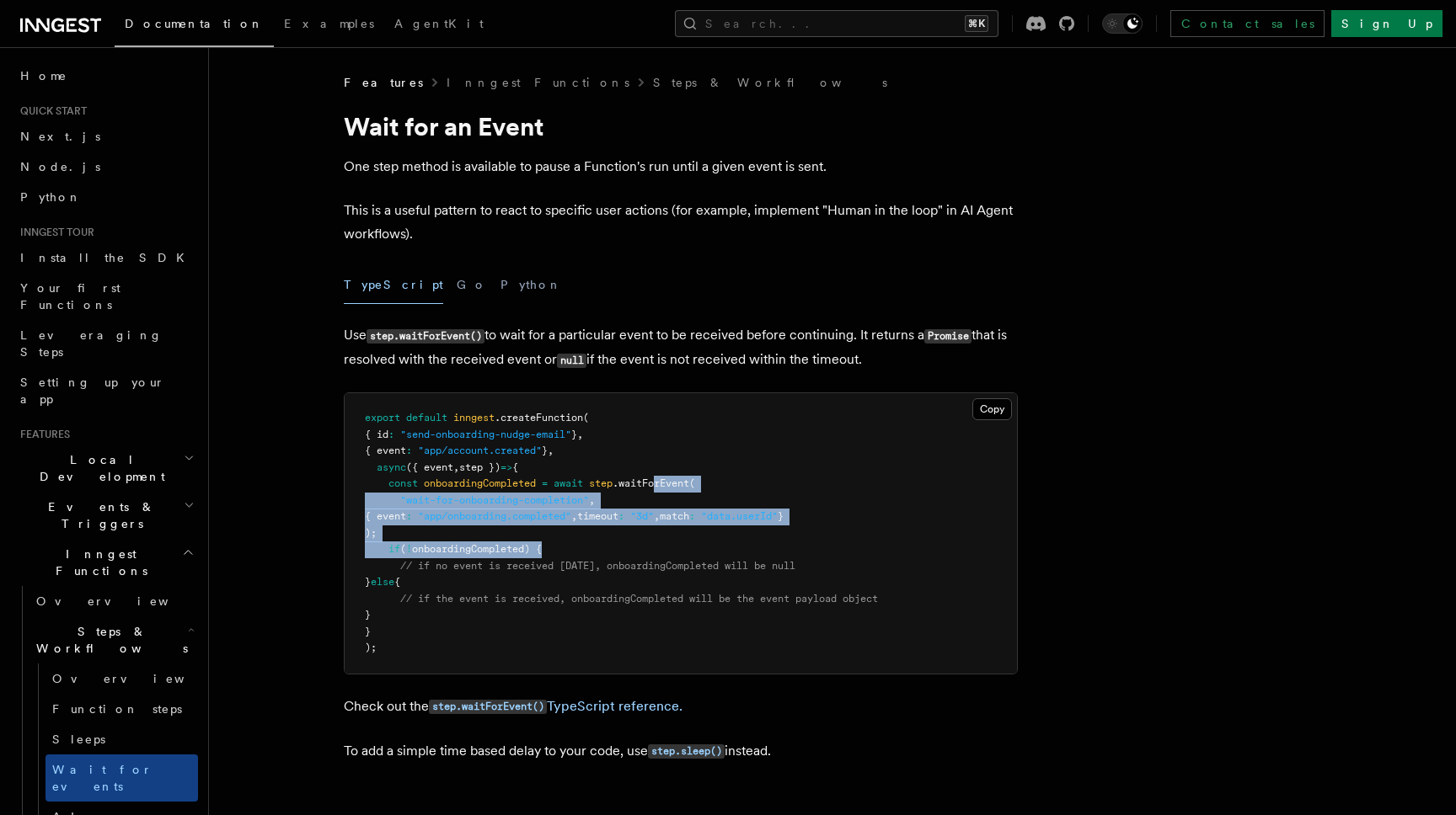
drag, startPoint x: 662, startPoint y: 477, endPoint x: 684, endPoint y: 579, distance: 104.3
click at [682, 563] on pre "export default inngest .createFunction ( { id : "send-onboarding-nudge-email" }…" at bounding box center [681, 533] width 673 height 280
drag, startPoint x: 683, startPoint y: 411, endPoint x: 689, endPoint y: 580, distance: 169.1
click at [688, 535] on pre "export default inngest .createFunction ( { id : "send-onboarding-nudge-email" }…" at bounding box center [681, 533] width 673 height 280
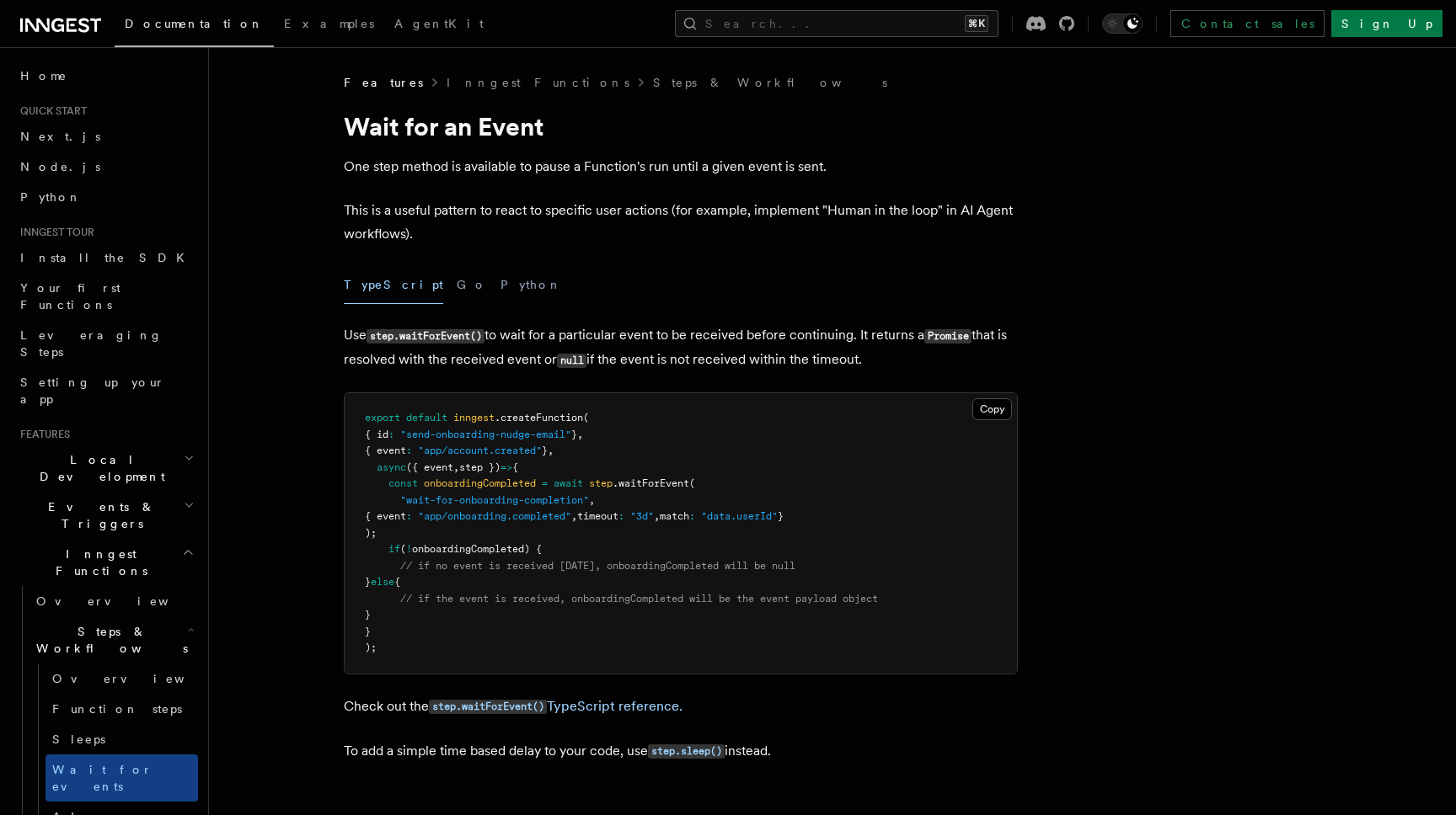
drag, startPoint x: 688, startPoint y: 534, endPoint x: 684, endPoint y: 386, distance: 148.1
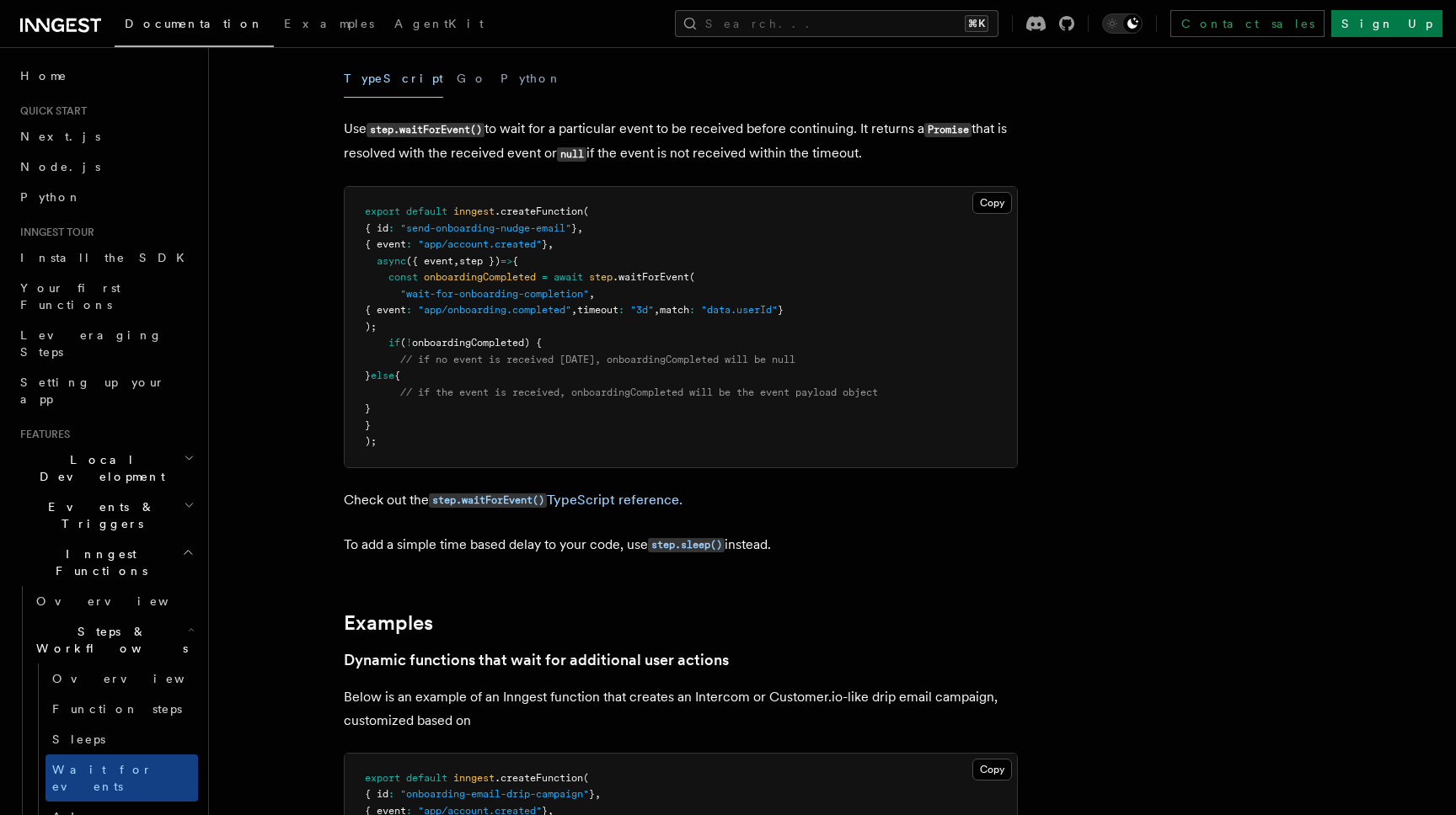
scroll to position [330, 0]
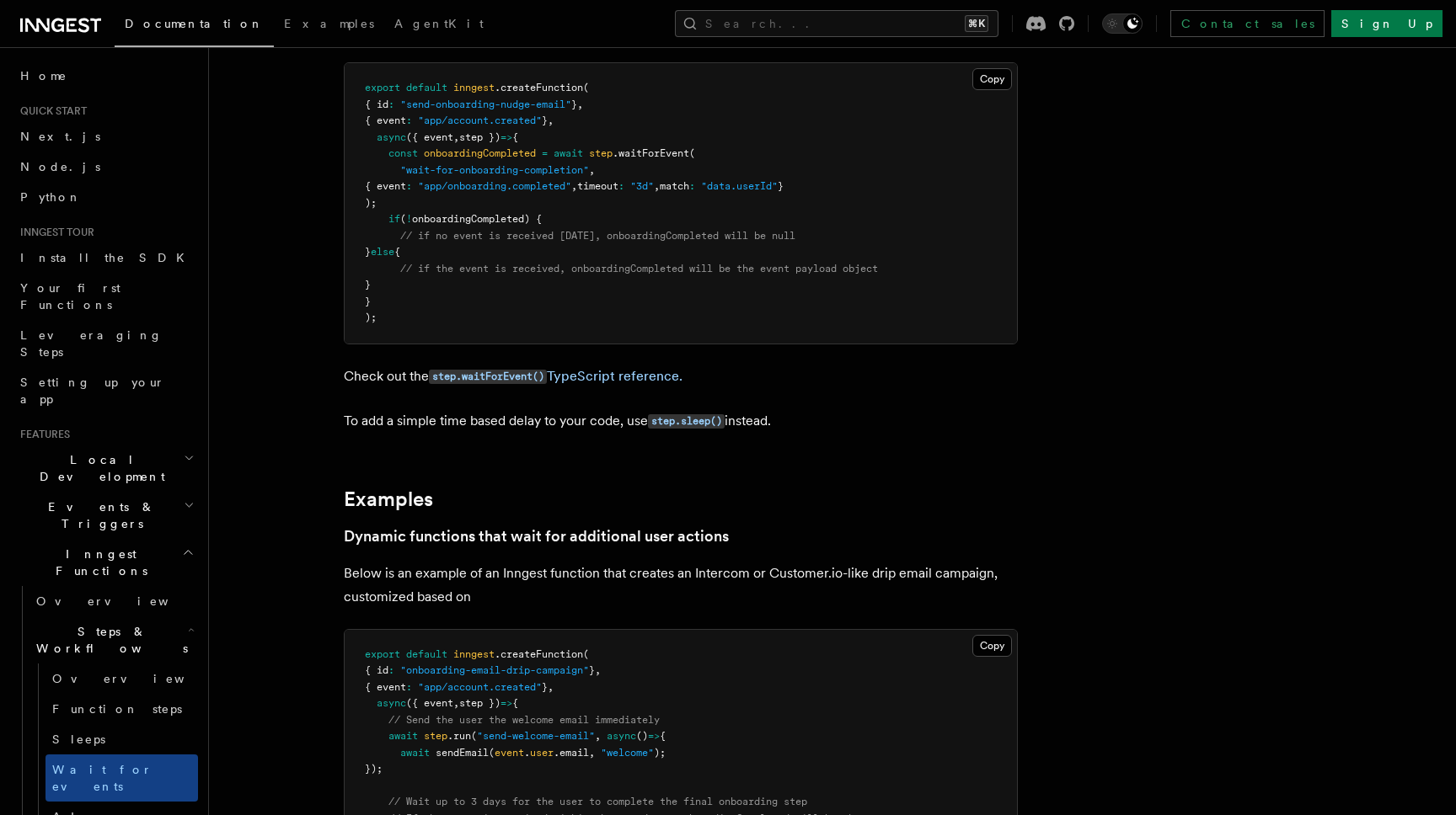
drag, startPoint x: 717, startPoint y: 158, endPoint x: 731, endPoint y: 278, distance: 120.8
click at [730, 261] on pre "export default inngest .createFunction ( { id : "send-onboarding-nudge-email" }…" at bounding box center [681, 203] width 673 height 280
drag, startPoint x: 732, startPoint y: 309, endPoint x: 732, endPoint y: 169, distance: 140.0
click at [732, 172] on pre "export default inngest .createFunction ( { id : "send-onboarding-nudge-email" }…" at bounding box center [681, 203] width 673 height 280
click at [732, 165] on pre "export default inngest .createFunction ( { id : "send-onboarding-nudge-email" }…" at bounding box center [681, 203] width 673 height 280
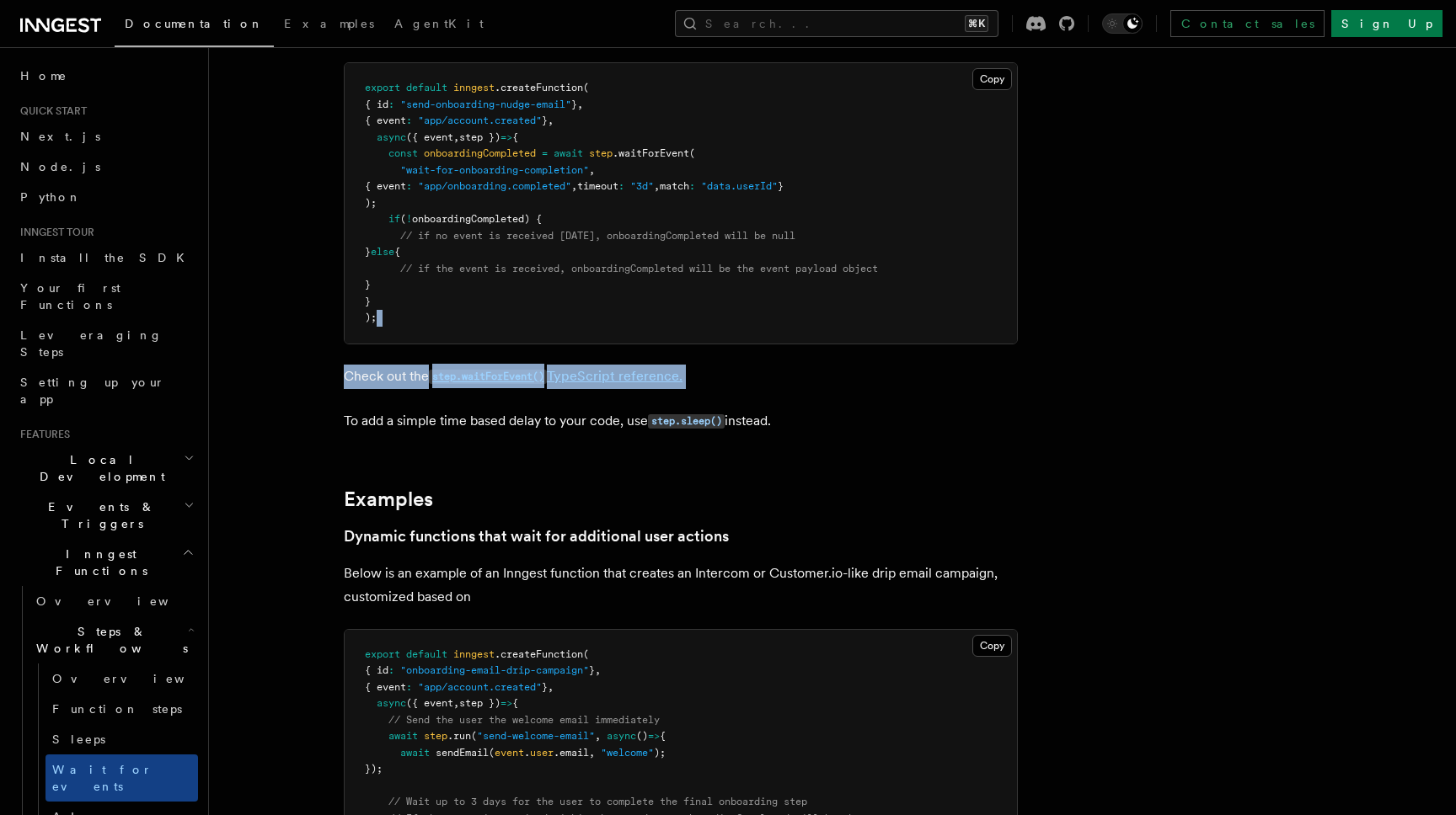
drag, startPoint x: 765, startPoint y: 401, endPoint x: 753, endPoint y: 331, distance: 71.0
drag, startPoint x: 753, startPoint y: 325, endPoint x: 783, endPoint y: 430, distance: 109.2
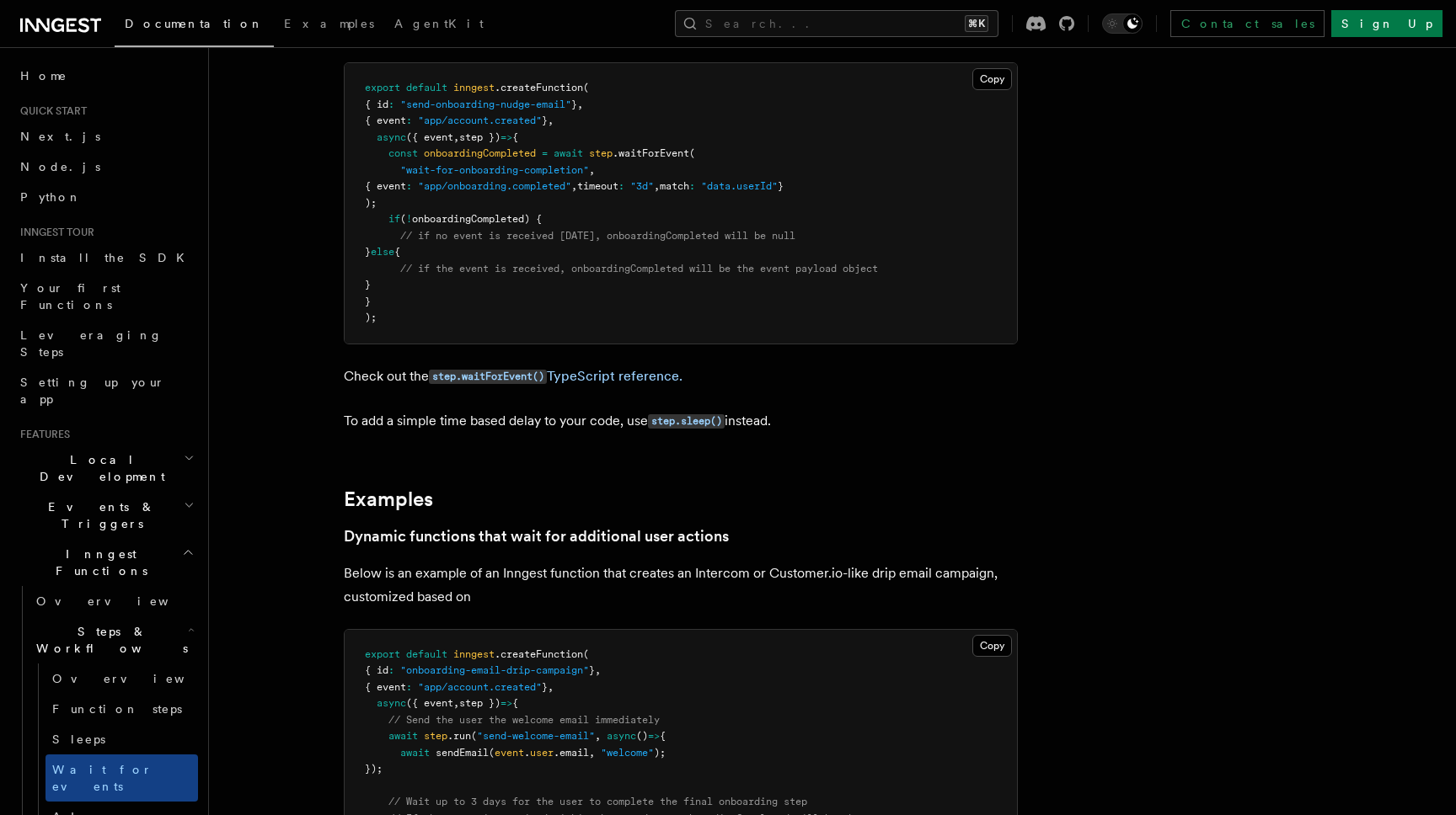
click at [752, 243] on pre "export default inngest .createFunction ( { id : "send-onboarding-nudge-email" }…" at bounding box center [681, 203] width 673 height 280
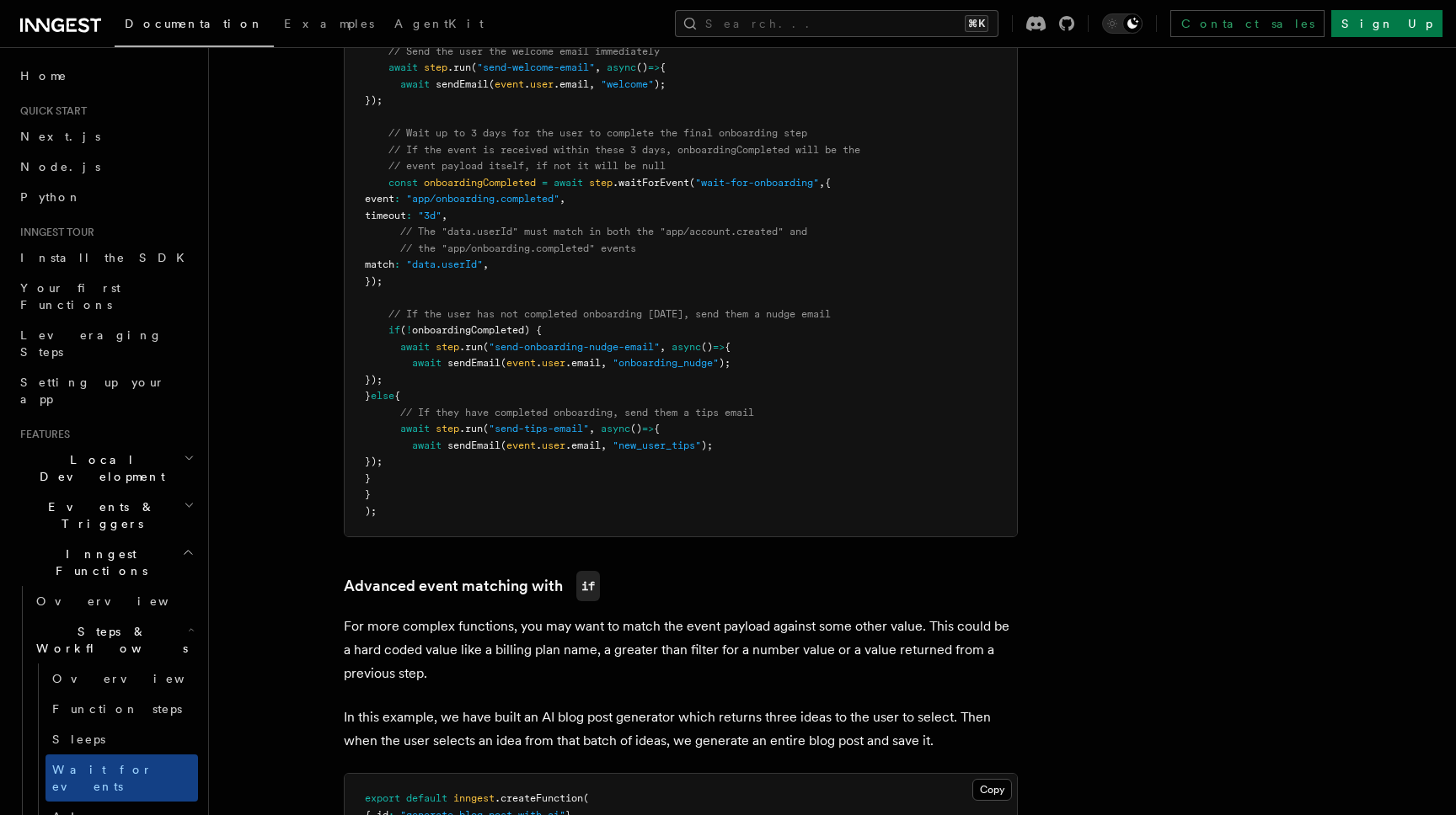
scroll to position [1044, 0]
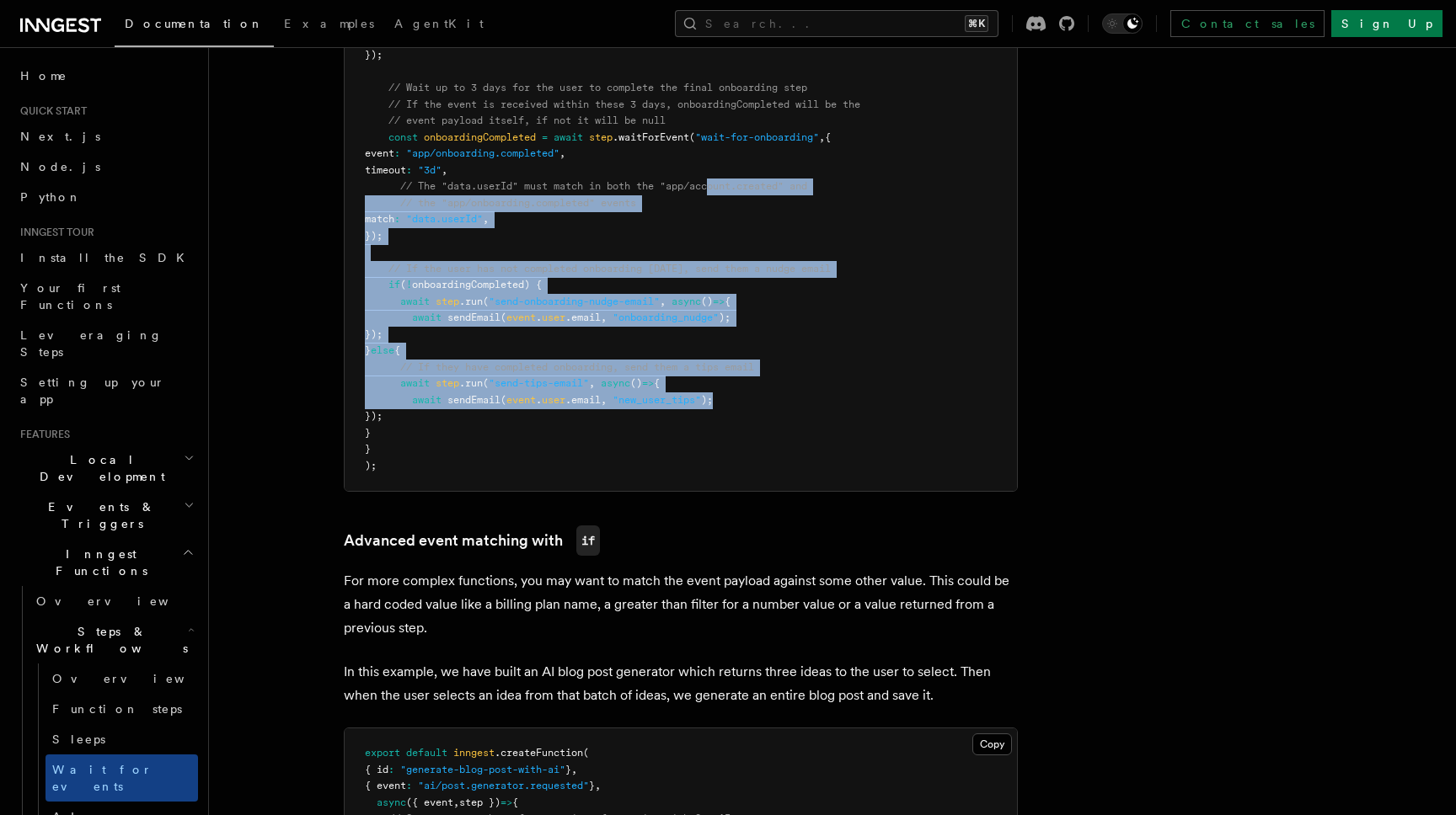
drag, startPoint x: 740, startPoint y: 295, endPoint x: 770, endPoint y: 424, distance: 132.4
click at [764, 393] on pre "export default inngest .createFunction ( { id : "onboarding-email-drip-campaign…" at bounding box center [681, 204] width 673 height 576
drag
click at [762, 266] on pre "export default inngest .createFunction ( { id : "onboarding-email-drip-campaign…" at bounding box center [681, 204] width 673 height 576
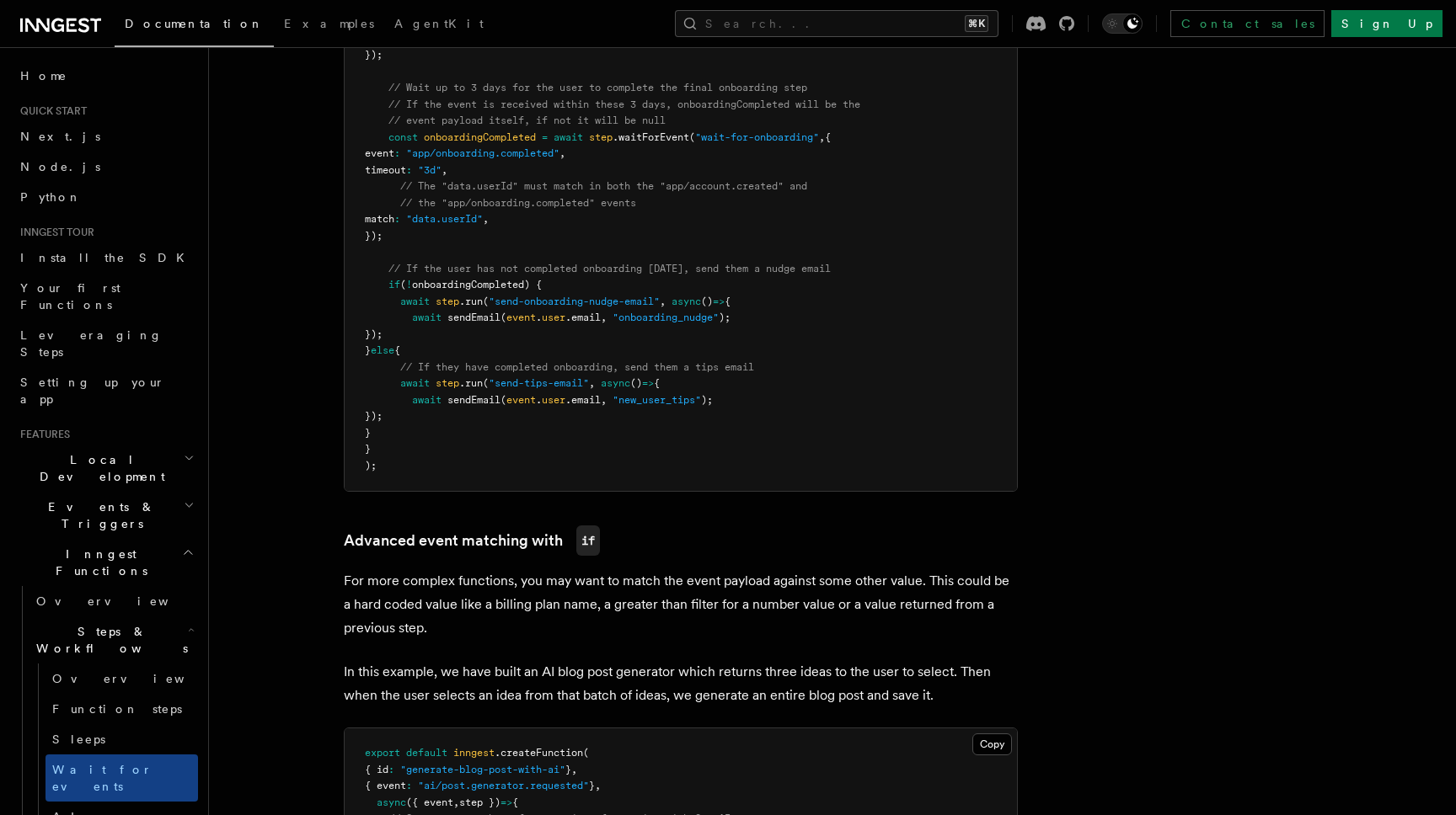
click at [757, 226] on pre "export default inngest .createFunction ( { id : "onboarding-email-drip-campaign…" at bounding box center [681, 204] width 673 height 576
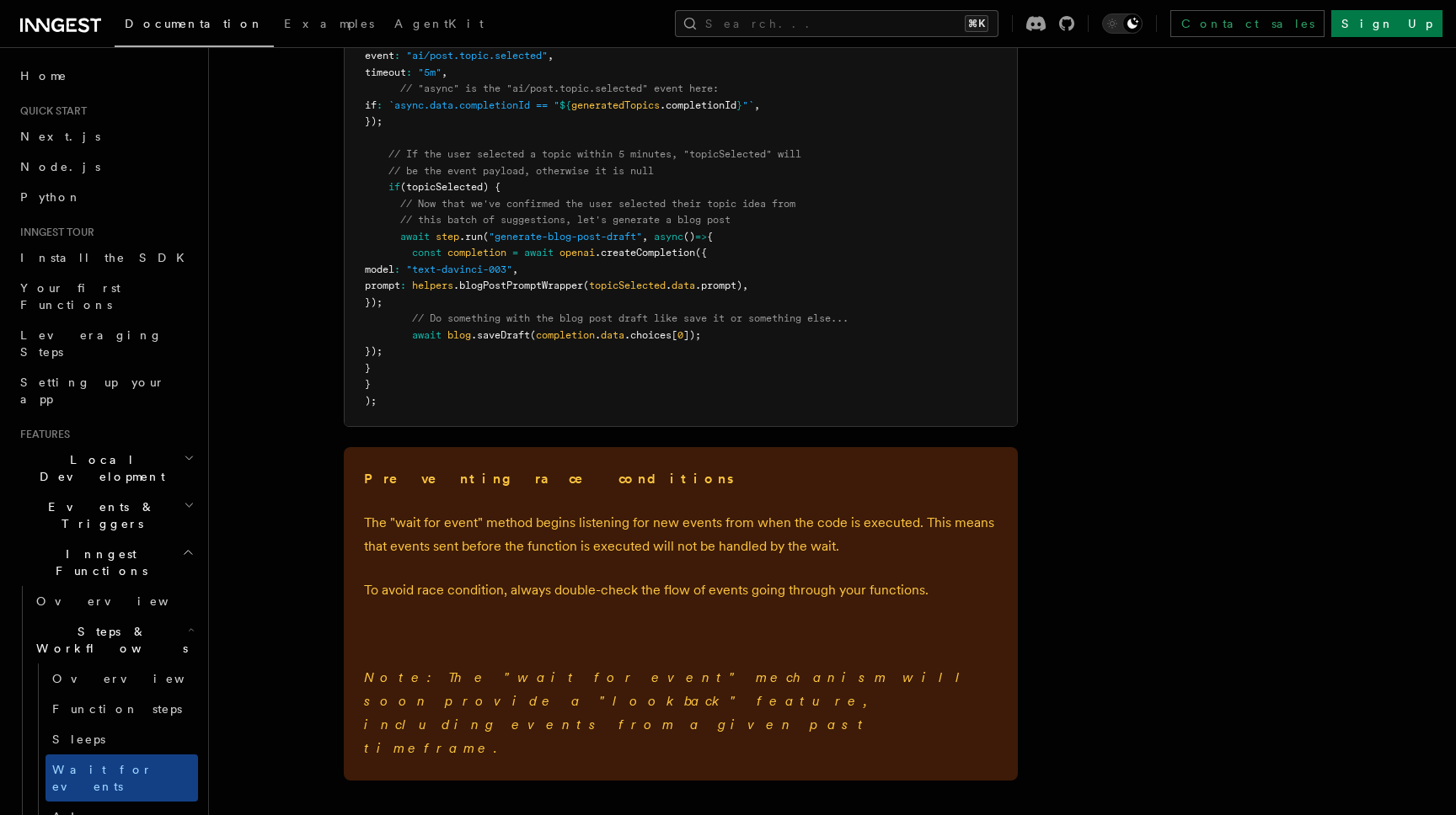
scroll to position [2235, 0]
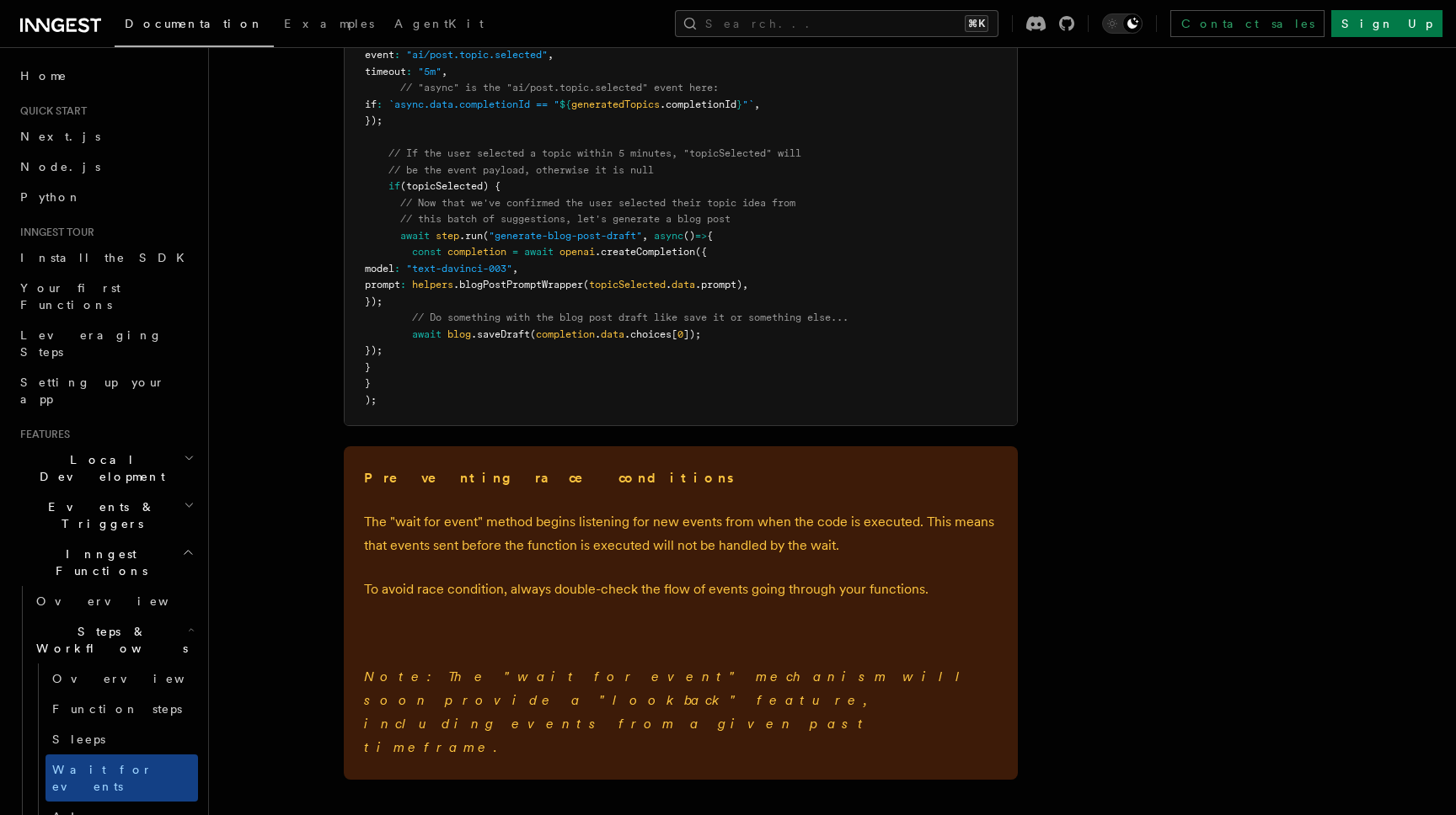
click at [655, 200] on span "// Now that we've confirmed the user selected their topic idea from" at bounding box center [598, 202] width 395 height 12
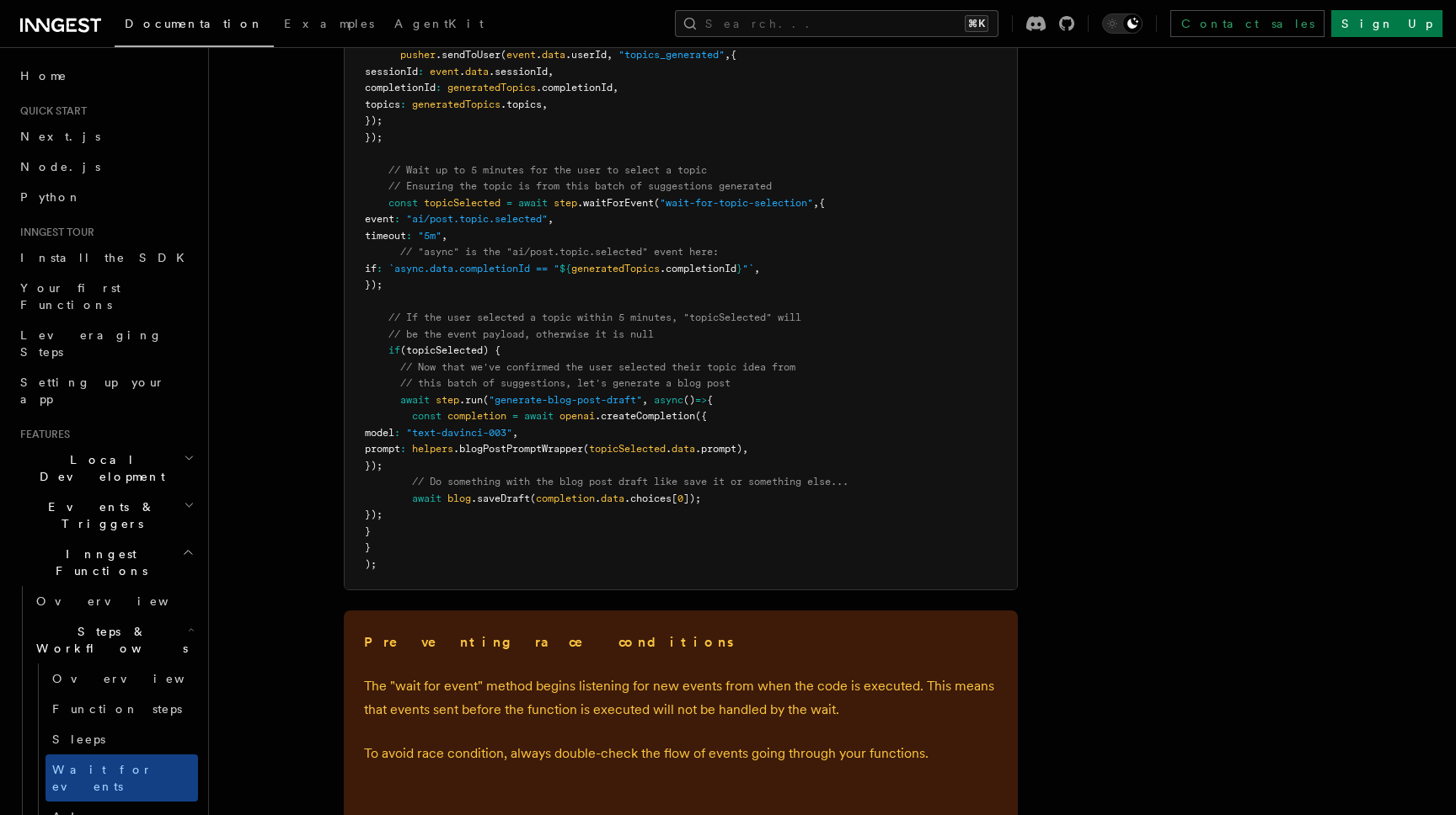
scroll to position [2043, 0]
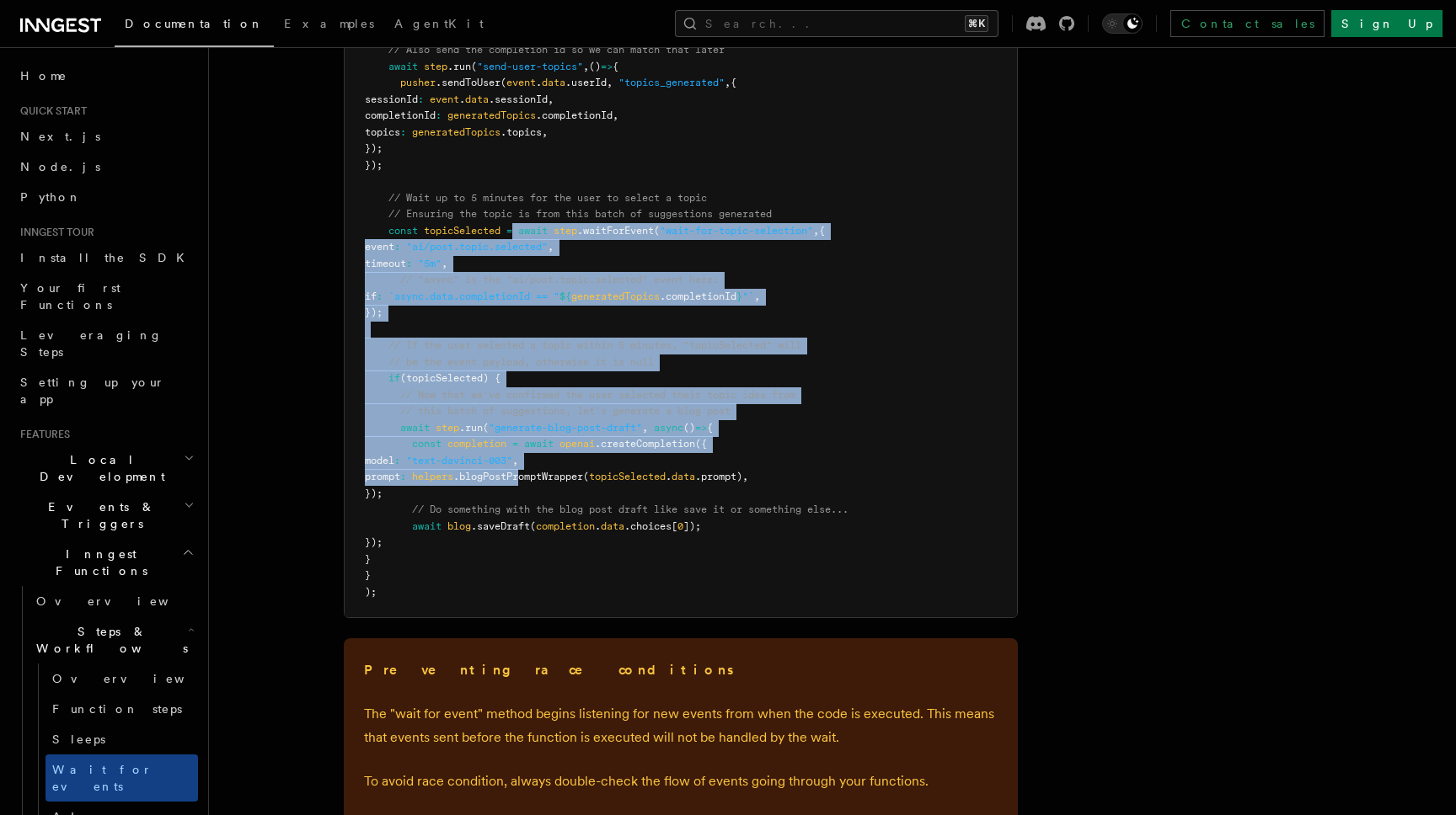
drag, startPoint x: 516, startPoint y: 231, endPoint x: 583, endPoint y: 484, distance: 261.7
click at [583, 484] on code "export default inngest .createFunction ( { id : "generate-blog-post-with-ai" } …" at bounding box center [607, 173] width 484 height 850
click at [583, 482] on span ".blogPostPromptWrapper" at bounding box center [517, 476] width 129 height 12
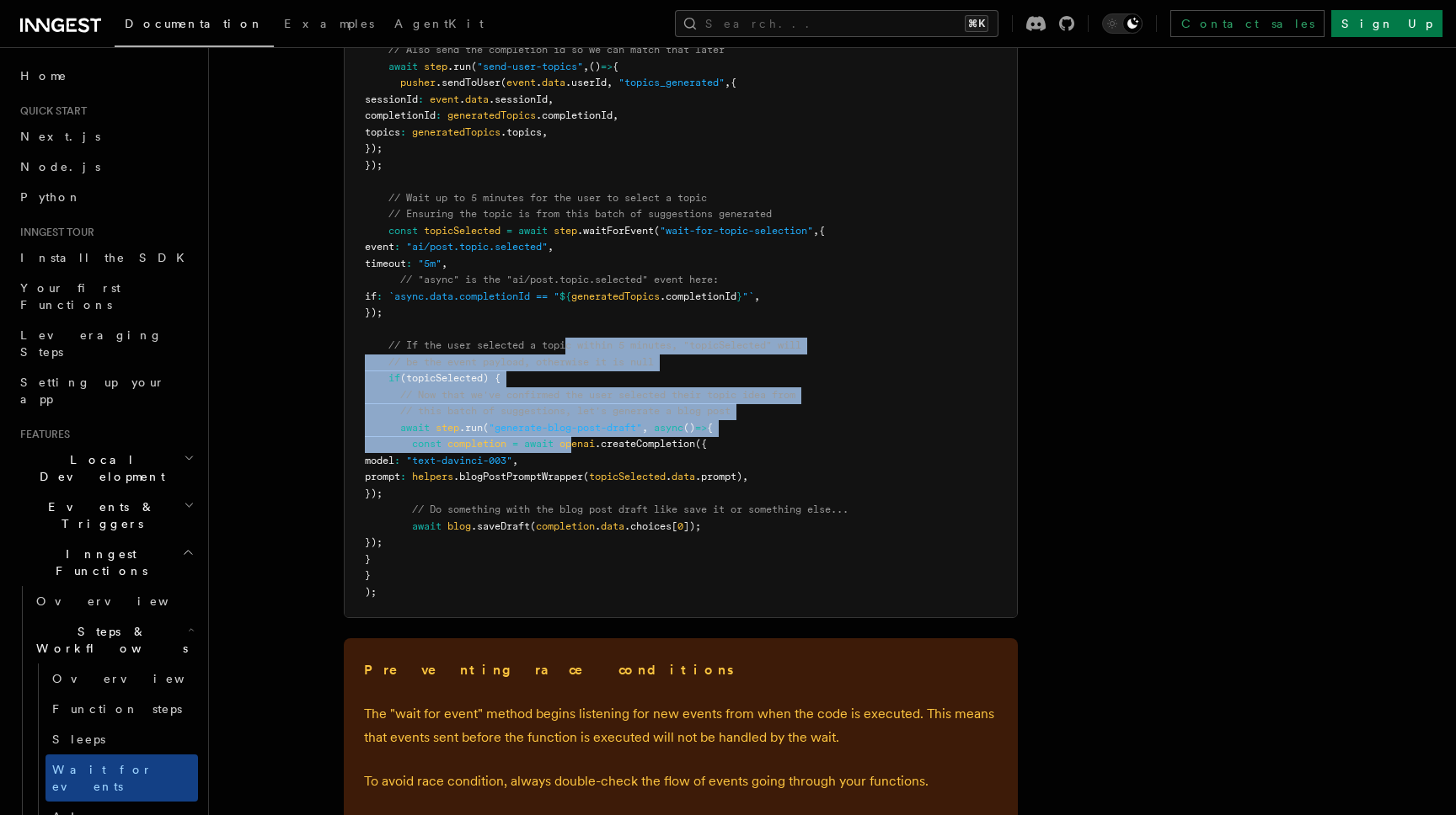
drag, startPoint x: 570, startPoint y: 391, endPoint x: 568, endPoint y: 333, distance: 58.0
click at [568, 339] on pre "export default inngest .createFunction ( { id : "generate-blog-post-with-ai" } …" at bounding box center [681, 173] width 673 height 887
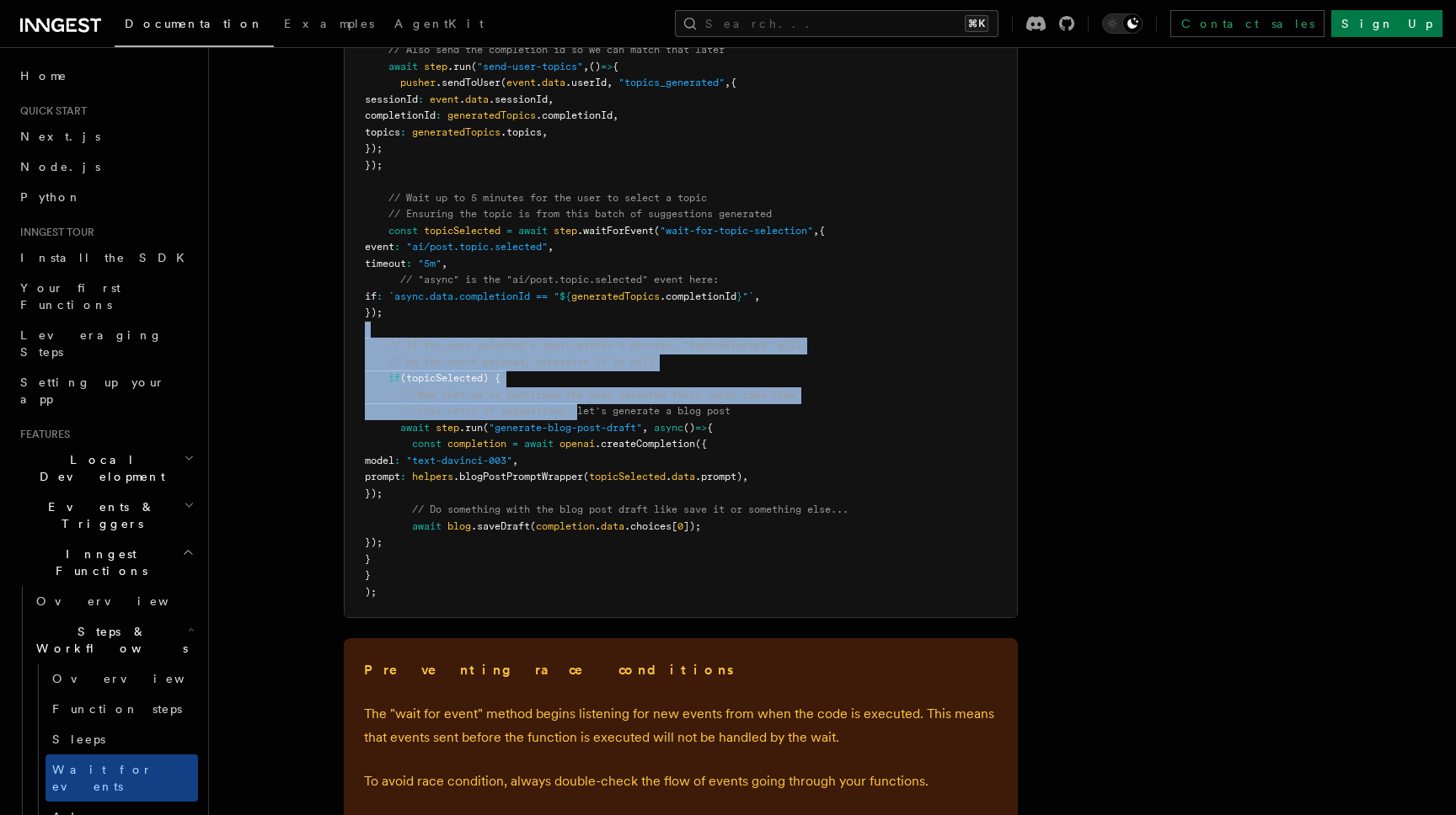
drag, startPoint x: 568, startPoint y: 333, endPoint x: 597, endPoint y: 464, distance: 134.2
click at [593, 447] on pre "export default inngest .createFunction ( { id : "generate-blog-post-with-ai" } …" at bounding box center [681, 173] width 673 height 887
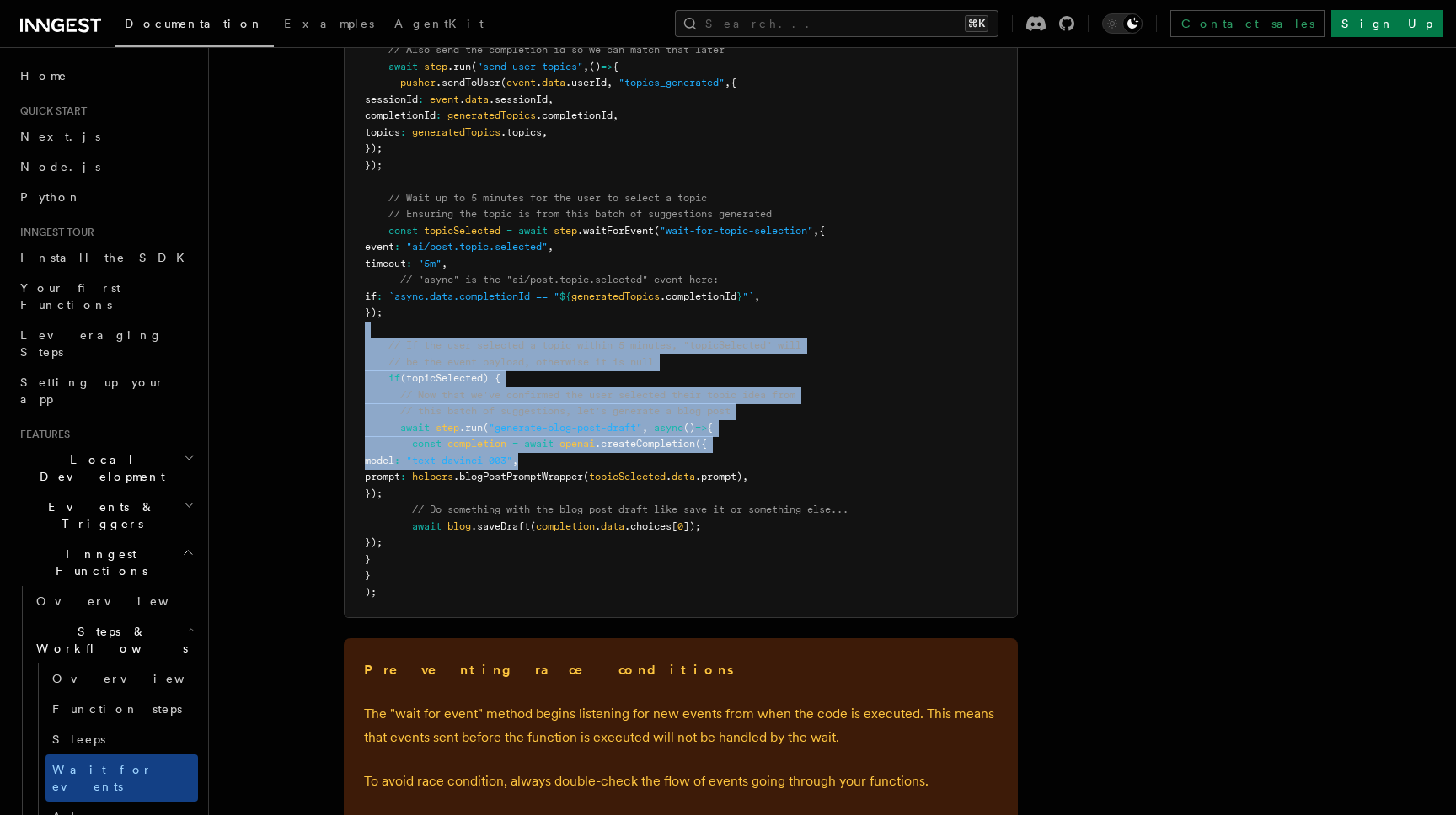
click at [585, 331] on pre "export default inngest .createFunction ( { id : "generate-blog-post-with-ai" } …" at bounding box center [681, 173] width 673 height 887
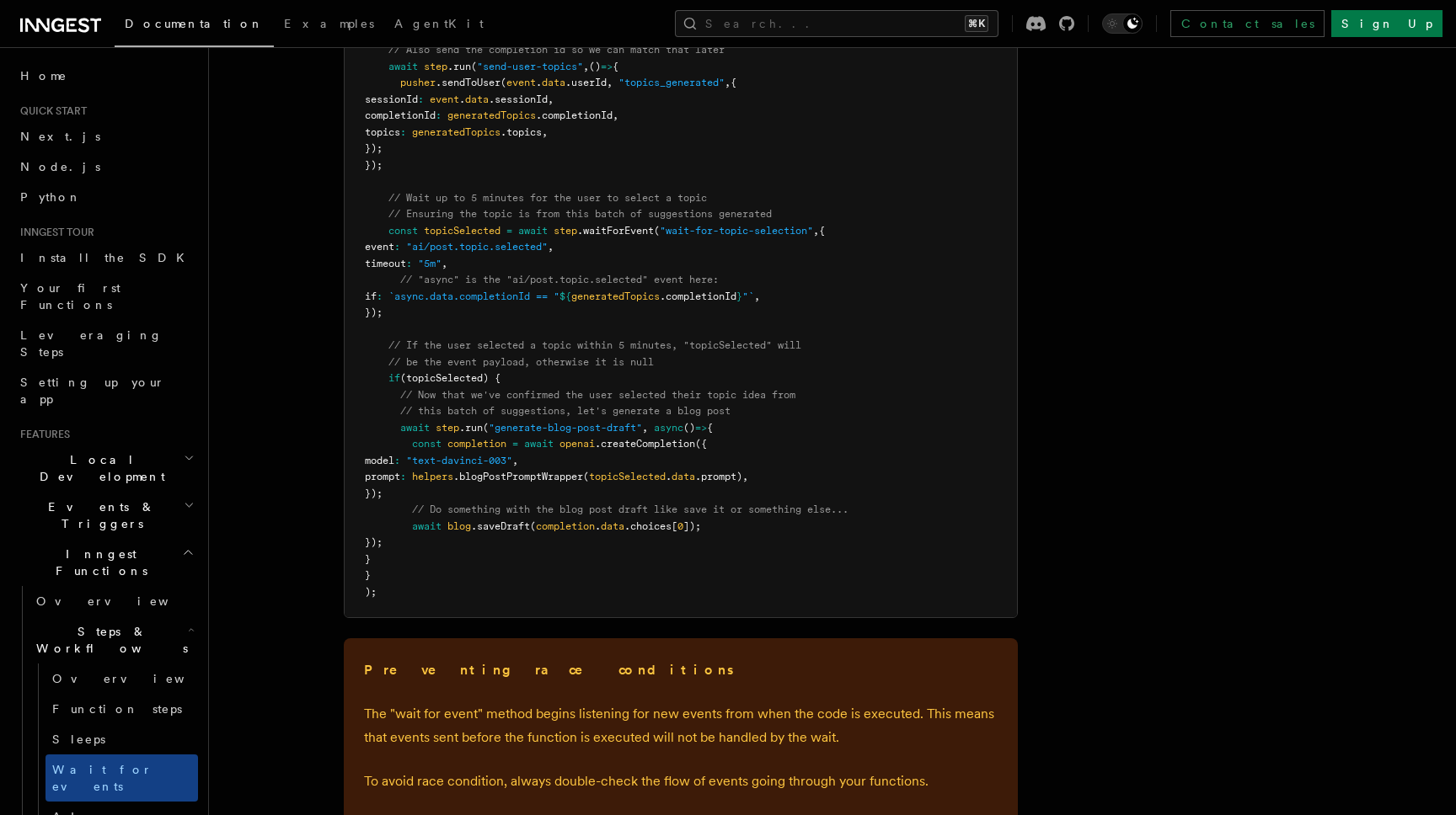
click at [474, 390] on pre "export default inngest .createFunction ( { id : "generate-blog-post-with-ai" } …" at bounding box center [681, 173] width 673 height 887
click at [474, 378] on span "(topicSelected) {" at bounding box center [451, 377] width 100 height 12
drag, startPoint x: 570, startPoint y: 496, endPoint x: 533, endPoint y: 366, distance: 135.2
click at [534, 374] on pre "export default inngest .createFunction ( { id : "generate-blog-post-with-ai" } …" at bounding box center [681, 173] width 673 height 887
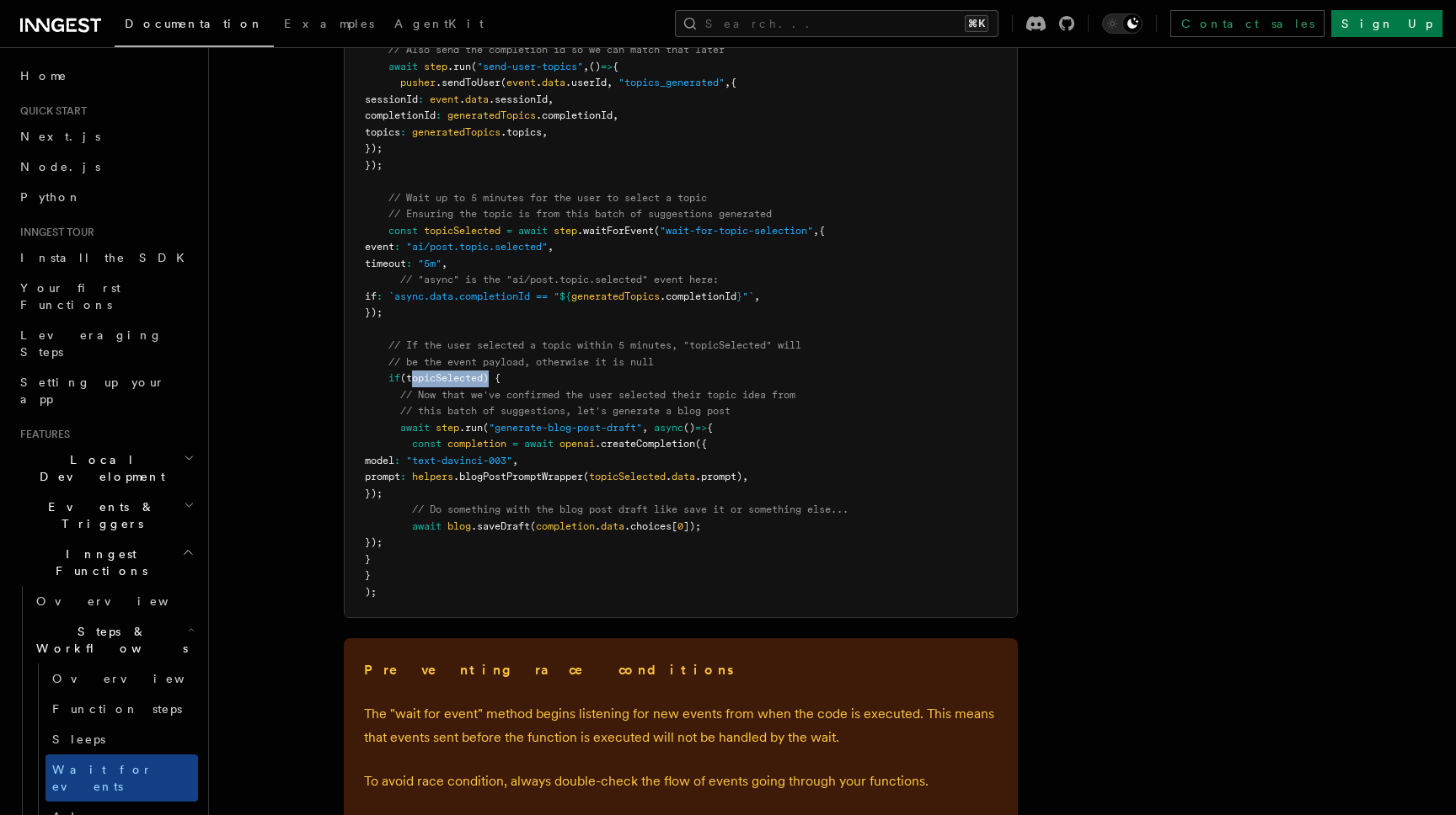
drag, startPoint x: 533, startPoint y: 350, endPoint x: 605, endPoint y: 498, distance: 164.6
click at [545, 380] on pre "export default inngest .createFunction ( { id : "generate-blog-post-with-ai" } …" at bounding box center [681, 173] width 673 height 887
drag, startPoint x: 608, startPoint y: 503, endPoint x: 600, endPoint y: 361, distance: 142.2
click at [601, 393] on pre "export default inngest .createFunction ( { id : "generate-blog-post-with-ai" } …" at bounding box center [681, 173] width 673 height 887
click at [600, 355] on pre "export default inngest .createFunction ( { id : "generate-blog-post-with-ai" } …" at bounding box center [681, 173] width 673 height 887
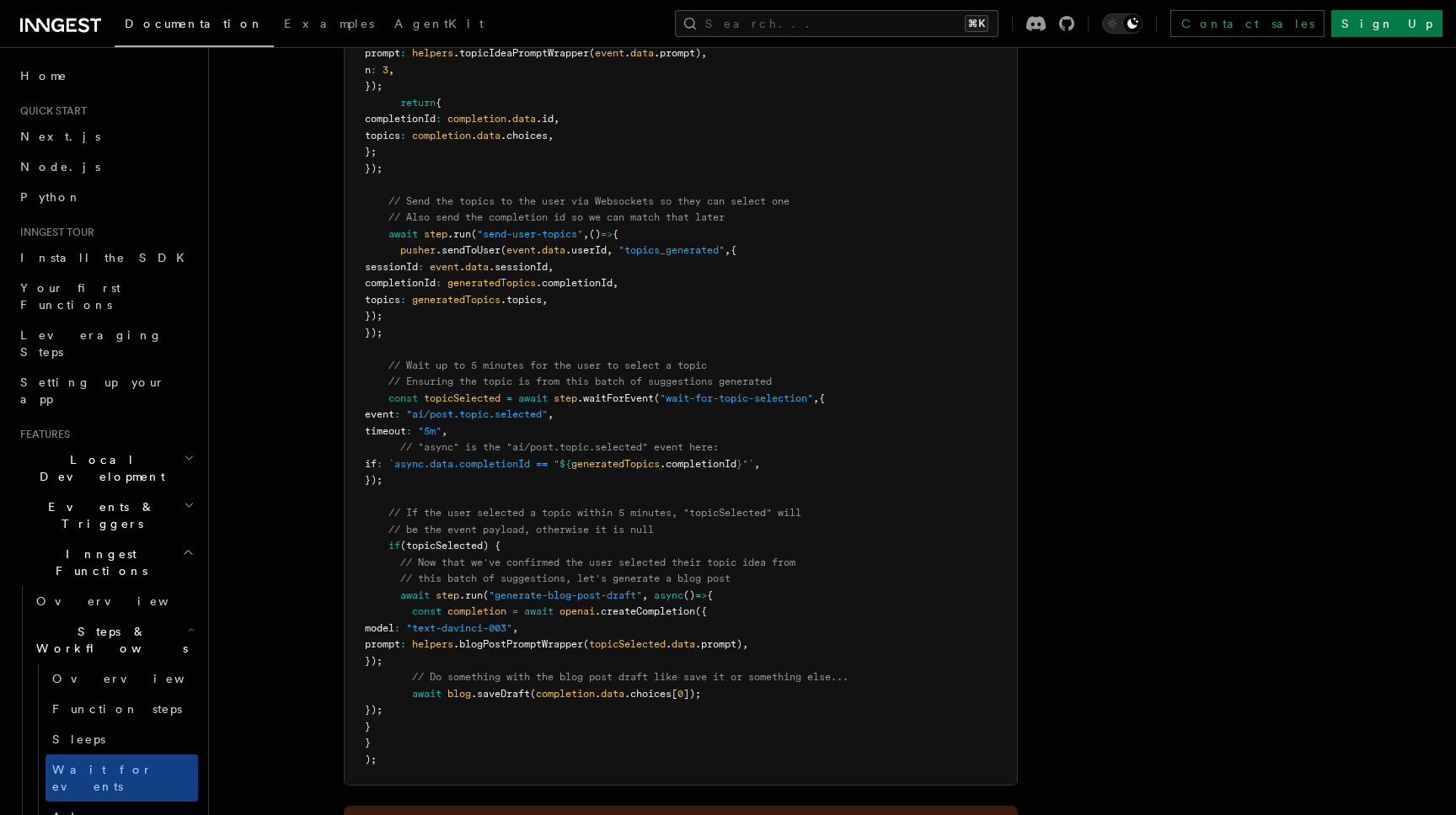
scroll to position [1860, 0]
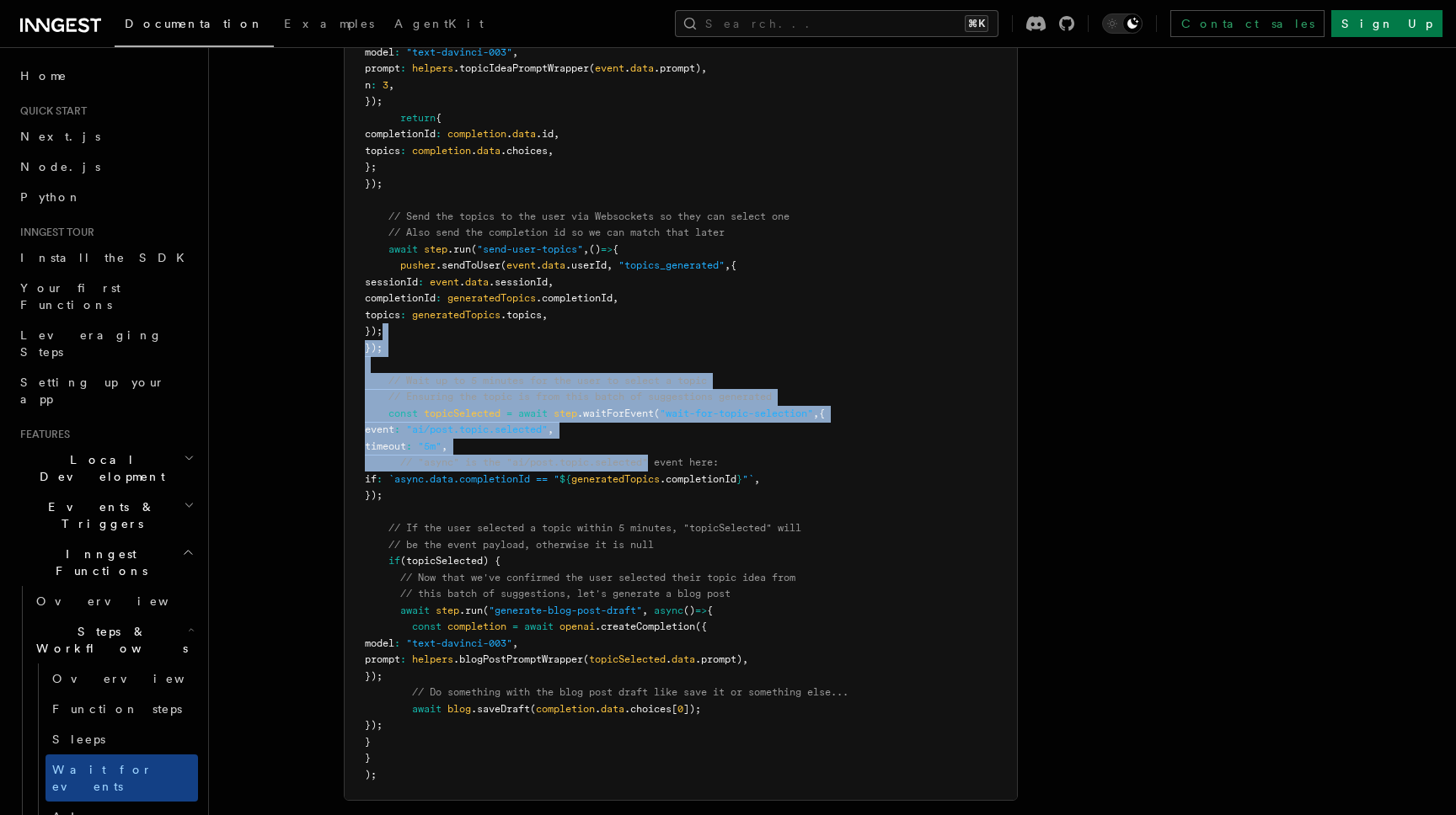
drag, startPoint x: 606, startPoint y: 334, endPoint x: 659, endPoint y: 482, distance: 157.2
click at [653, 466] on pre "export default inngest .createFunction ( { id : "generate-blog-post-with-ai" } …" at bounding box center [681, 356] width 673 height 887
drag, startPoint x: 666, startPoint y: 494, endPoint x: 647, endPoint y: 344, distance: 151.2
click at [647, 344] on pre "export default inngest .createFunction ( { id : "generate-blog-post-with-ai" } …" at bounding box center [681, 356] width 673 height 887
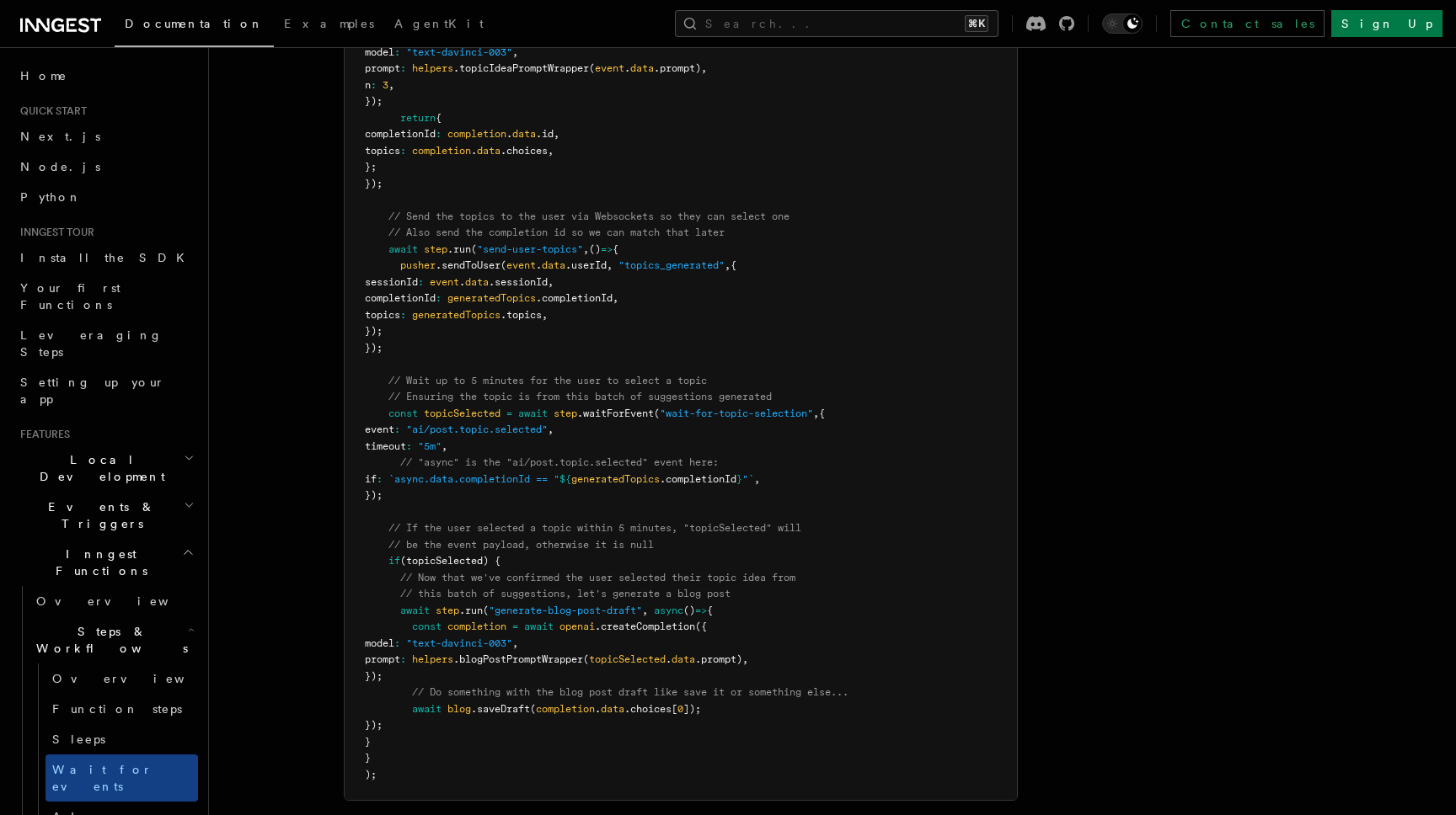
click at [642, 329] on pre "export default inngest .createFunction ( { id : "generate-blog-post-with-ai" } …" at bounding box center [681, 356] width 673 height 887
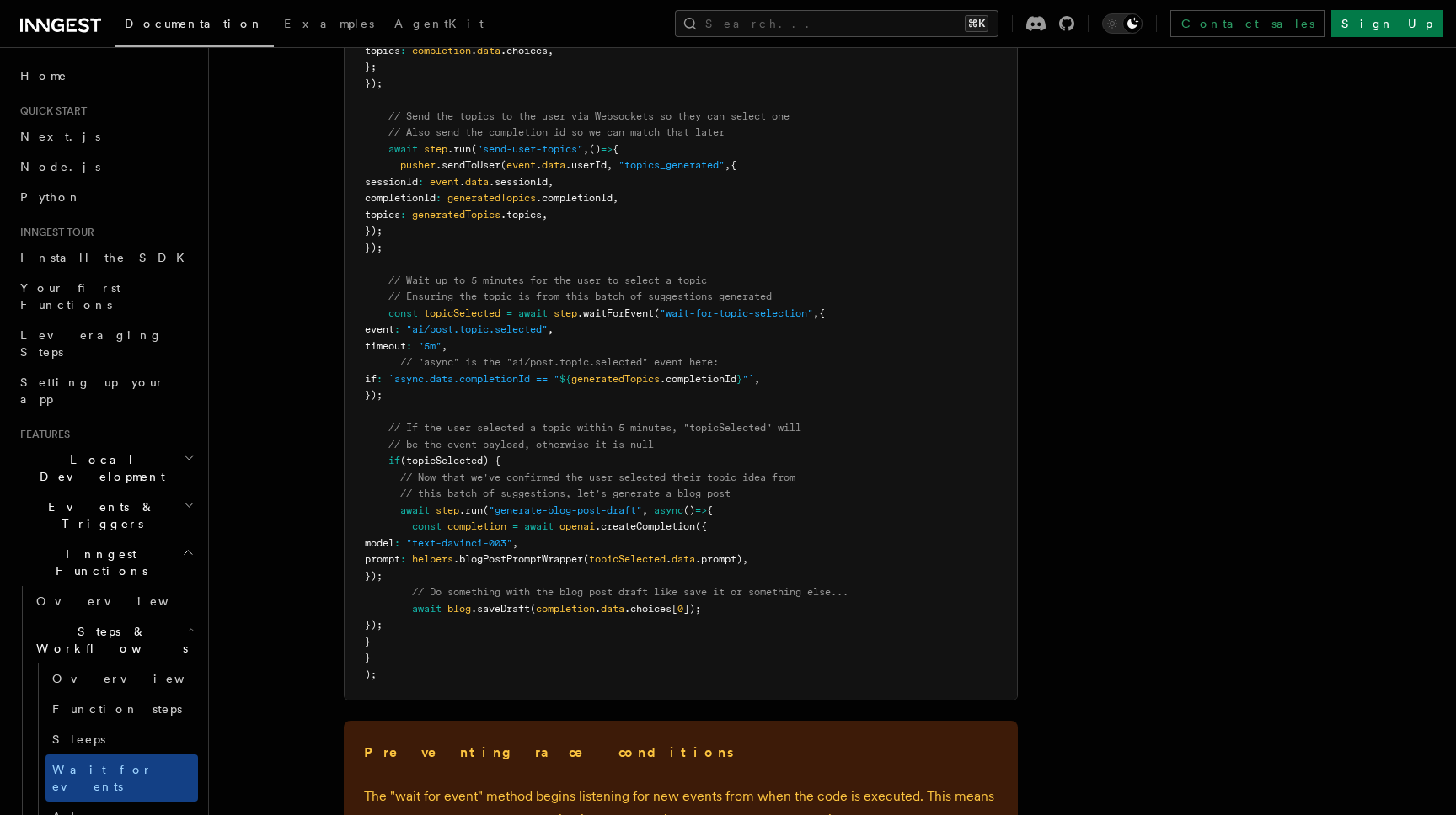
scroll to position [1977, 0]
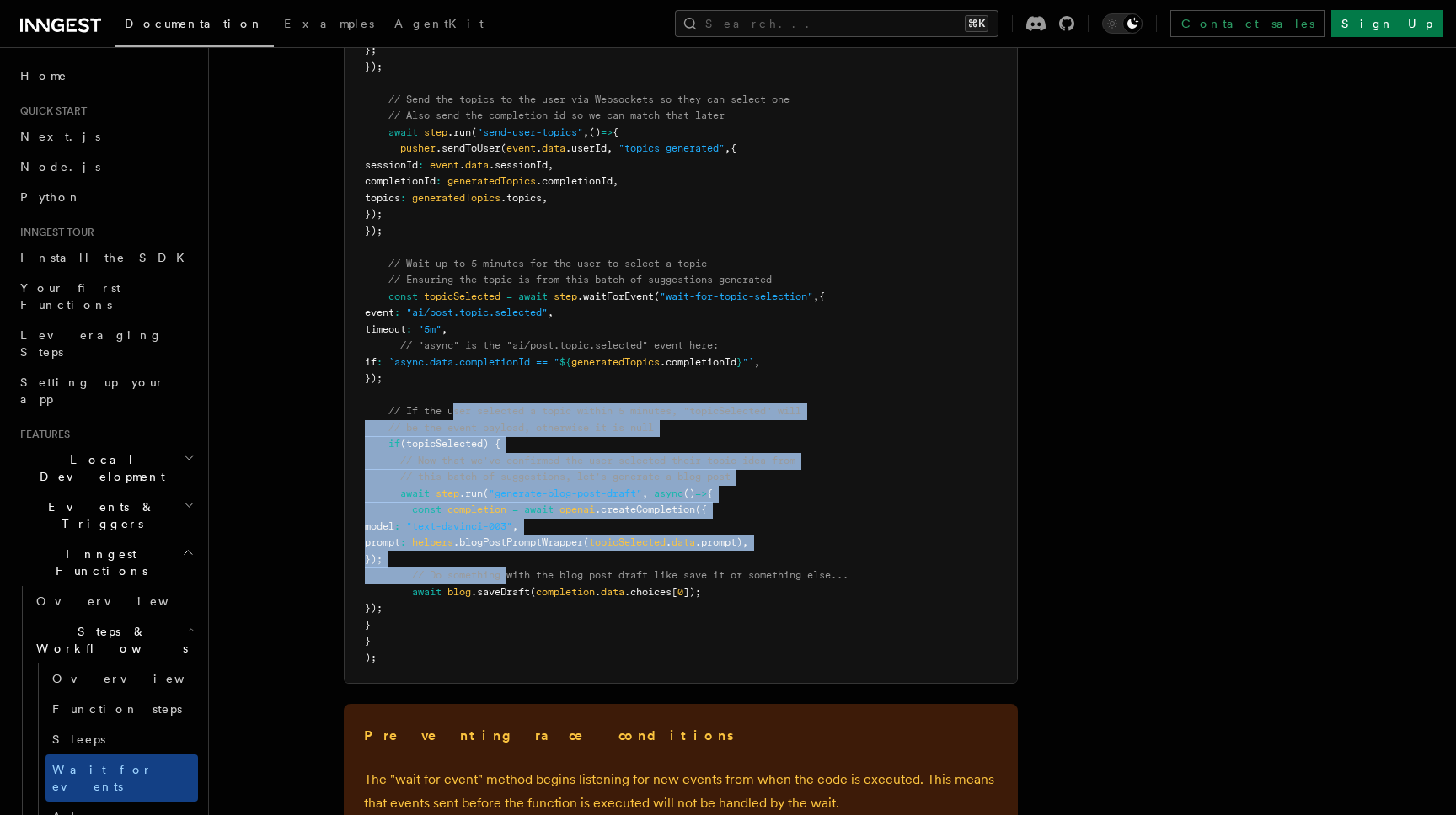
drag, startPoint x: 458, startPoint y: 420, endPoint x: 512, endPoint y: 597, distance: 185.1
click at [511, 580] on pre "export default inngest .createFunction ( { id : "generate-blog-post-with-ai" } …" at bounding box center [681, 239] width 673 height 887
drag, startPoint x: 515, startPoint y: 611, endPoint x: 515, endPoint y: 352, distance: 259.0
click at [515, 368] on pre "export default inngest .createFunction ( { id : "generate-blog-post-with-ai" } …" at bounding box center [681, 239] width 673 height 887
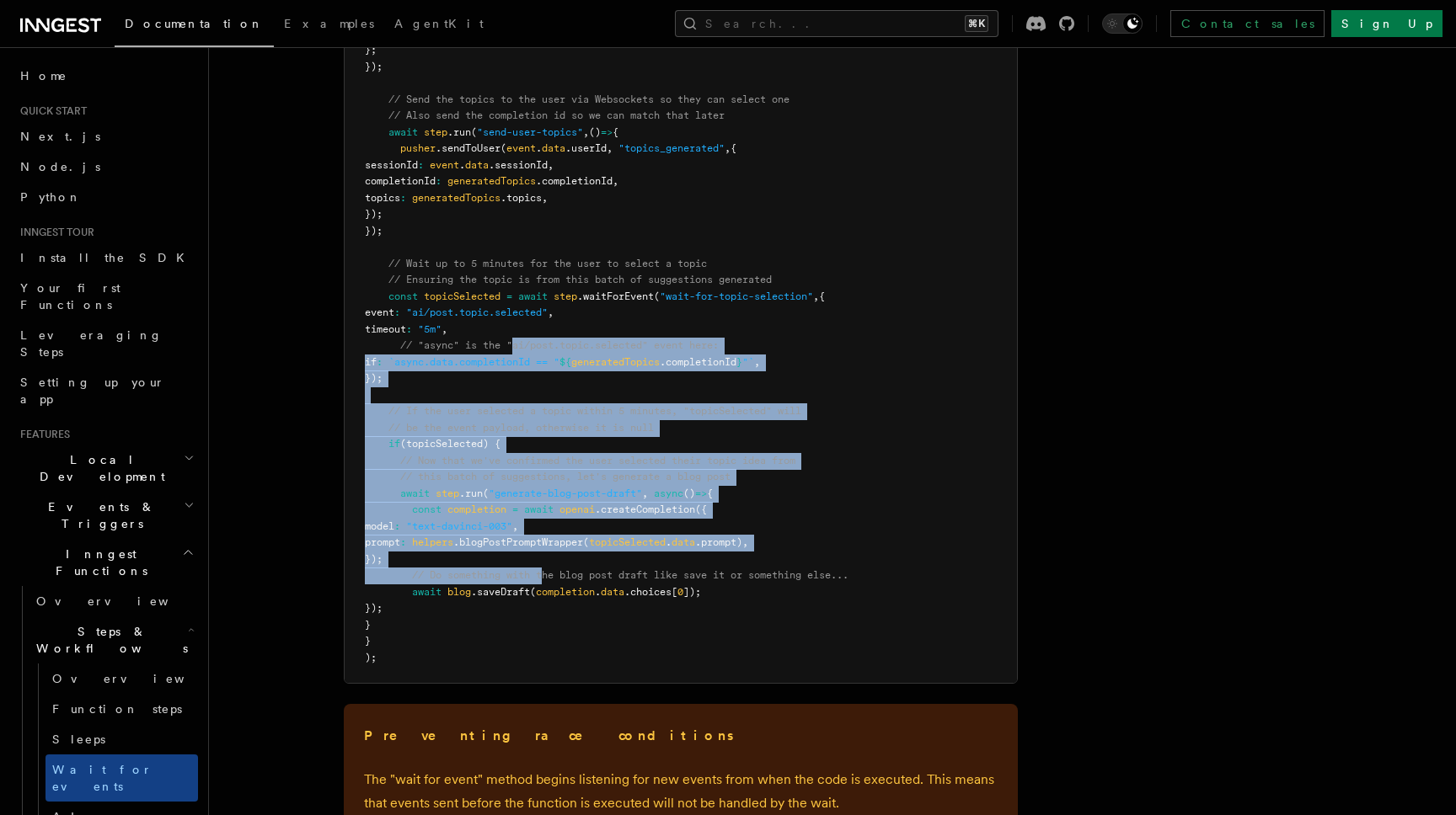
drag, startPoint x: 515, startPoint y: 345, endPoint x: 553, endPoint y: 609, distance: 266.7
click at [549, 574] on code "export default inngest .createFunction ( { id : "generate-blog-post-with-ai" } …" at bounding box center [607, 238] width 484 height 850
drag, startPoint x: 553, startPoint y: 609, endPoint x: 550, endPoint y: 581, distance: 28.2
click at [552, 586] on pre "export default inngest .createFunction ( { id : "generate-blog-post-with-ai" } …" at bounding box center [681, 239] width 673 height 887
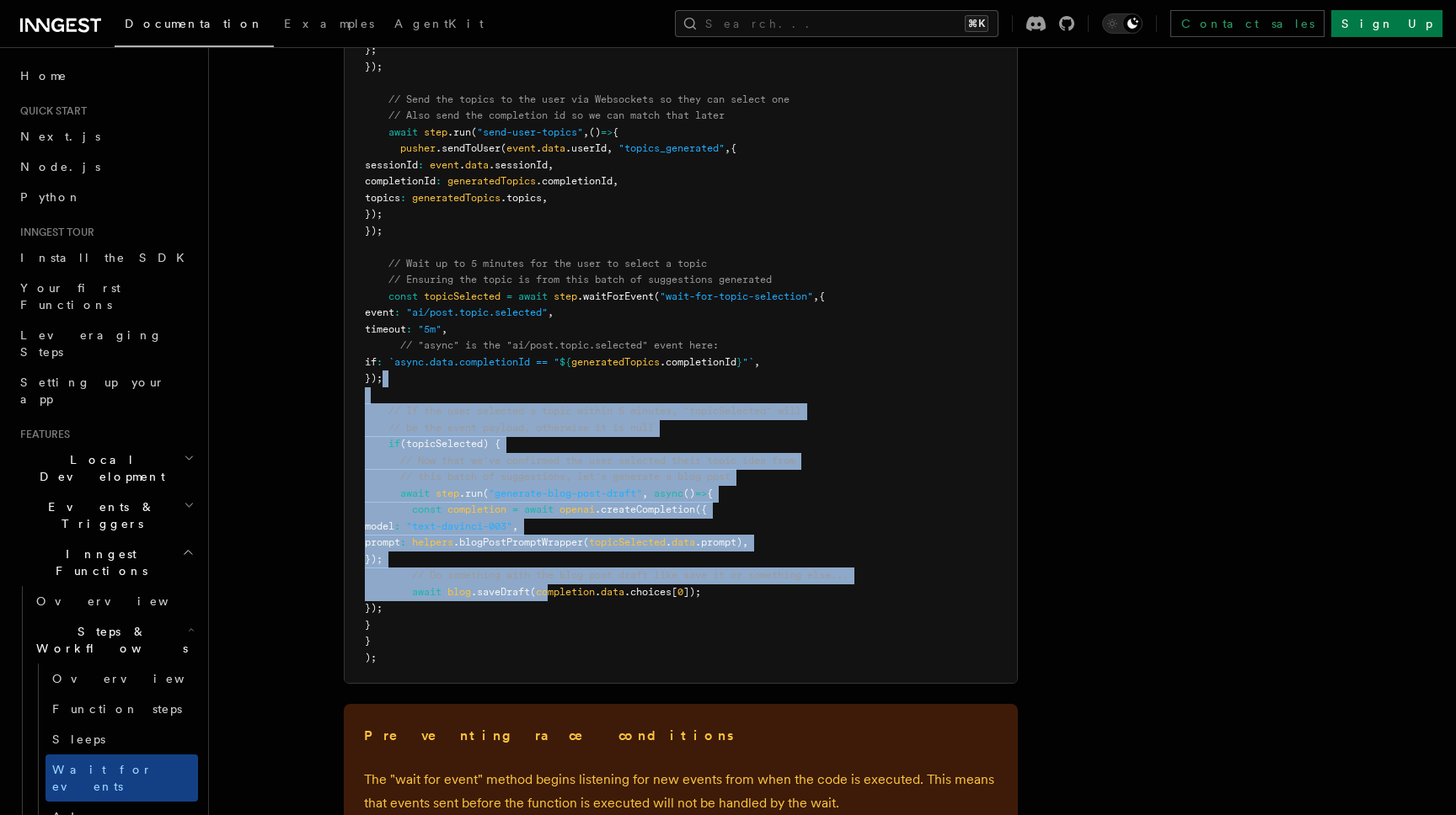
drag, startPoint x: 536, startPoint y: 377, endPoint x: 554, endPoint y: 619, distance: 242.7
click at [553, 596] on pre "export default inngest .createFunction ( { id : "generate-blog-post-with-ai" } …" at bounding box center [681, 239] width 673 height 887
drag, startPoint x: 555, startPoint y: 638, endPoint x: 552, endPoint y: 454, distance: 184.0
click at [552, 457] on pre "export default inngest .createFunction ( { id : "generate-blog-post-with-ai" } …" at bounding box center [681, 239] width 673 height 887
click at [552, 454] on pre "export default inngest .createFunction ( { id : "generate-blog-post-with-ai" } …" at bounding box center [681, 239] width 673 height 887
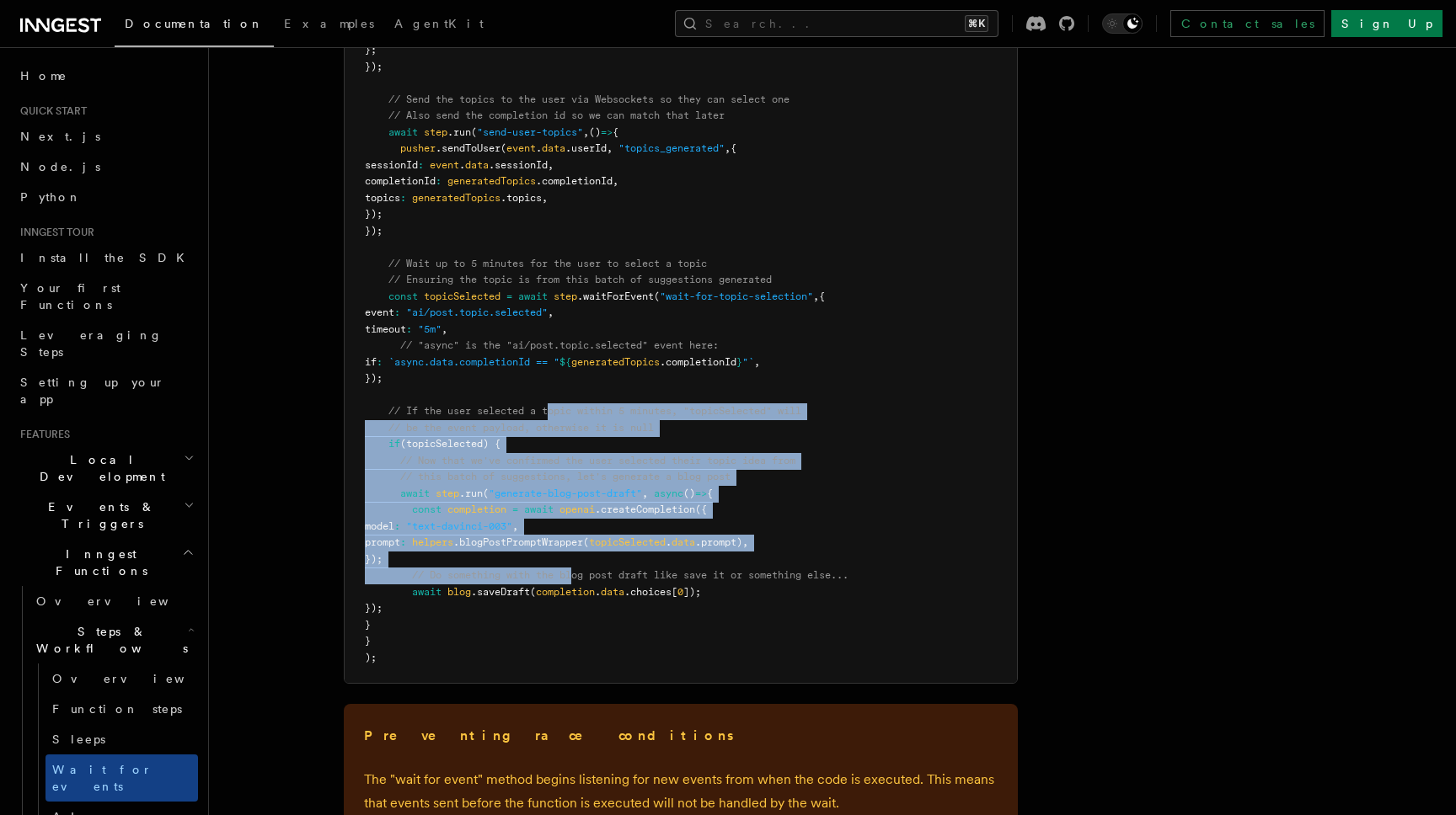
drag, startPoint x: 553, startPoint y: 405, endPoint x: 580, endPoint y: 608, distance: 204.8
click at [580, 608] on pre "export default inngest .createFunction ( { id : "generate-blog-post-with-ai" } …" at bounding box center [681, 239] width 673 height 887
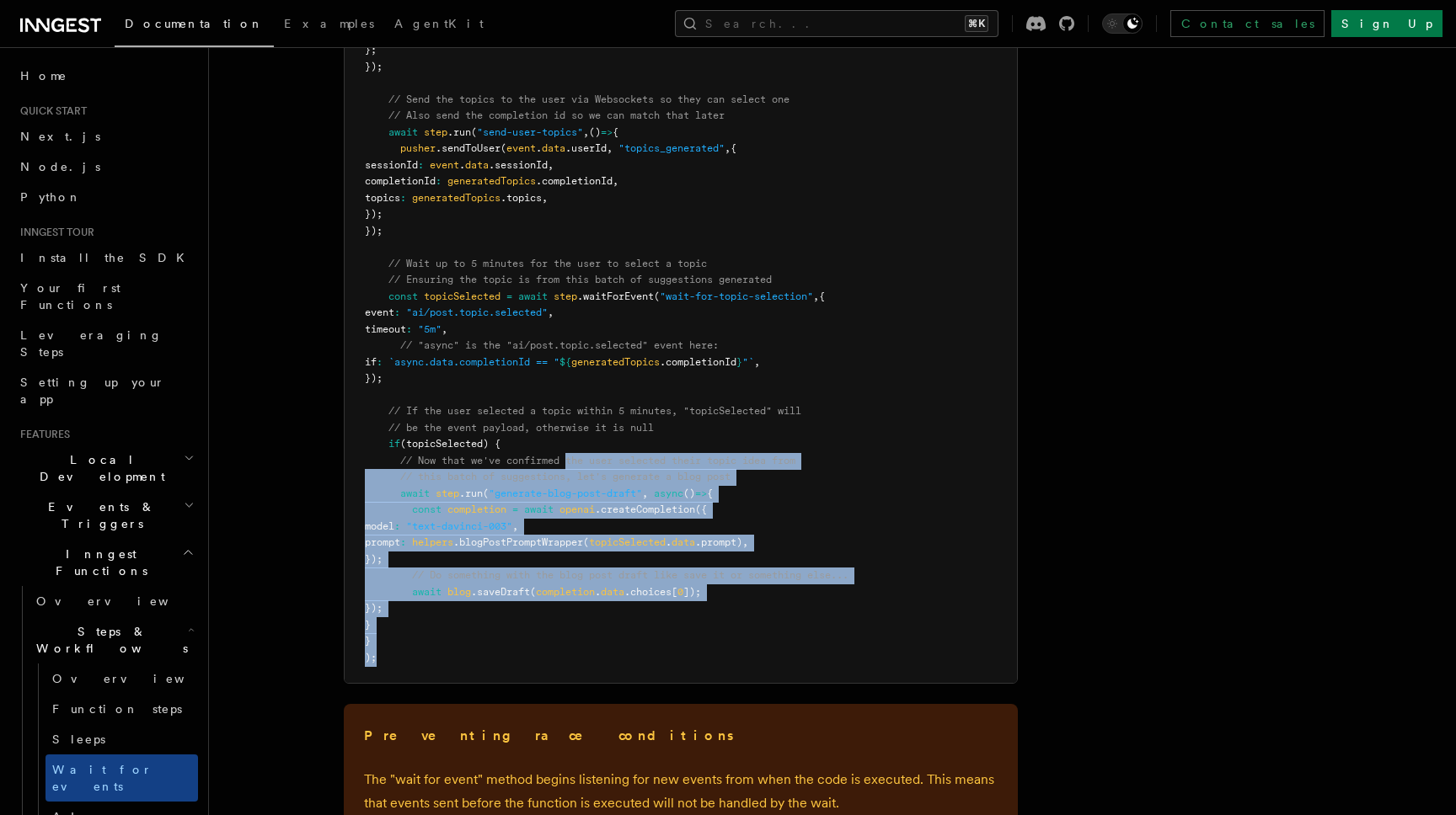
drag, startPoint x: 583, startPoint y: 662, endPoint x: 571, endPoint y: 452, distance: 210.3
click at [572, 462] on pre "export default inngest .createFunction ( { id : "generate-blog-post-with-ai" } …" at bounding box center [681, 239] width 673 height 887
drag, startPoint x: 571, startPoint y: 434, endPoint x: 578, endPoint y: 571, distance: 137.2
click at [578, 566] on pre "export default inngest .createFunction ( { id : "generate-blog-post-with-ai" } …" at bounding box center [681, 239] width 673 height 887
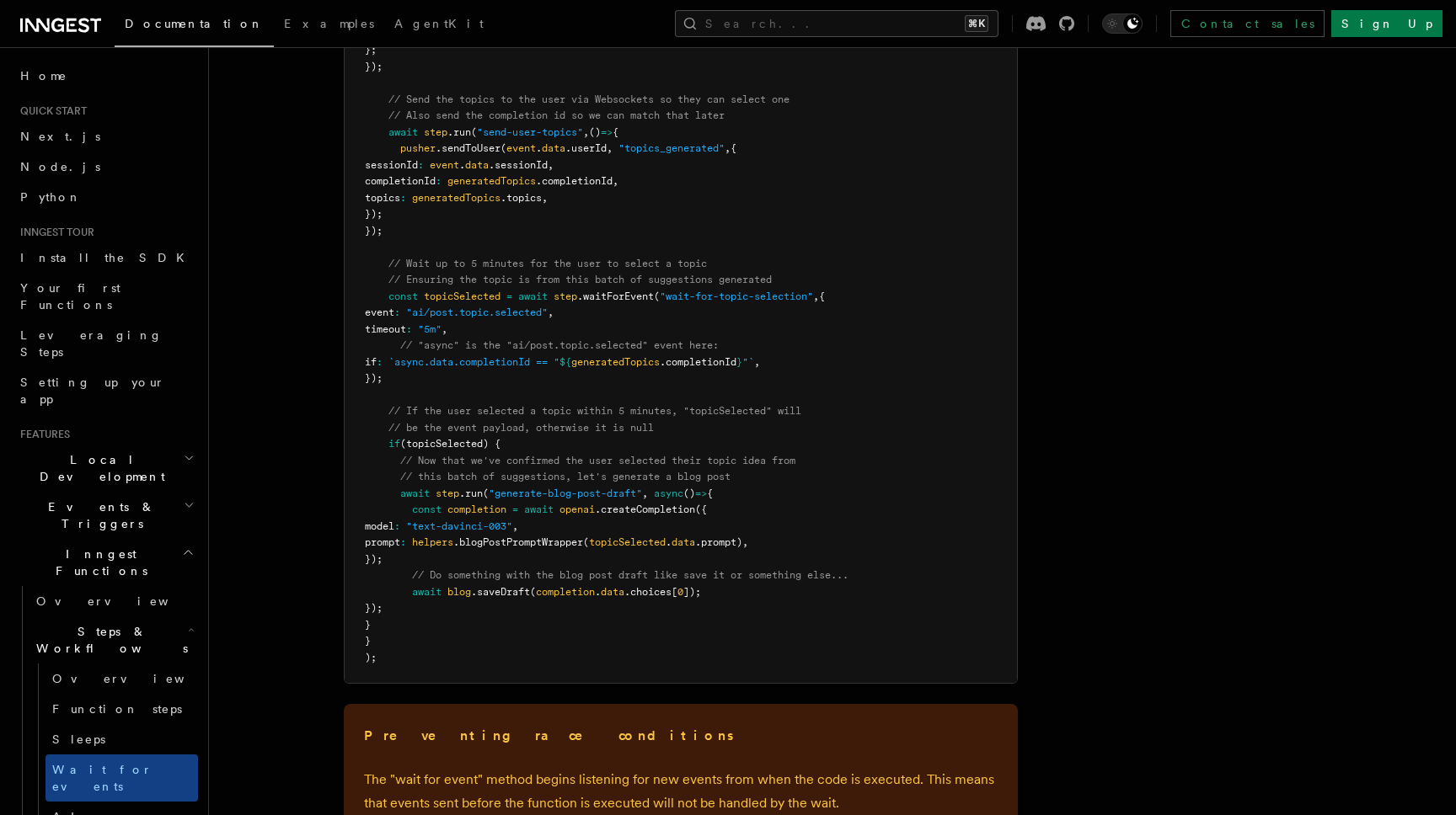
click at [578, 571] on span "// Do something with the blog post draft like save it or something else..." at bounding box center [630, 574] width 436 height 12
